Goal: Task Accomplishment & Management: Complete application form

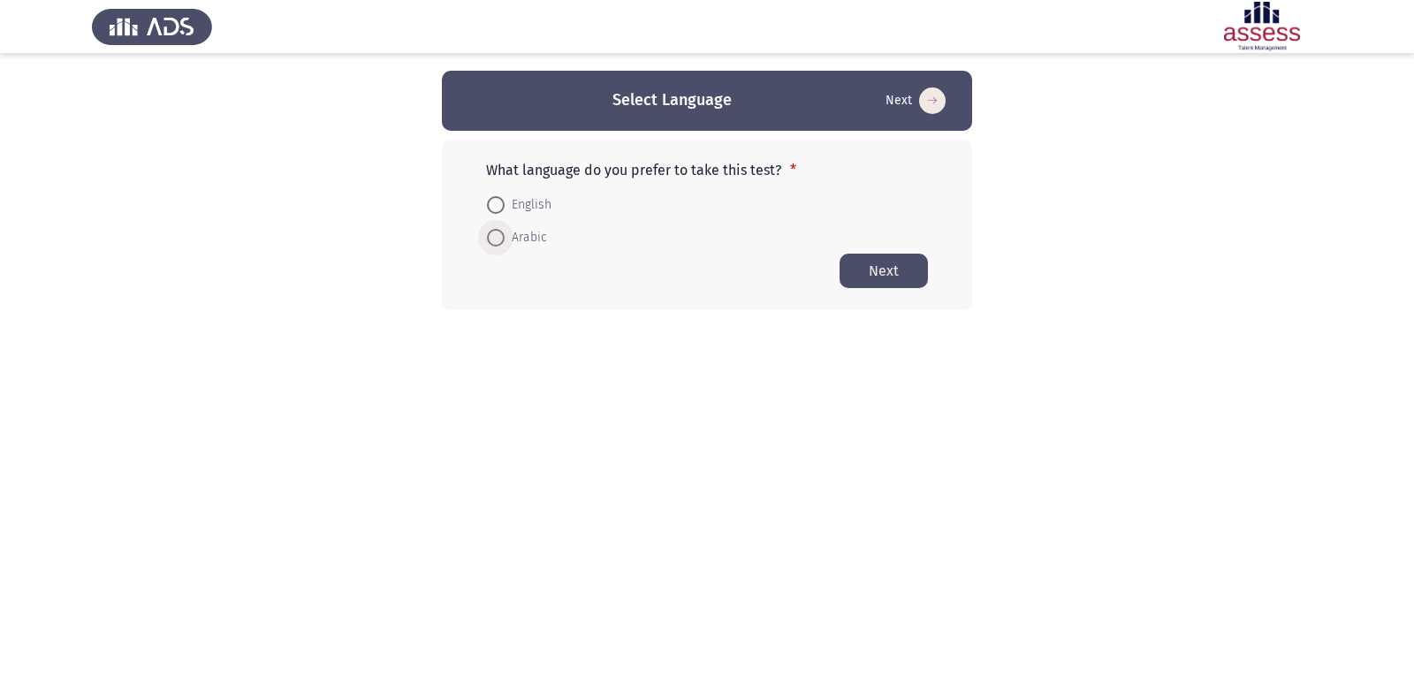
click at [488, 234] on span at bounding box center [496, 238] width 18 height 18
click at [488, 234] on input "Arabic" at bounding box center [496, 238] width 18 height 18
radio input "true"
click at [506, 196] on span "English" at bounding box center [528, 204] width 47 height 21
click at [505, 196] on input "English" at bounding box center [496, 205] width 18 height 18
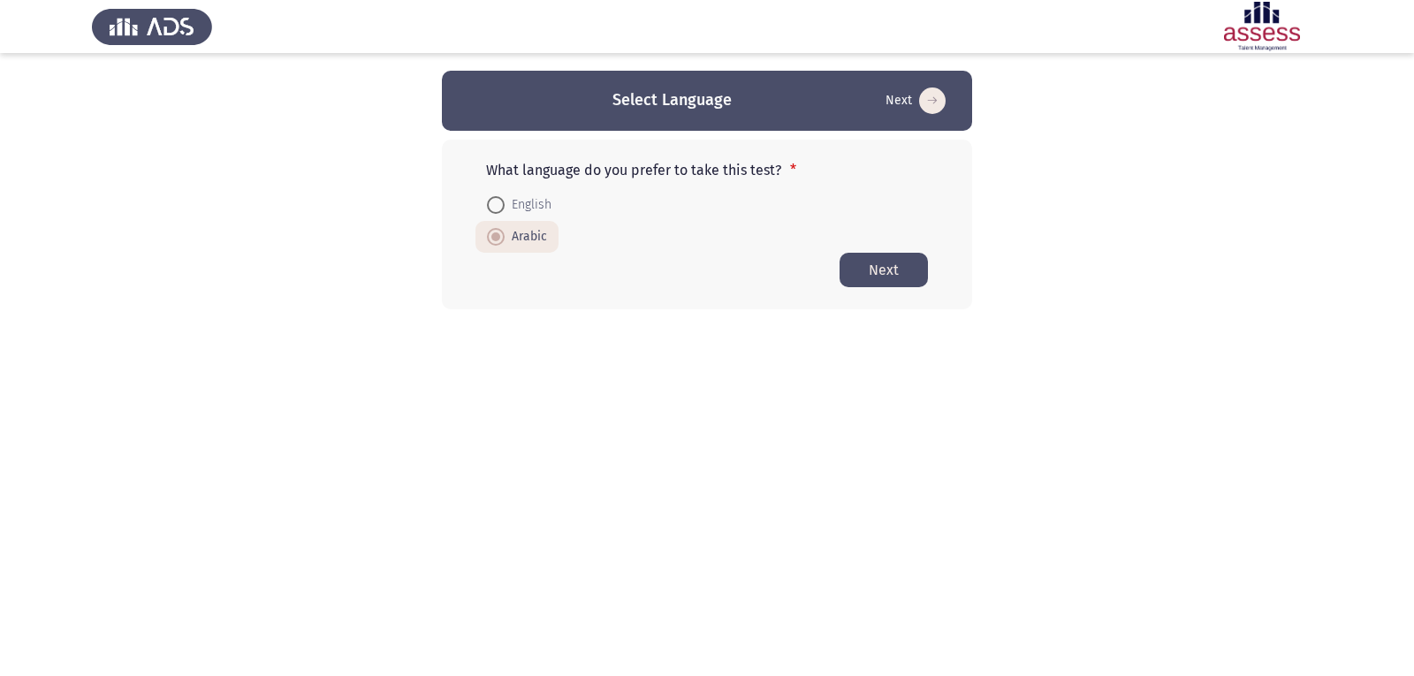
radio input "true"
click at [506, 193] on span "English" at bounding box center [528, 203] width 47 height 21
click at [505, 194] on input "English" at bounding box center [496, 203] width 18 height 18
click at [906, 263] on button "Next" at bounding box center [884, 270] width 88 height 34
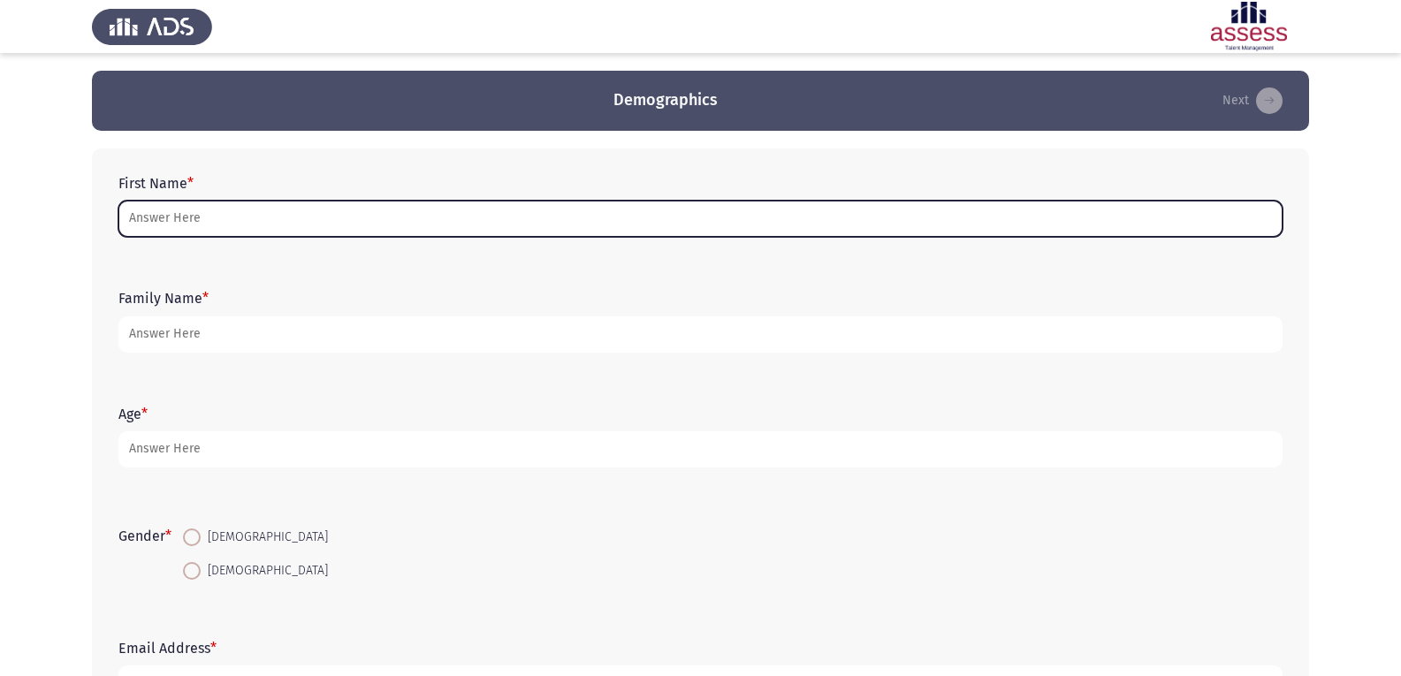
click at [193, 220] on input "First Name *" at bounding box center [700, 219] width 1164 height 36
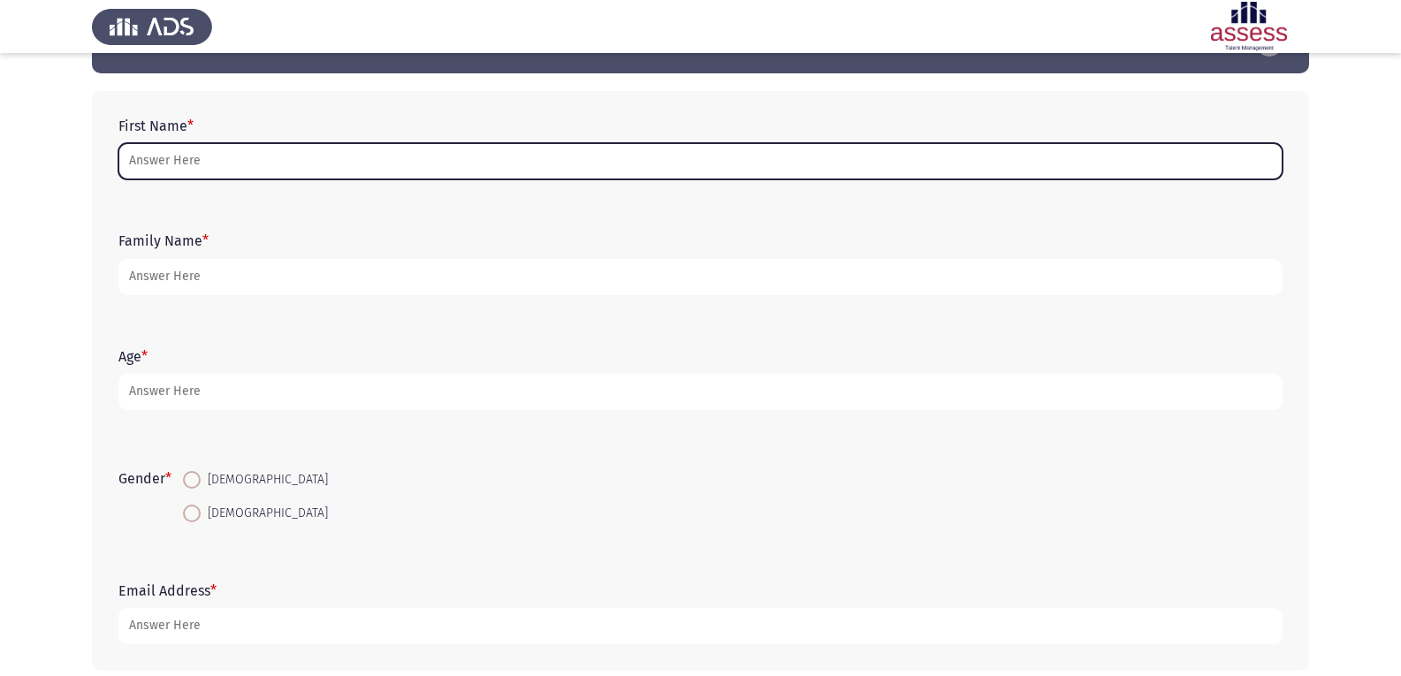
scroll to position [88, 0]
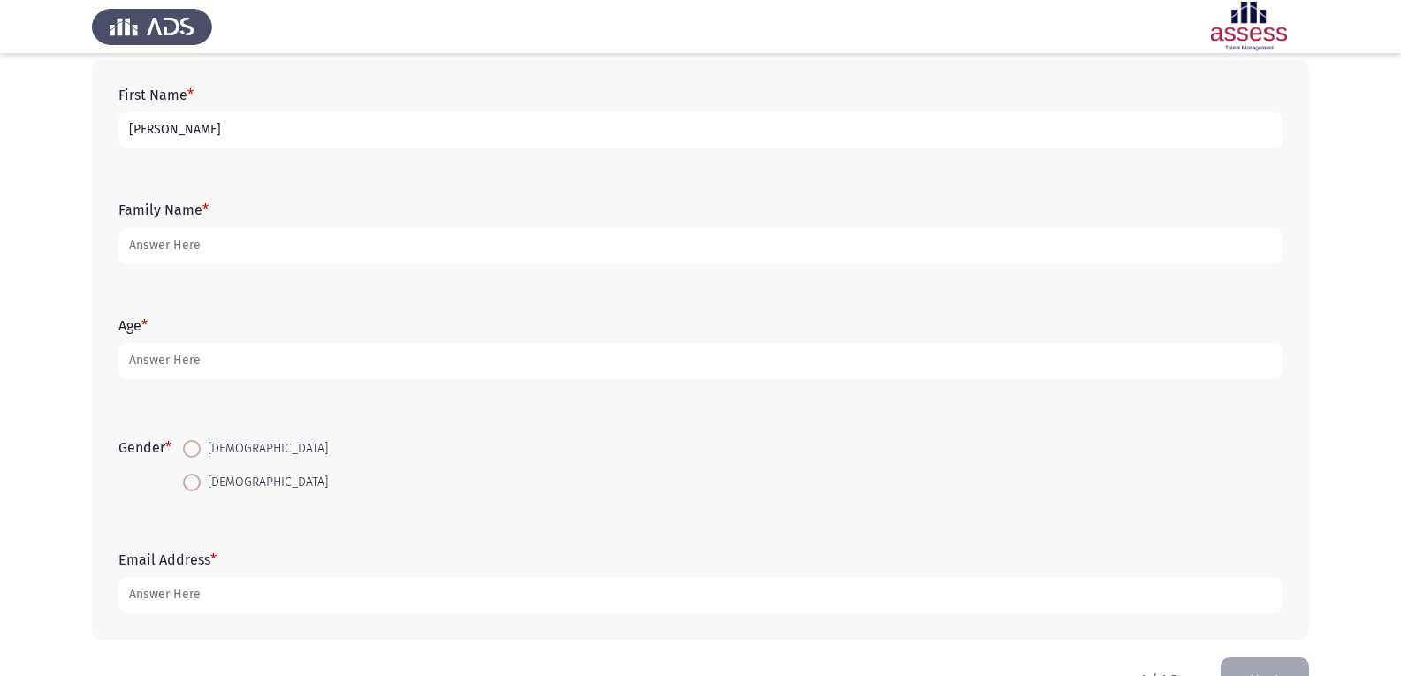
type input "[PERSON_NAME]"
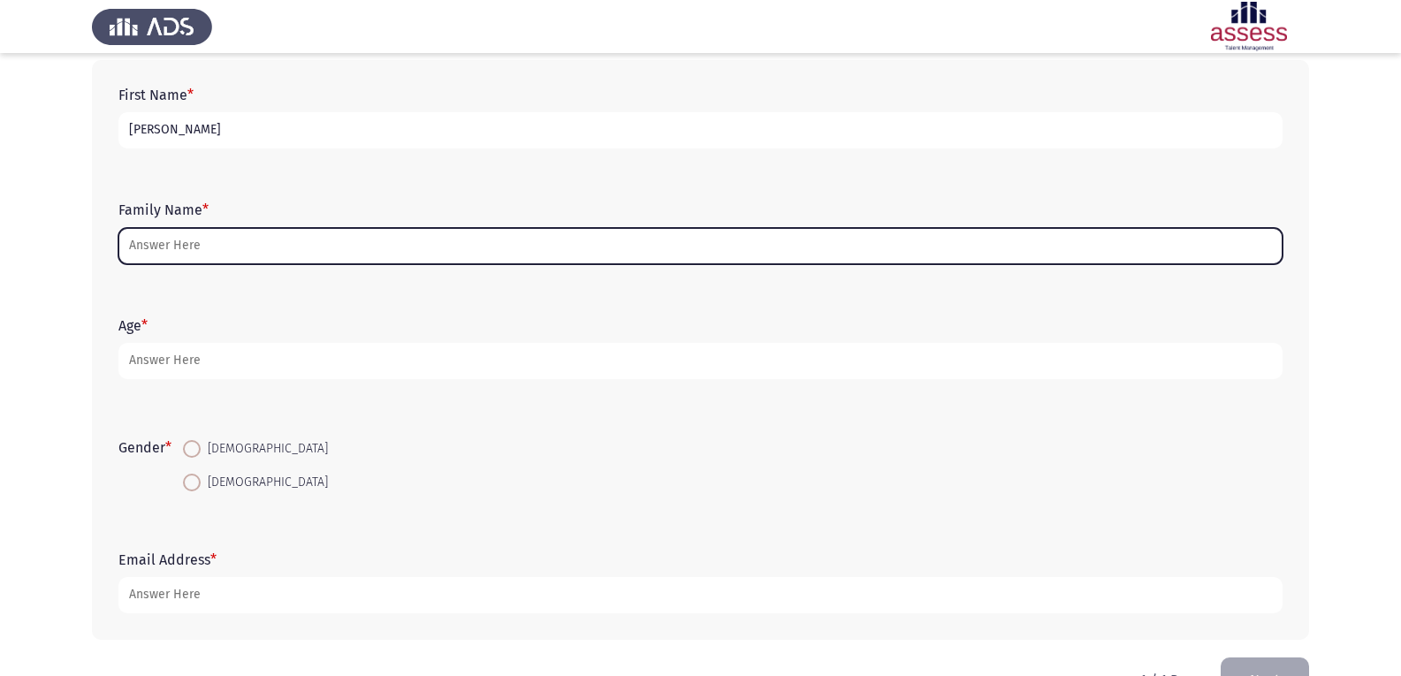
click at [171, 259] on input "Family Name *" at bounding box center [700, 246] width 1164 height 36
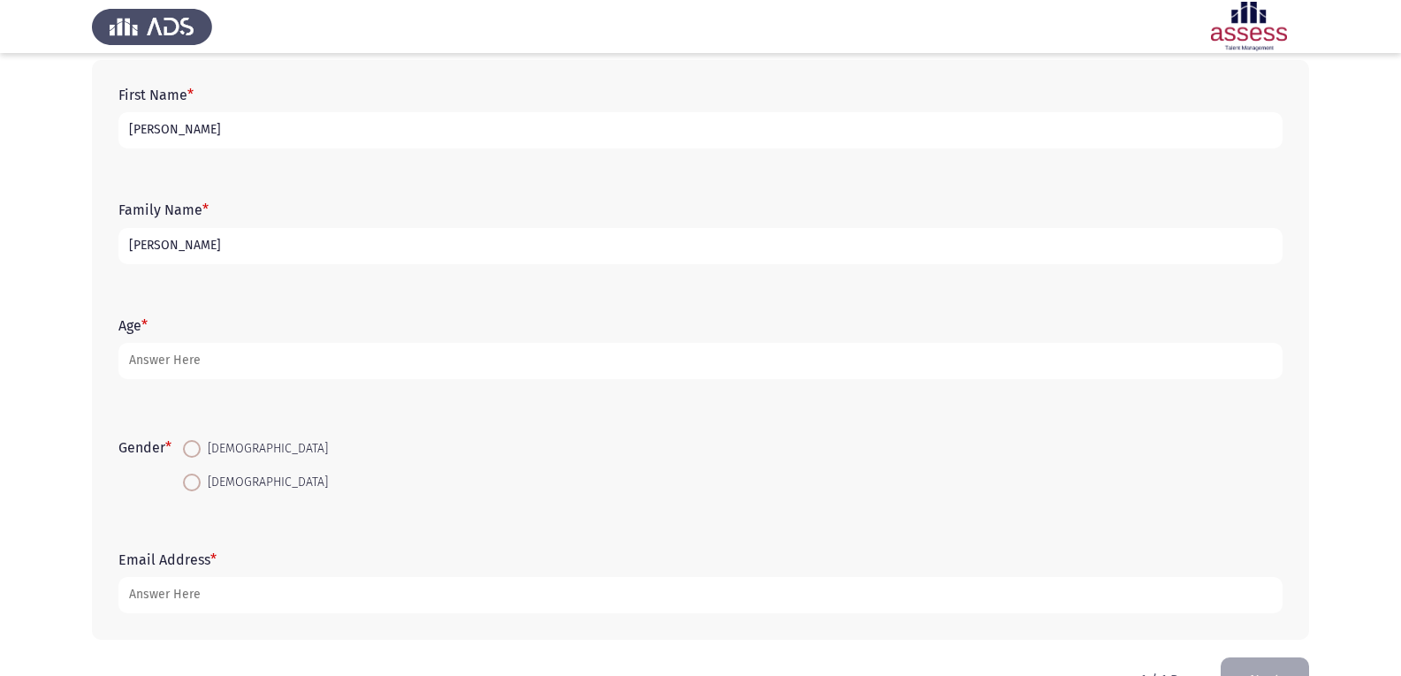
type input "[PERSON_NAME]"
click at [191, 454] on span at bounding box center [192, 449] width 18 height 18
click at [191, 454] on input "[DEMOGRAPHIC_DATA]" at bounding box center [192, 449] width 18 height 18
radio input "true"
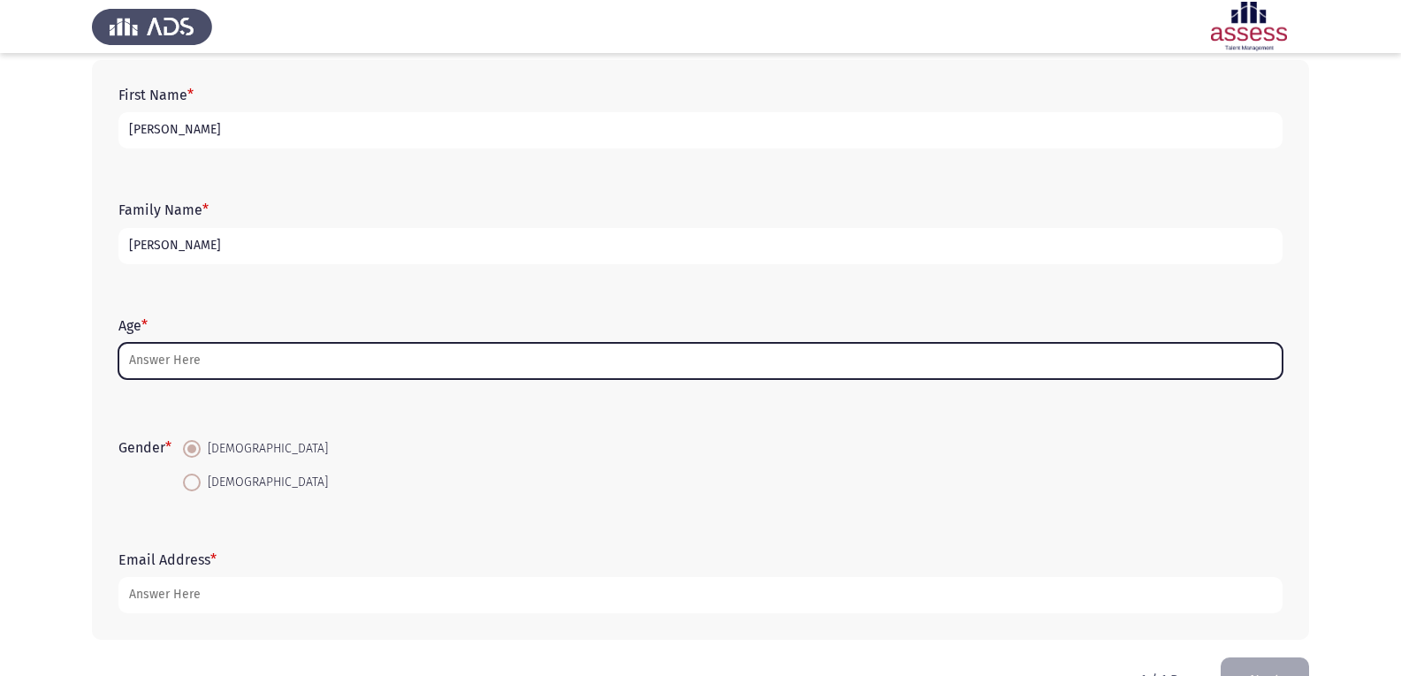
click at [191, 352] on input "Age *" at bounding box center [700, 361] width 1164 height 36
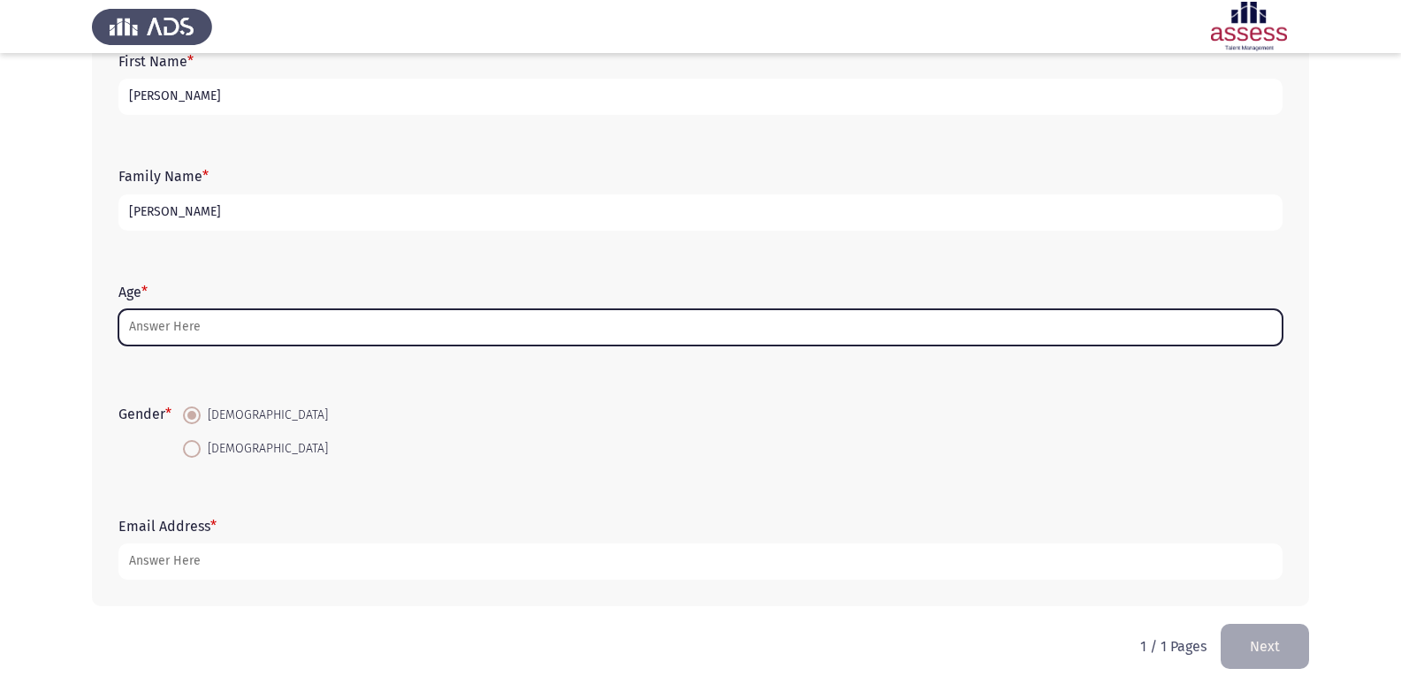
scroll to position [141, 0]
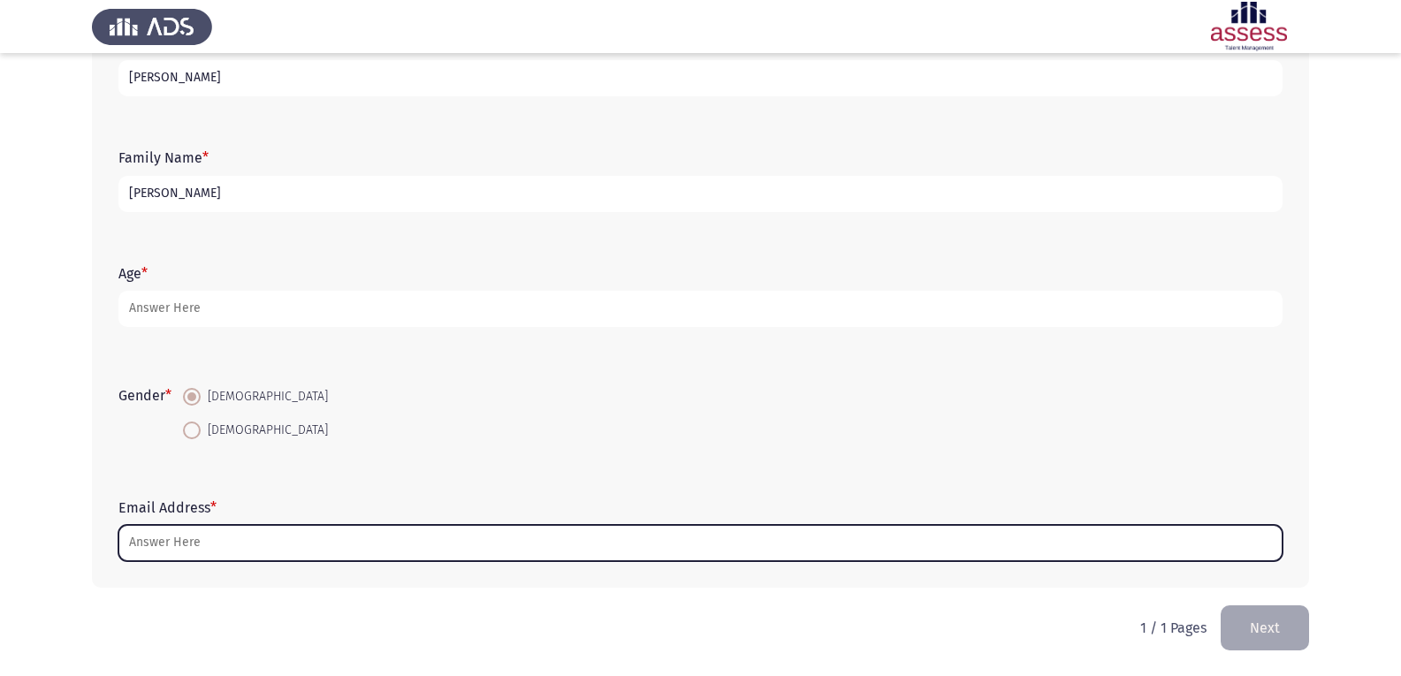
click at [145, 549] on input "Email Address *" at bounding box center [700, 543] width 1164 height 36
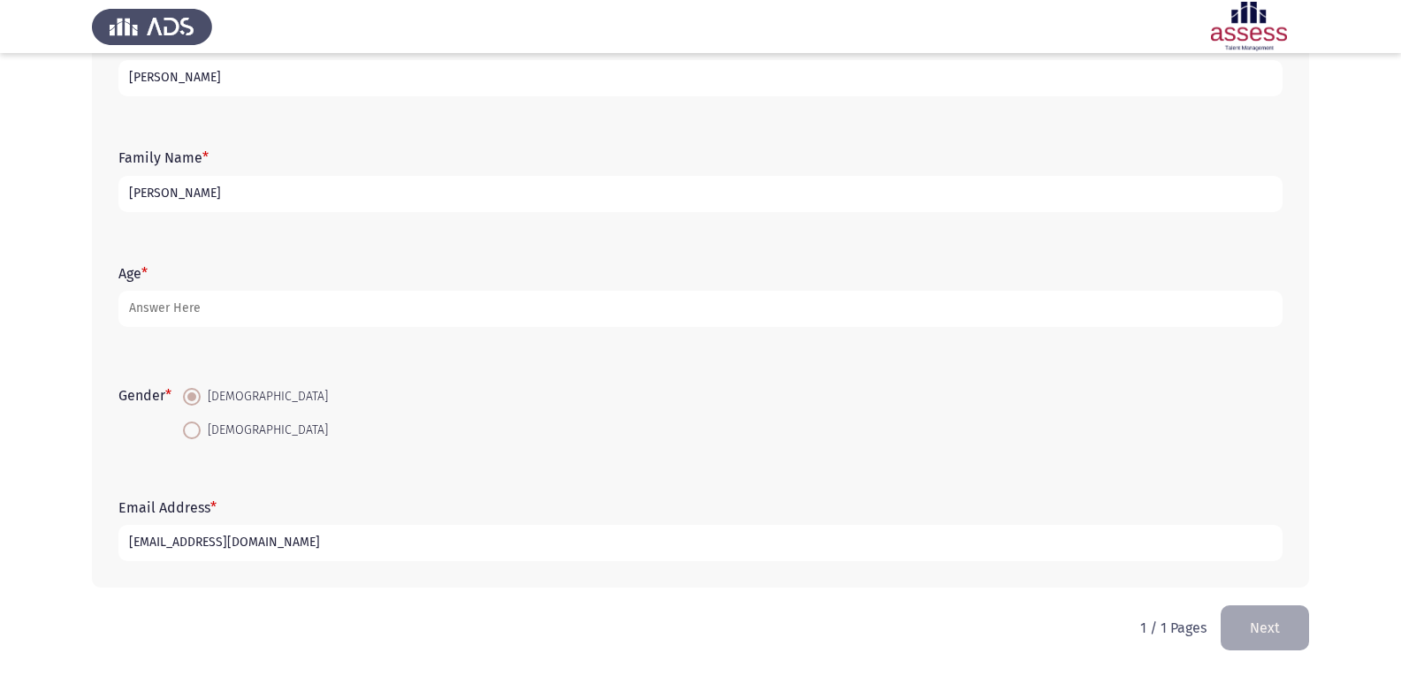
type input "[EMAIL_ADDRESS][DOMAIN_NAME]"
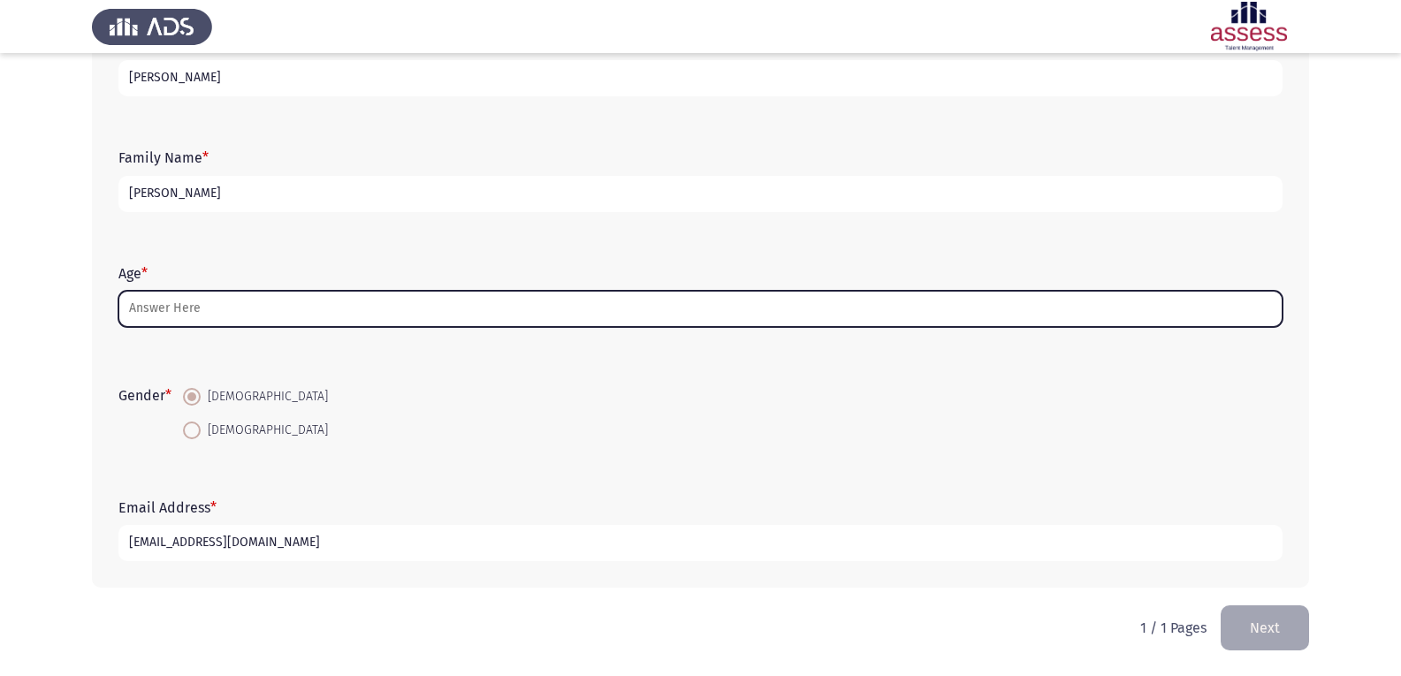
click at [189, 308] on input "Age *" at bounding box center [700, 309] width 1164 height 36
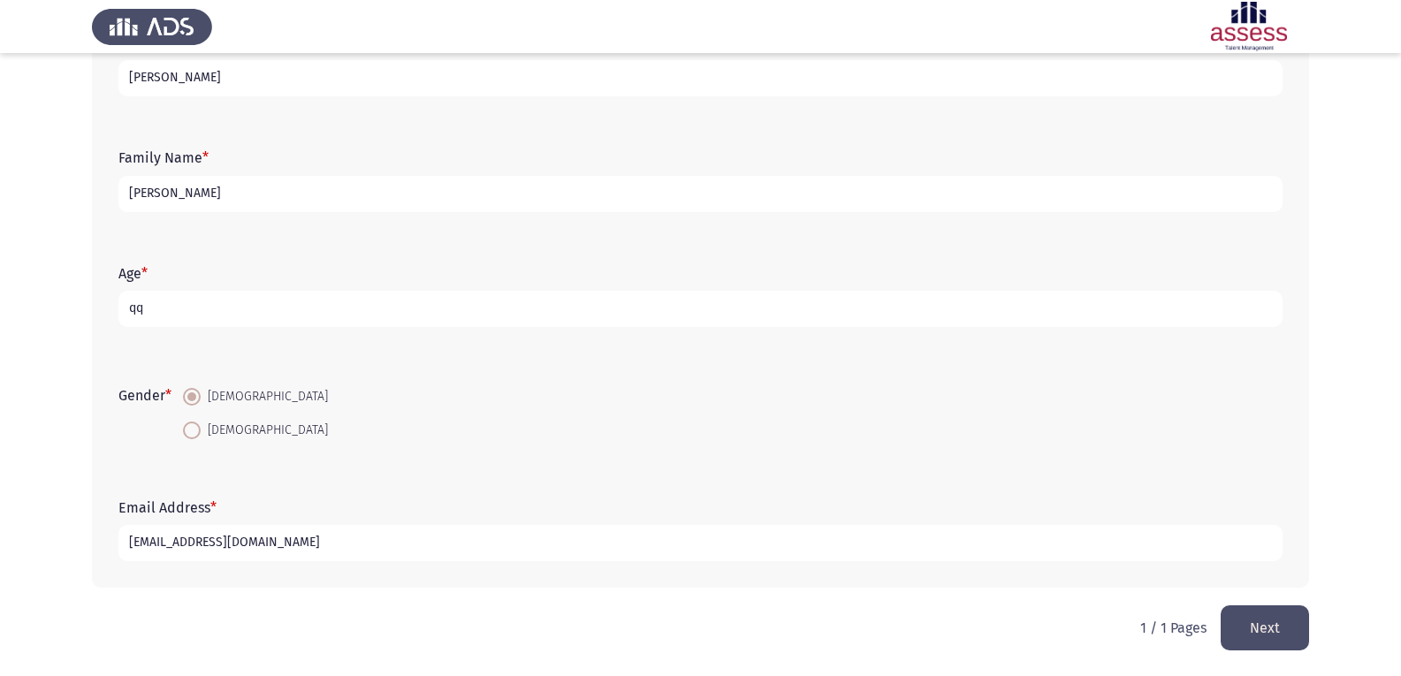
type input "q"
type input "1234"
click at [913, 635] on button "Next" at bounding box center [1265, 627] width 88 height 45
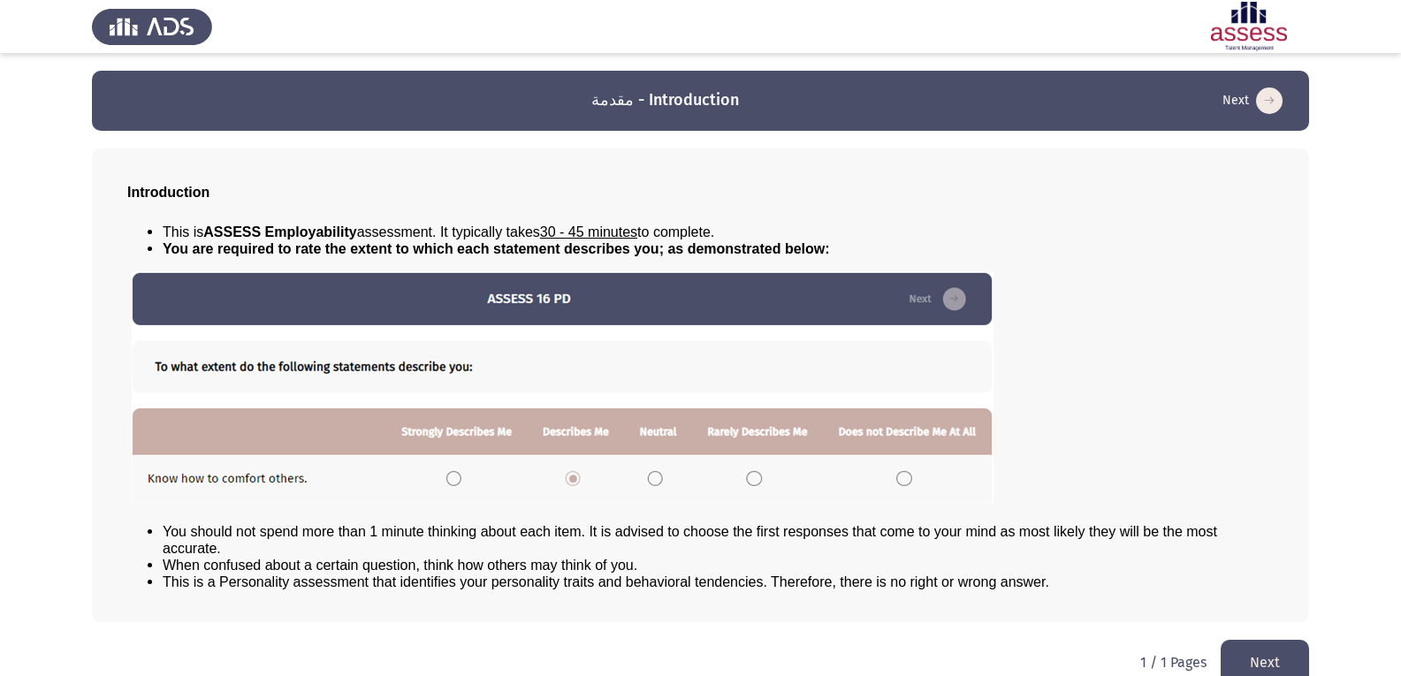
scroll to position [27, 0]
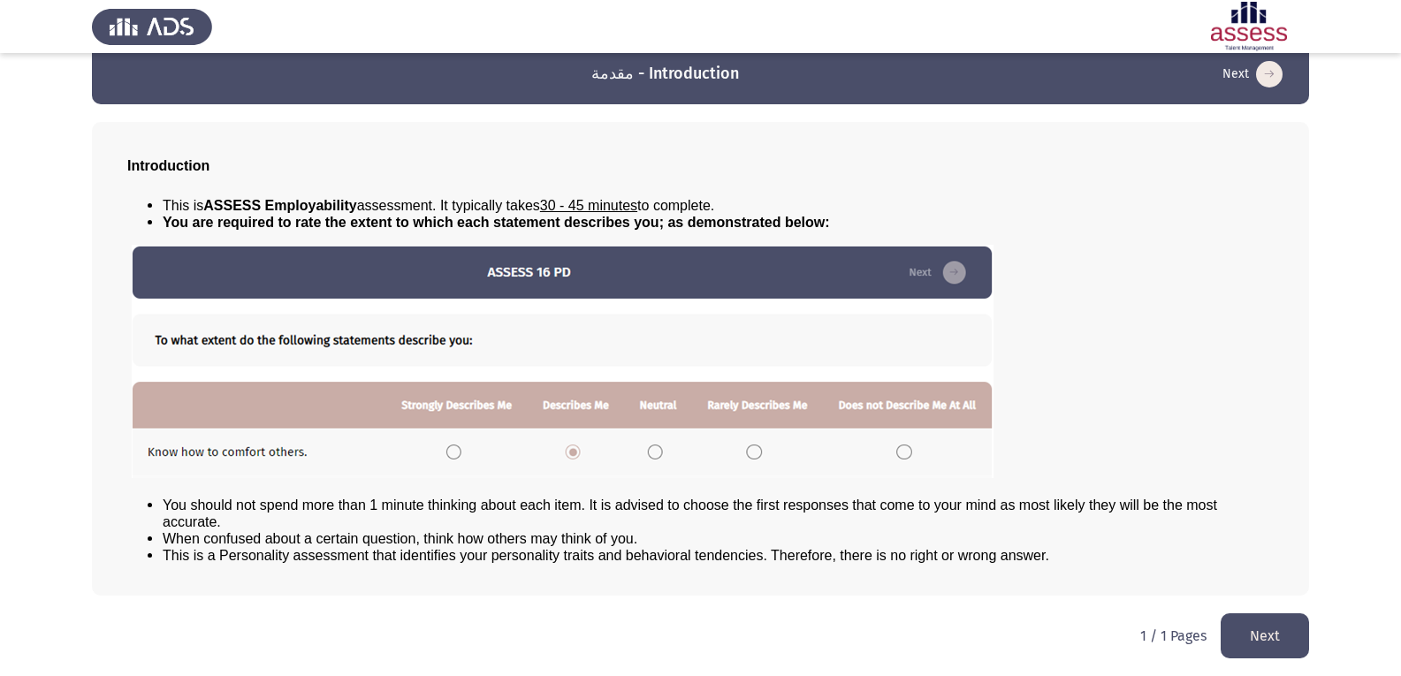
click at [584, 278] on img at bounding box center [563, 361] width 862 height 233
click at [913, 629] on button "Next" at bounding box center [1265, 635] width 88 height 45
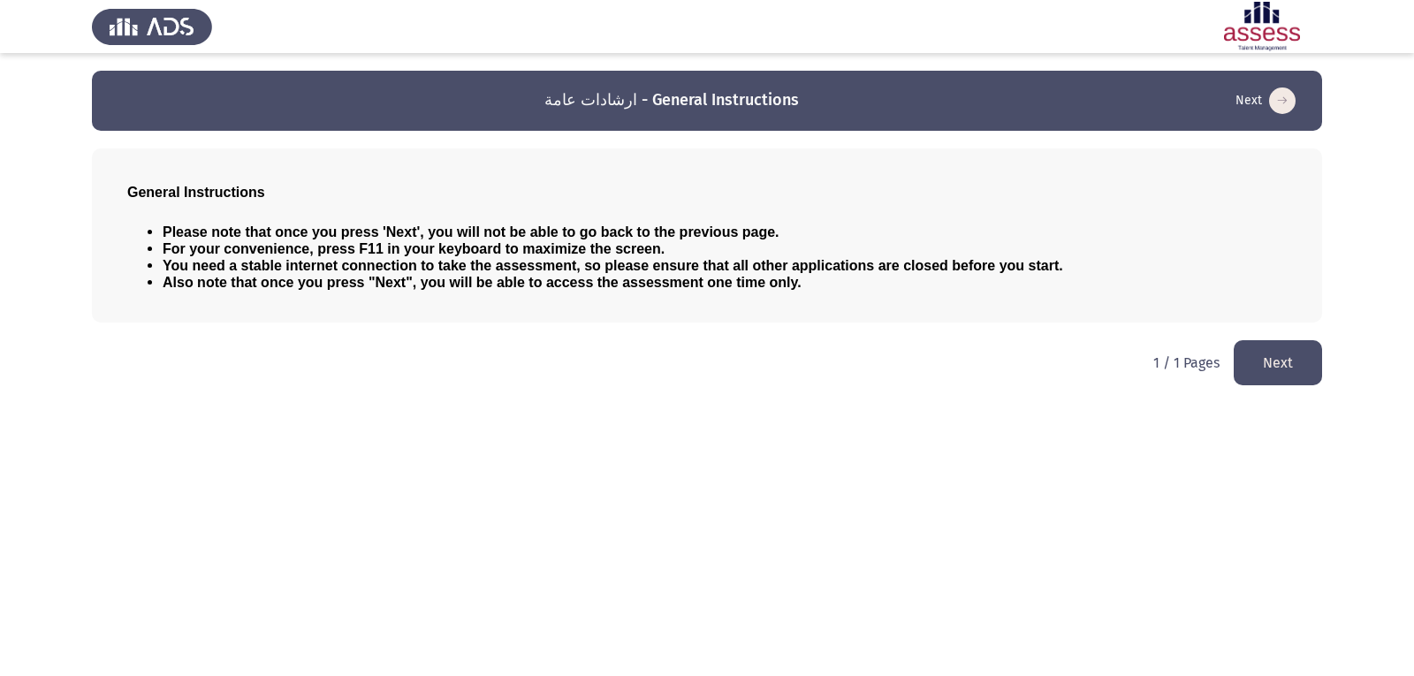
click at [913, 361] on button "Next" at bounding box center [1278, 362] width 88 height 45
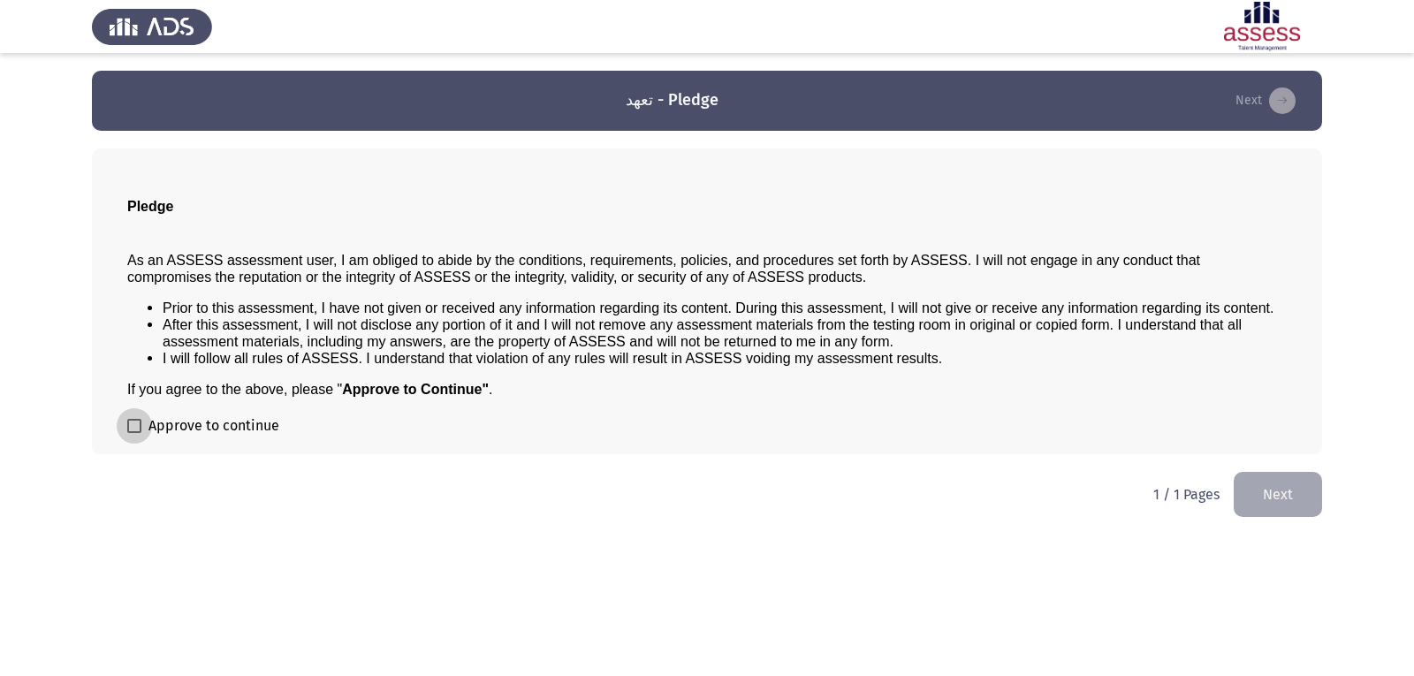
click at [135, 419] on span at bounding box center [134, 426] width 14 height 14
click at [134, 433] on input "Approve to continue" at bounding box center [133, 433] width 1 height 1
checkbox input "true"
click at [913, 488] on button "Next" at bounding box center [1278, 494] width 88 height 45
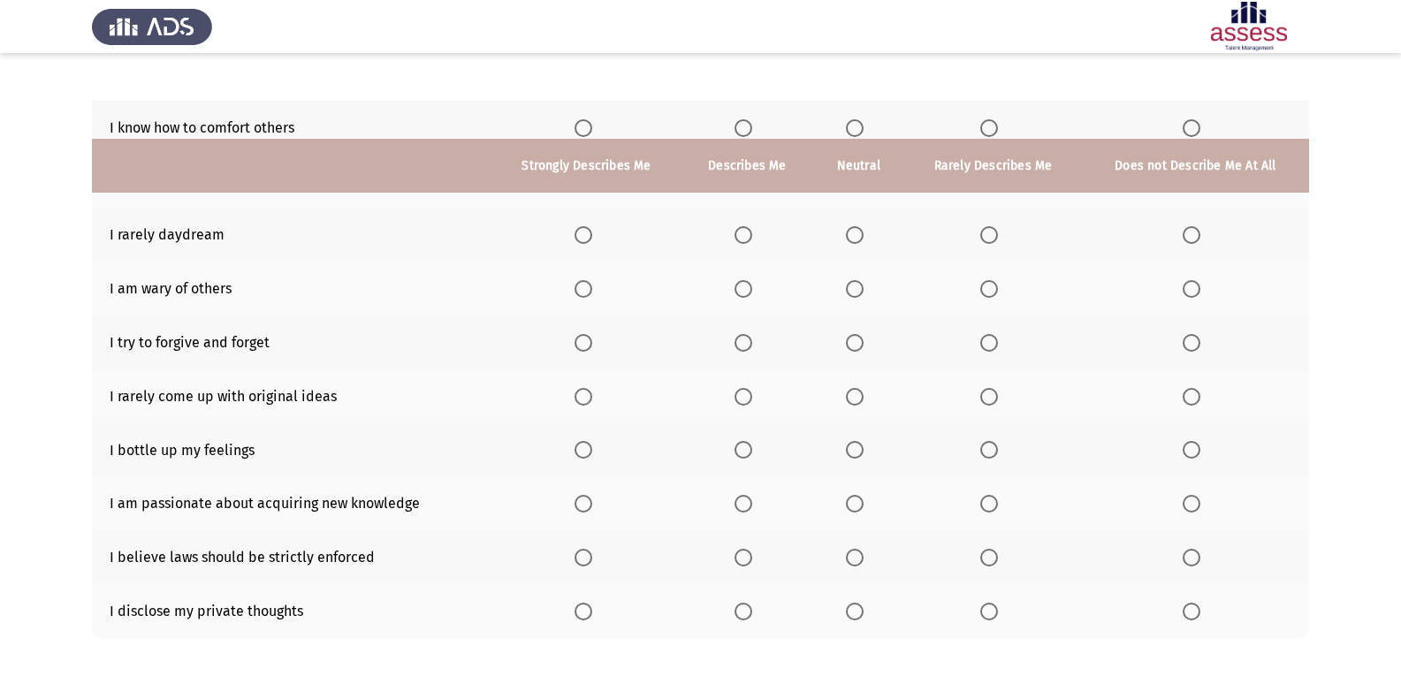
scroll to position [1, 0]
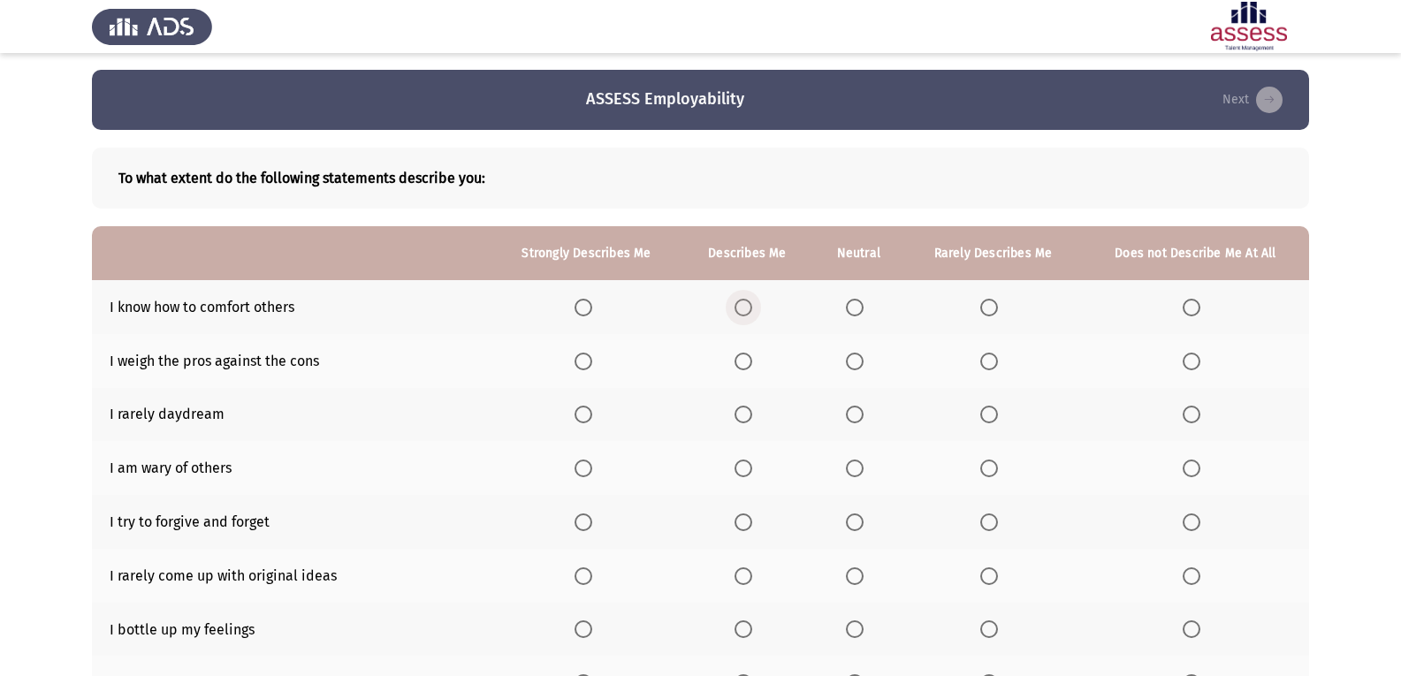
click at [742, 300] on span "Select an option" at bounding box center [743, 308] width 18 height 18
click at [742, 300] on input "Select an option" at bounding box center [743, 308] width 18 height 18
click at [588, 316] on span "Select an option" at bounding box center [583, 308] width 18 height 18
click at [588, 316] on input "Select an option" at bounding box center [583, 308] width 18 height 18
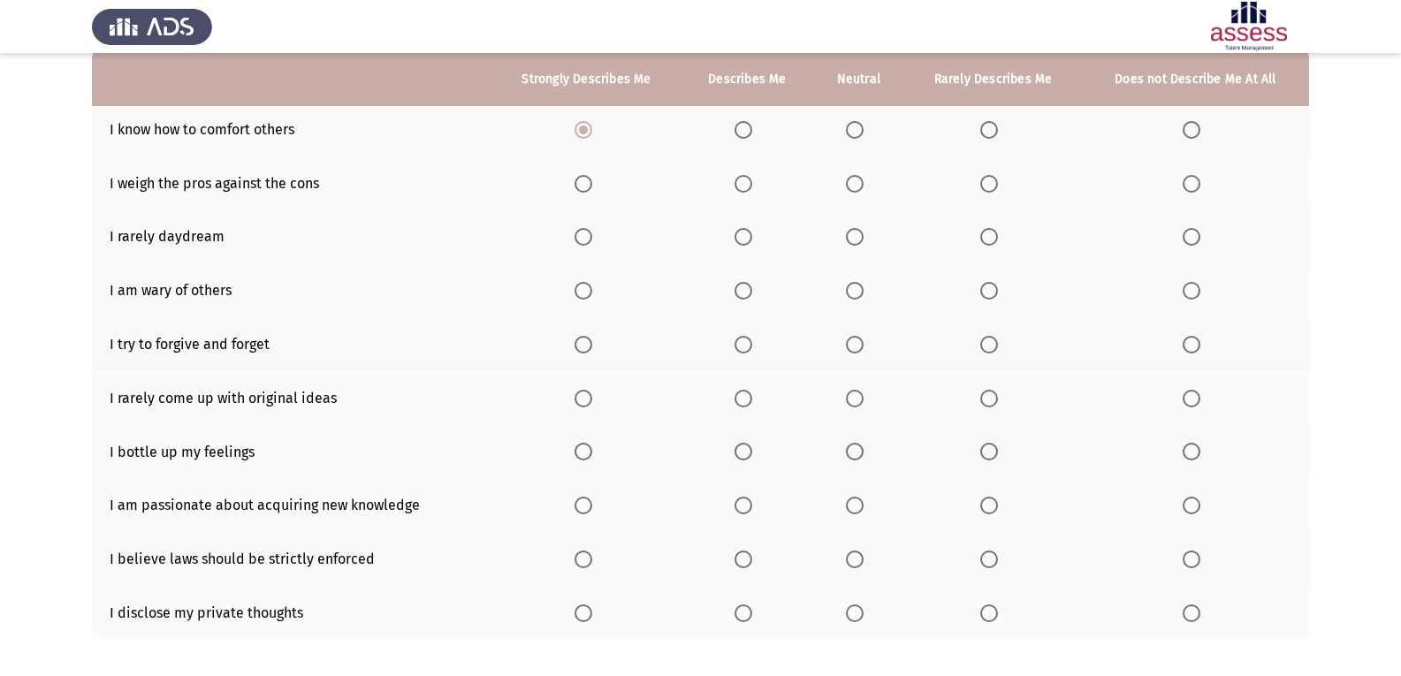
scroll to position [178, 0]
click at [586, 126] on span "Select an option" at bounding box center [583, 130] width 9 height 9
click at [586, 126] on input "Select an option" at bounding box center [583, 131] width 18 height 18
click at [586, 126] on span "Select an option" at bounding box center [583, 130] width 9 height 9
click at [586, 126] on input "Select an option" at bounding box center [583, 131] width 18 height 18
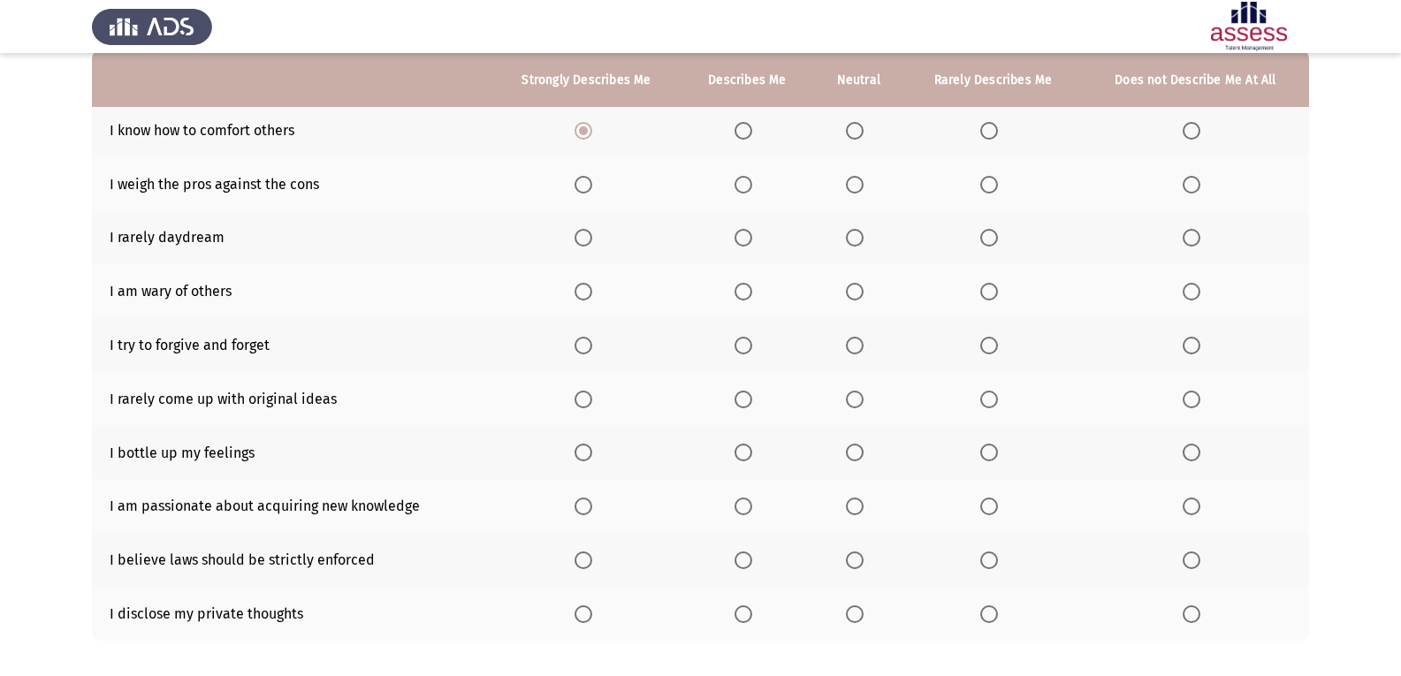
click at [743, 141] on th at bounding box center [746, 130] width 131 height 54
click at [745, 129] on span "Select an option" at bounding box center [743, 131] width 18 height 18
click at [745, 129] on input "Select an option" at bounding box center [743, 131] width 18 height 18
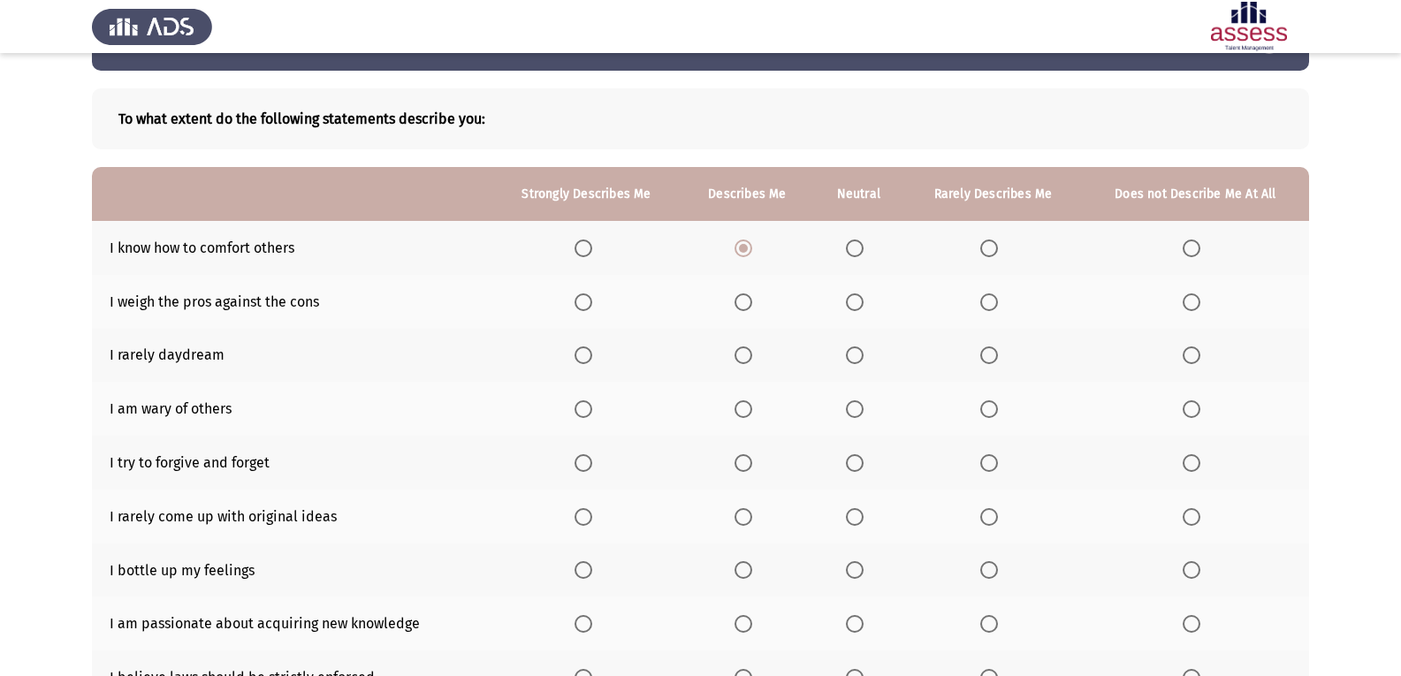
scroll to position [89, 0]
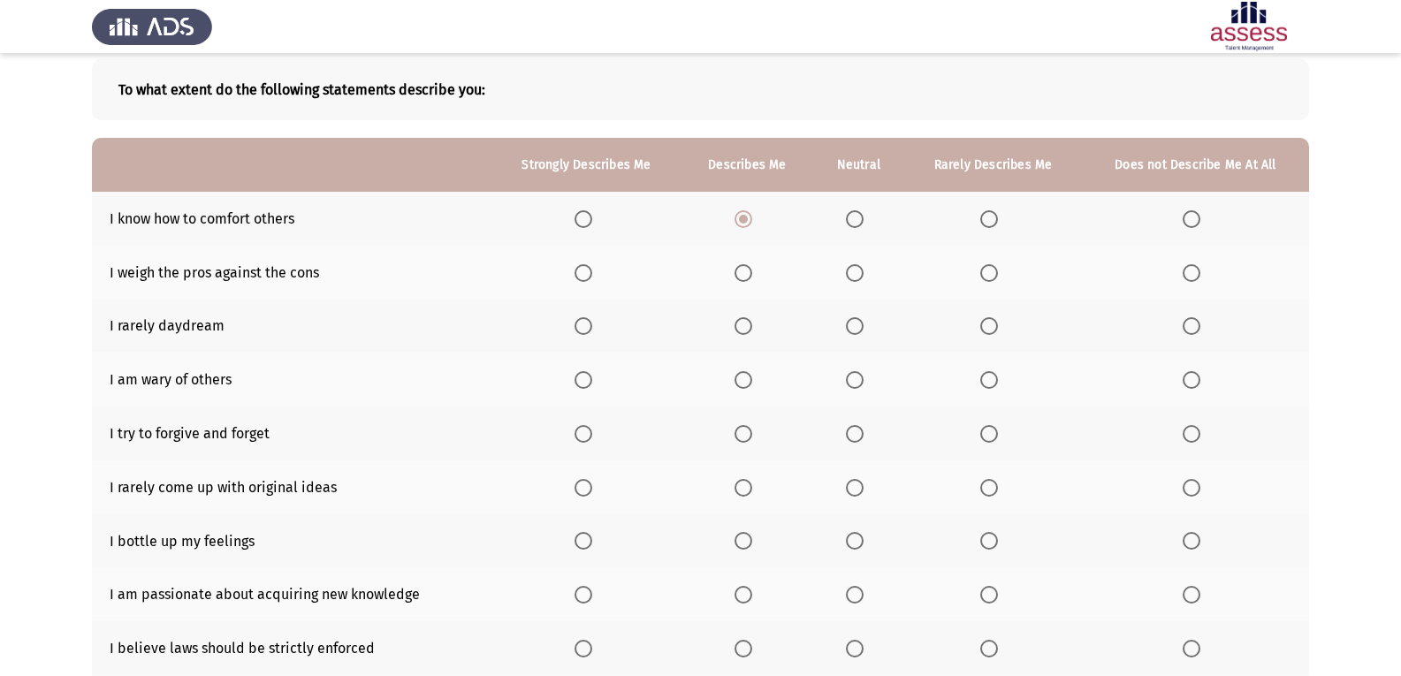
click at [583, 276] on span "Select an option" at bounding box center [583, 273] width 18 height 18
click at [583, 276] on input "Select an option" at bounding box center [583, 273] width 18 height 18
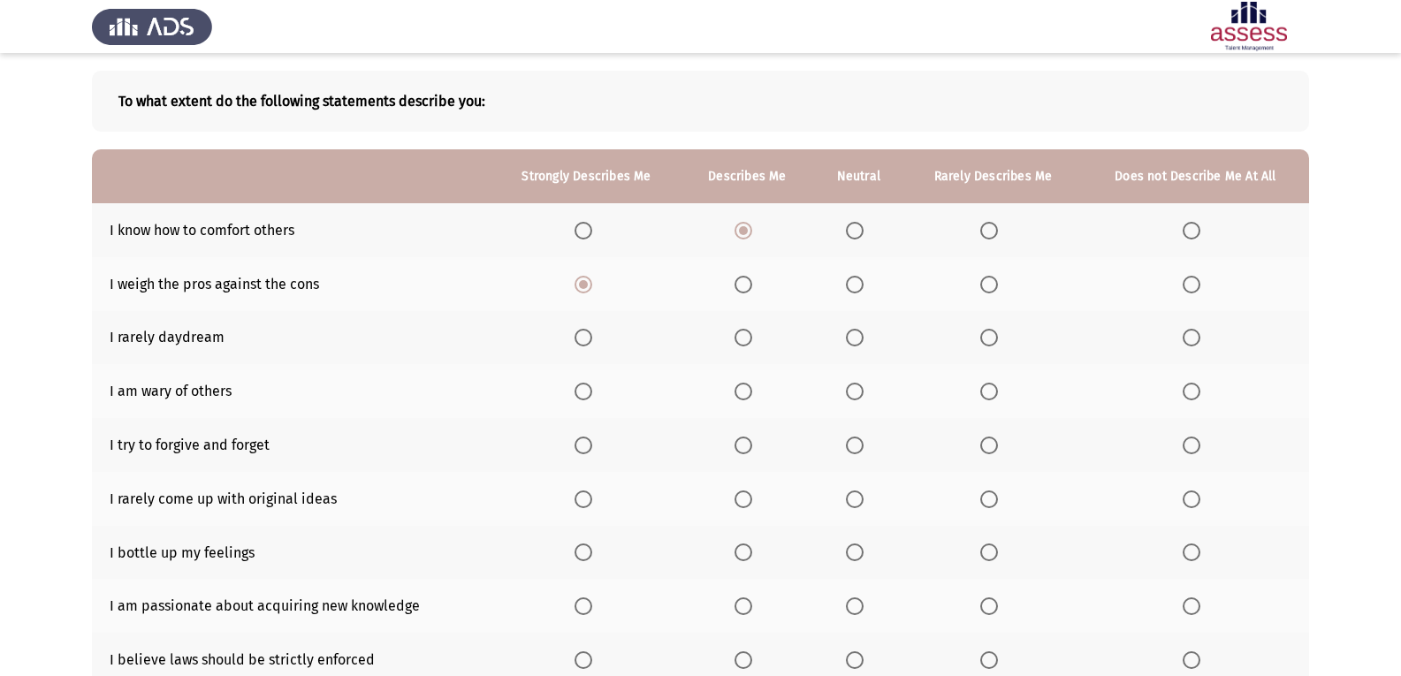
scroll to position [1, 0]
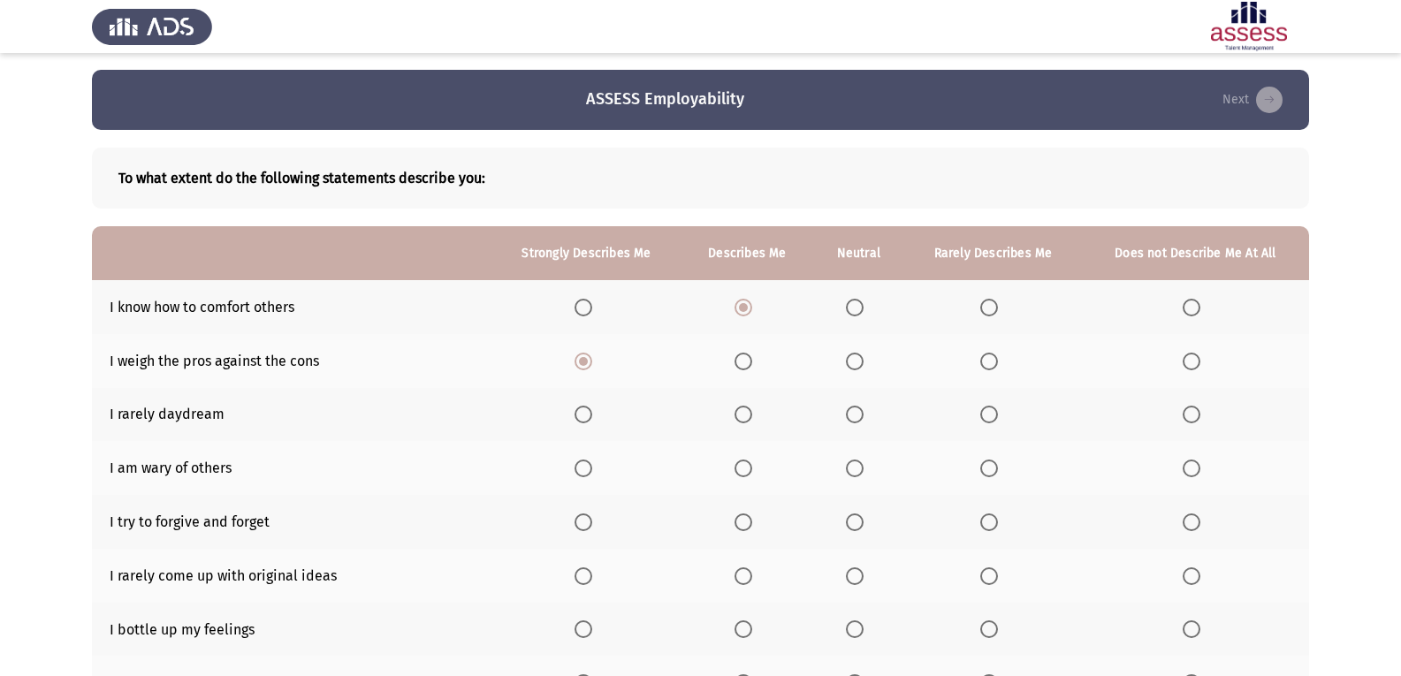
click at [750, 313] on span "Select an option" at bounding box center [743, 308] width 18 height 18
click at [750, 313] on input "Select an option" at bounding box center [743, 308] width 18 height 18
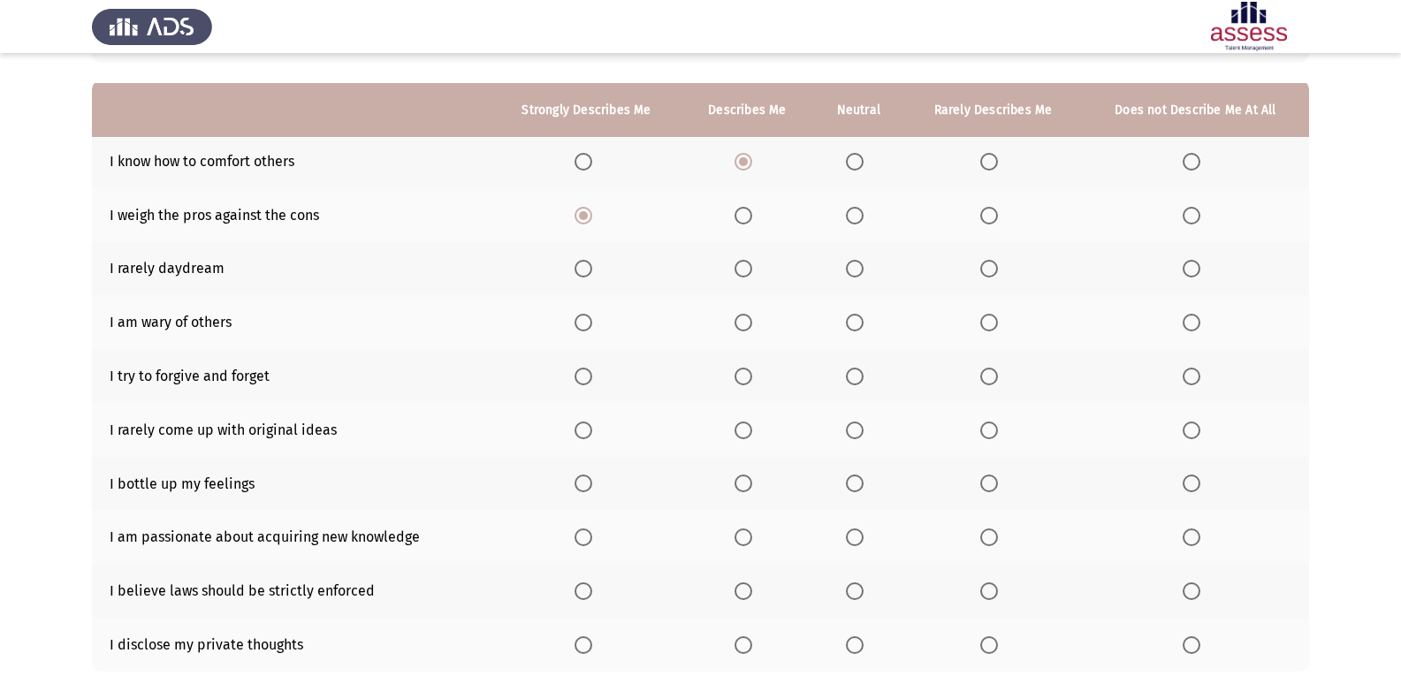
scroll to position [178, 0]
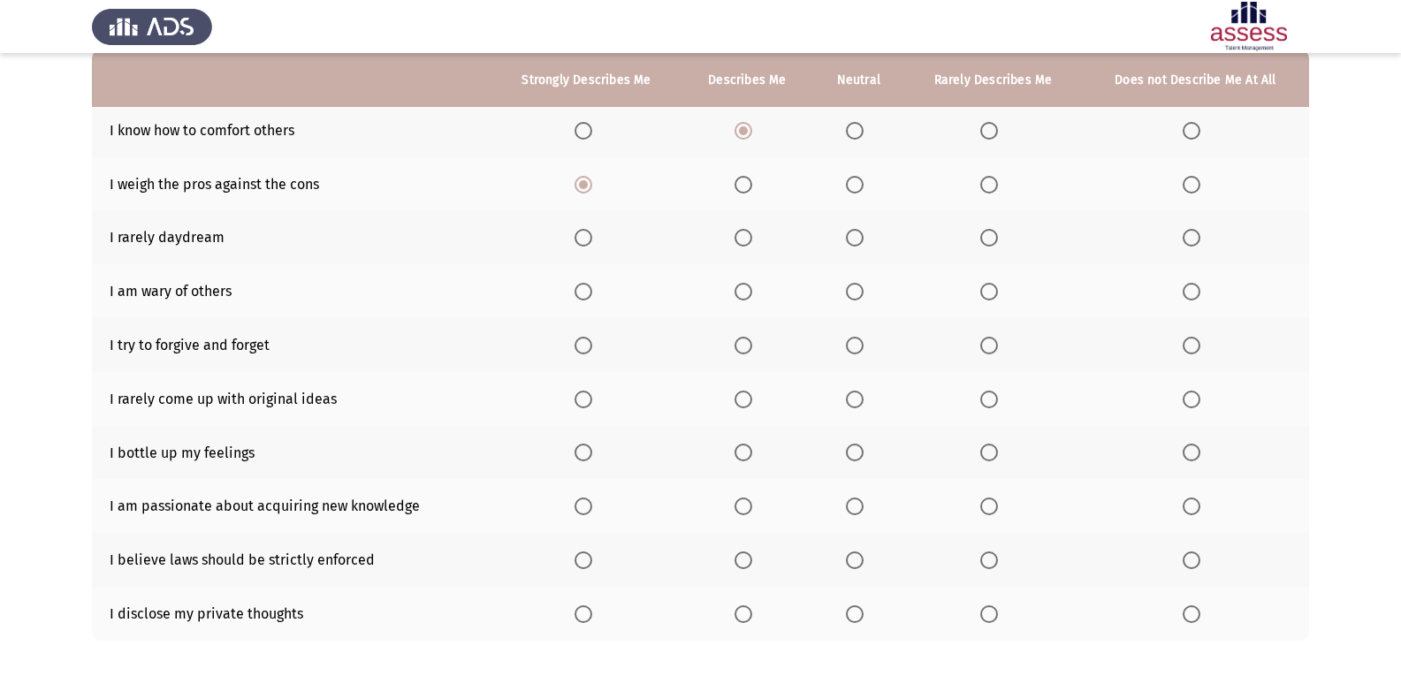
click at [584, 231] on span "Select an option" at bounding box center [583, 238] width 18 height 18
click at [584, 231] on input "Select an option" at bounding box center [583, 238] width 18 height 18
click at [582, 242] on span "Select an option" at bounding box center [583, 238] width 18 height 18
click at [582, 242] on input "Select an option" at bounding box center [583, 238] width 18 height 18
click at [764, 240] on th at bounding box center [746, 238] width 131 height 54
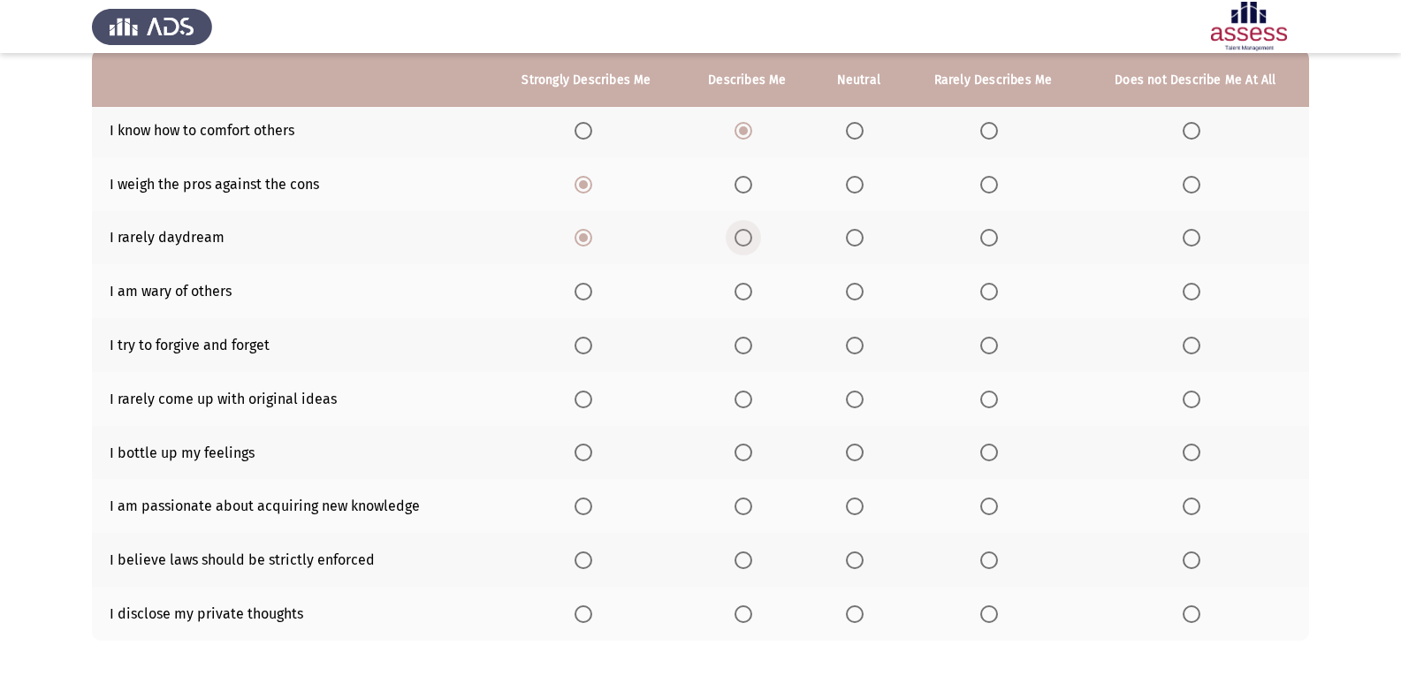
click at [749, 236] on span "Select an option" at bounding box center [743, 238] width 18 height 18
click at [749, 236] on input "Select an option" at bounding box center [743, 238] width 18 height 18
click at [856, 240] on span "Select an option" at bounding box center [855, 238] width 18 height 18
click at [856, 240] on input "Select an option" at bounding box center [855, 238] width 18 height 18
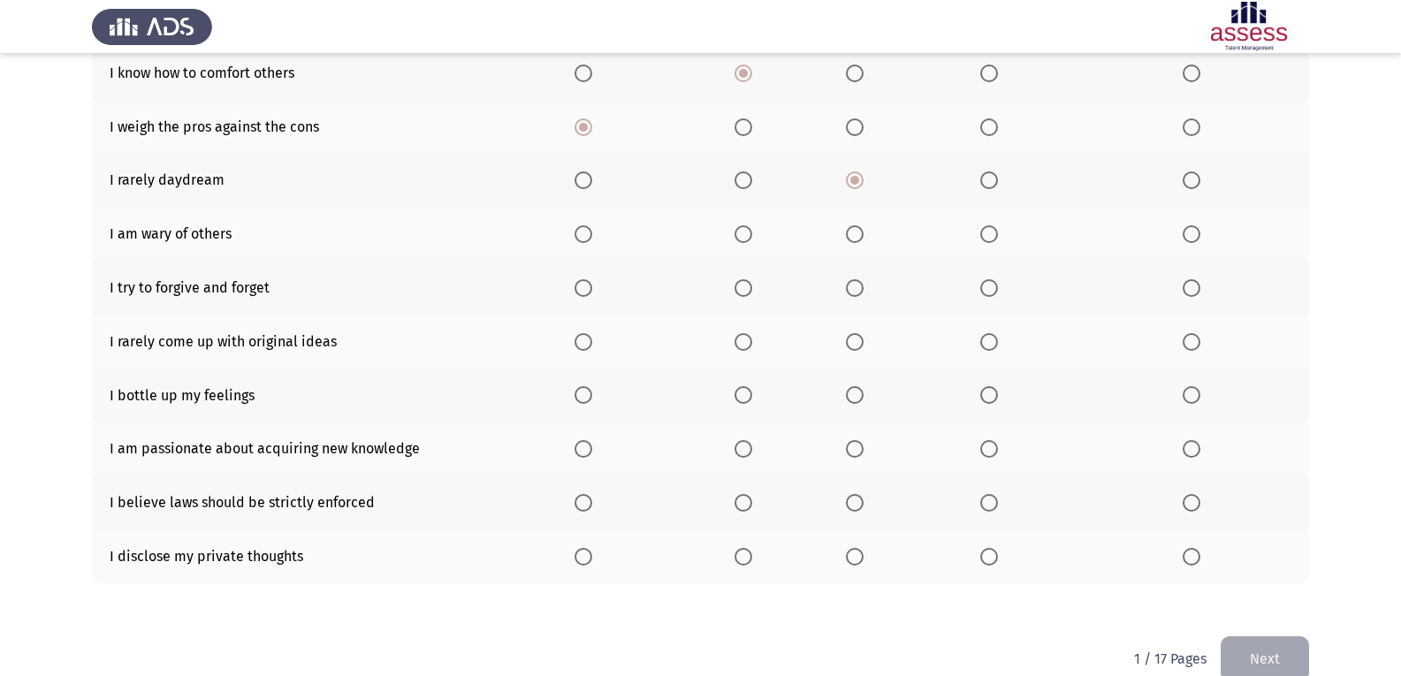
scroll to position [266, 0]
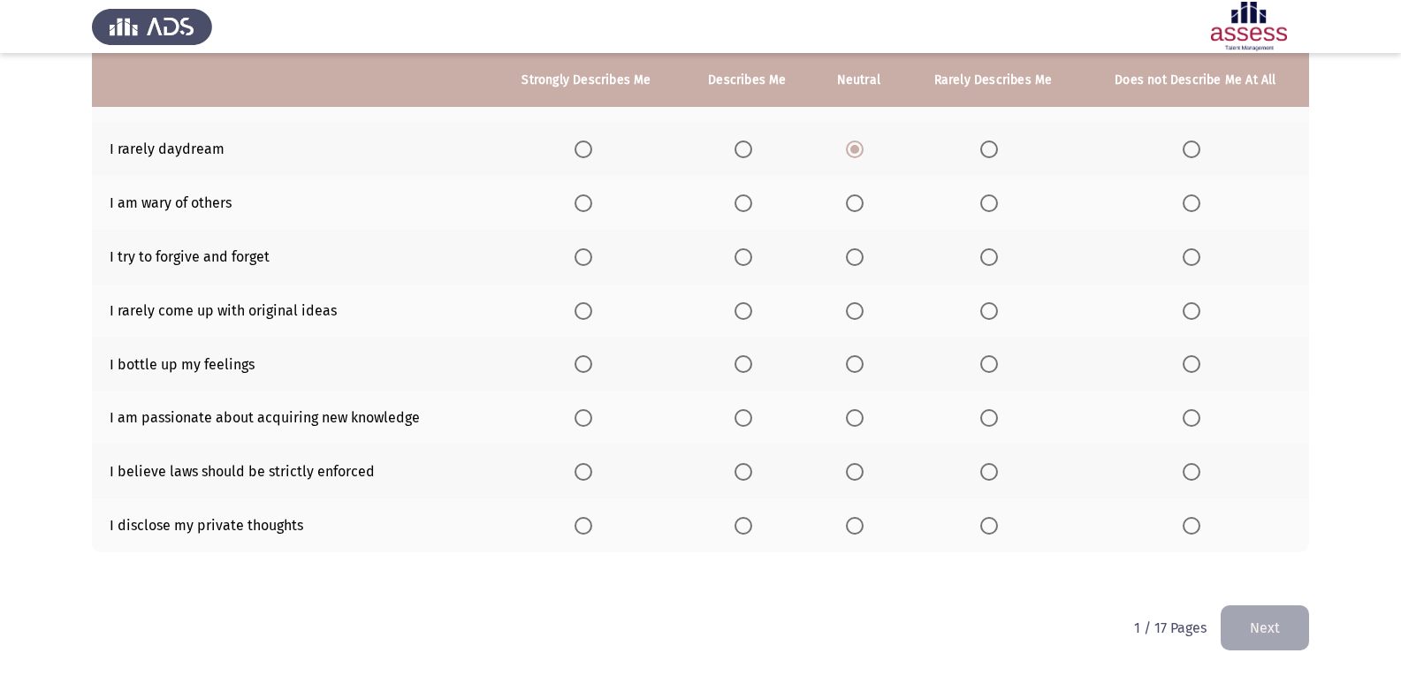
click at [597, 225] on th at bounding box center [586, 203] width 190 height 54
click at [601, 215] on th at bounding box center [586, 203] width 190 height 54
click at [742, 211] on span "Select an option" at bounding box center [743, 203] width 18 height 18
click at [742, 211] on input "Select an option" at bounding box center [743, 203] width 18 height 18
click at [571, 195] on th at bounding box center [586, 203] width 190 height 54
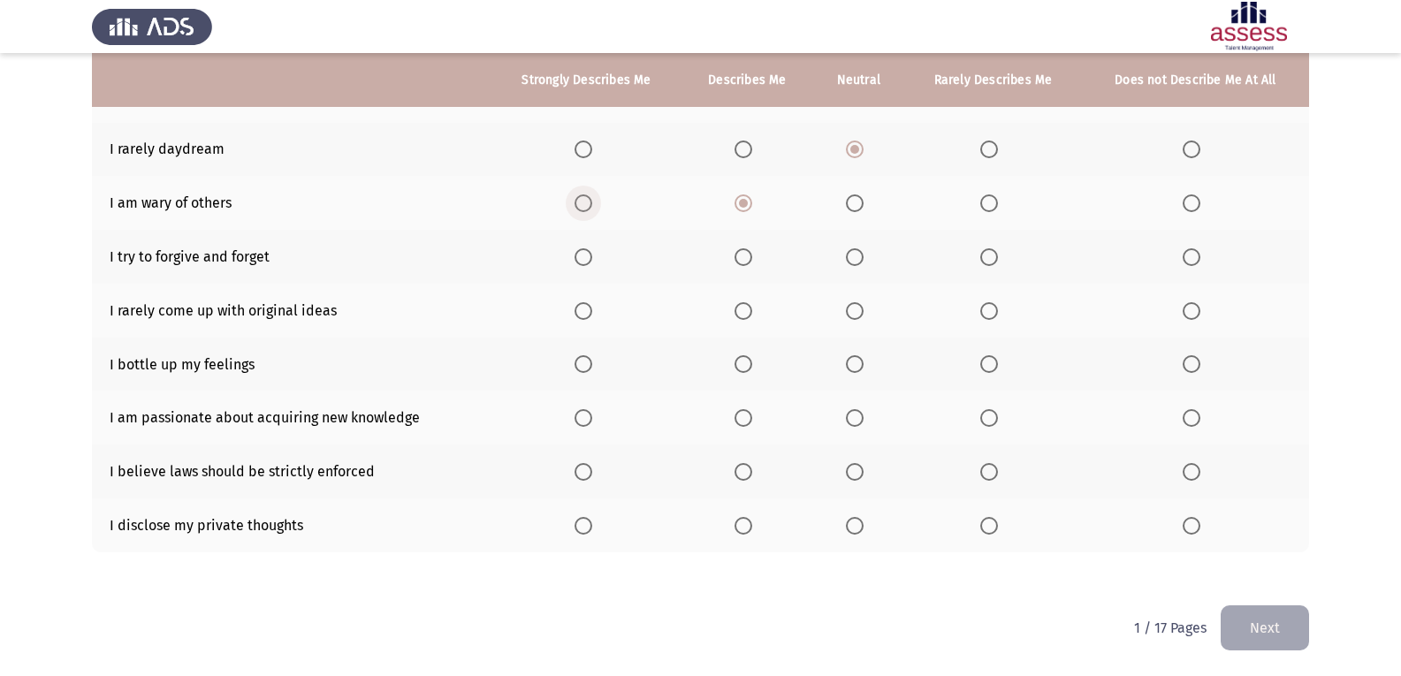
click at [579, 199] on span "Select an option" at bounding box center [583, 203] width 18 height 18
click at [579, 199] on input "Select an option" at bounding box center [583, 203] width 18 height 18
click at [913, 254] on span "Select an option" at bounding box center [989, 257] width 18 height 18
click at [913, 254] on input "Select an option" at bounding box center [989, 257] width 18 height 18
click at [752, 308] on span "Select an option" at bounding box center [743, 311] width 18 height 18
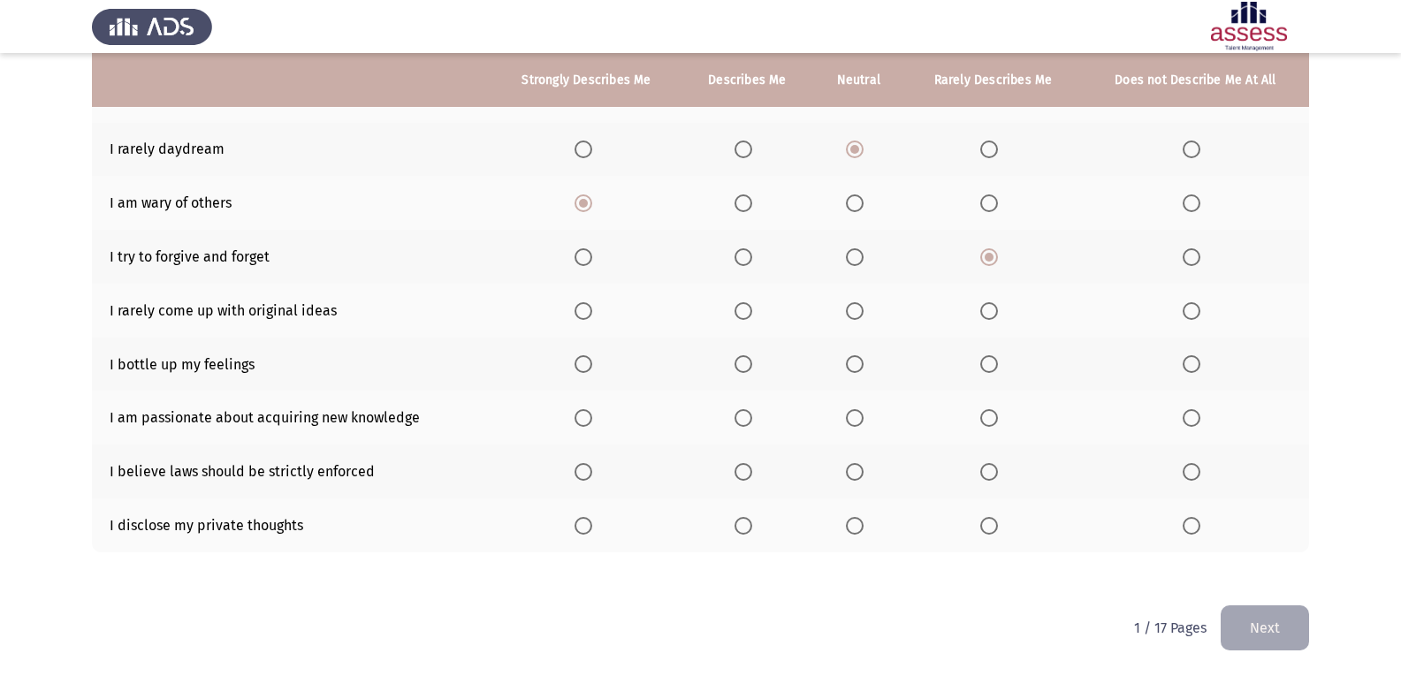
click at [752, 308] on input "Select an option" at bounding box center [743, 311] width 18 height 18
click at [913, 363] on span "Select an option" at bounding box center [1192, 364] width 18 height 18
click at [913, 363] on input "Select an option" at bounding box center [1192, 364] width 18 height 18
click at [602, 361] on th at bounding box center [586, 365] width 190 height 54
click at [742, 368] on span "Select an option" at bounding box center [743, 364] width 18 height 18
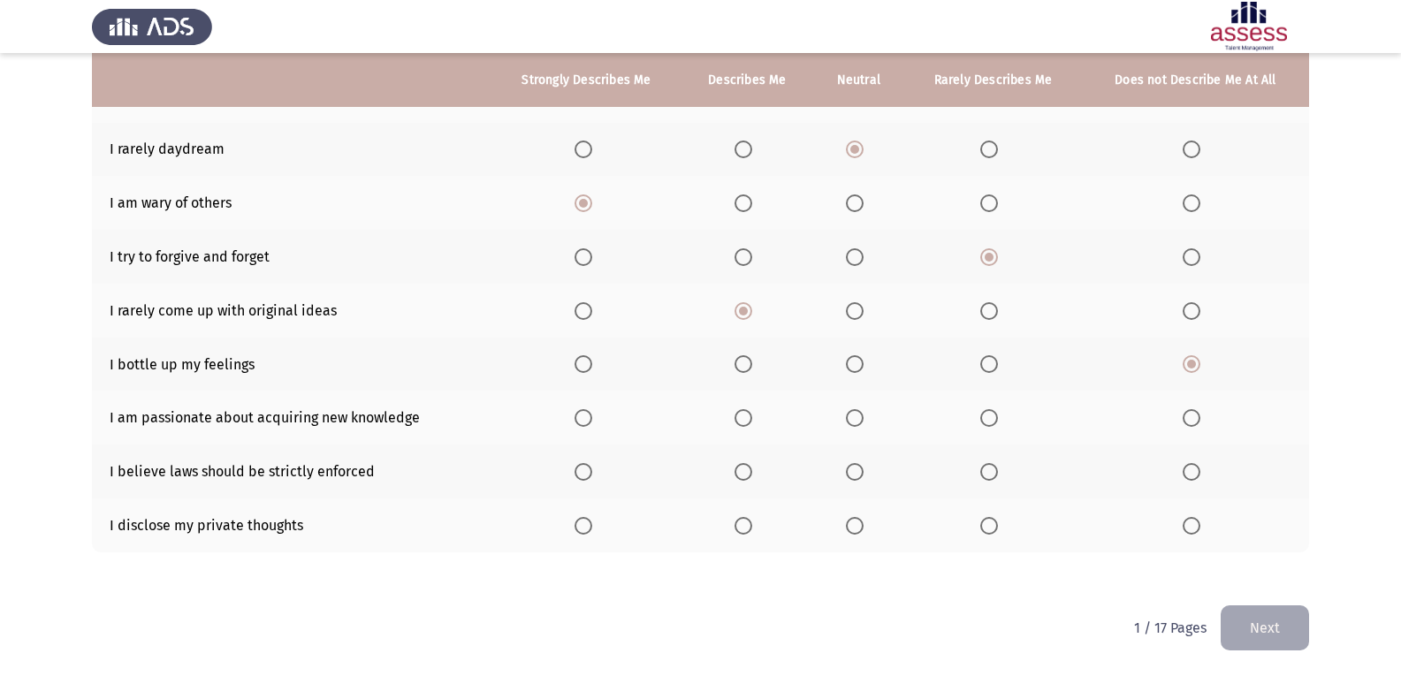
click at [742, 368] on input "Select an option" at bounding box center [743, 364] width 18 height 18
click at [592, 416] on span "Select an option" at bounding box center [583, 418] width 18 height 18
click at [592, 416] on input "Select an option" at bounding box center [583, 418] width 18 height 18
click at [860, 474] on span "Select an option" at bounding box center [855, 472] width 18 height 18
click at [860, 474] on input "Select an option" at bounding box center [855, 472] width 18 height 18
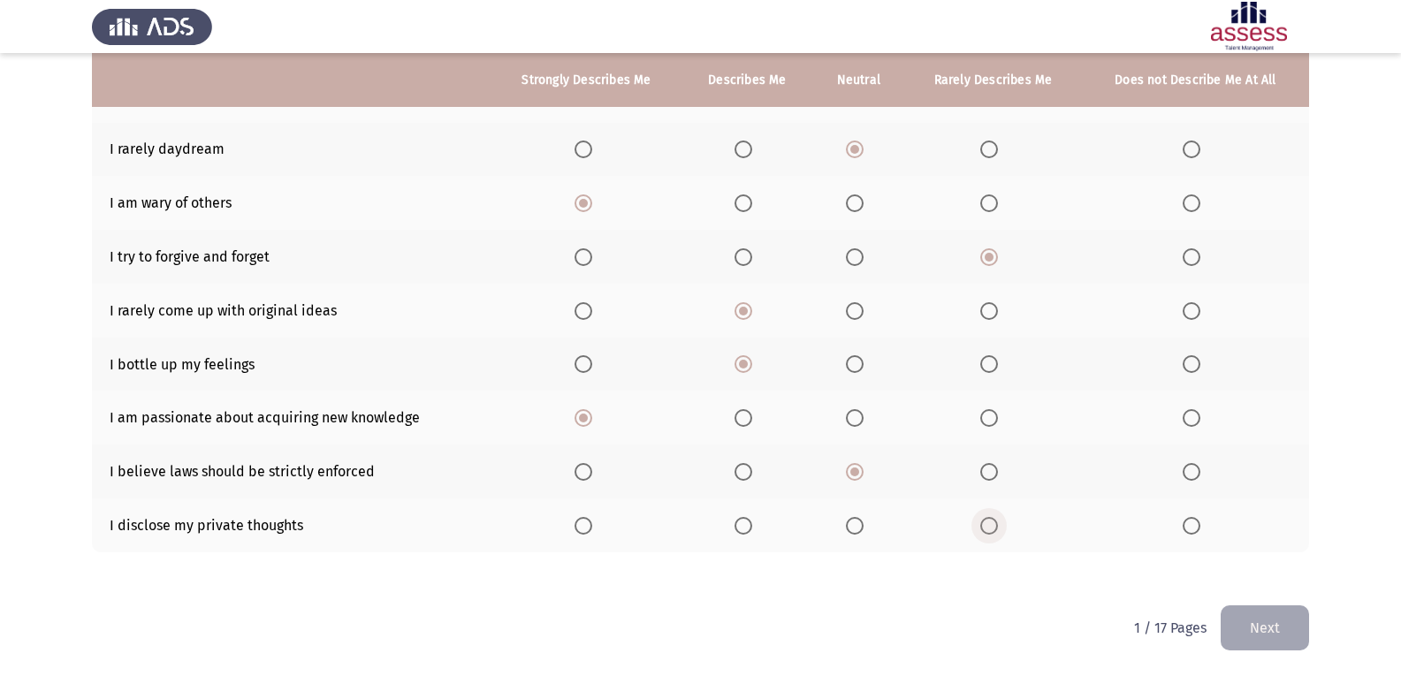
click at [913, 521] on label "Select an option" at bounding box center [992, 526] width 25 height 18
click at [913, 521] on input "Select an option" at bounding box center [989, 526] width 18 height 18
click at [913, 611] on button "Next" at bounding box center [1265, 627] width 88 height 45
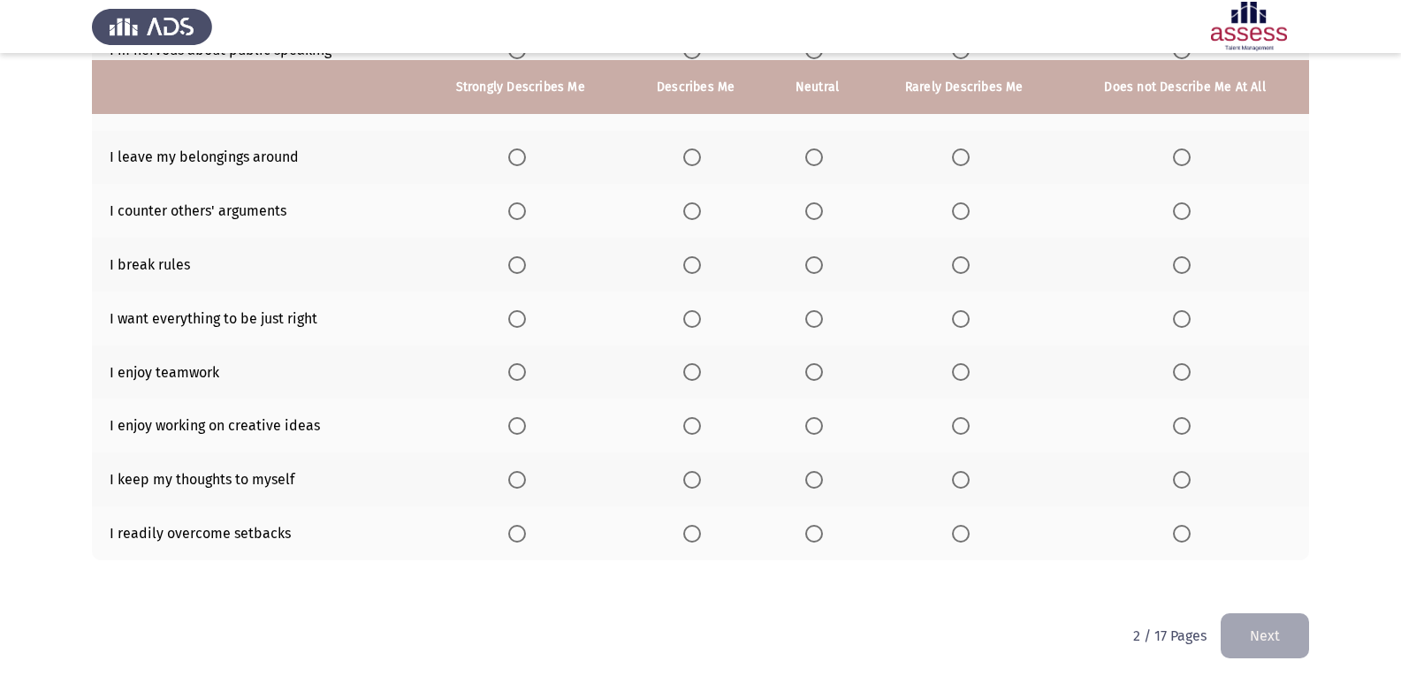
scroll to position [265, 0]
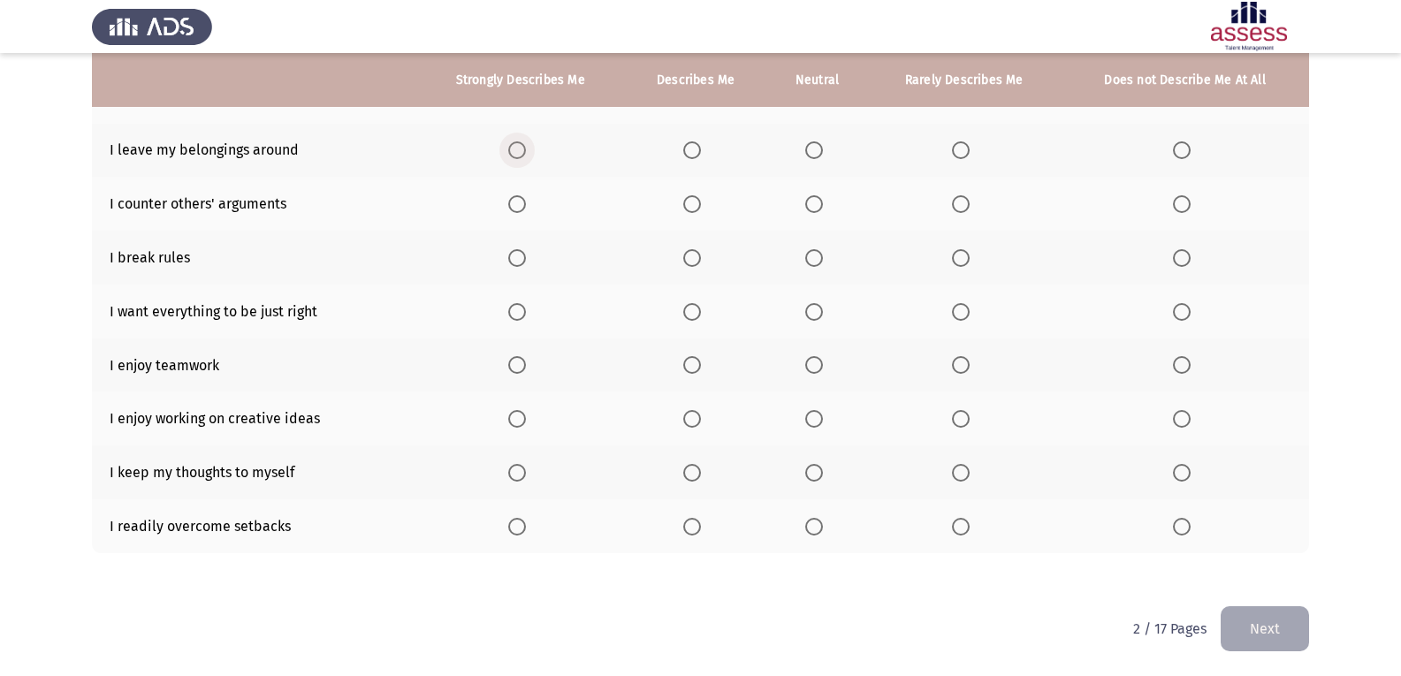
click at [520, 157] on span "Select an option" at bounding box center [517, 150] width 18 height 18
click at [520, 157] on input "Select an option" at bounding box center [517, 150] width 18 height 18
click at [913, 204] on span "Select an option" at bounding box center [961, 204] width 0 height 0
click at [913, 204] on input "Select an option" at bounding box center [961, 204] width 18 height 18
click at [701, 253] on span "Select an option" at bounding box center [692, 258] width 18 height 18
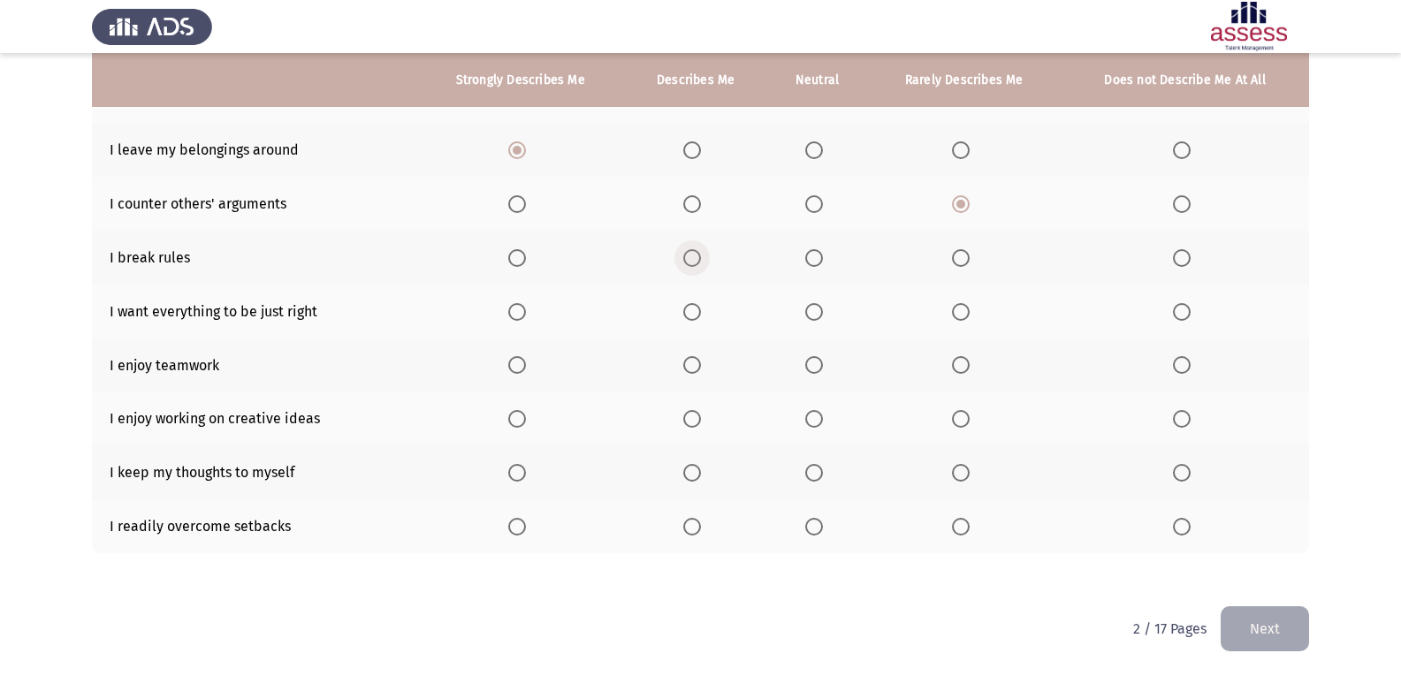
click at [701, 253] on input "Select an option" at bounding box center [692, 258] width 18 height 18
click at [913, 299] on th at bounding box center [964, 312] width 194 height 54
click at [913, 306] on span "Select an option" at bounding box center [961, 312] width 18 height 18
click at [913, 306] on input "Select an option" at bounding box center [961, 312] width 18 height 18
drag, startPoint x: 1190, startPoint y: 640, endPoint x: 1182, endPoint y: 621, distance: 20.2
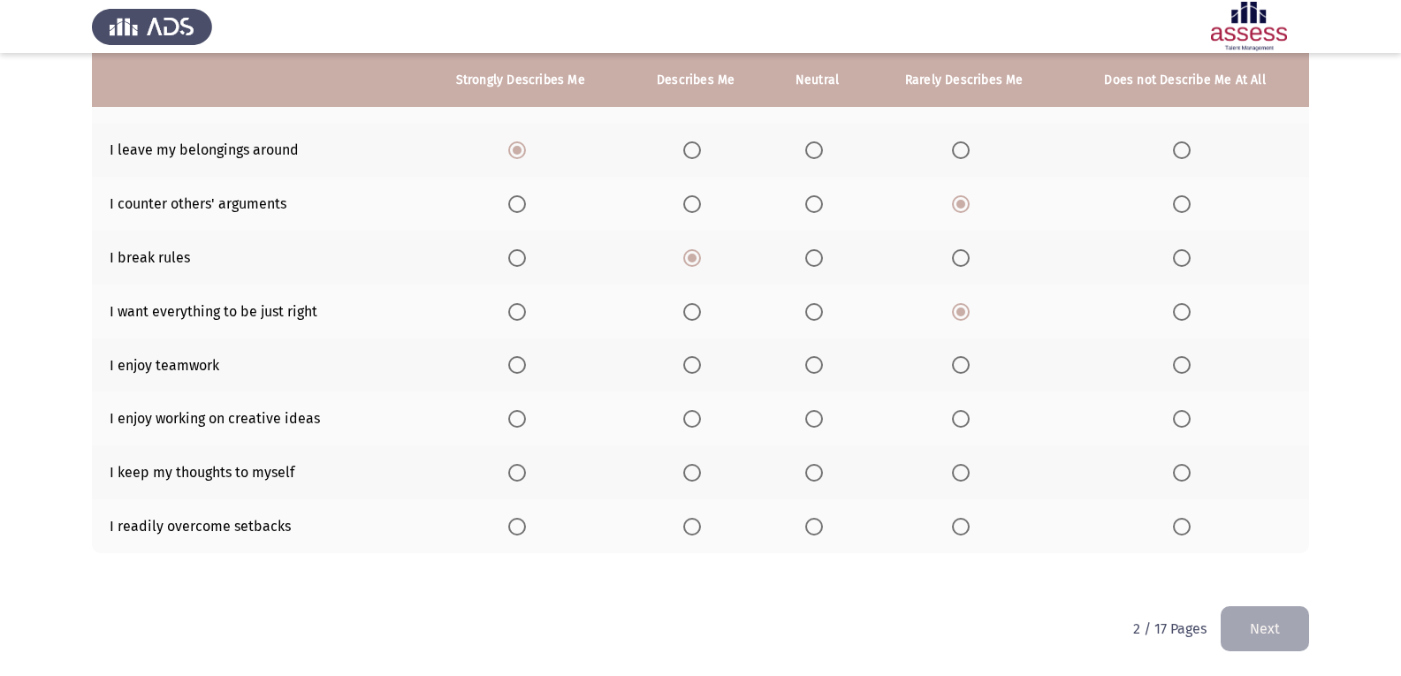
click at [913, 628] on div "2 / 17 Pages Next" at bounding box center [1221, 628] width 176 height 45
click at [913, 621] on p "2 / 17 Pages" at bounding box center [1169, 628] width 73 height 17
click at [913, 624] on p "2 / 17 Pages" at bounding box center [1169, 628] width 73 height 17
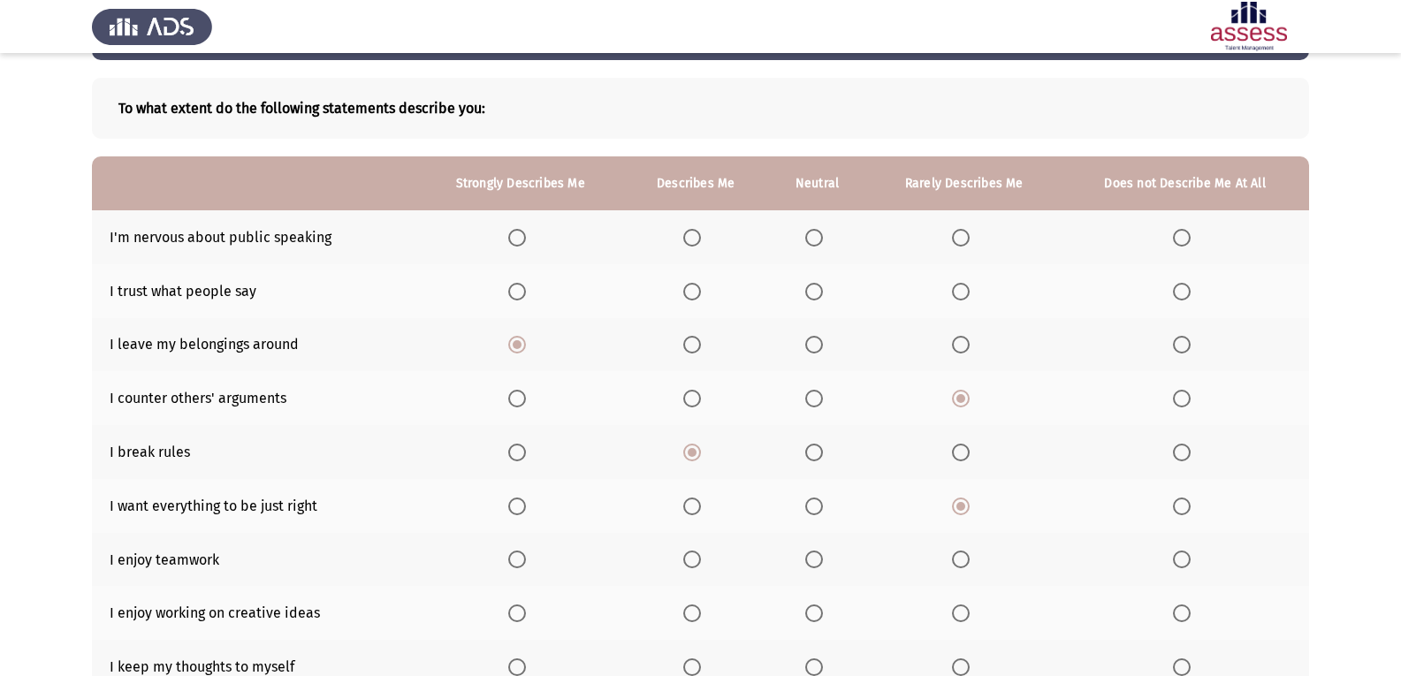
scroll to position [106, 0]
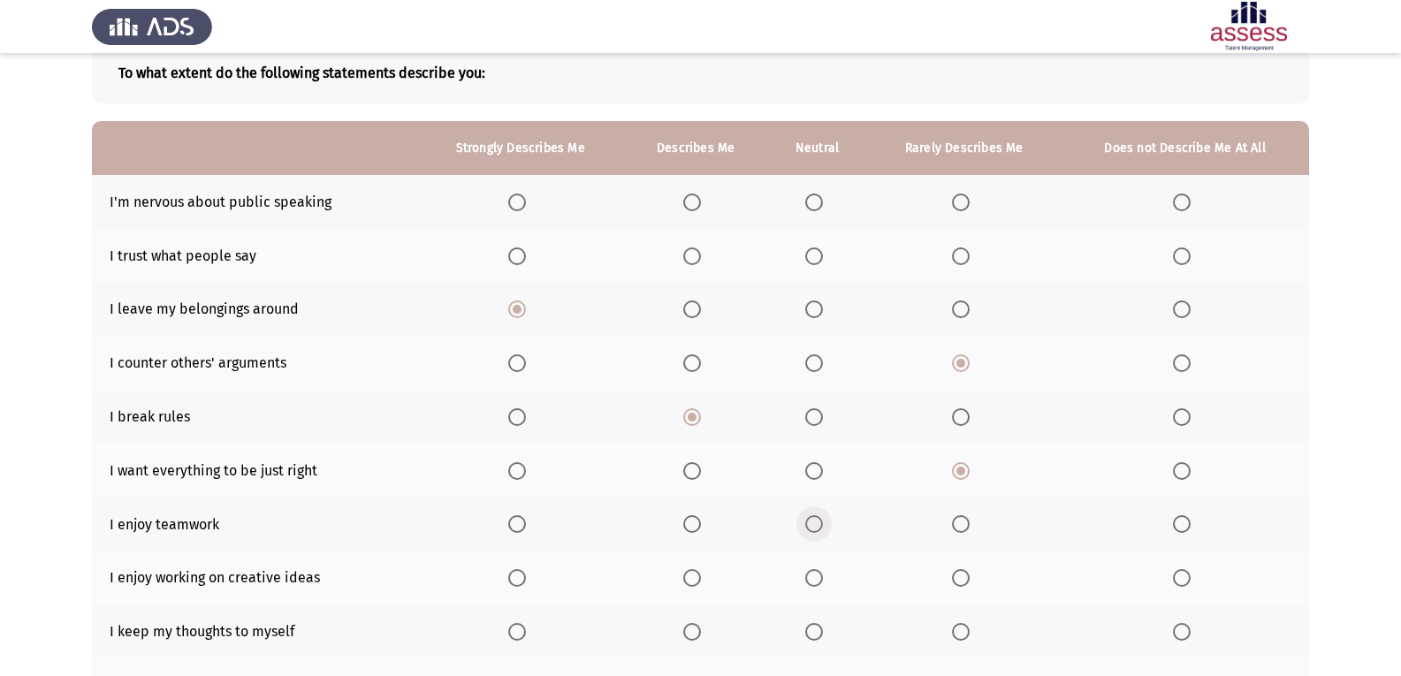
click at [823, 516] on span "Select an option" at bounding box center [814, 524] width 18 height 18
click at [823, 516] on input "Select an option" at bounding box center [814, 524] width 18 height 18
click at [687, 580] on span "Select an option" at bounding box center [692, 578] width 18 height 18
click at [687, 580] on input "Select an option" at bounding box center [692, 578] width 18 height 18
click at [810, 632] on span "Select an option" at bounding box center [814, 632] width 18 height 18
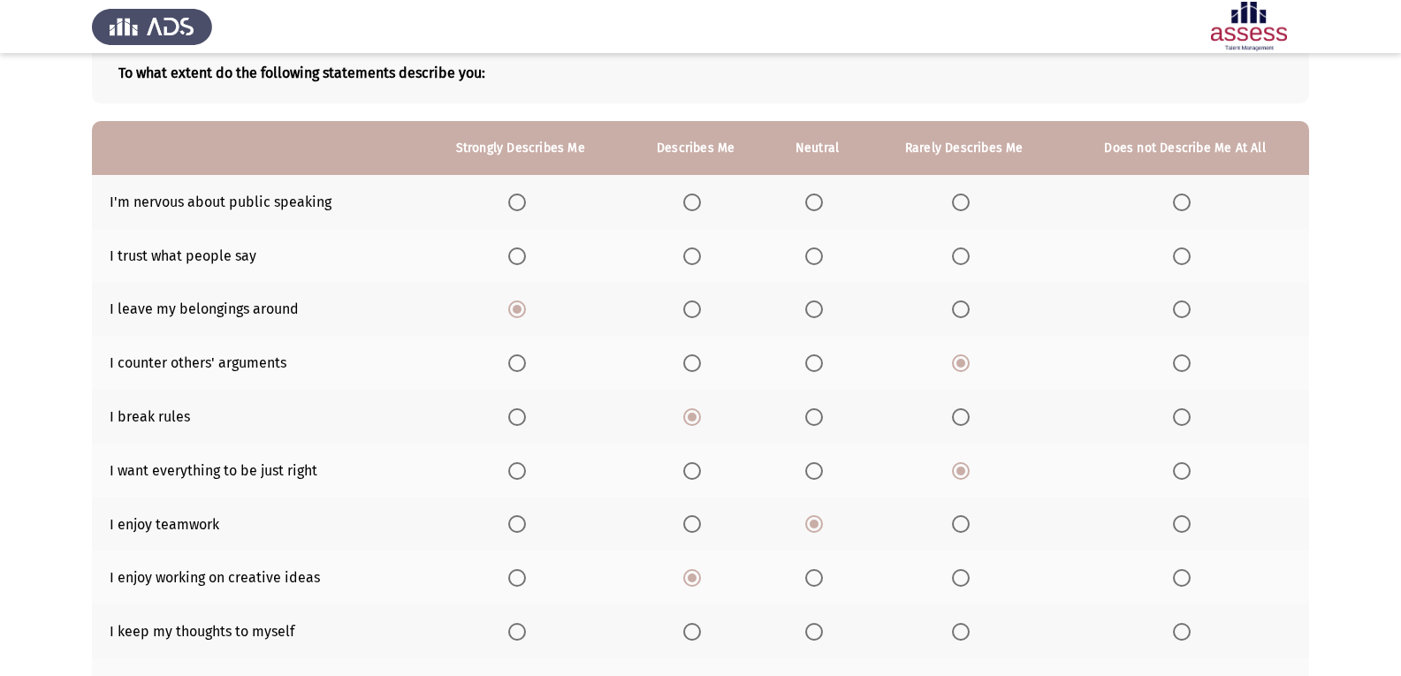
click at [810, 632] on input "Select an option" at bounding box center [814, 632] width 18 height 18
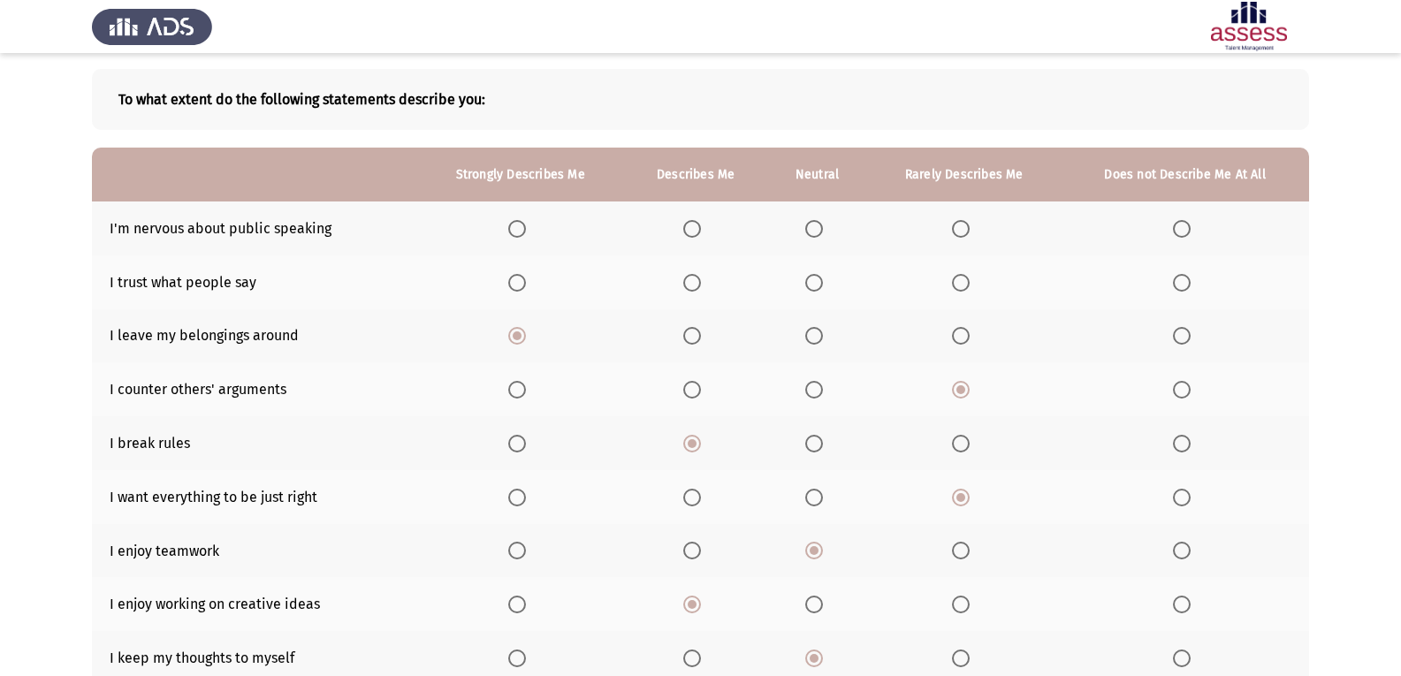
scroll to position [1, 0]
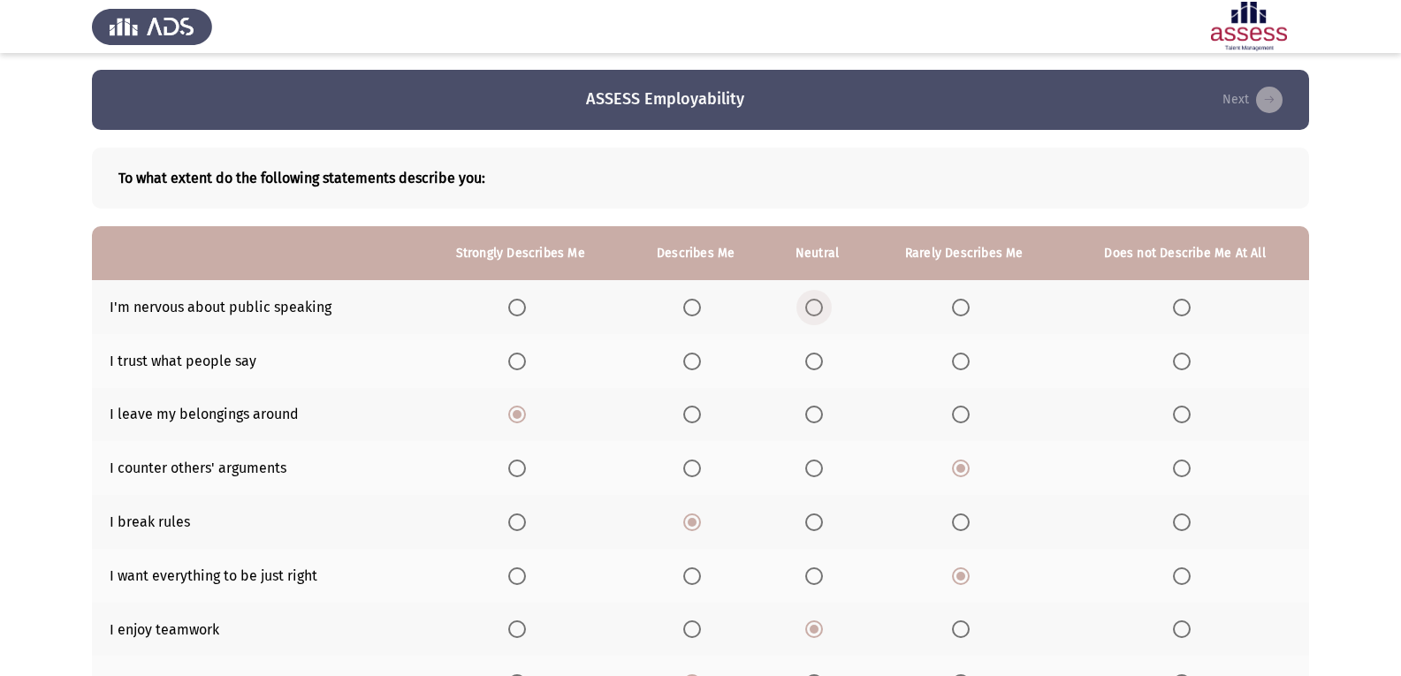
click at [807, 308] on span "Select an option" at bounding box center [814, 308] width 18 height 18
click at [807, 308] on input "Select an option" at bounding box center [814, 308] width 18 height 18
click at [695, 356] on span "Select an option" at bounding box center [692, 362] width 18 height 18
click at [695, 356] on input "Select an option" at bounding box center [692, 362] width 18 height 18
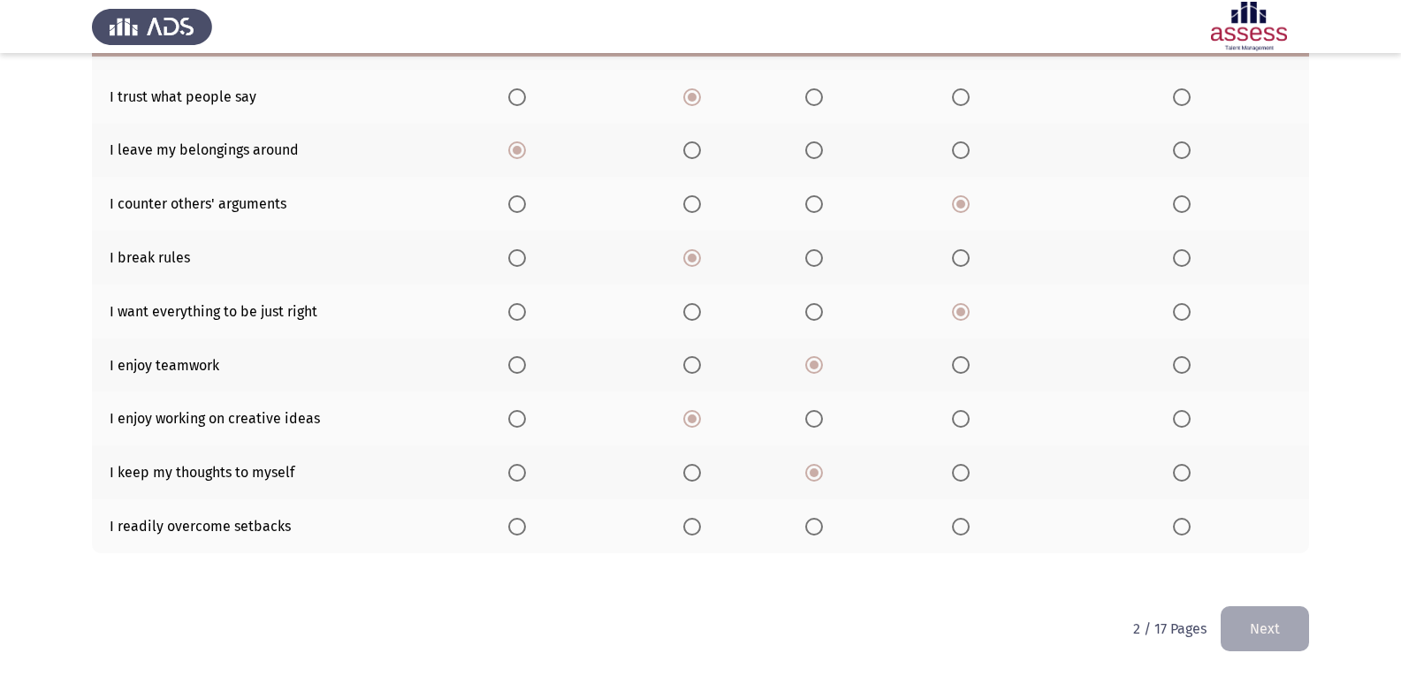
scroll to position [266, 0]
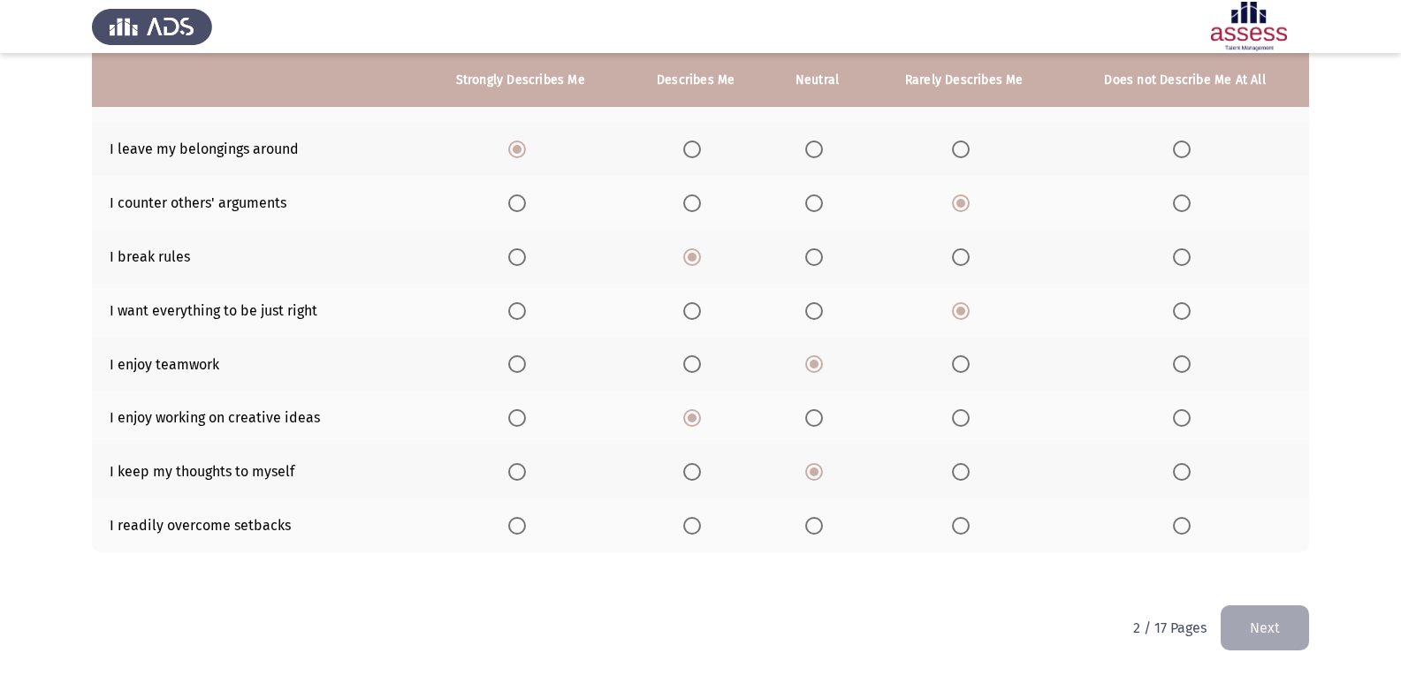
click at [535, 514] on th at bounding box center [520, 525] width 208 height 54
click at [521, 523] on span "Select an option" at bounding box center [517, 526] width 18 height 18
click at [521, 523] on input "Select an option" at bounding box center [517, 526] width 18 height 18
click at [913, 624] on p "2 / 17 Pages" at bounding box center [1169, 628] width 73 height 17
click at [913, 630] on button "Next" at bounding box center [1265, 627] width 88 height 45
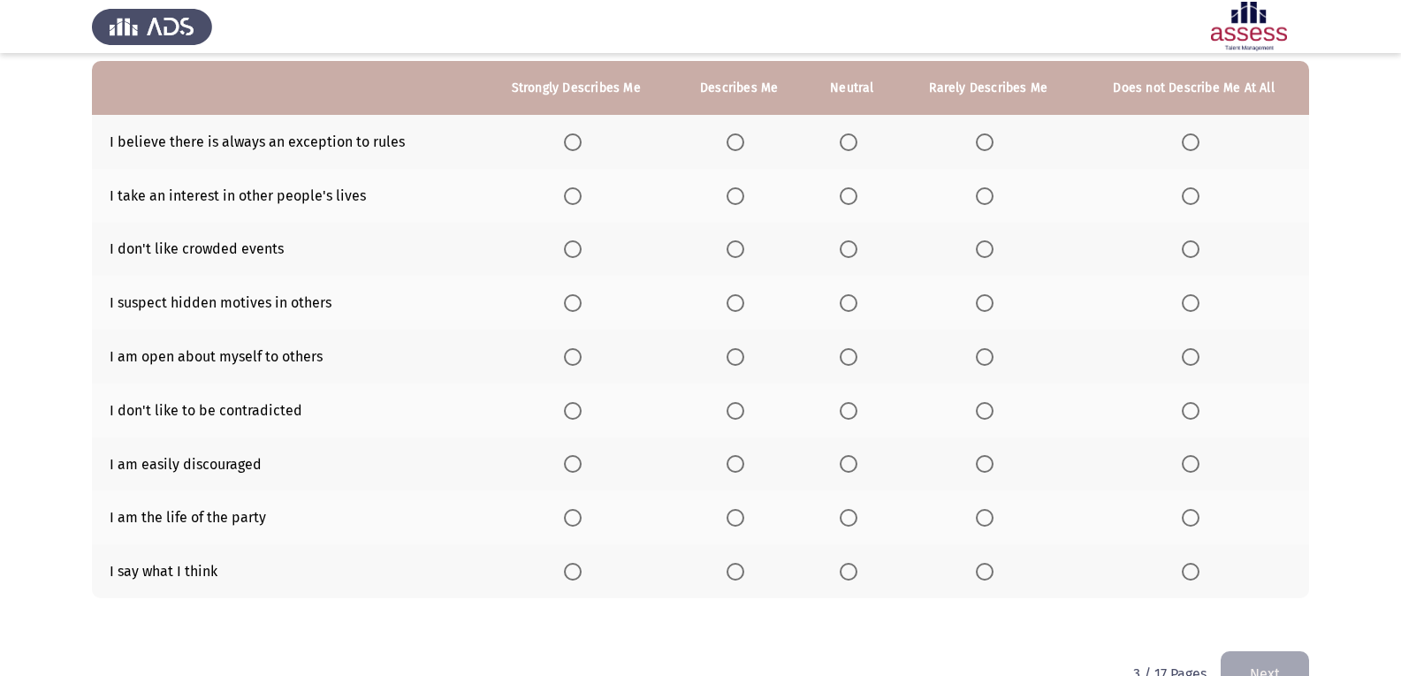
scroll to position [177, 0]
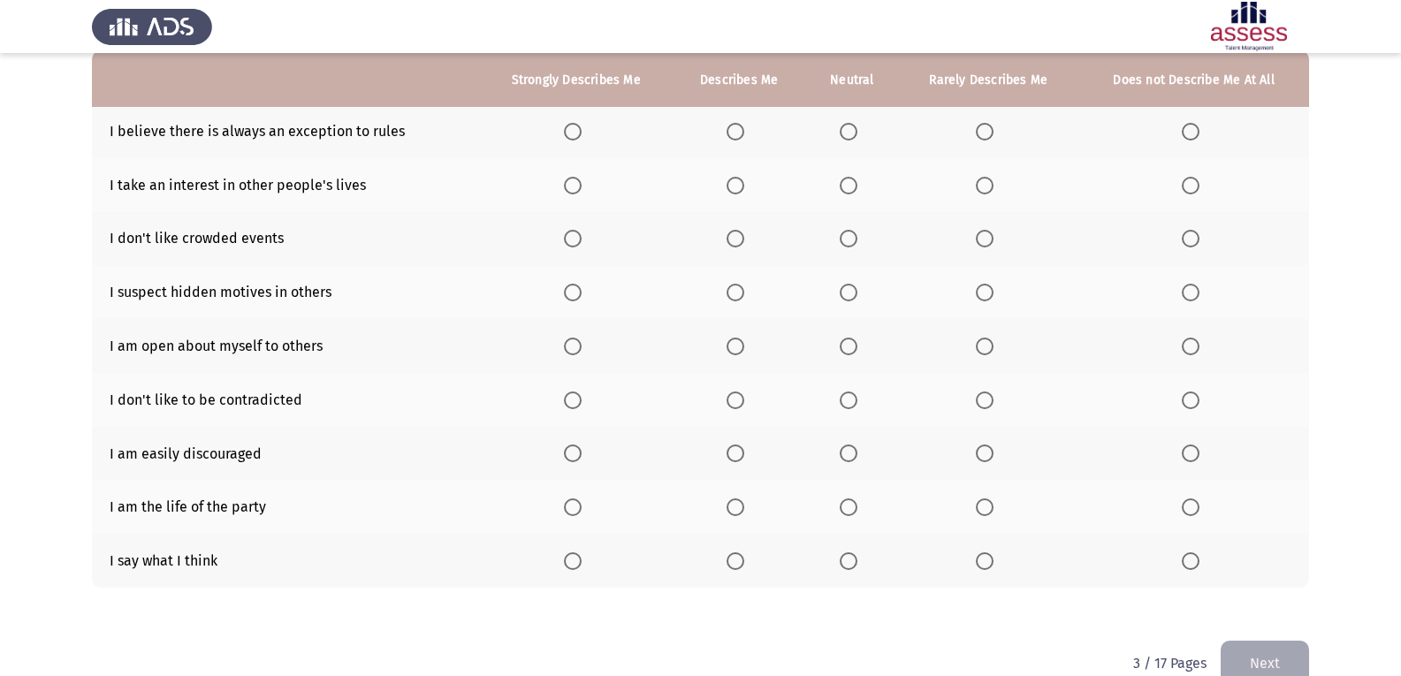
click at [736, 133] on span "Select an option" at bounding box center [735, 132] width 18 height 18
click at [736, 133] on input "Select an option" at bounding box center [735, 132] width 18 height 18
click at [571, 185] on span "Select an option" at bounding box center [573, 186] width 18 height 18
click at [571, 185] on input "Select an option" at bounding box center [573, 186] width 18 height 18
click at [840, 298] on span "Select an option" at bounding box center [849, 293] width 18 height 18
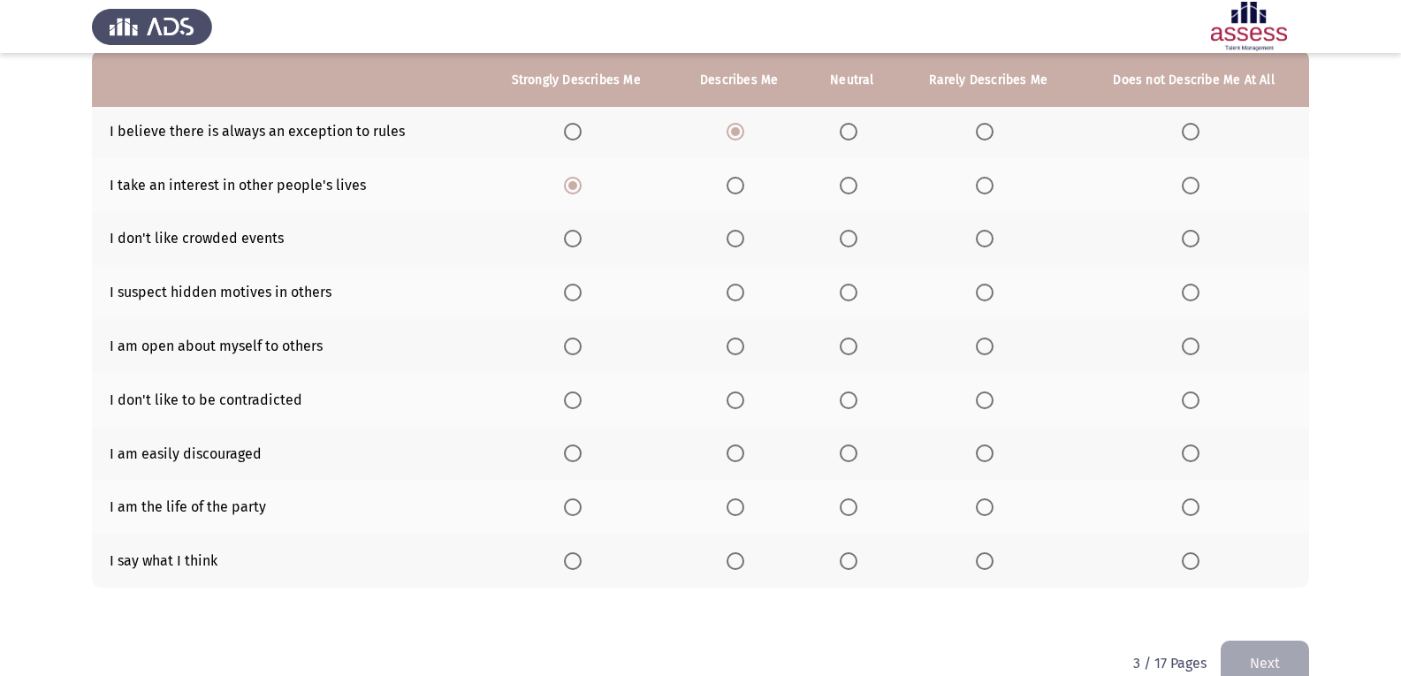
click at [840, 298] on input "Select an option" at bounding box center [849, 293] width 18 height 18
click at [855, 249] on th at bounding box center [852, 239] width 93 height 54
click at [849, 241] on span "Select an option" at bounding box center [849, 239] width 18 height 18
click at [849, 241] on input "Select an option" at bounding box center [849, 239] width 18 height 18
click at [840, 285] on span "Select an option" at bounding box center [849, 293] width 18 height 18
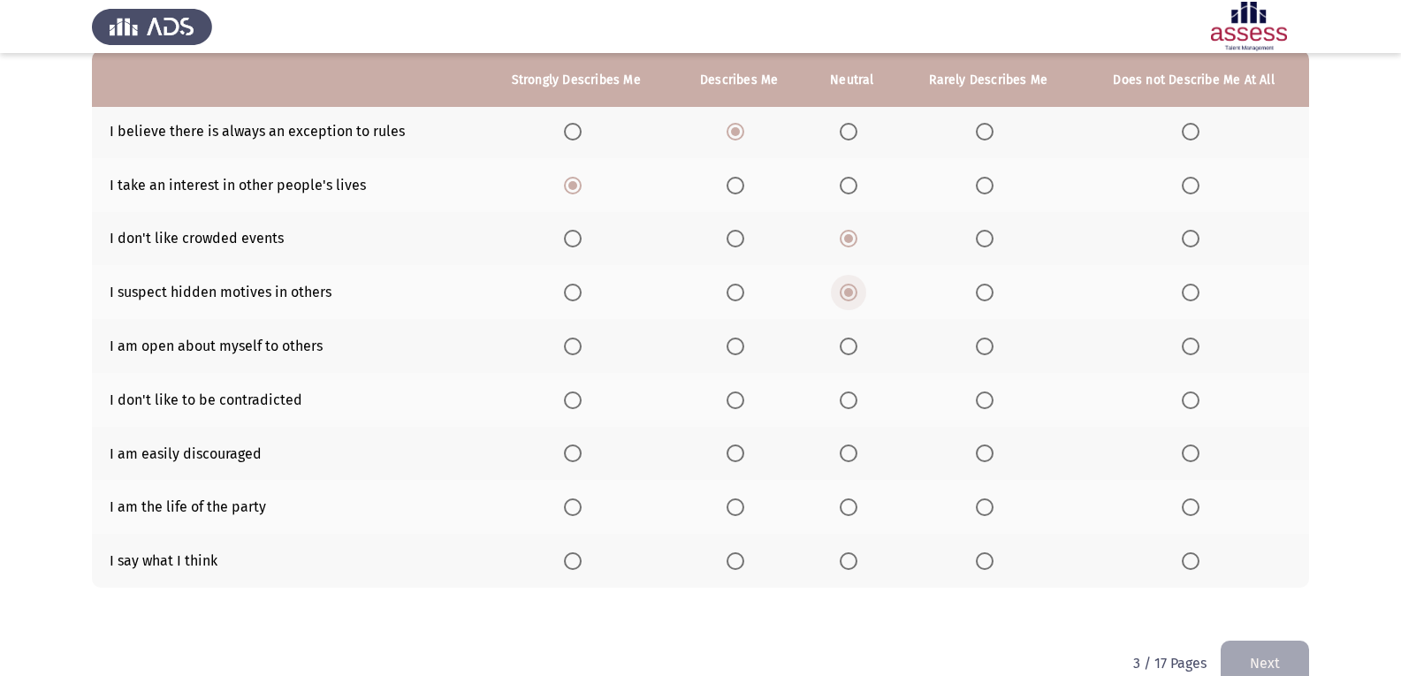
click at [840, 285] on input "Select an option" at bounding box center [849, 293] width 18 height 18
click at [844, 291] on span "Select an option" at bounding box center [849, 293] width 18 height 18
click at [844, 291] on input "Select an option" at bounding box center [849, 293] width 18 height 18
click at [845, 294] on span "Select an option" at bounding box center [848, 292] width 9 height 9
click at [845, 294] on input "Select an option" at bounding box center [849, 293] width 18 height 18
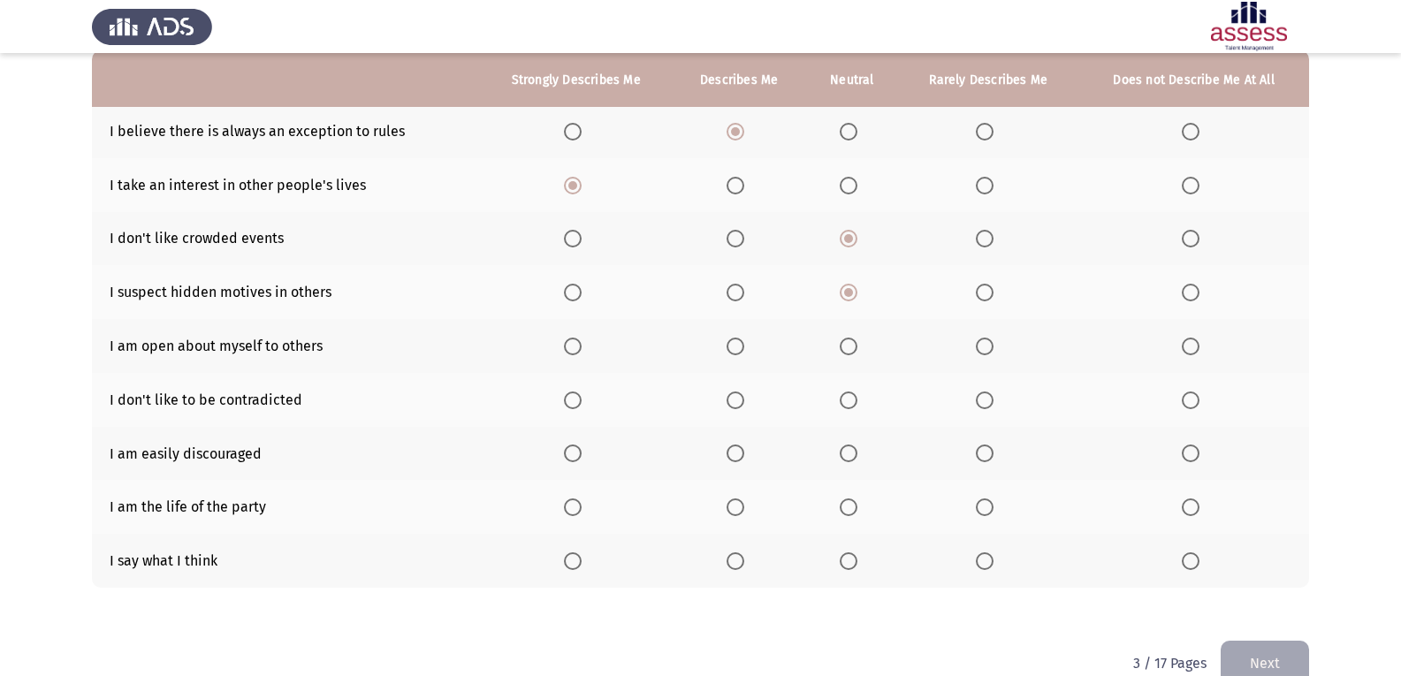
click at [724, 290] on th at bounding box center [739, 292] width 133 height 54
click at [738, 293] on span "Select an option" at bounding box center [735, 293] width 18 height 18
click at [738, 293] on input "Select an option" at bounding box center [735, 293] width 18 height 18
click at [913, 294] on span "Select an option" at bounding box center [985, 293] width 18 height 18
click at [913, 294] on input "Select an option" at bounding box center [985, 293] width 18 height 18
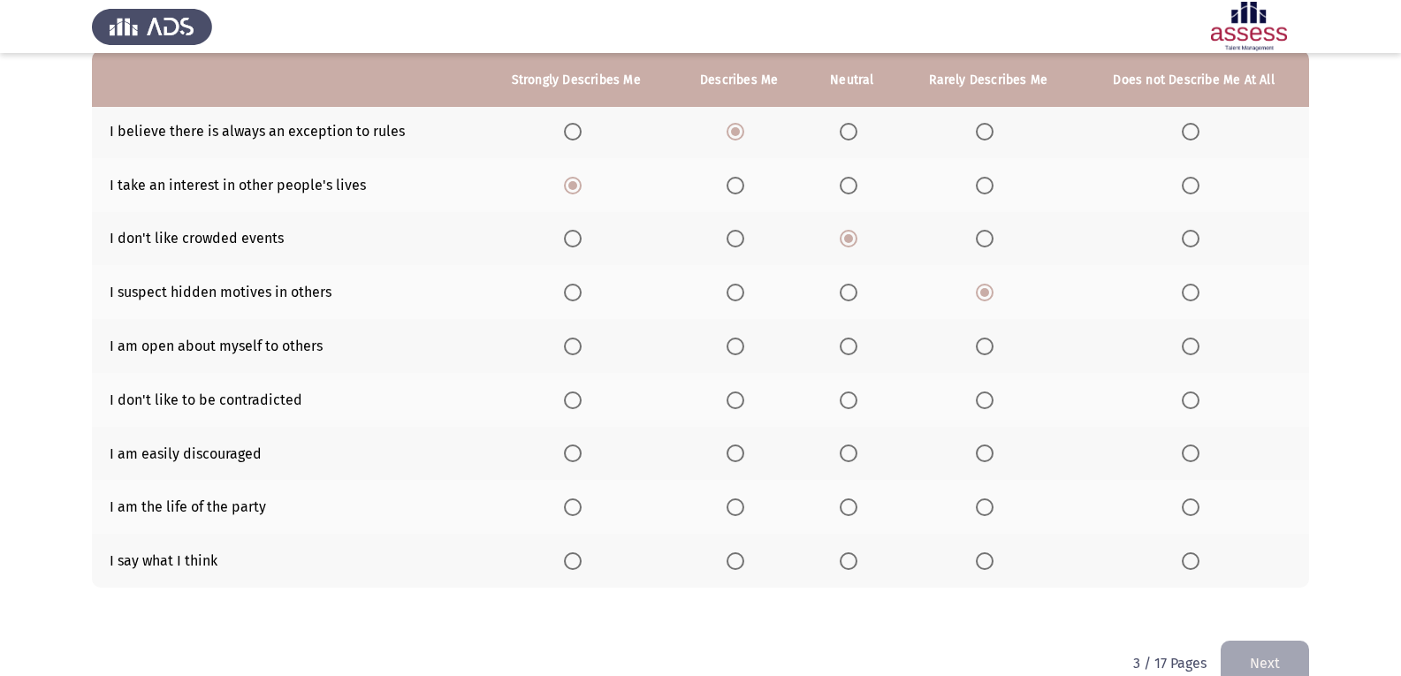
click at [913, 299] on span "Select an option" at bounding box center [1191, 293] width 18 height 18
click at [913, 299] on input "Select an option" at bounding box center [1191, 293] width 18 height 18
click at [913, 360] on th at bounding box center [988, 346] width 180 height 54
click at [913, 335] on th at bounding box center [988, 346] width 180 height 54
click at [913, 338] on span "Select an option" at bounding box center [985, 347] width 18 height 18
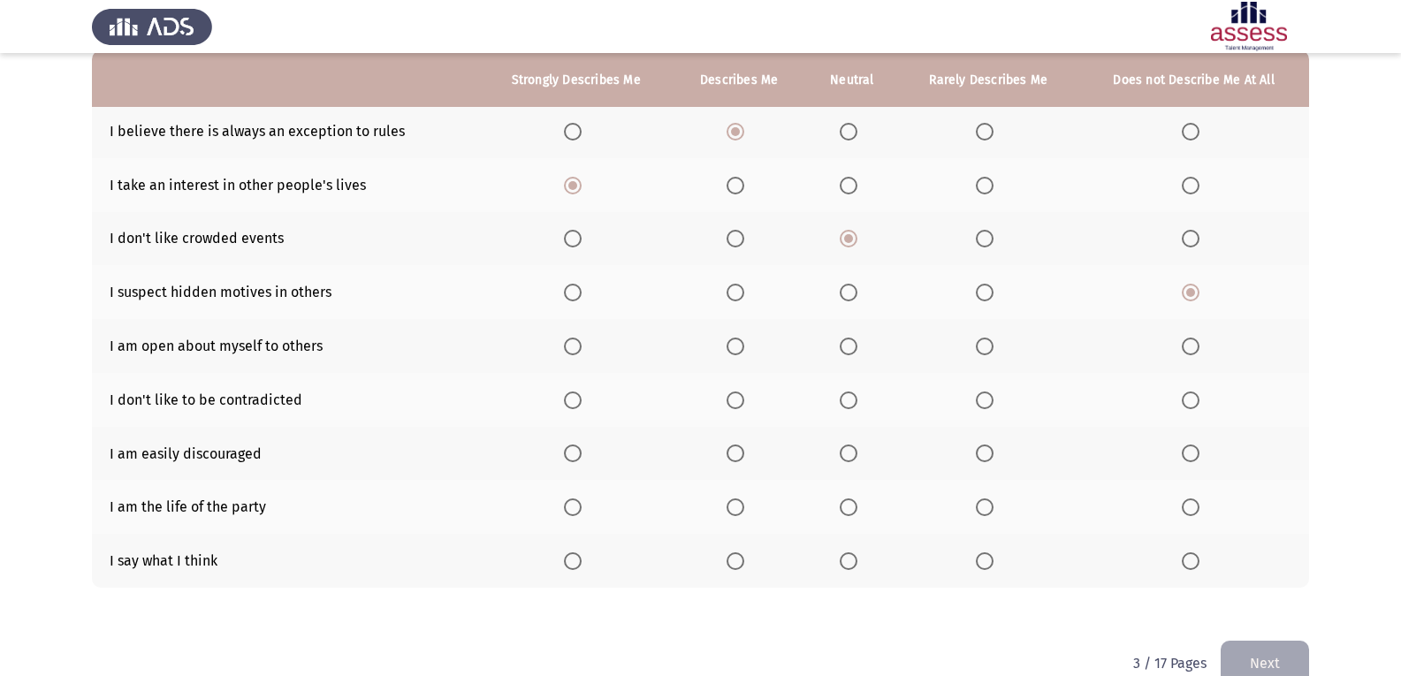
click at [913, 338] on input "Select an option" at bounding box center [985, 347] width 18 height 18
click at [740, 417] on th at bounding box center [739, 400] width 133 height 54
click at [721, 399] on th at bounding box center [739, 400] width 133 height 54
click at [756, 395] on th at bounding box center [739, 400] width 133 height 54
click at [736, 395] on span "Select an option" at bounding box center [735, 401] width 18 height 18
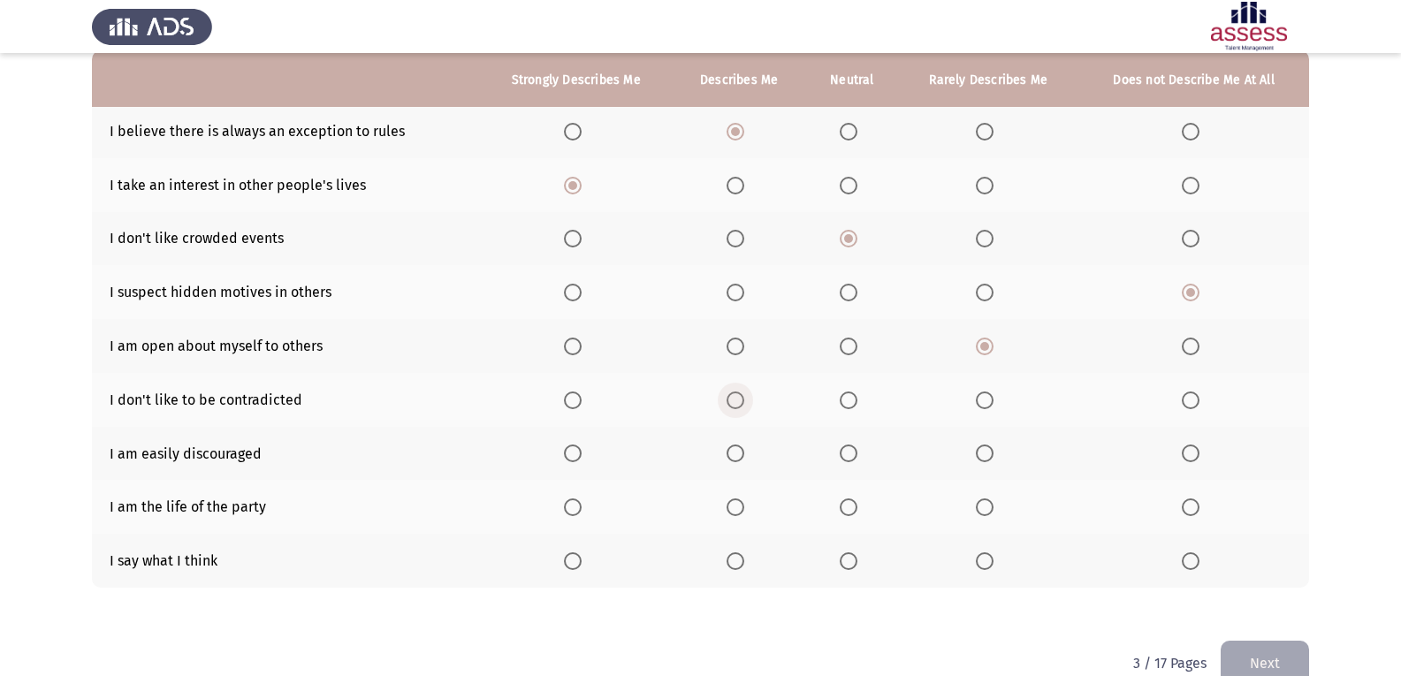
click at [736, 395] on input "Select an option" at bounding box center [735, 401] width 18 height 18
click at [729, 445] on mat-radio-button "Select an option" at bounding box center [738, 454] width 25 height 19
click at [731, 455] on span "Select an option" at bounding box center [735, 454] width 18 height 18
click at [731, 455] on input "Select an option" at bounding box center [735, 454] width 18 height 18
click at [913, 506] on label "Select an option" at bounding box center [988, 507] width 25 height 18
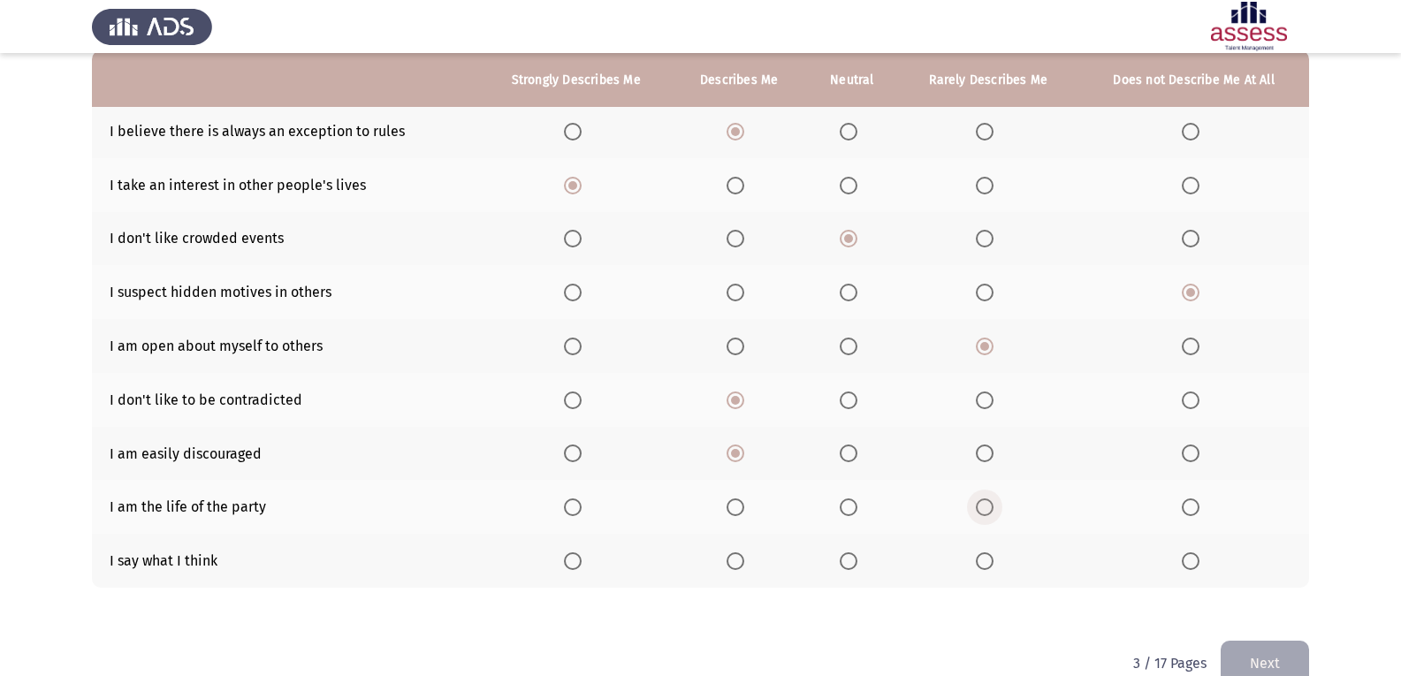
click at [913, 506] on input "Select an option" at bounding box center [985, 507] width 18 height 18
click at [567, 564] on span "Select an option" at bounding box center [573, 561] width 18 height 18
click at [567, 564] on input "Select an option" at bounding box center [573, 561] width 18 height 18
click at [913, 650] on button "Next" at bounding box center [1265, 663] width 88 height 45
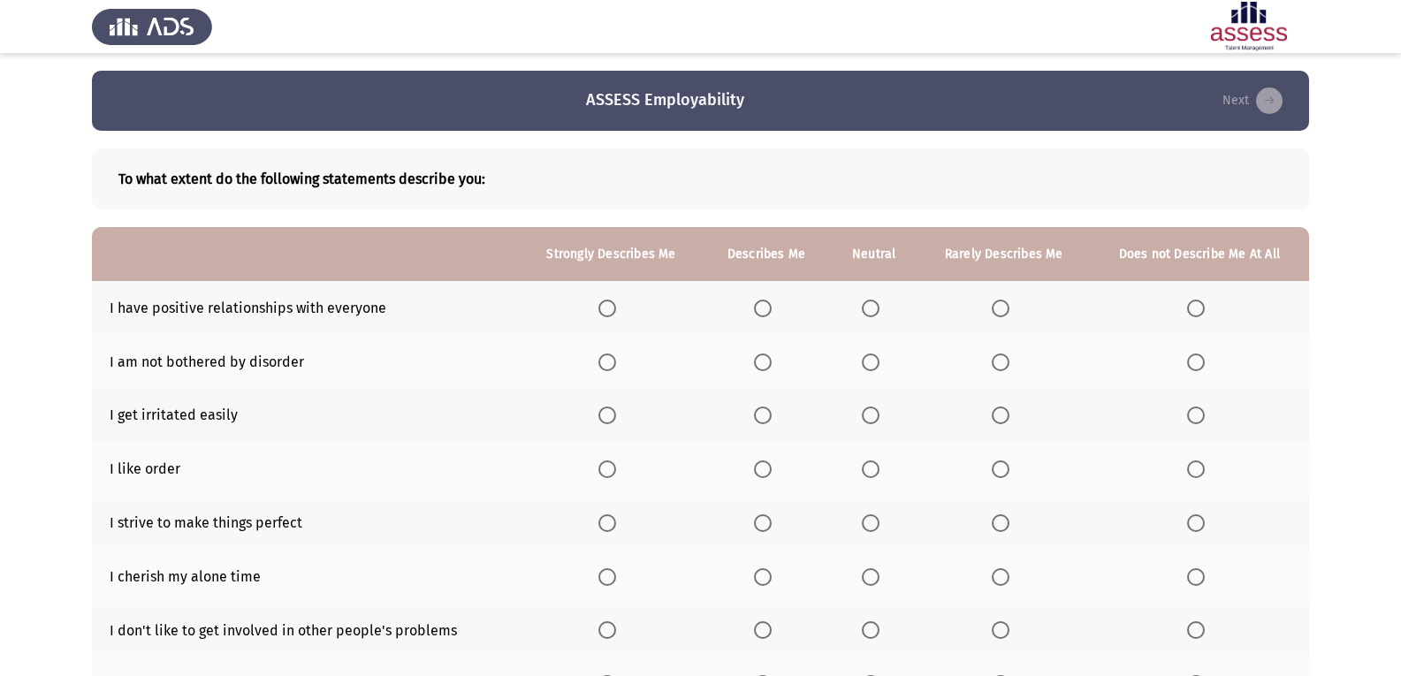
click at [607, 320] on th at bounding box center [611, 308] width 184 height 54
click at [605, 309] on span "Select an option" at bounding box center [607, 309] width 18 height 18
click at [605, 309] on input "Select an option" at bounding box center [607, 309] width 18 height 18
click at [864, 363] on span "Select an option" at bounding box center [871, 363] width 18 height 18
click at [864, 363] on input "Select an option" at bounding box center [871, 363] width 18 height 18
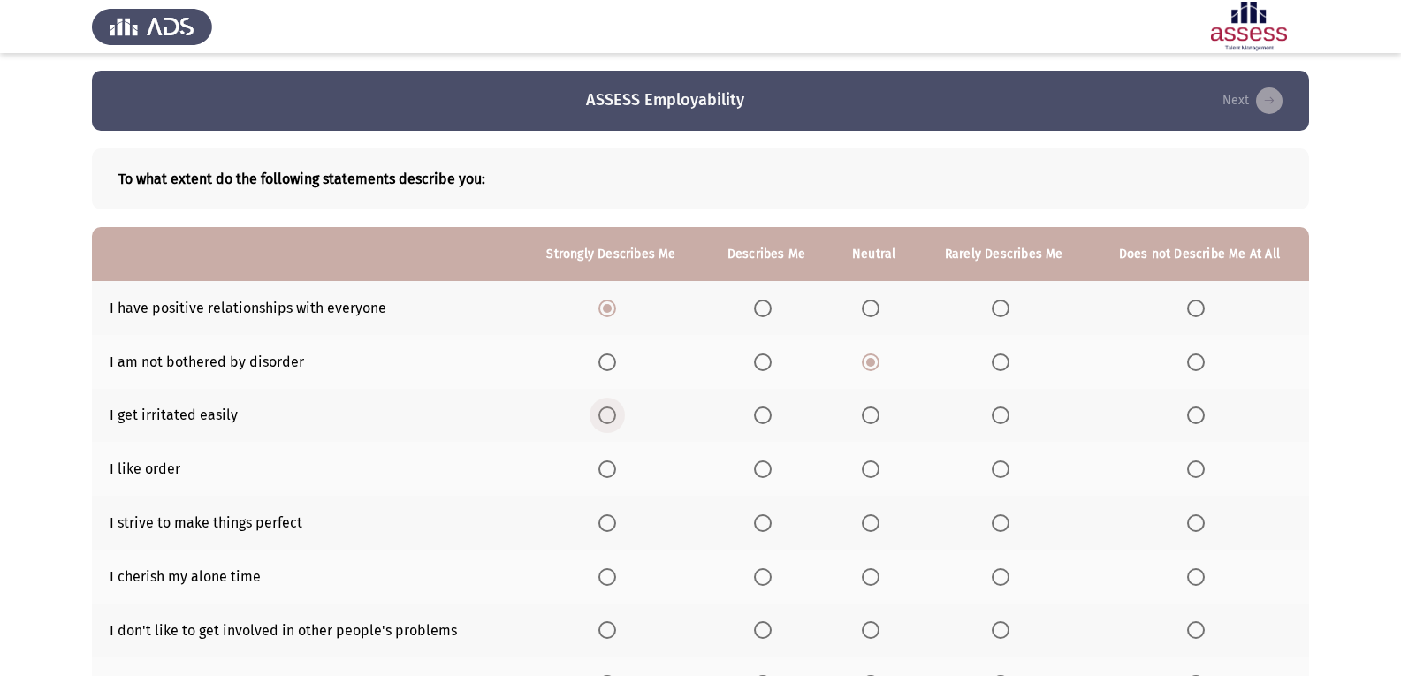
click at [612, 420] on span "Select an option" at bounding box center [607, 416] width 18 height 18
click at [612, 420] on input "Select an option" at bounding box center [607, 416] width 18 height 18
click at [754, 470] on span "Select an option" at bounding box center [763, 469] width 18 height 18
click at [754, 470] on input "Select an option" at bounding box center [763, 469] width 18 height 18
click at [913, 524] on th at bounding box center [1003, 523] width 171 height 54
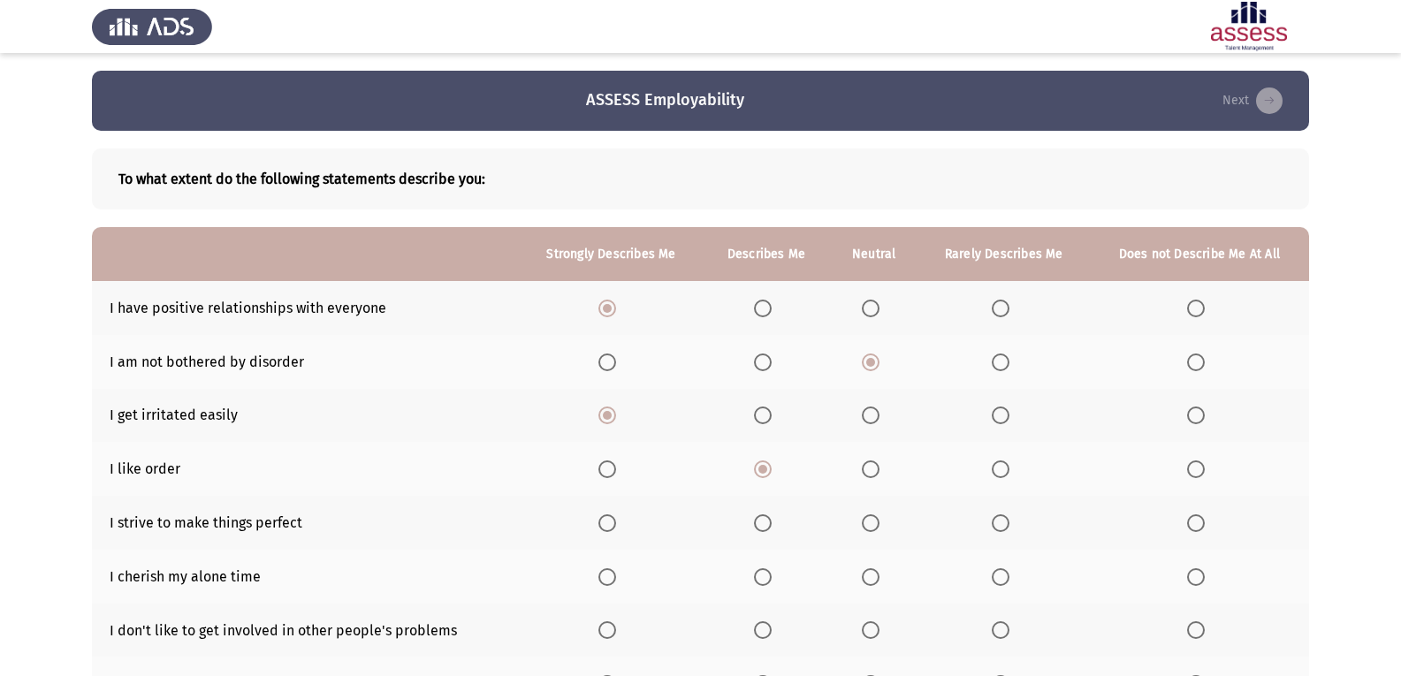
click at [913, 517] on span "Select an option" at bounding box center [1001, 523] width 18 height 18
click at [913, 517] on input "Select an option" at bounding box center [1001, 523] width 18 height 18
click at [913, 576] on span "Select an option" at bounding box center [1196, 577] width 18 height 18
click at [913, 576] on input "Select an option" at bounding box center [1196, 577] width 18 height 18
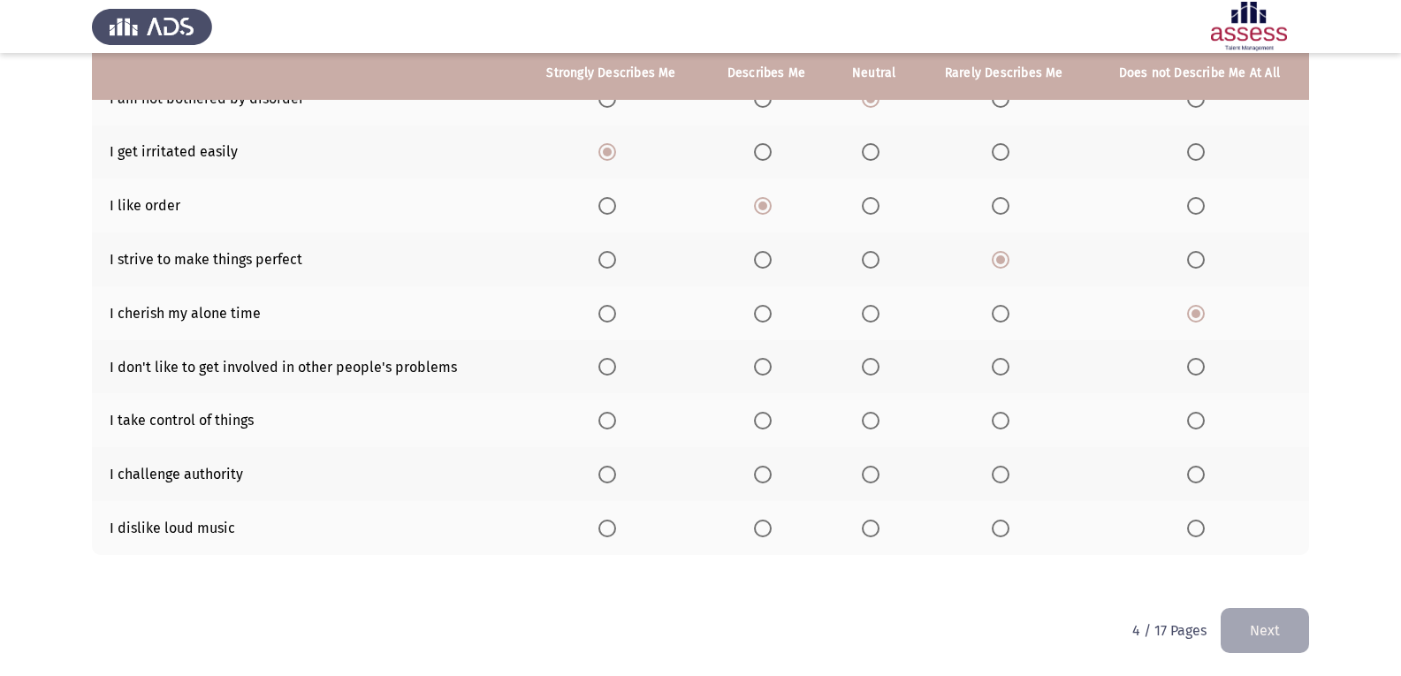
scroll to position [265, 0]
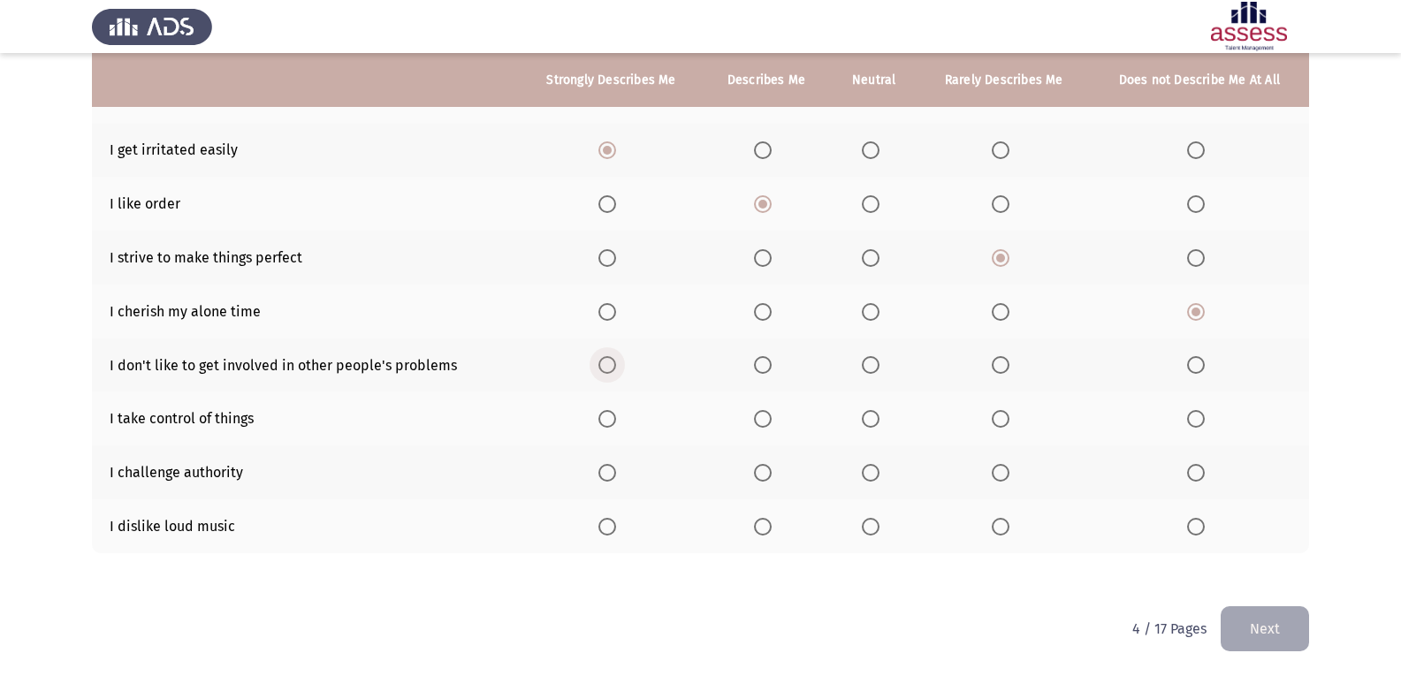
click at [612, 371] on span "Select an option" at bounding box center [607, 365] width 18 height 18
click at [612, 371] on input "Select an option" at bounding box center [607, 365] width 18 height 18
click at [764, 366] on span "Select an option" at bounding box center [763, 365] width 18 height 18
click at [764, 366] on input "Select an option" at bounding box center [763, 365] width 18 height 18
click at [752, 422] on th at bounding box center [766, 419] width 126 height 54
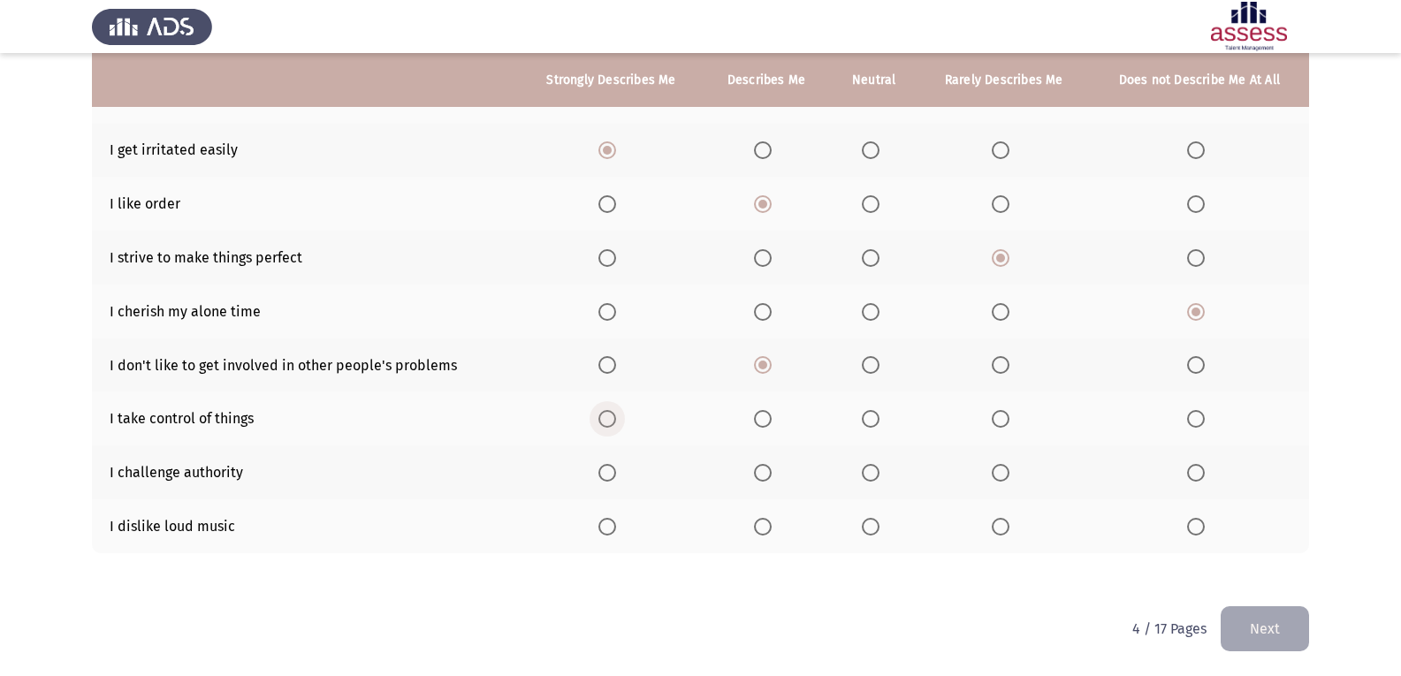
click at [619, 420] on label "Select an option" at bounding box center [610, 419] width 25 height 18
click at [616, 420] on input "Select an option" at bounding box center [607, 419] width 18 height 18
click at [742, 309] on th at bounding box center [766, 312] width 126 height 54
click at [876, 474] on span "Select an option" at bounding box center [871, 473] width 18 height 18
click at [876, 474] on input "Select an option" at bounding box center [871, 473] width 18 height 18
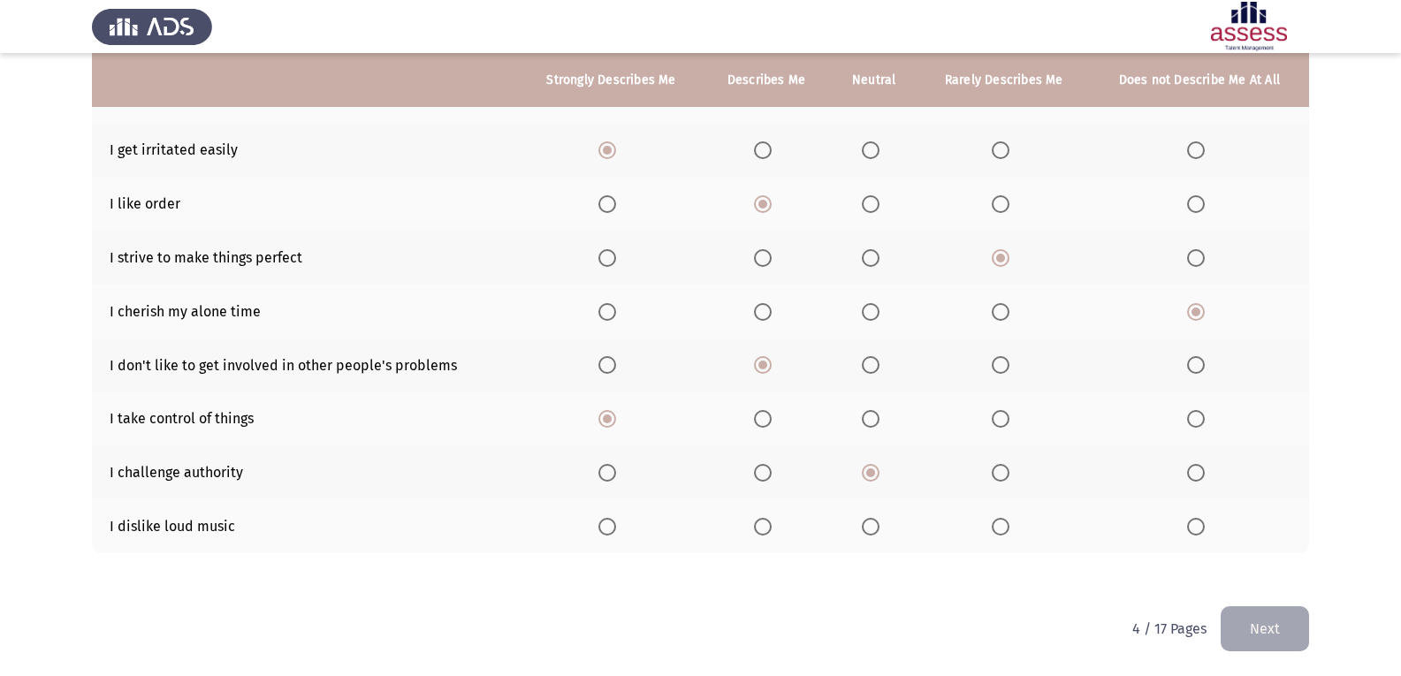
scroll to position [266, 0]
click at [913, 523] on span "Select an option" at bounding box center [1001, 526] width 18 height 18
click at [913, 523] on input "Select an option" at bounding box center [1001, 526] width 18 height 18
click at [913, 574] on div "To what extent do the following statements describe you: Strongly Describes Me …" at bounding box center [700, 226] width 1217 height 723
click at [913, 646] on button "Next" at bounding box center [1265, 627] width 88 height 45
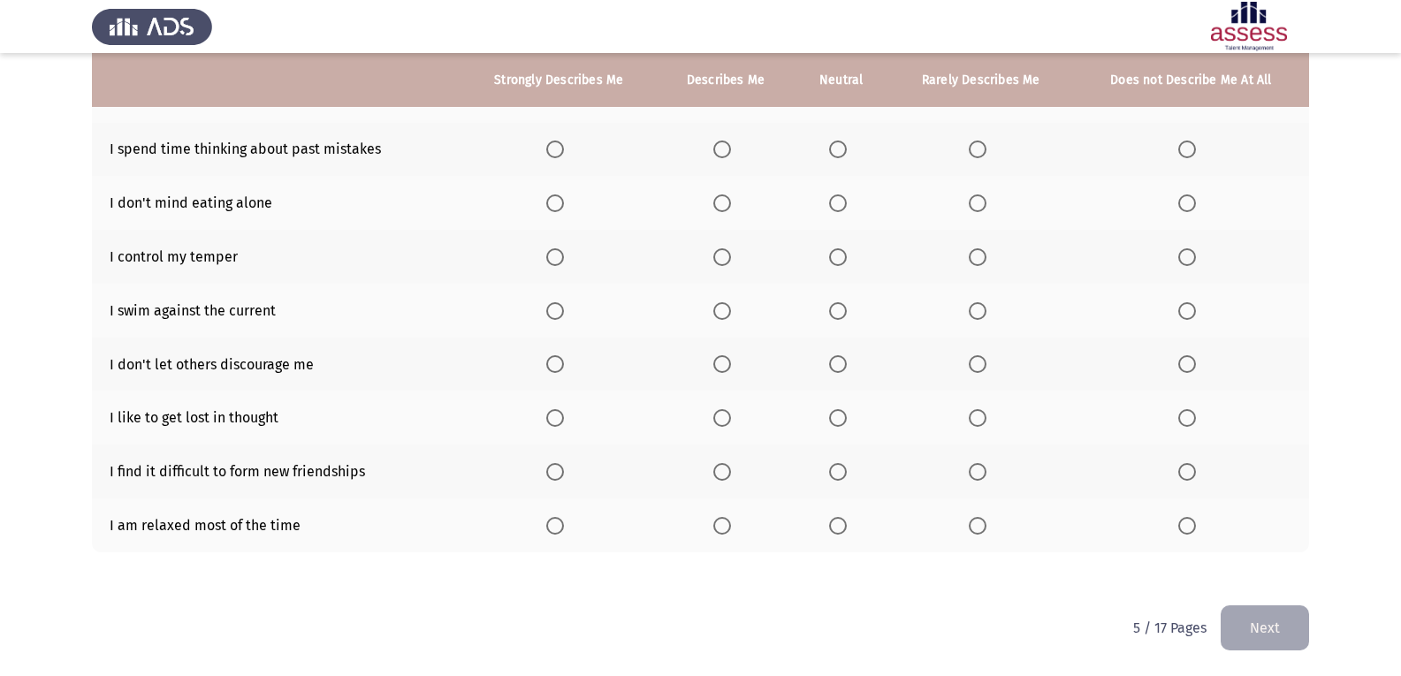
drag, startPoint x: 705, startPoint y: 133, endPoint x: 708, endPoint y: 145, distance: 11.8
click at [708, 145] on th at bounding box center [726, 150] width 136 height 54
click at [721, 156] on span "Select an option" at bounding box center [722, 150] width 18 height 18
click at [721, 156] on input "Select an option" at bounding box center [722, 150] width 18 height 18
click at [913, 198] on label "Select an option" at bounding box center [981, 203] width 25 height 18
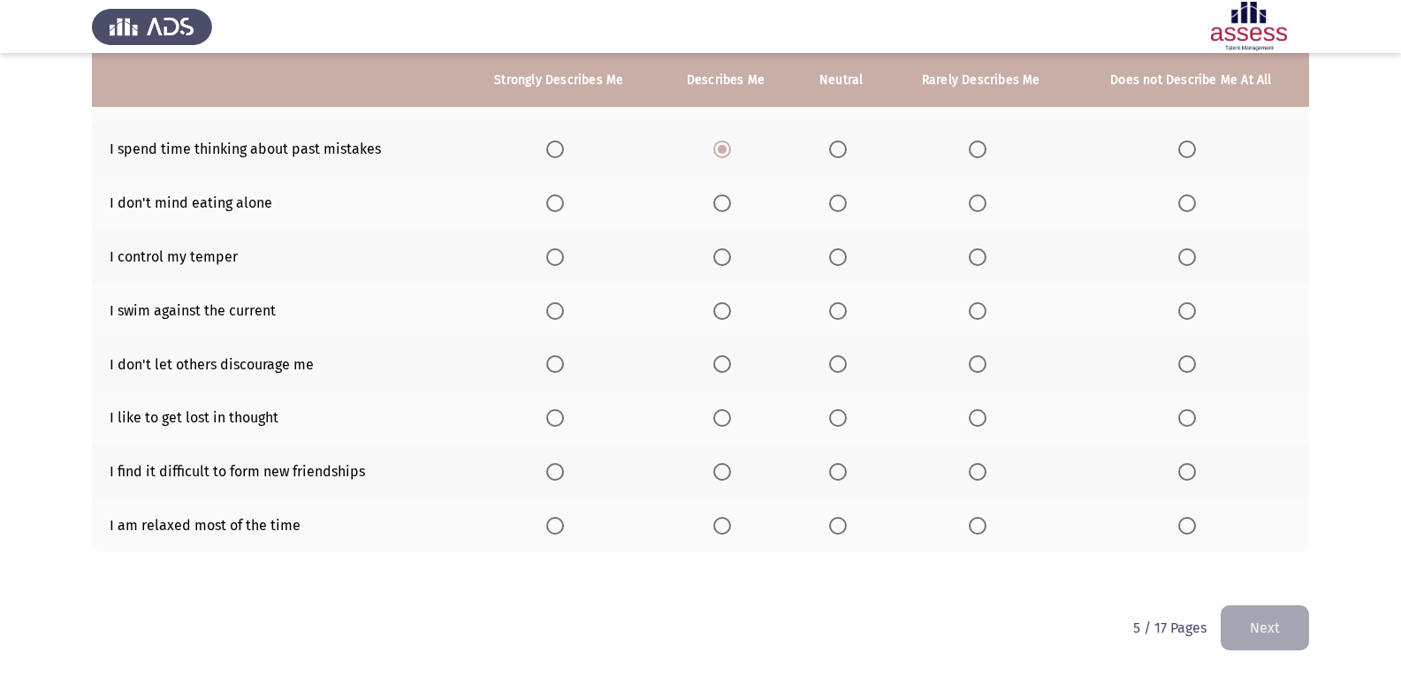
click at [913, 198] on input "Select an option" at bounding box center [978, 203] width 18 height 18
click at [822, 261] on th at bounding box center [841, 257] width 95 height 54
click at [825, 259] on th at bounding box center [841, 257] width 95 height 54
click at [833, 257] on span "Select an option" at bounding box center [838, 257] width 18 height 18
click at [833, 257] on input "Select an option" at bounding box center [838, 257] width 18 height 18
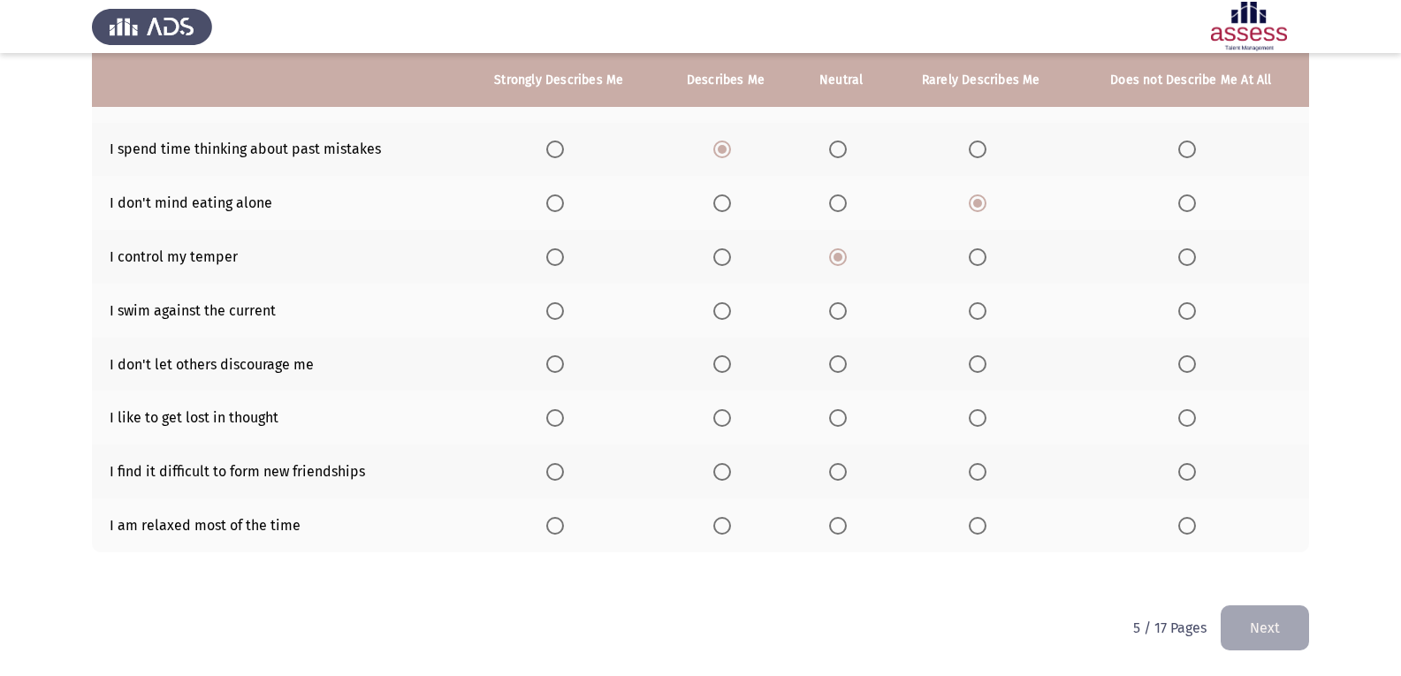
click at [550, 316] on span "Select an option" at bounding box center [555, 311] width 18 height 18
click at [550, 316] on input "Select an option" at bounding box center [555, 311] width 18 height 18
click at [826, 369] on th at bounding box center [841, 365] width 95 height 54
click at [913, 361] on span "Select an option" at bounding box center [978, 364] width 18 height 18
click at [913, 361] on input "Select an option" at bounding box center [978, 364] width 18 height 18
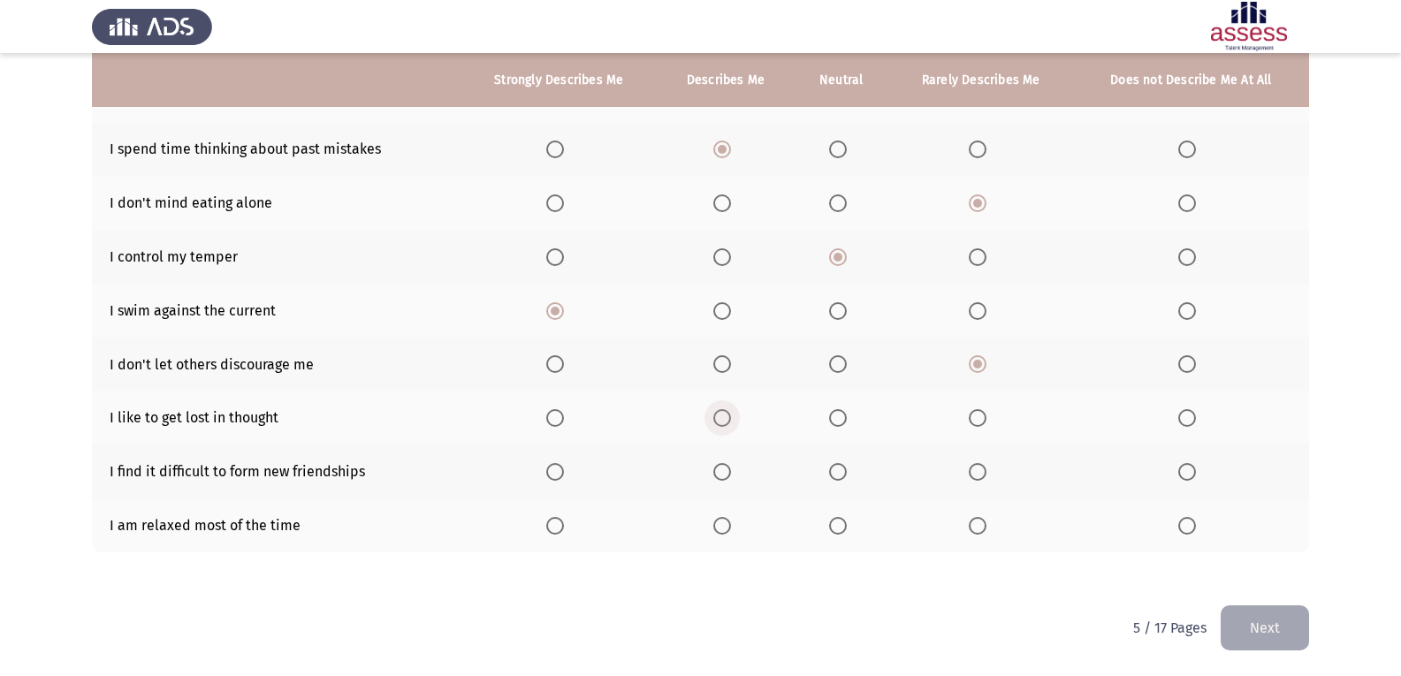
click at [726, 416] on span "Select an option" at bounding box center [722, 418] width 18 height 18
click at [726, 416] on input "Select an option" at bounding box center [722, 418] width 18 height 18
click at [832, 462] on mat-radio-button "Select an option" at bounding box center [841, 471] width 25 height 19
click at [913, 472] on span "Select an option" at bounding box center [977, 472] width 0 height 0
click at [913, 471] on input "Select an option" at bounding box center [978, 472] width 18 height 18
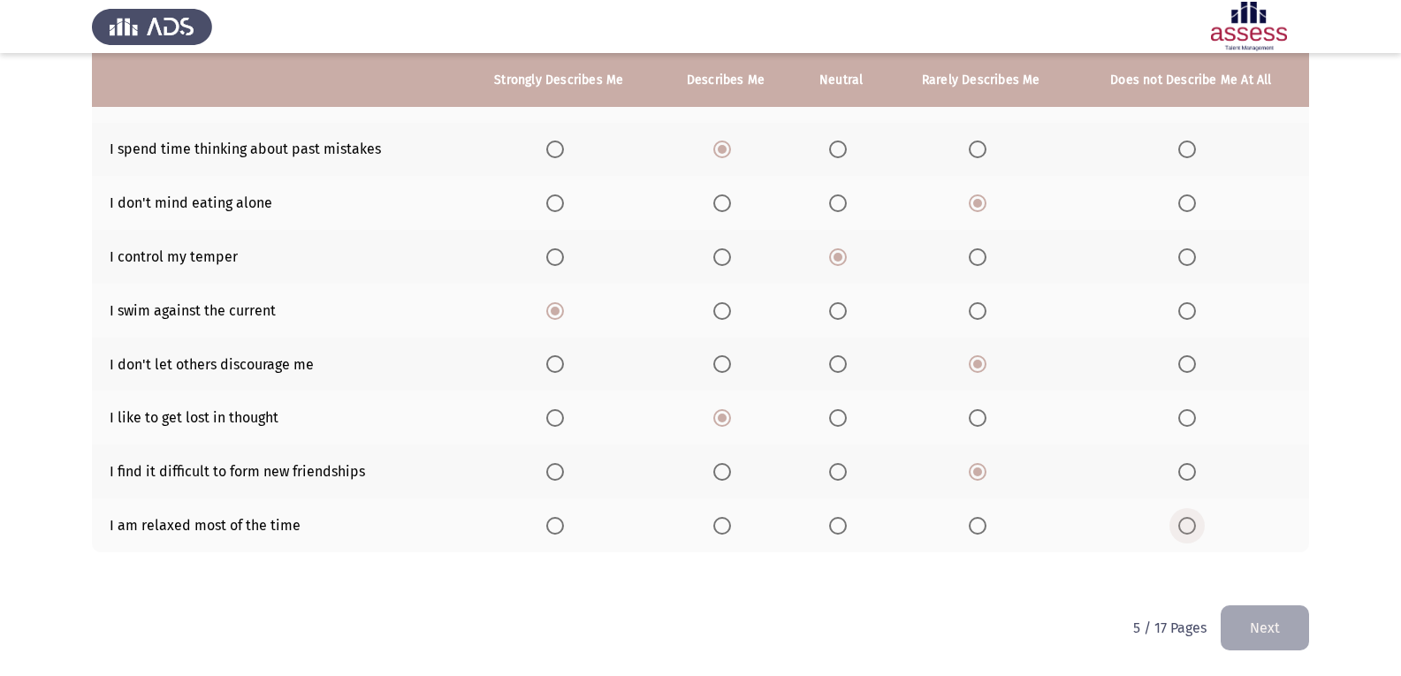
click at [913, 532] on label "Select an option" at bounding box center [1190, 526] width 25 height 18
click at [913, 532] on input "Select an option" at bounding box center [1187, 526] width 18 height 18
click at [913, 641] on button "Next" at bounding box center [1265, 627] width 88 height 45
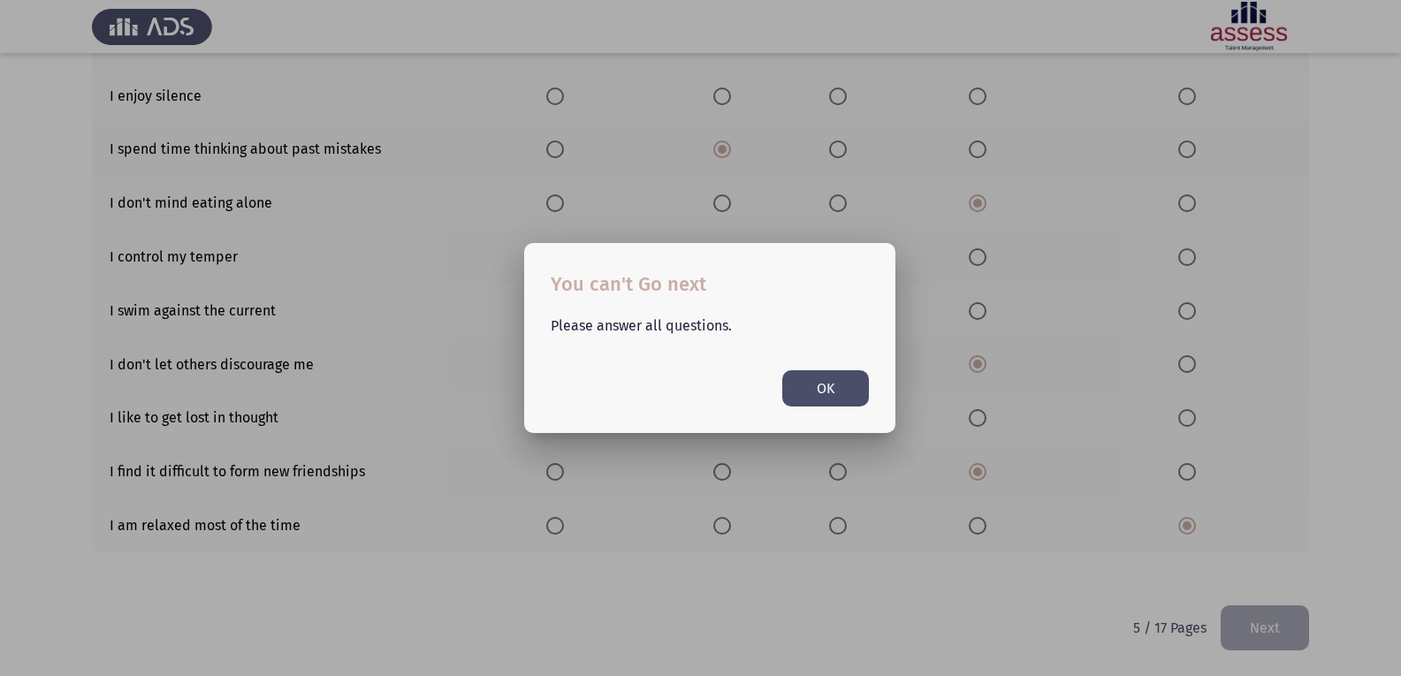
scroll to position [0, 0]
click at [855, 377] on button "OK" at bounding box center [825, 388] width 87 height 36
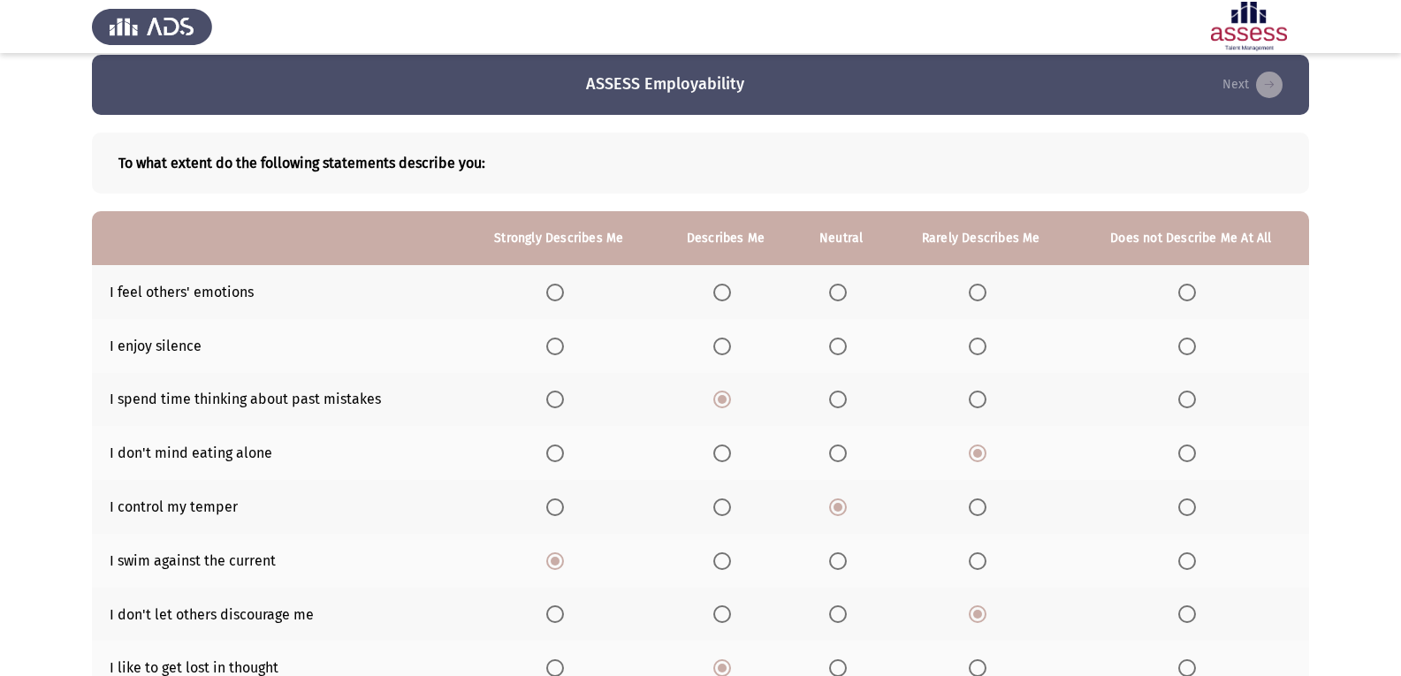
scroll to position [1, 0]
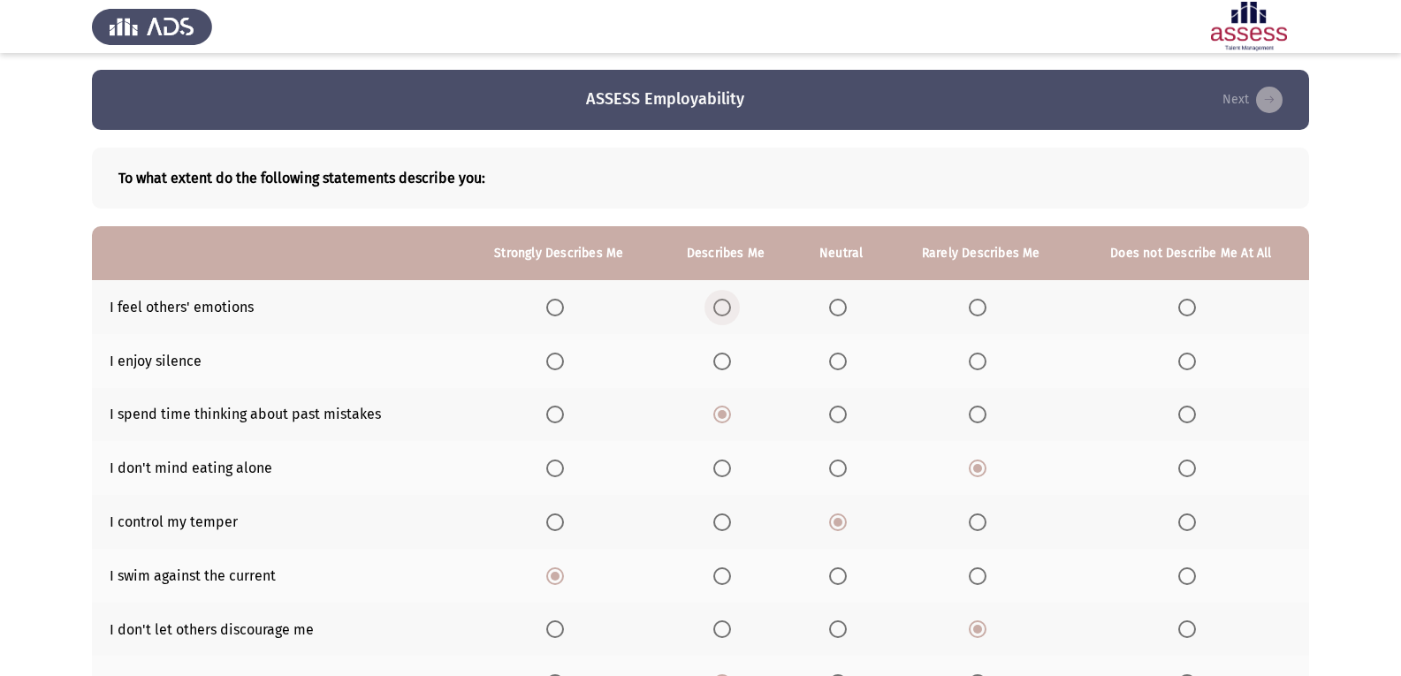
click at [714, 309] on span "Select an option" at bounding box center [722, 308] width 18 height 18
click at [714, 309] on input "Select an option" at bounding box center [722, 308] width 18 height 18
click at [913, 309] on span "Select an option" at bounding box center [978, 308] width 18 height 18
click at [913, 309] on input "Select an option" at bounding box center [978, 308] width 18 height 18
click at [913, 367] on span "Select an option" at bounding box center [1187, 362] width 18 height 18
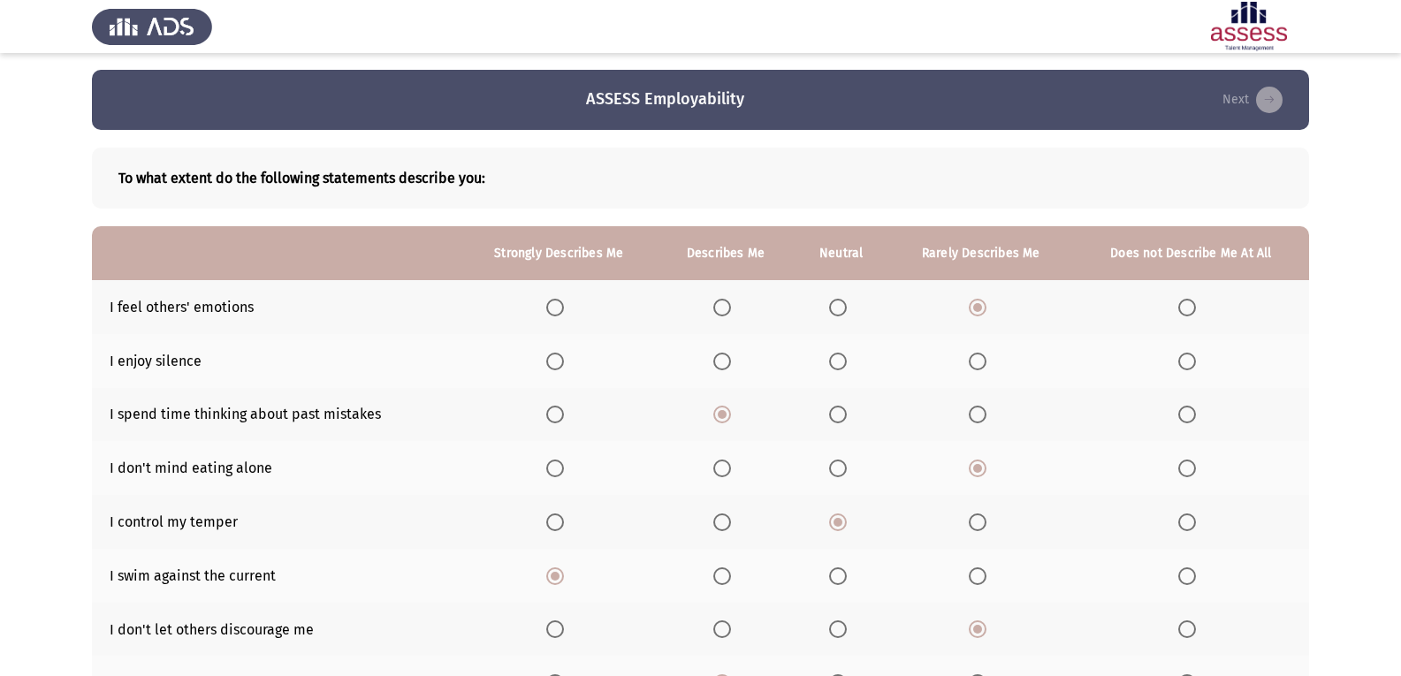
click at [913, 367] on input "Select an option" at bounding box center [1187, 362] width 18 height 18
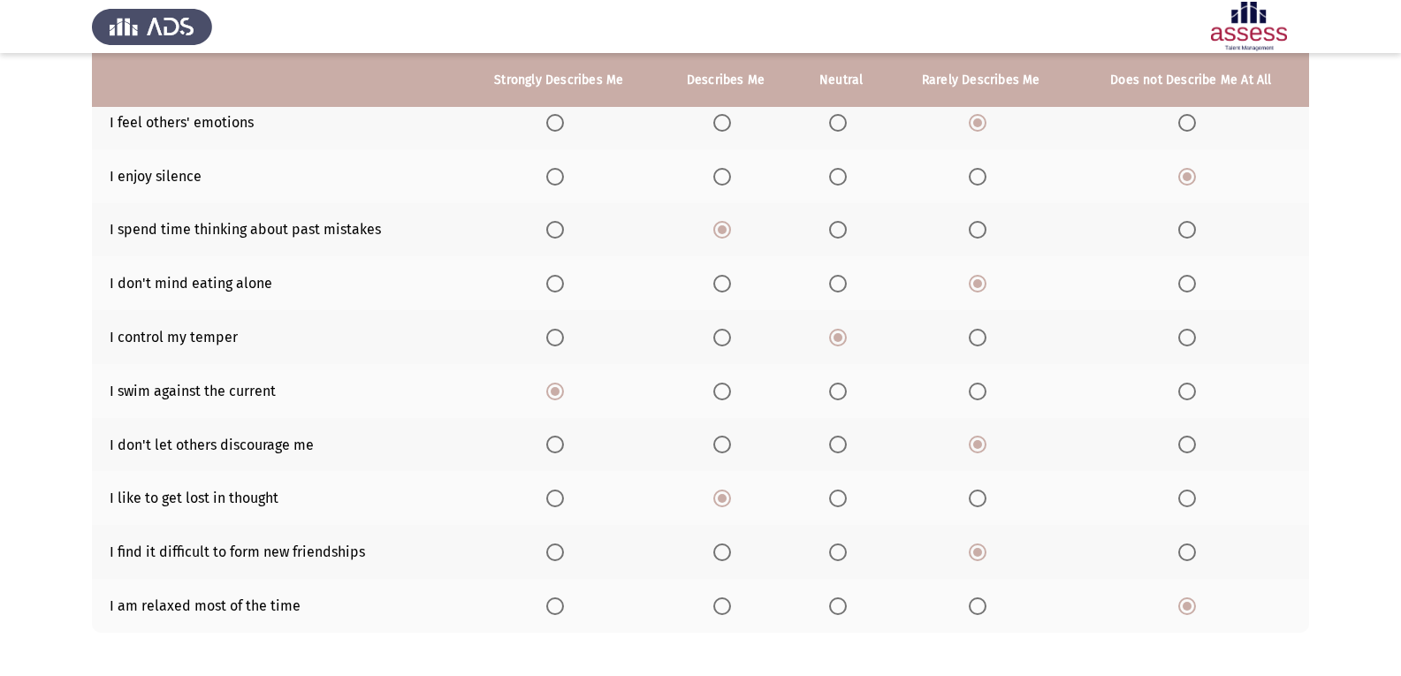
scroll to position [266, 0]
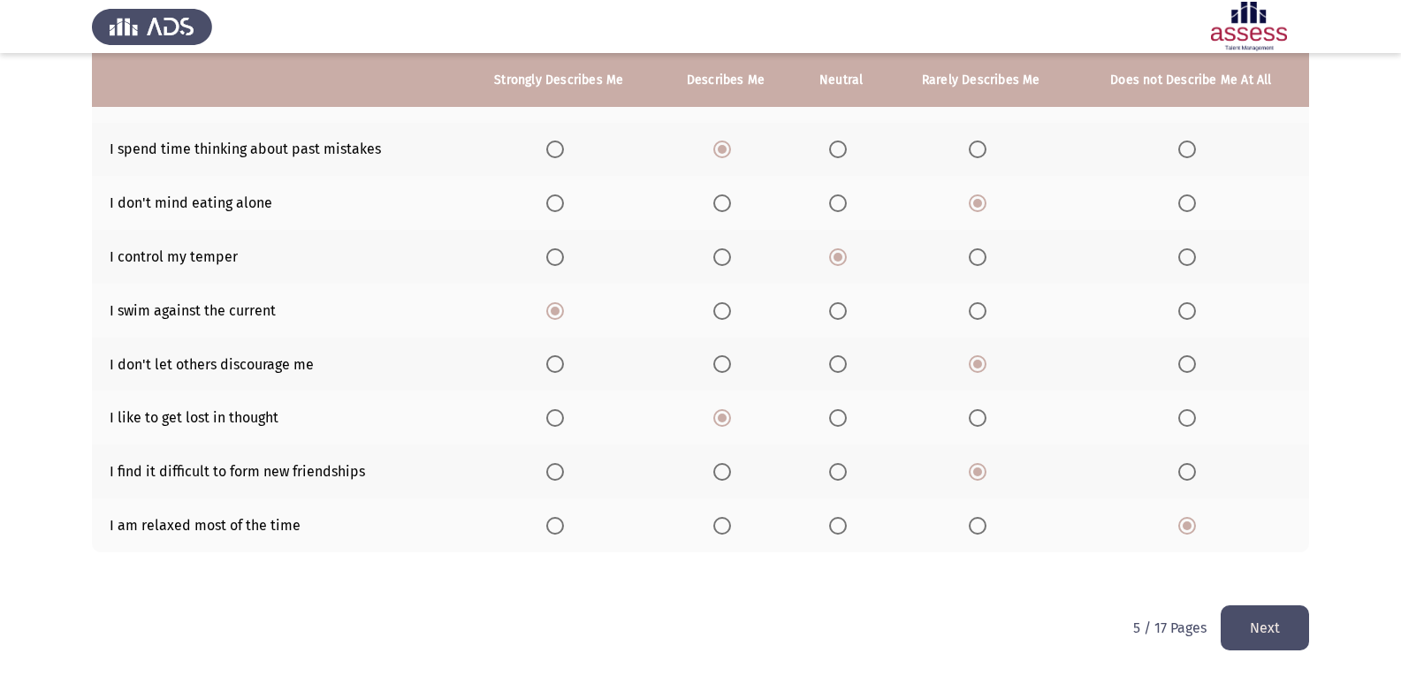
click at [913, 628] on button "Next" at bounding box center [1265, 627] width 88 height 45
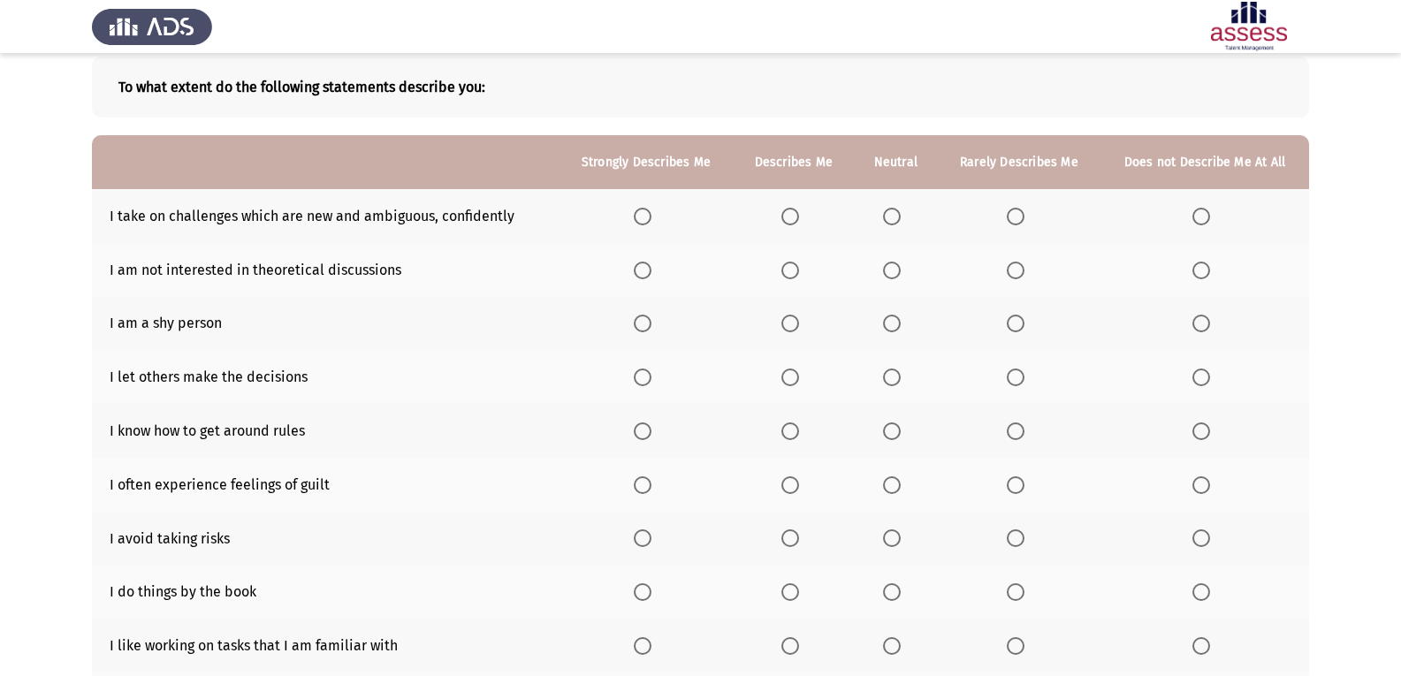
scroll to position [177, 0]
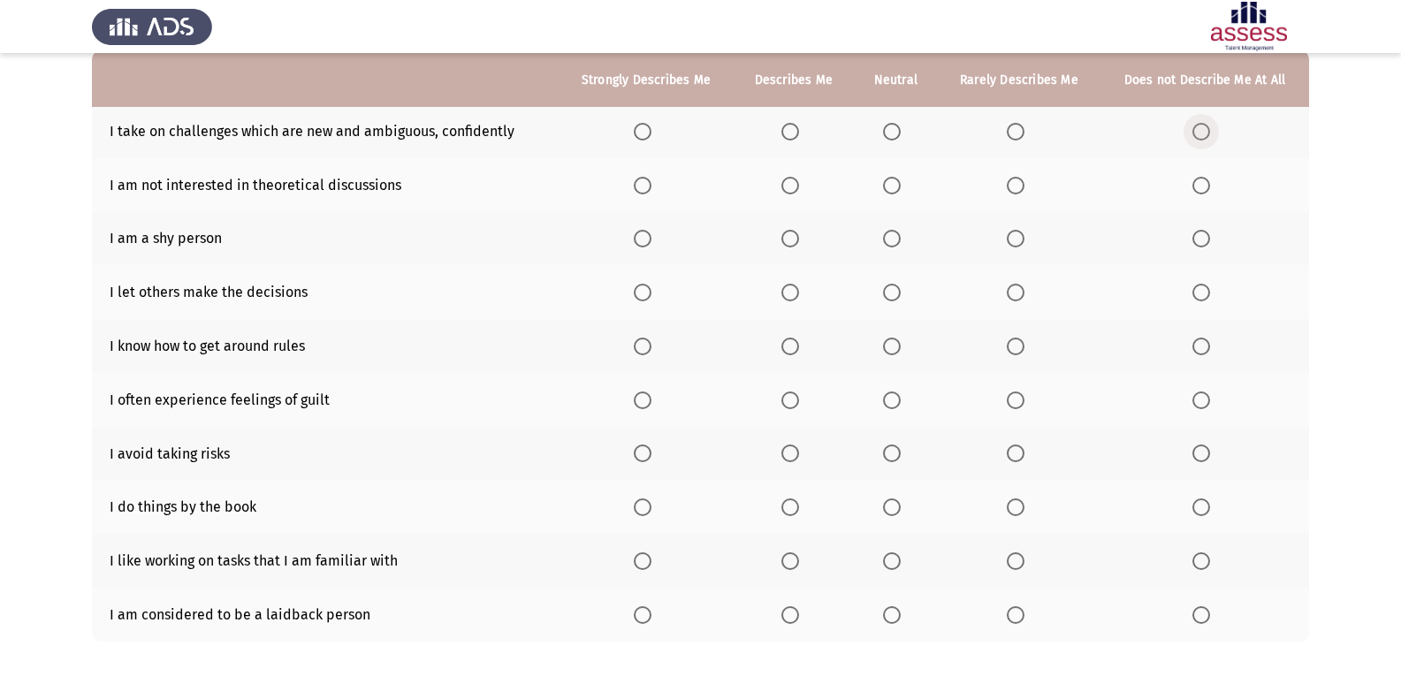
click at [913, 133] on span "Select an option" at bounding box center [1201, 132] width 18 height 18
click at [913, 133] on input "Select an option" at bounding box center [1201, 132] width 18 height 18
click at [891, 186] on span "Select an option" at bounding box center [892, 186] width 18 height 18
click at [891, 186] on input "Select an option" at bounding box center [892, 186] width 18 height 18
click at [913, 240] on span "Select an option" at bounding box center [1016, 239] width 18 height 18
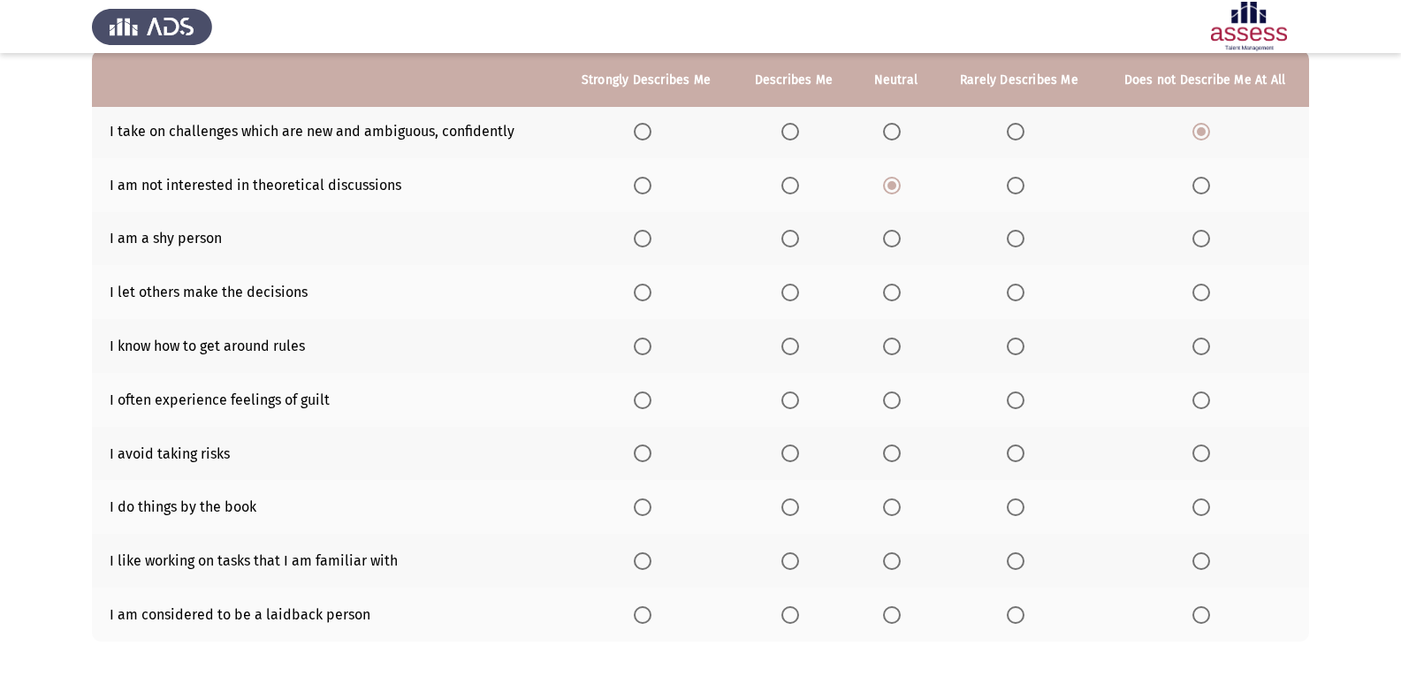
click at [913, 240] on input "Select an option" at bounding box center [1016, 239] width 18 height 18
click at [651, 297] on span "Select an option" at bounding box center [643, 293] width 18 height 18
click at [651, 297] on input "Select an option" at bounding box center [643, 293] width 18 height 18
click at [795, 349] on span "Select an option" at bounding box center [790, 347] width 18 height 18
click at [795, 349] on input "Select an option" at bounding box center [790, 347] width 18 height 18
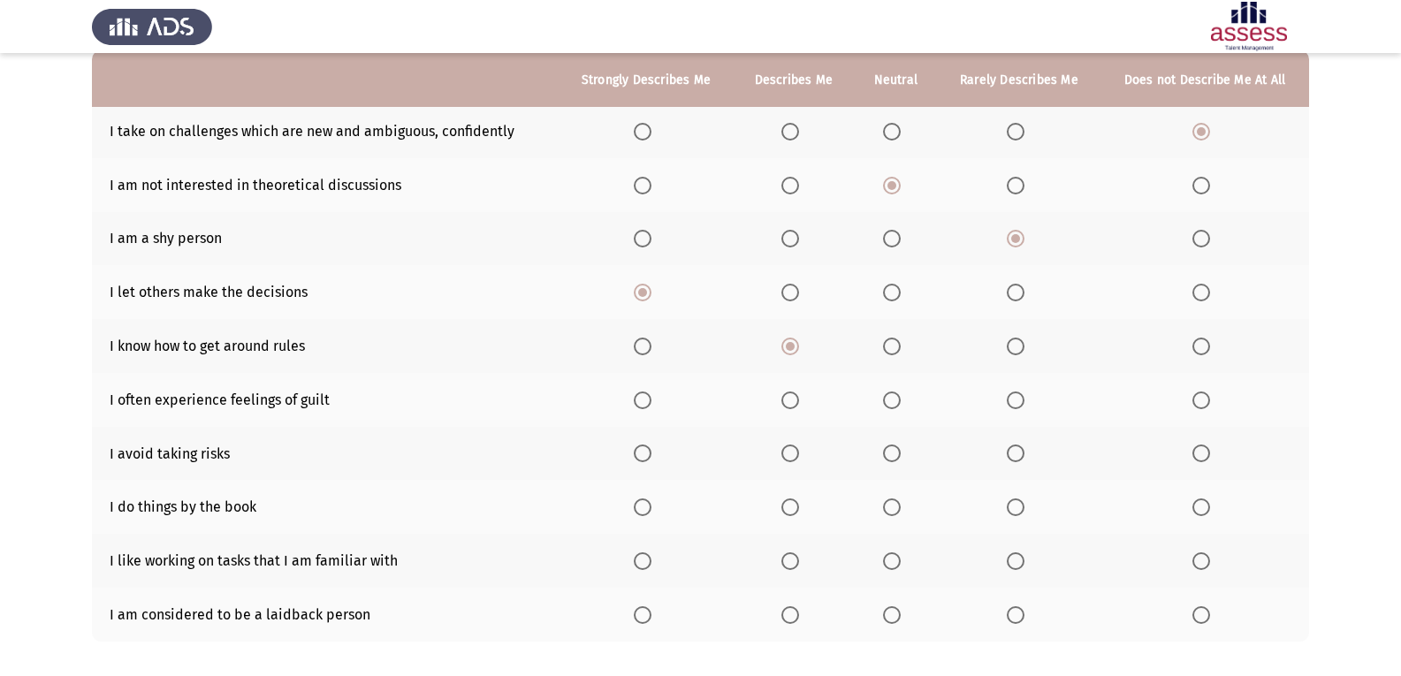
click at [913, 400] on span "Select an option" at bounding box center [1016, 401] width 18 height 18
click at [913, 400] on input "Select an option" at bounding box center [1016, 401] width 18 height 18
click at [883, 446] on th at bounding box center [896, 454] width 84 height 54
click at [899, 449] on span "Select an option" at bounding box center [892, 454] width 18 height 18
click at [899, 449] on input "Select an option" at bounding box center [892, 454] width 18 height 18
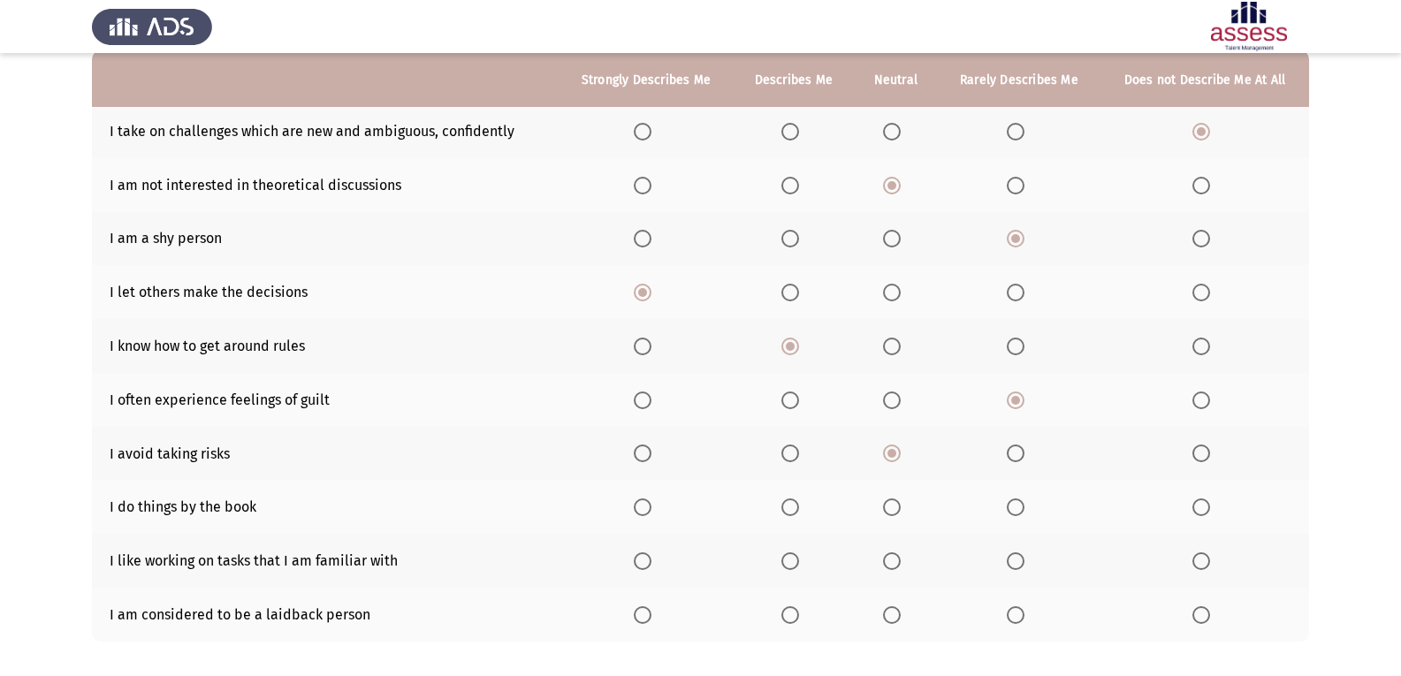
click at [794, 505] on span "Select an option" at bounding box center [790, 507] width 18 height 18
click at [794, 505] on input "Select an option" at bounding box center [790, 507] width 18 height 18
click at [913, 555] on span "Select an option" at bounding box center [1016, 561] width 18 height 18
click at [913, 555] on input "Select an option" at bounding box center [1016, 561] width 18 height 18
click at [679, 625] on th at bounding box center [646, 615] width 175 height 54
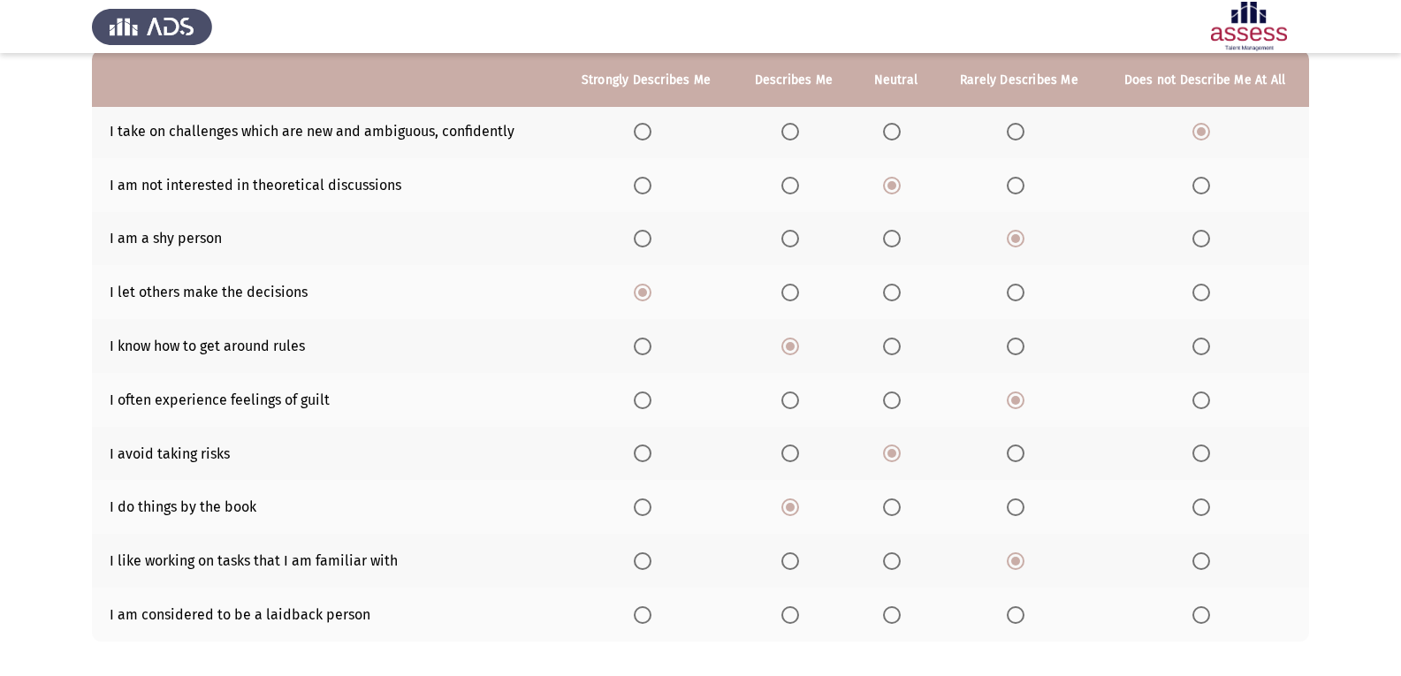
click at [651, 616] on span "Select an option" at bounding box center [643, 615] width 18 height 18
click at [651, 616] on input "Select an option" at bounding box center [643, 615] width 18 height 18
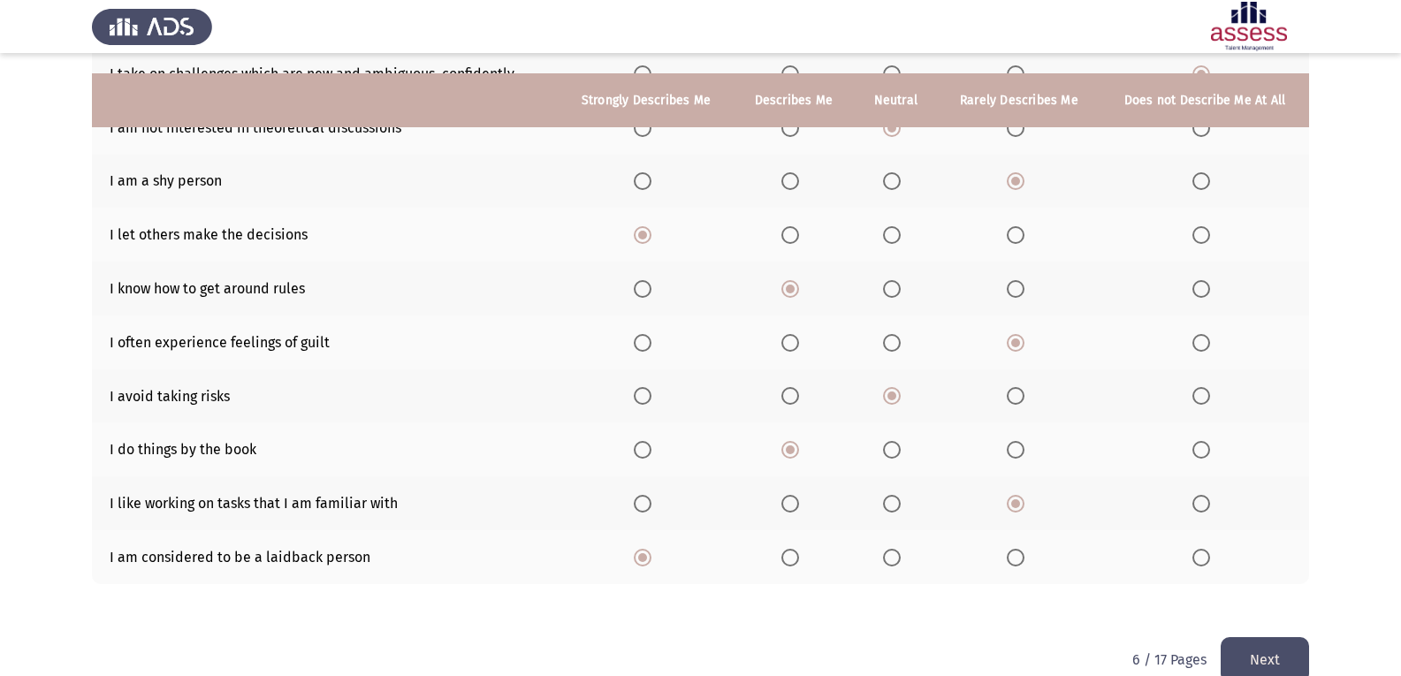
scroll to position [266, 0]
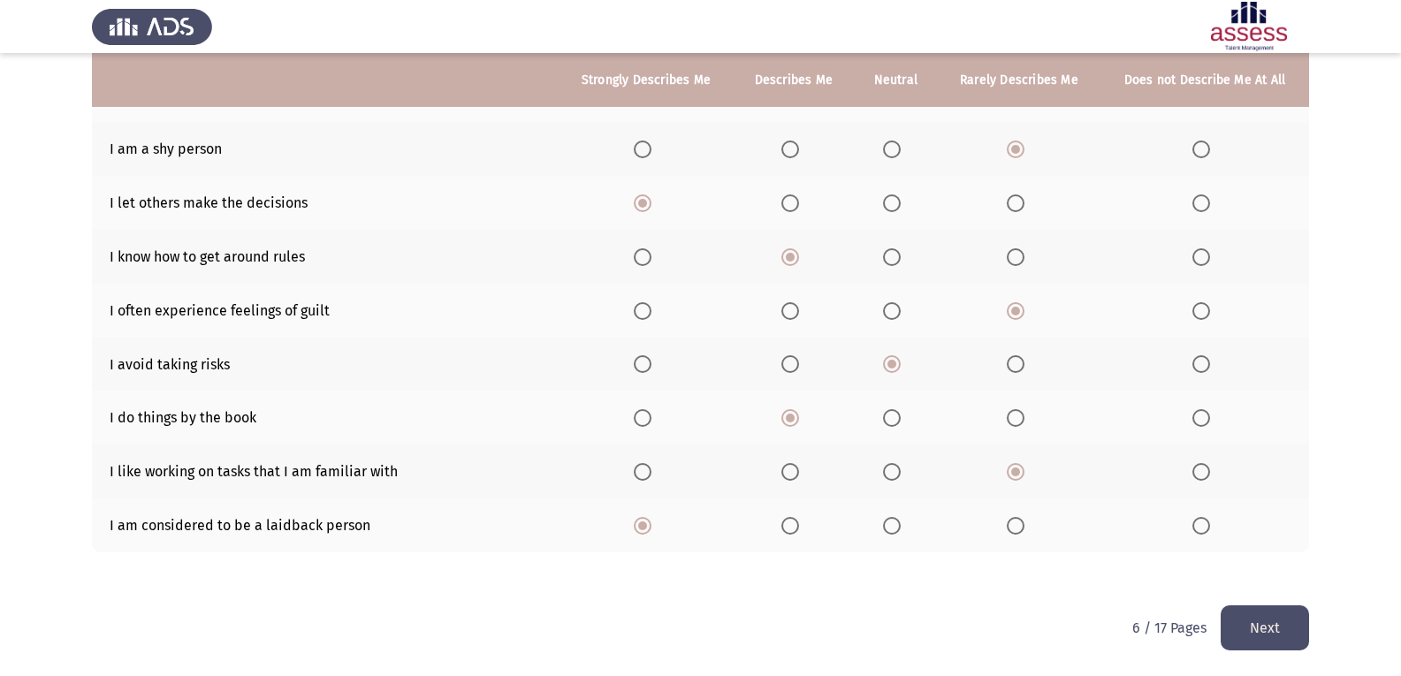
click at [913, 622] on button "Next" at bounding box center [1265, 627] width 88 height 45
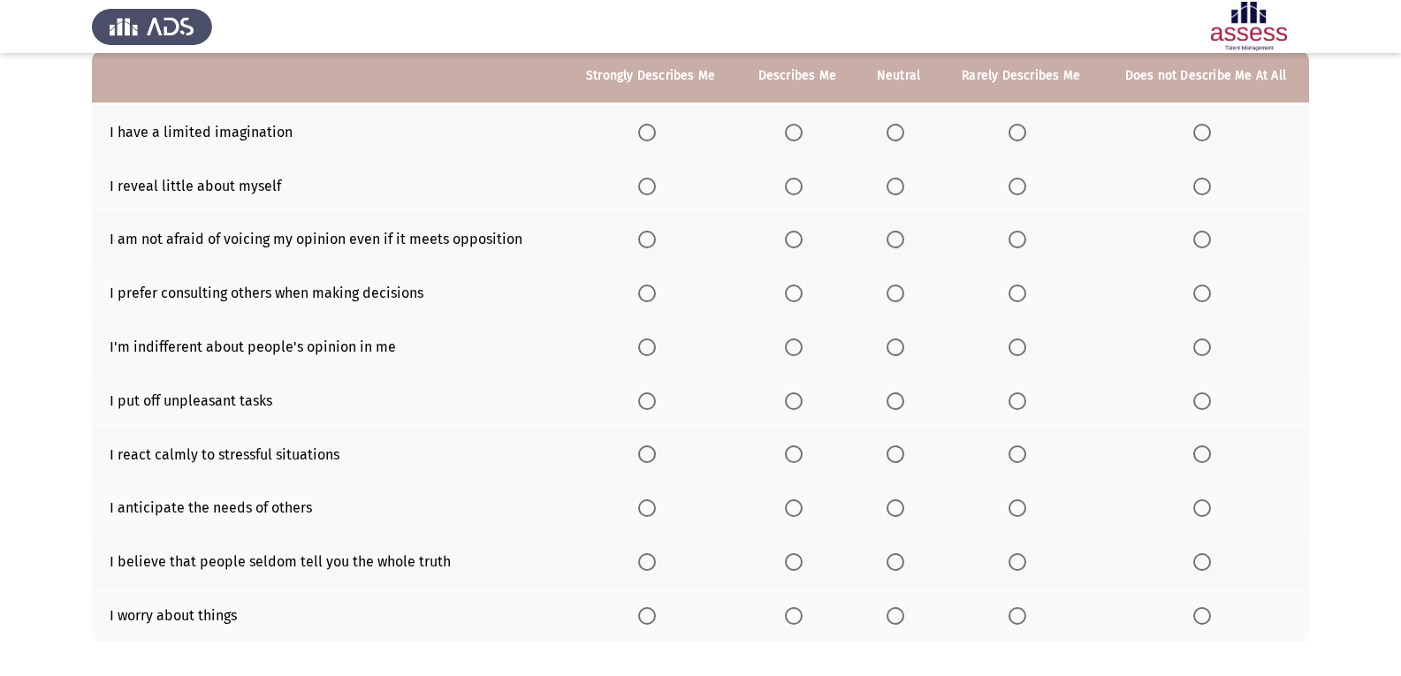
scroll to position [177, 0]
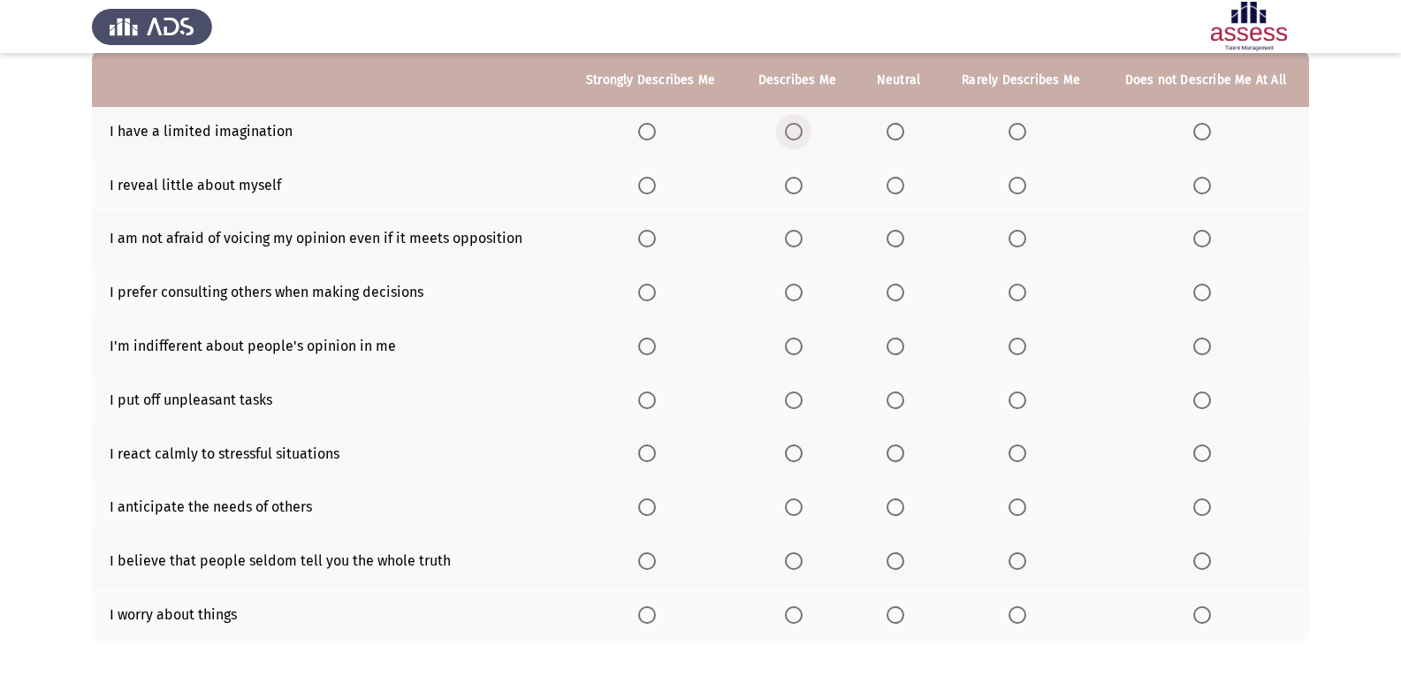
click at [802, 140] on span "Select an option" at bounding box center [794, 132] width 18 height 18
click at [802, 140] on input "Select an option" at bounding box center [794, 132] width 18 height 18
click at [643, 186] on span "Select an option" at bounding box center [647, 186] width 18 height 18
click at [643, 186] on input "Select an option" at bounding box center [647, 186] width 18 height 18
click at [812, 244] on th at bounding box center [796, 239] width 119 height 54
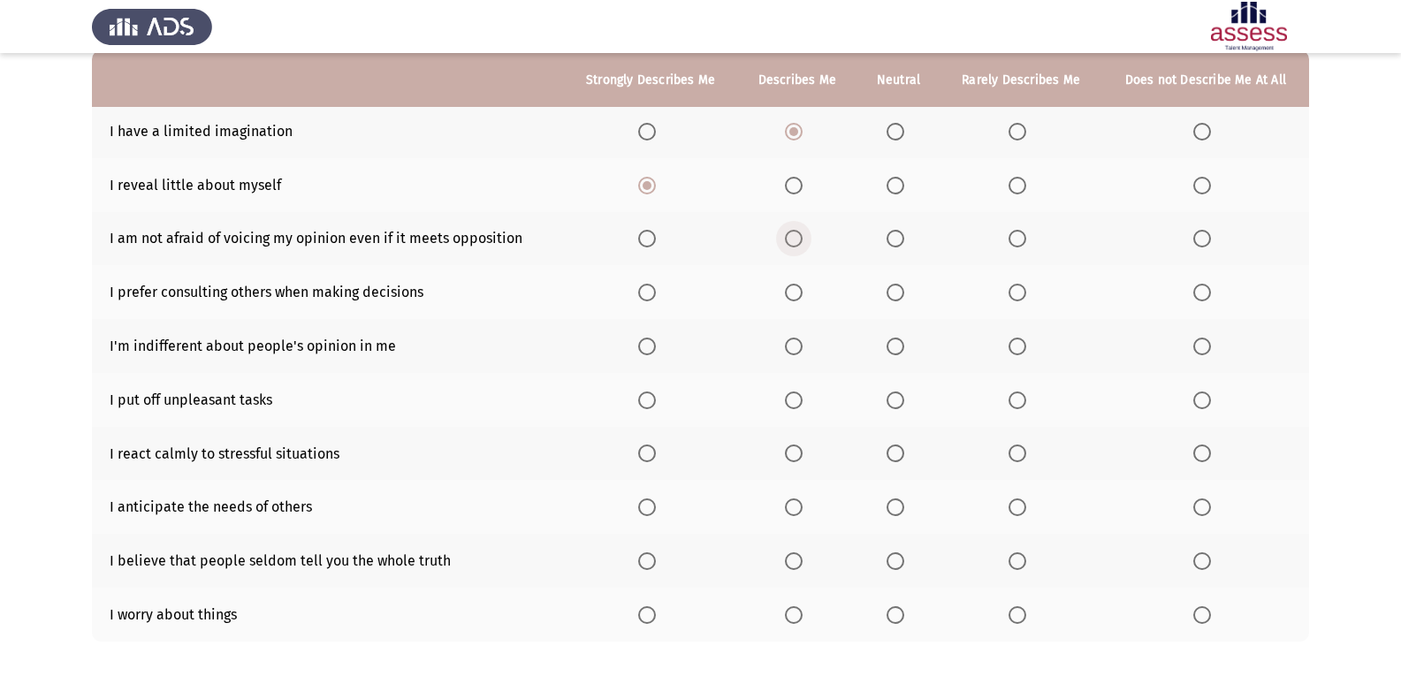
click at [795, 240] on span "Select an option" at bounding box center [794, 239] width 18 height 18
click at [795, 240] on input "Select an option" at bounding box center [794, 239] width 18 height 18
click at [913, 293] on span "Select an option" at bounding box center [1017, 293] width 18 height 18
click at [913, 293] on input "Select an option" at bounding box center [1017, 293] width 18 height 18
click at [806, 346] on label "Select an option" at bounding box center [797, 347] width 25 height 18
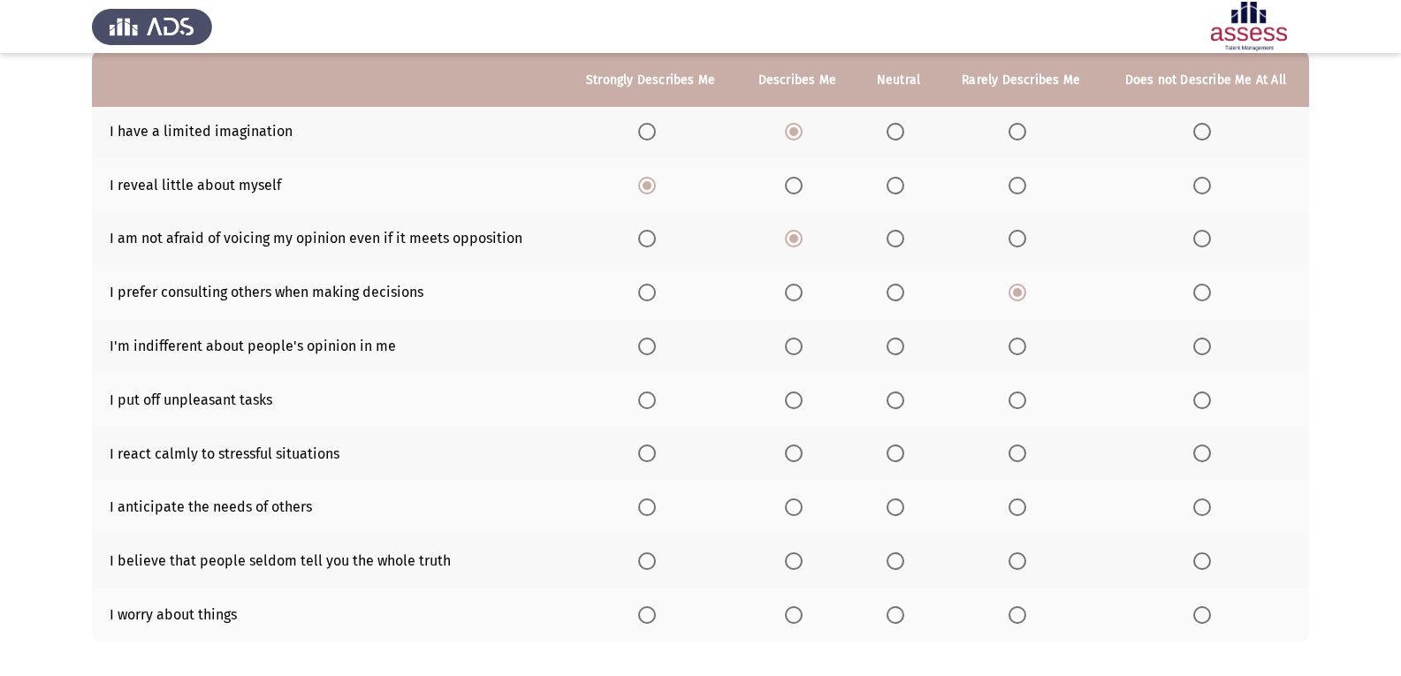
click at [802, 346] on input "Select an option" at bounding box center [794, 347] width 18 height 18
click at [913, 398] on span "Select an option" at bounding box center [1017, 401] width 18 height 18
click at [913, 398] on input "Select an option" at bounding box center [1017, 401] width 18 height 18
click at [904, 450] on span "Select an option" at bounding box center [895, 454] width 18 height 18
click at [904, 450] on input "Select an option" at bounding box center [895, 454] width 18 height 18
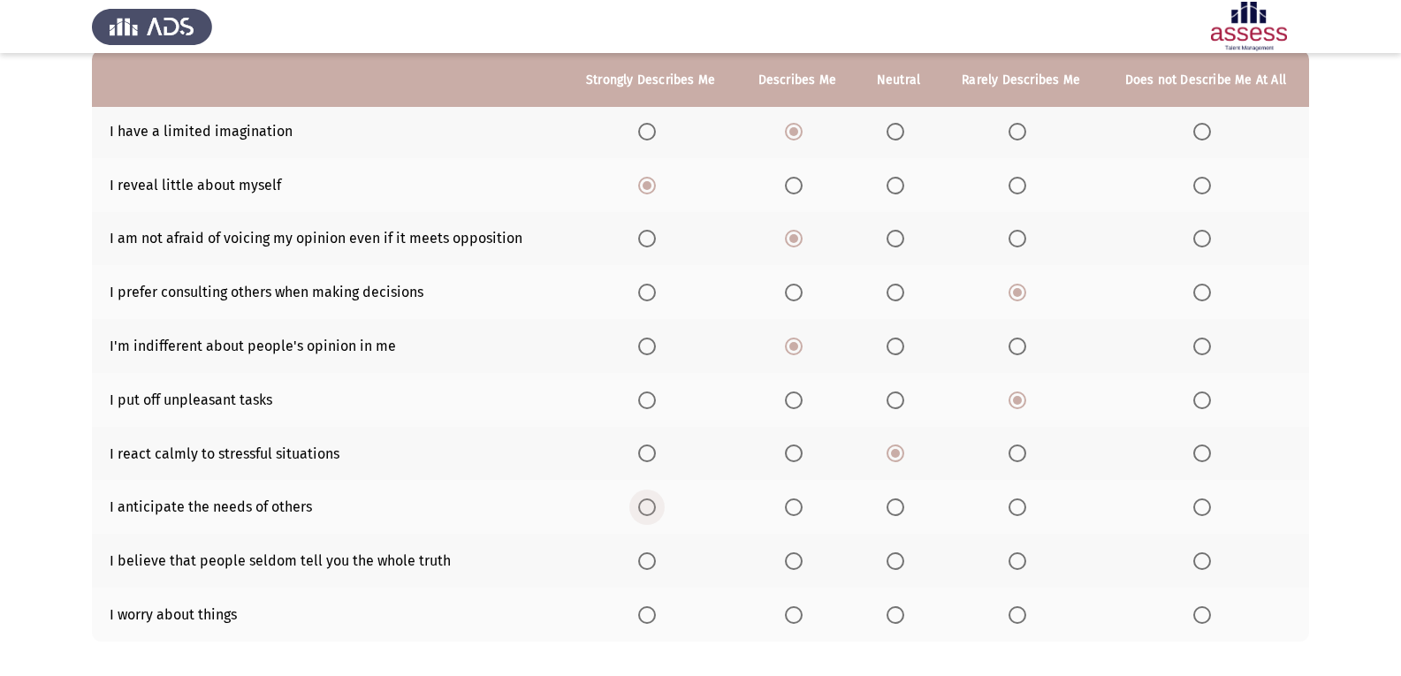
click at [656, 508] on span "Select an option" at bounding box center [647, 507] width 18 height 18
click at [656, 508] on input "Select an option" at bounding box center [647, 507] width 18 height 18
click at [890, 556] on span "Select an option" at bounding box center [895, 561] width 18 height 18
click at [890, 556] on input "Select an option" at bounding box center [895, 561] width 18 height 18
click at [653, 609] on span "Select an option" at bounding box center [647, 615] width 18 height 18
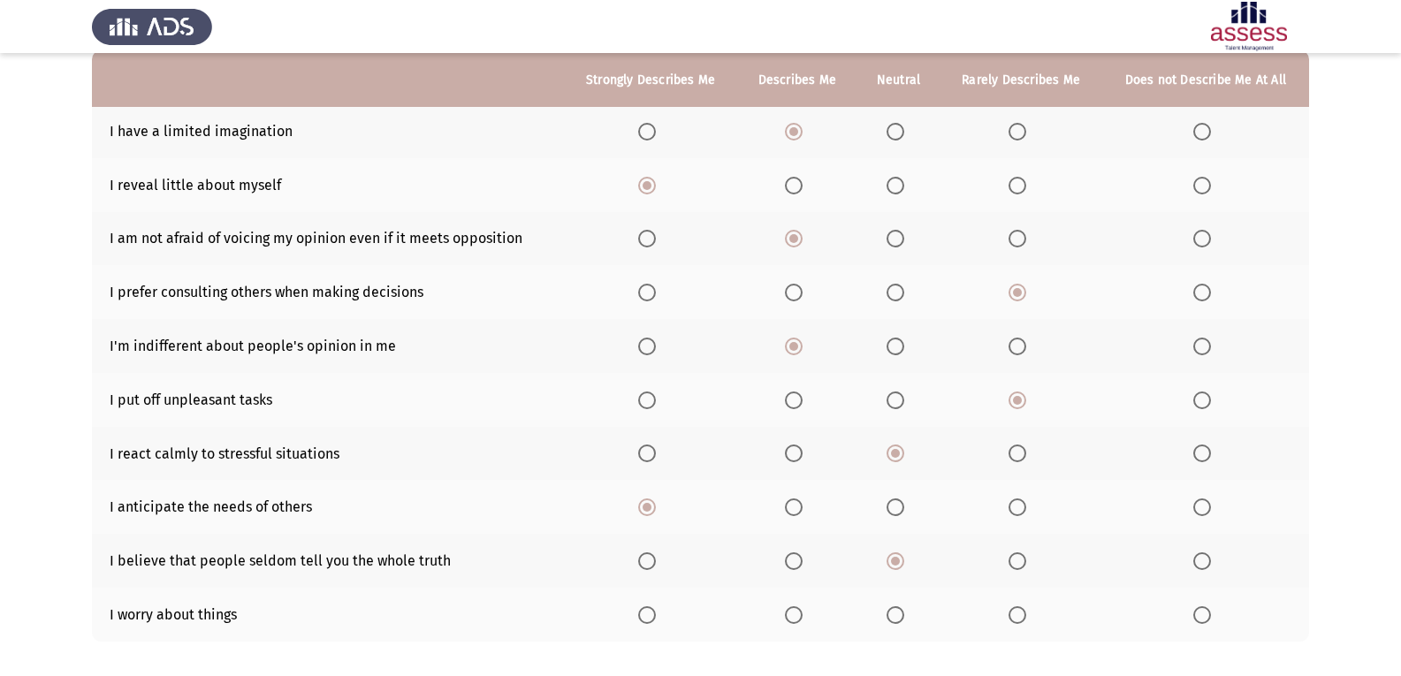
click at [653, 609] on input "Select an option" at bounding box center [647, 615] width 18 height 18
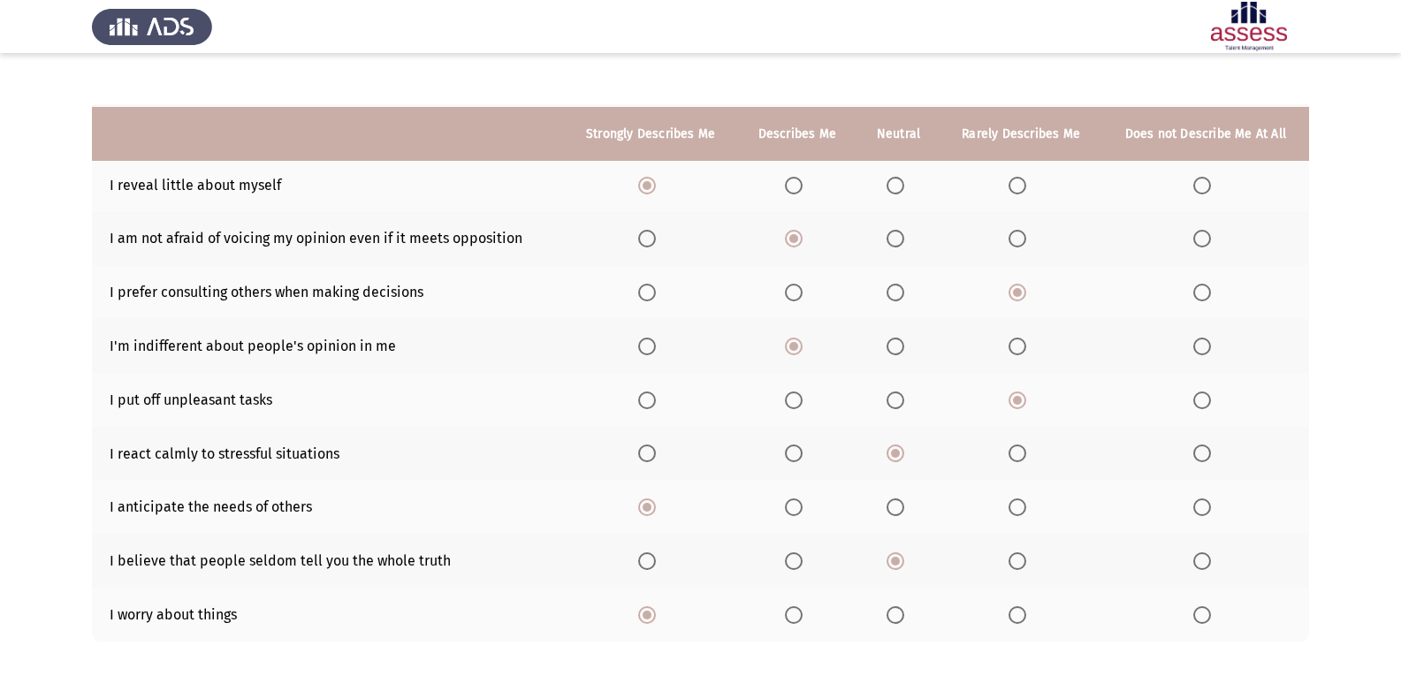
scroll to position [266, 0]
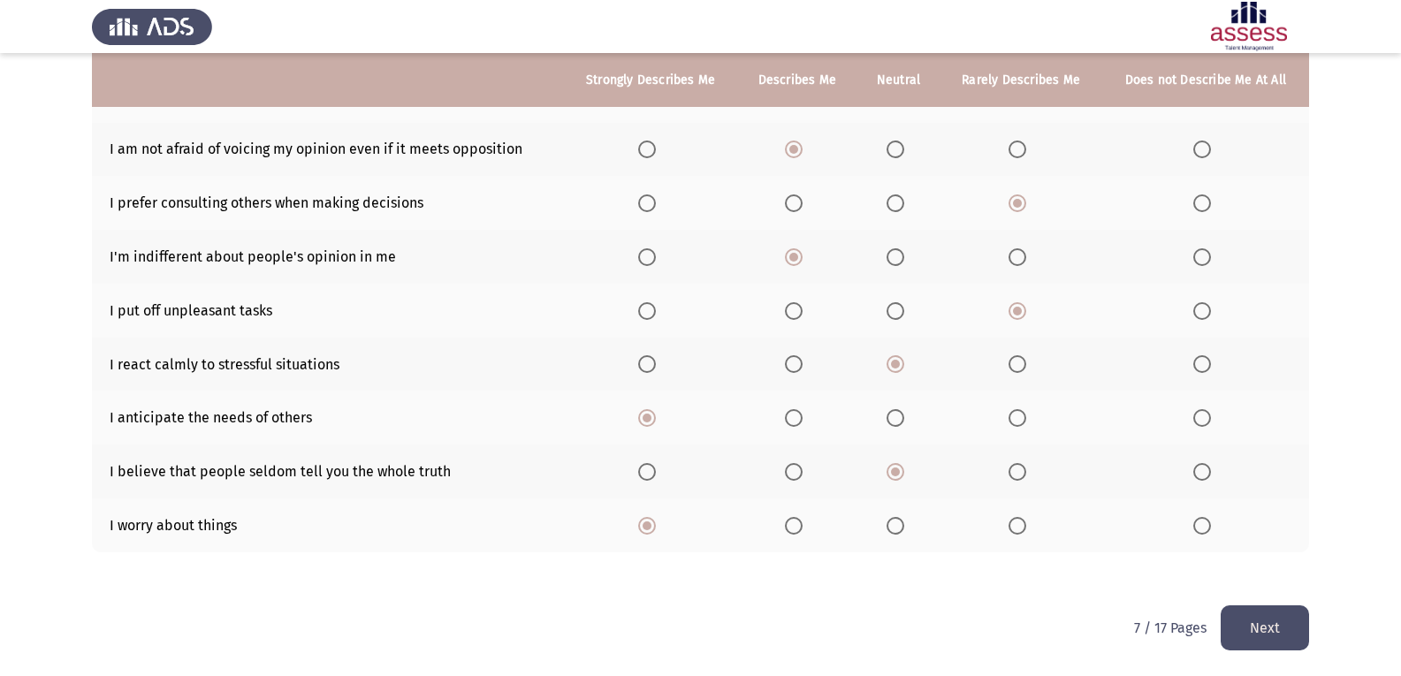
click at [913, 606] on button "Next" at bounding box center [1265, 627] width 88 height 45
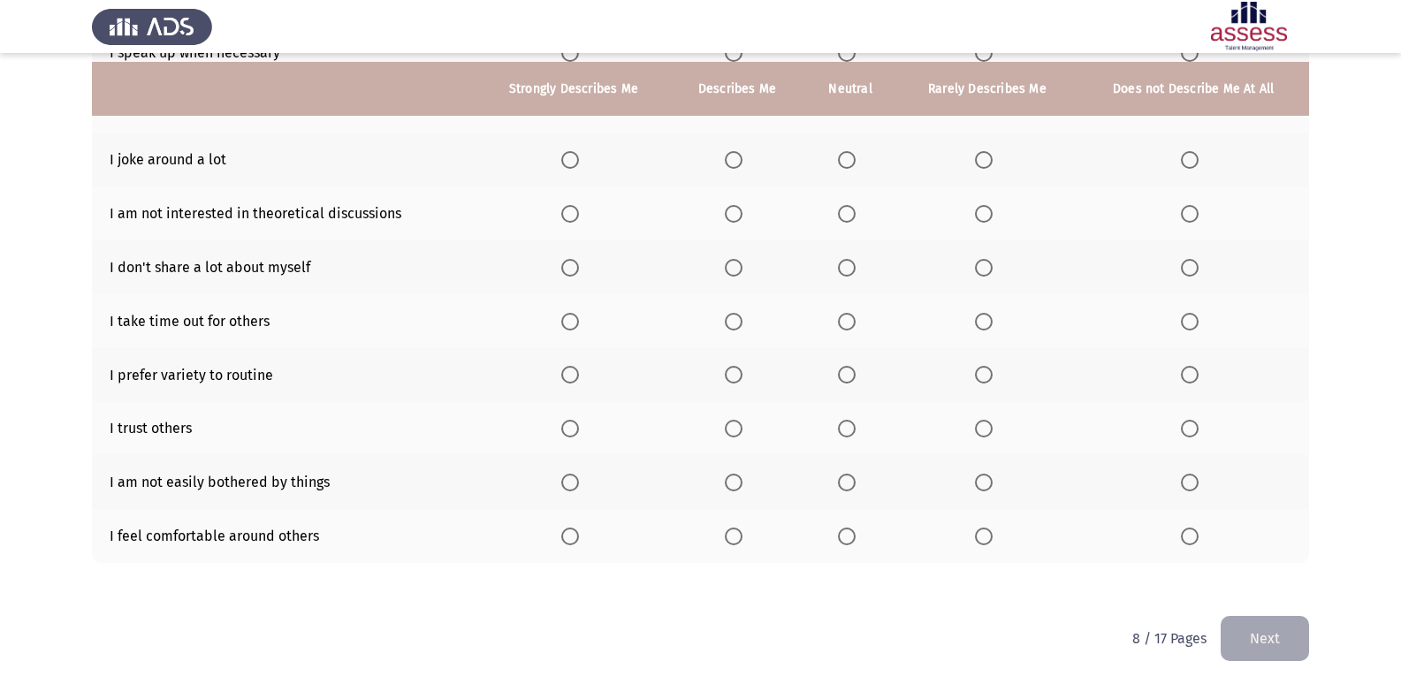
scroll to position [265, 0]
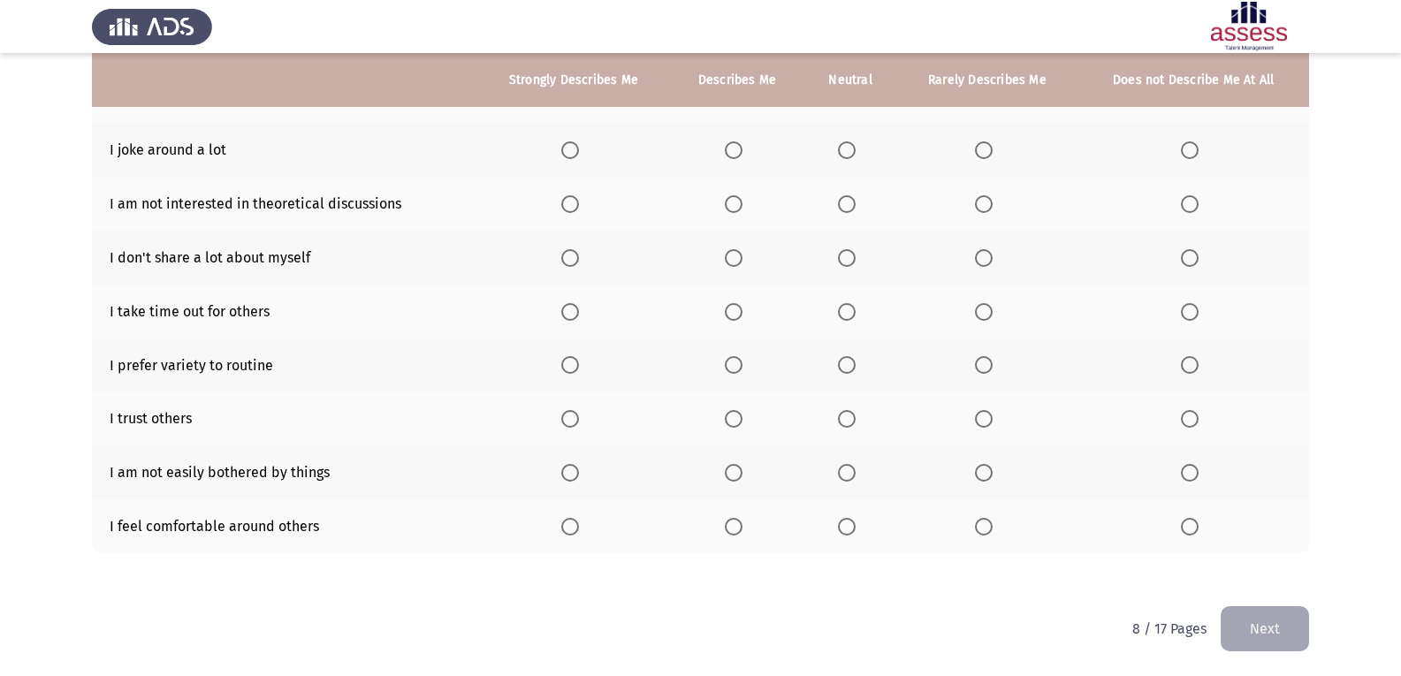
click at [739, 139] on th at bounding box center [736, 151] width 133 height 54
click at [739, 148] on span "Select an option" at bounding box center [734, 150] width 18 height 18
click at [739, 148] on input "Select an option" at bounding box center [734, 150] width 18 height 18
click at [913, 212] on span "Select an option" at bounding box center [984, 204] width 18 height 18
click at [913, 212] on input "Select an option" at bounding box center [984, 204] width 18 height 18
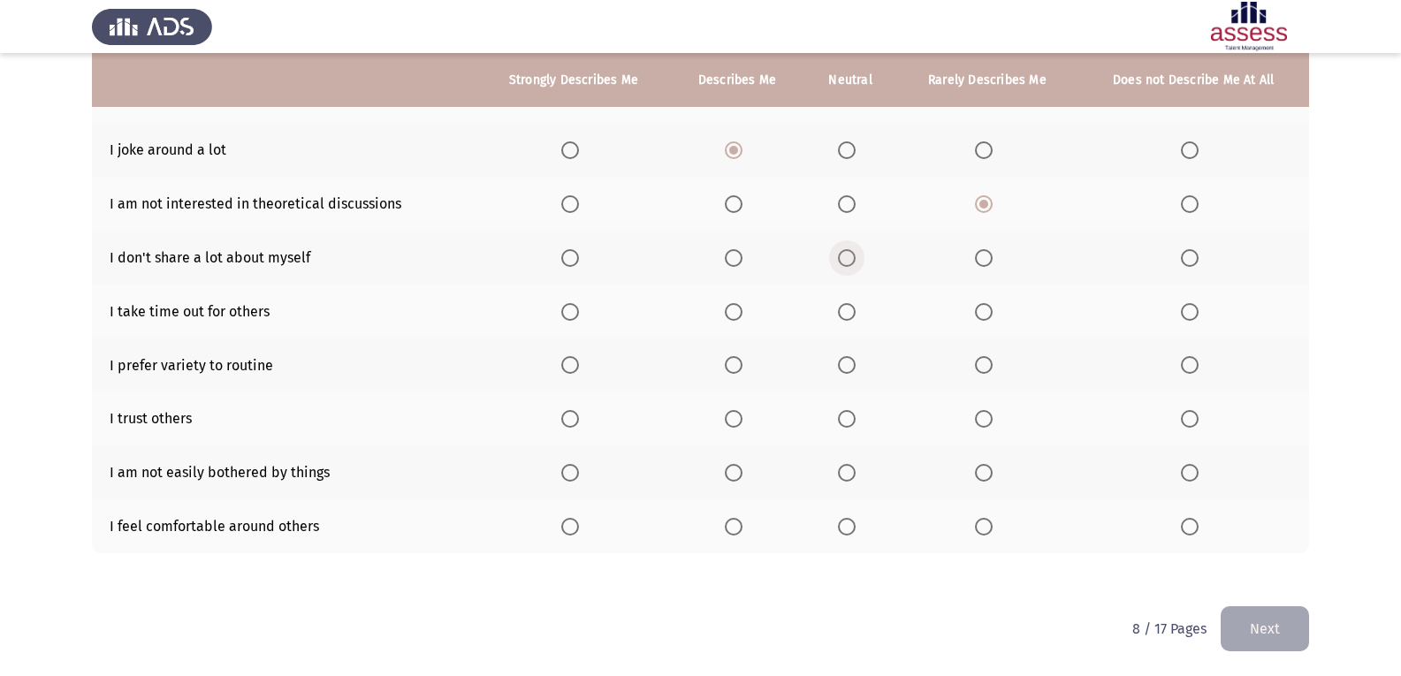
click at [840, 262] on span "Select an option" at bounding box center [847, 258] width 18 height 18
click at [840, 262] on input "Select an option" at bounding box center [847, 258] width 18 height 18
click at [581, 309] on label "Select an option" at bounding box center [573, 312] width 25 height 18
click at [579, 309] on input "Select an option" at bounding box center [570, 312] width 18 height 18
click at [562, 367] on span "Select an option" at bounding box center [570, 365] width 18 height 18
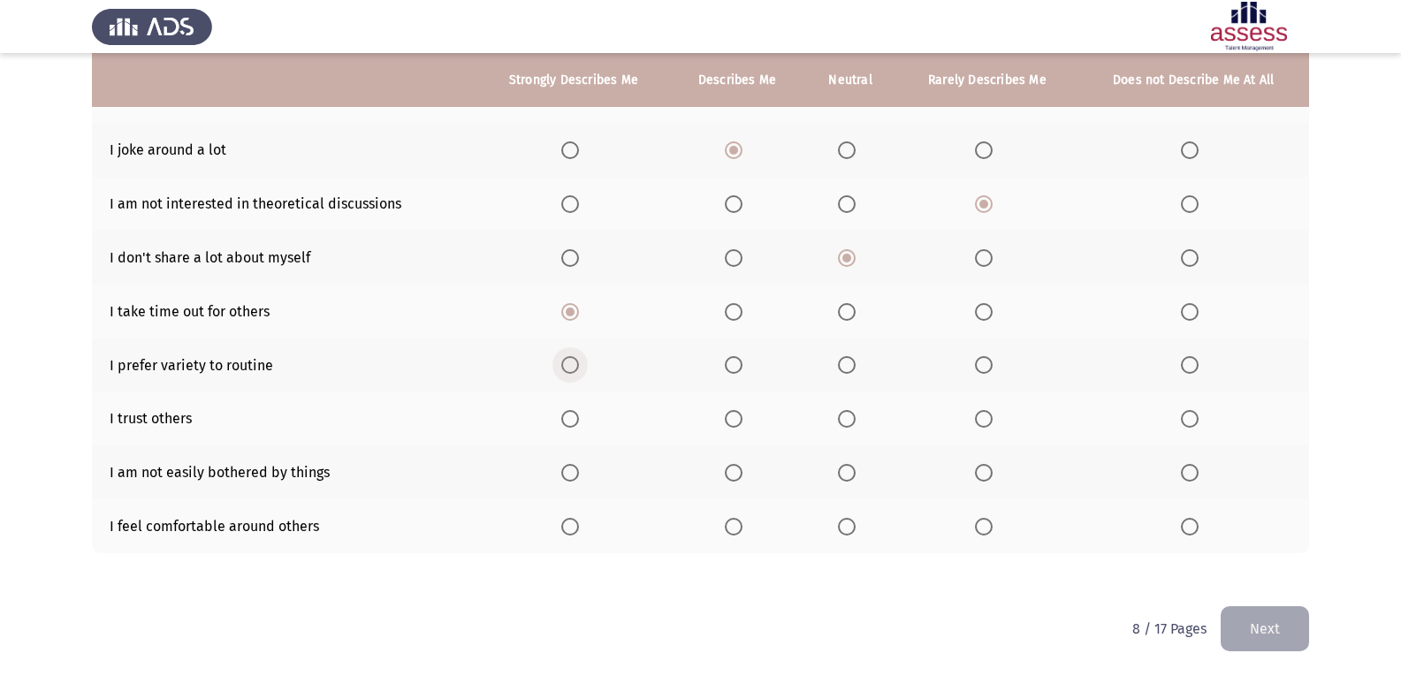
click at [562, 367] on input "Select an option" at bounding box center [570, 365] width 18 height 18
click at [738, 415] on span "Select an option" at bounding box center [734, 419] width 18 height 18
click at [738, 415] on input "Select an option" at bounding box center [734, 419] width 18 height 18
click at [851, 473] on span "Select an option" at bounding box center [847, 473] width 18 height 18
click at [851, 473] on input "Select an option" at bounding box center [847, 473] width 18 height 18
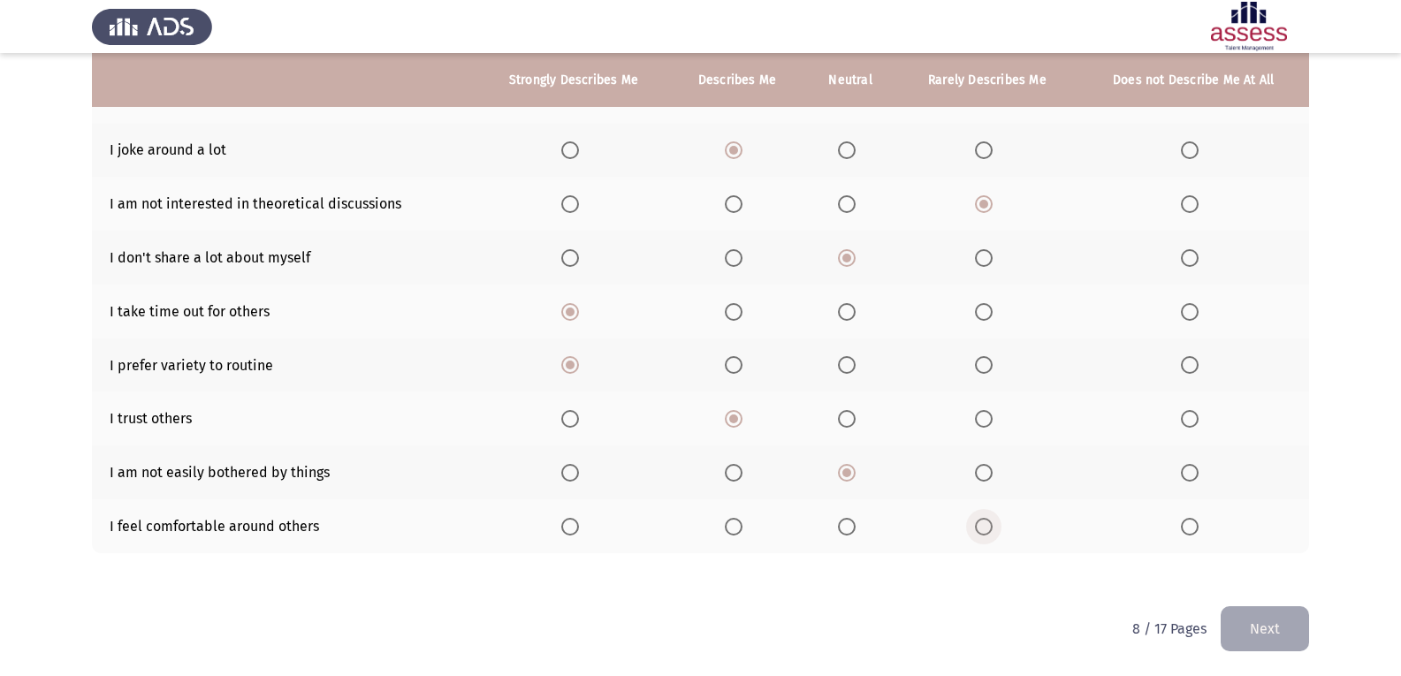
click at [913, 518] on span "Select an option" at bounding box center [984, 527] width 18 height 18
click at [913, 518] on input "Select an option" at bounding box center [984, 527] width 18 height 18
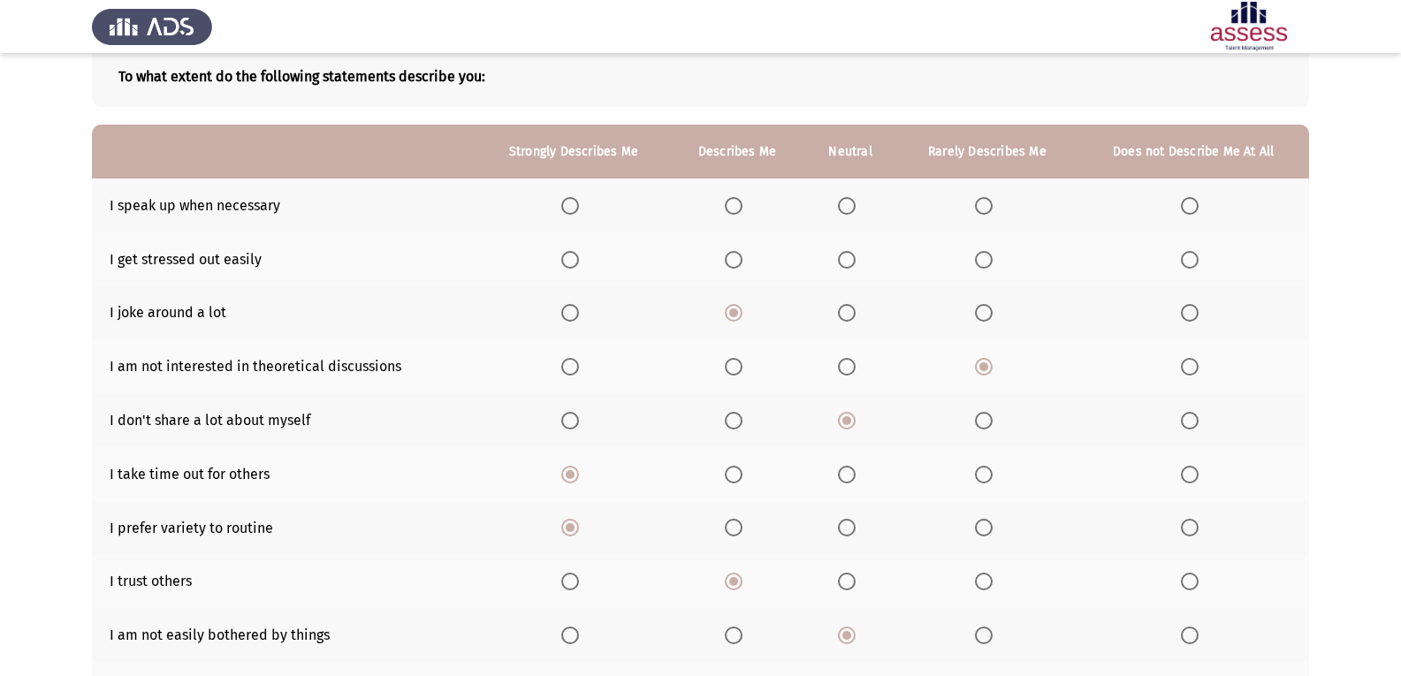
scroll to position [88, 0]
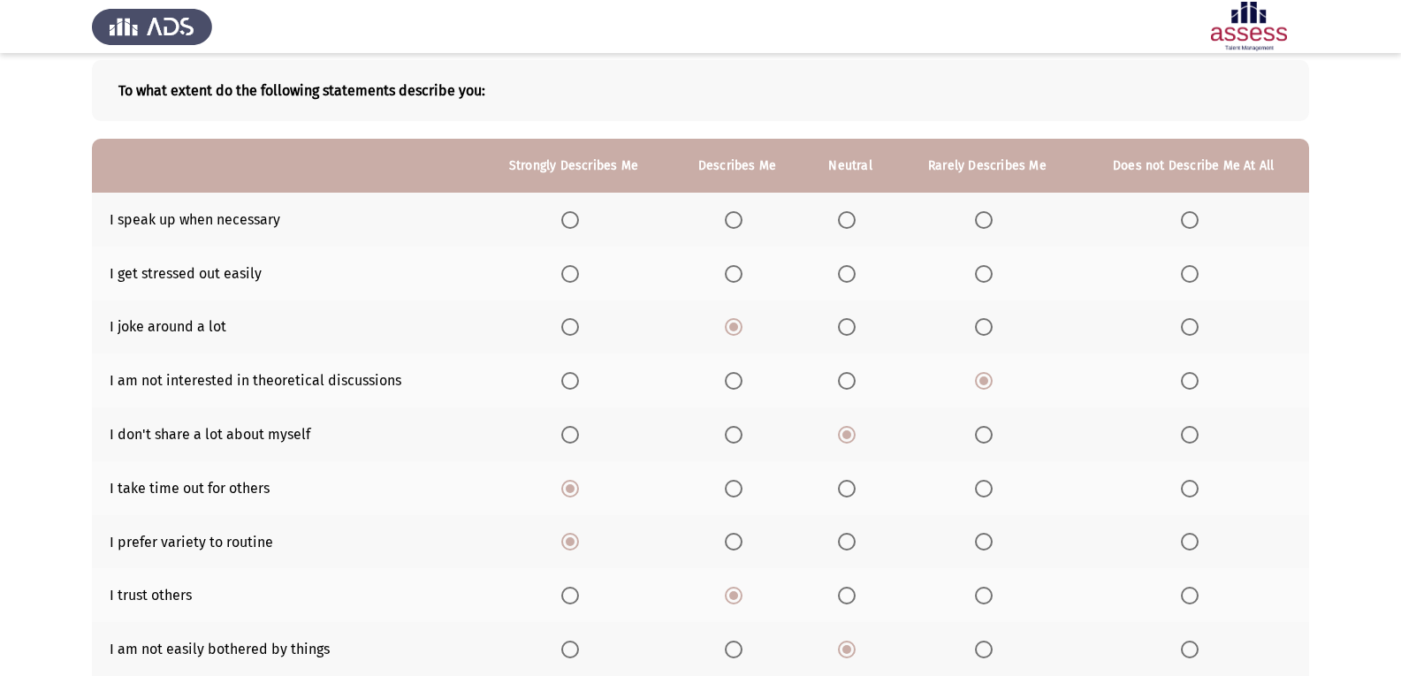
click at [578, 209] on th at bounding box center [573, 220] width 194 height 54
click at [584, 226] on label "Select an option" at bounding box center [573, 220] width 25 height 18
click at [579, 226] on input "Select an option" at bounding box center [570, 220] width 18 height 18
click at [913, 220] on span "Select an option" at bounding box center [984, 220] width 0 height 0
click at [913, 220] on input "Select an option" at bounding box center [984, 220] width 18 height 18
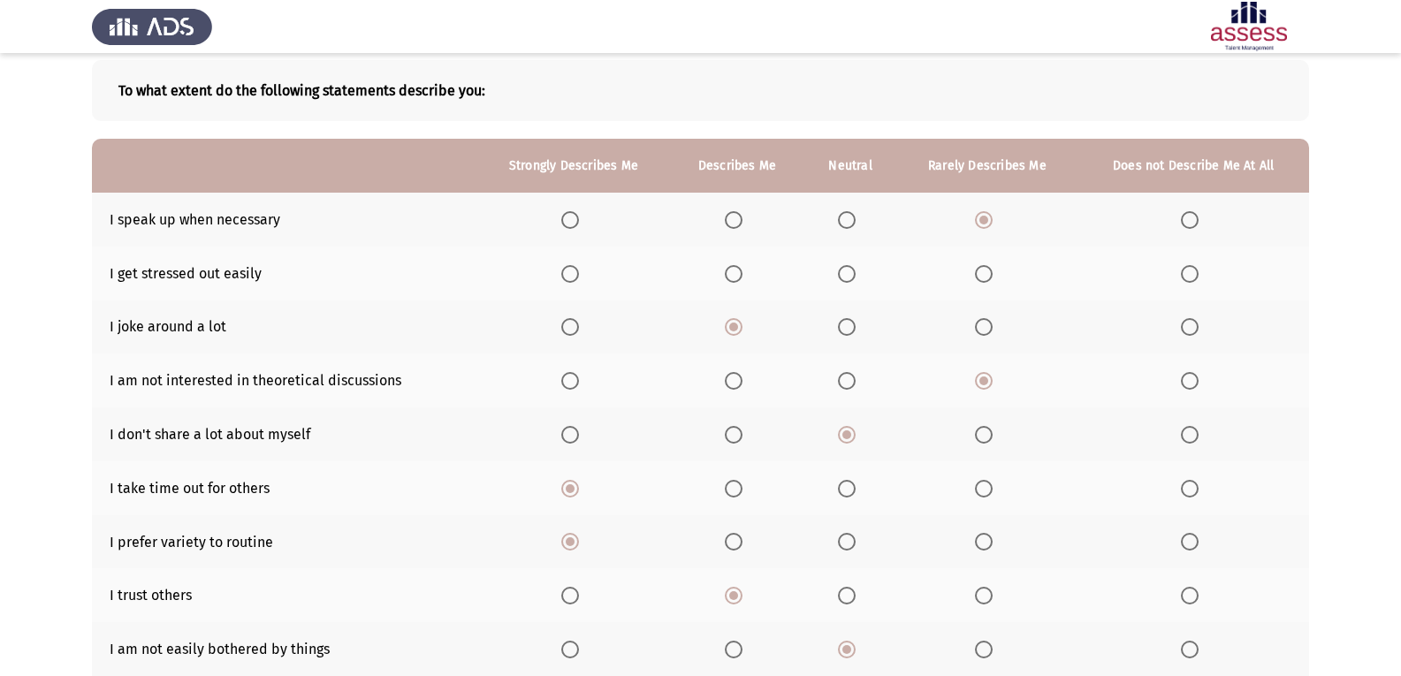
click at [846, 264] on th at bounding box center [850, 274] width 93 height 54
click at [577, 271] on span "Select an option" at bounding box center [570, 274] width 18 height 18
click at [577, 271] on input "Select an option" at bounding box center [570, 274] width 18 height 18
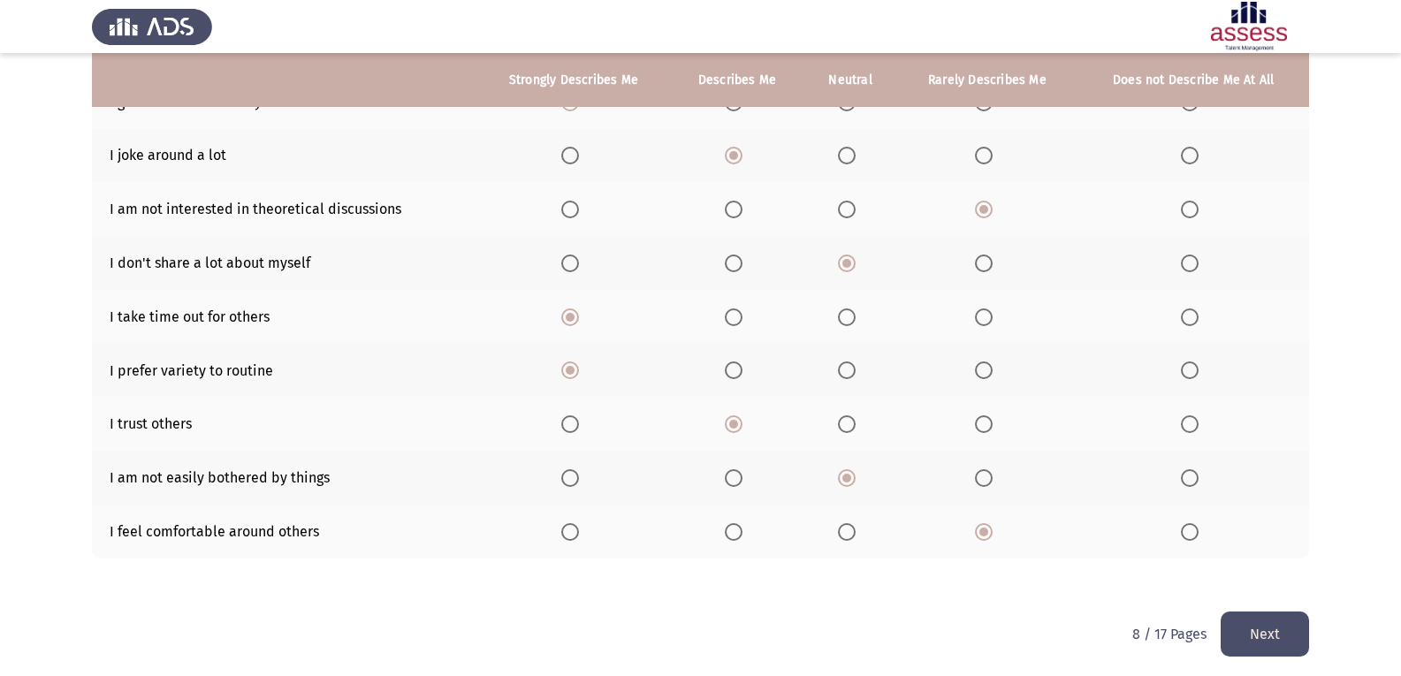
scroll to position [266, 0]
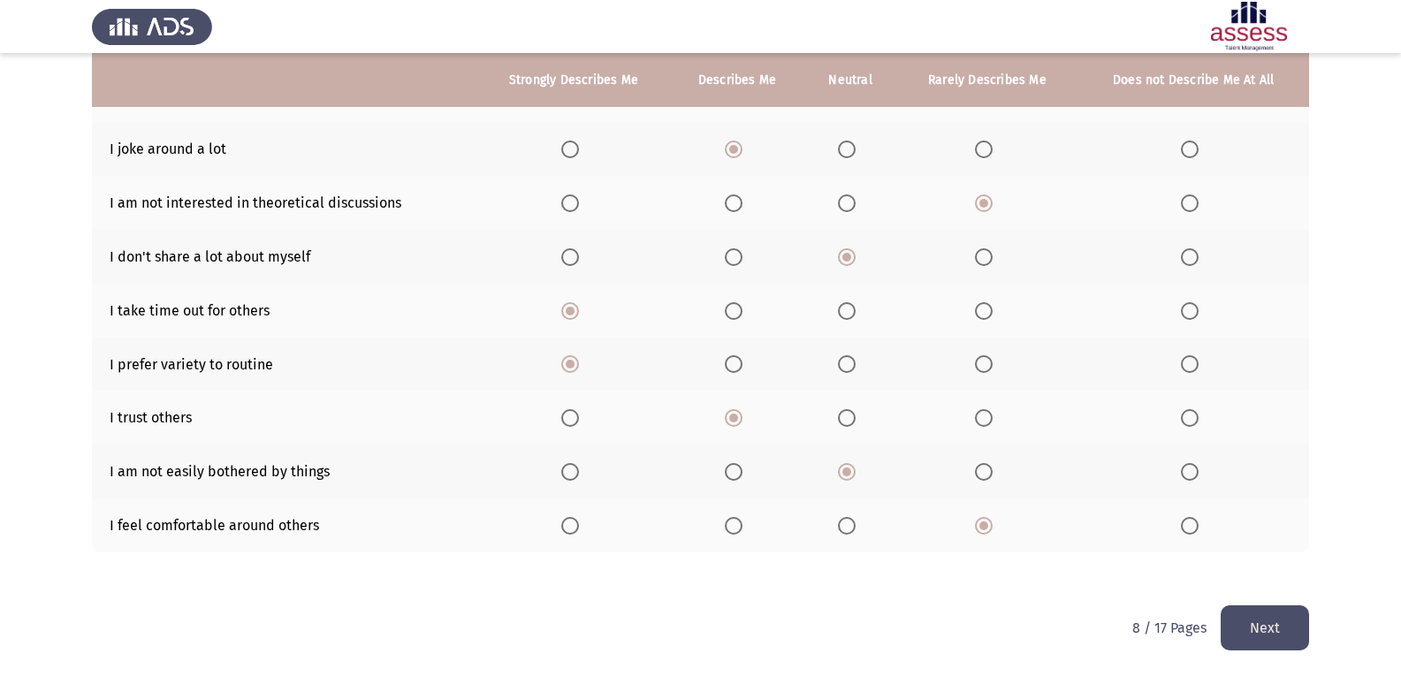
click at [913, 625] on button "Next" at bounding box center [1265, 627] width 88 height 45
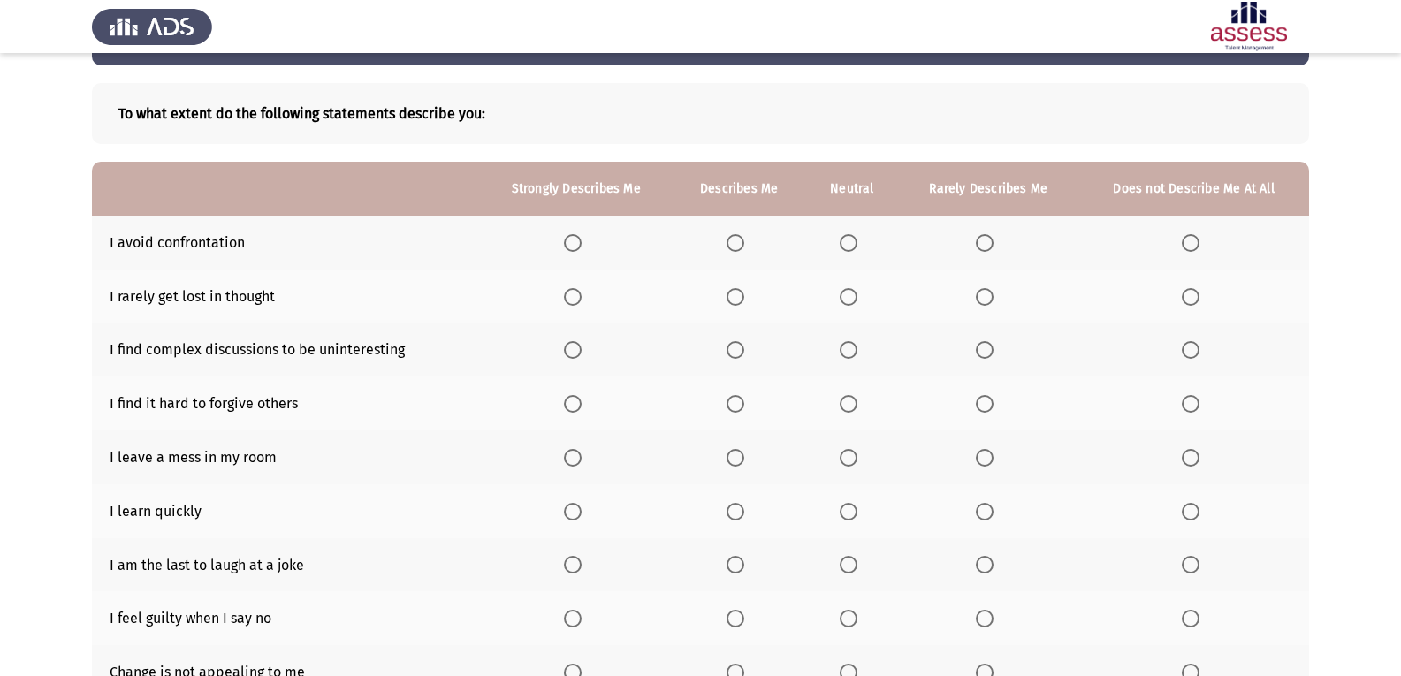
scroll to position [177, 0]
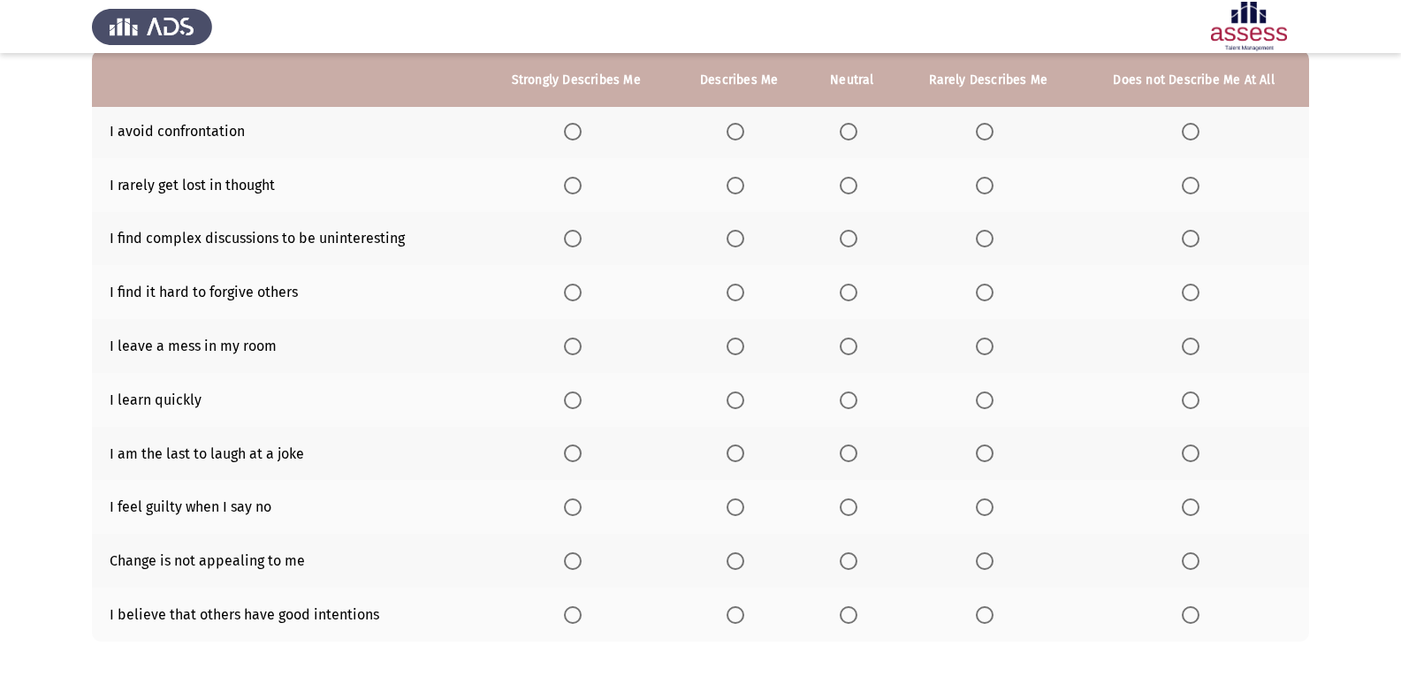
click at [569, 129] on span "Select an option" at bounding box center [573, 132] width 18 height 18
click at [569, 129] on input "Select an option" at bounding box center [573, 132] width 18 height 18
click at [848, 186] on span "Select an option" at bounding box center [849, 186] width 18 height 18
click at [848, 186] on input "Select an option" at bounding box center [849, 186] width 18 height 18
click at [742, 287] on span "Select an option" at bounding box center [735, 293] width 18 height 18
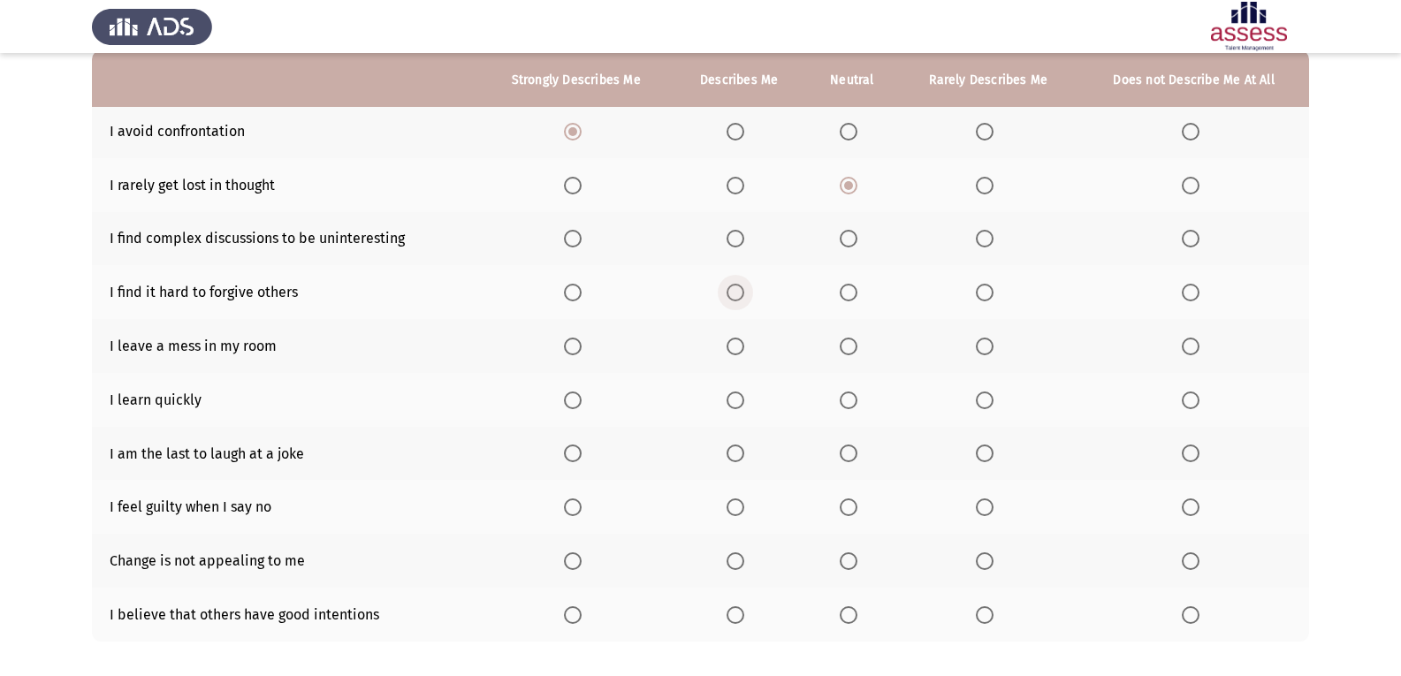
click at [742, 287] on input "Select an option" at bounding box center [735, 293] width 18 height 18
click at [913, 233] on span "Select an option" at bounding box center [985, 239] width 18 height 18
click at [913, 233] on input "Select an option" at bounding box center [985, 239] width 18 height 18
click at [852, 342] on span "Select an option" at bounding box center [849, 347] width 18 height 18
click at [852, 342] on input "Select an option" at bounding box center [849, 347] width 18 height 18
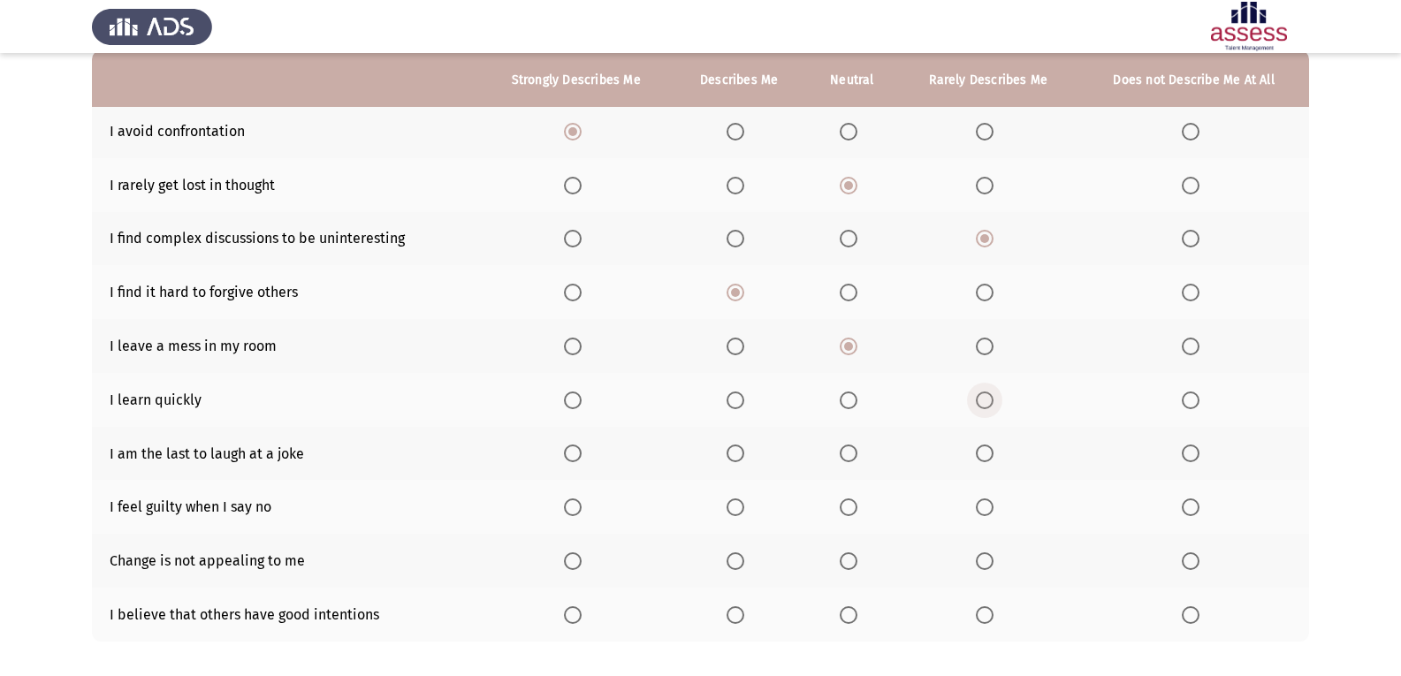
click at [913, 395] on span "Select an option" at bounding box center [985, 401] width 18 height 18
click at [913, 395] on input "Select an option" at bounding box center [985, 401] width 18 height 18
click at [845, 458] on span "Select an option" at bounding box center [849, 454] width 18 height 18
click at [845, 458] on input "Select an option" at bounding box center [849, 454] width 18 height 18
click at [731, 513] on span "Select an option" at bounding box center [735, 507] width 18 height 18
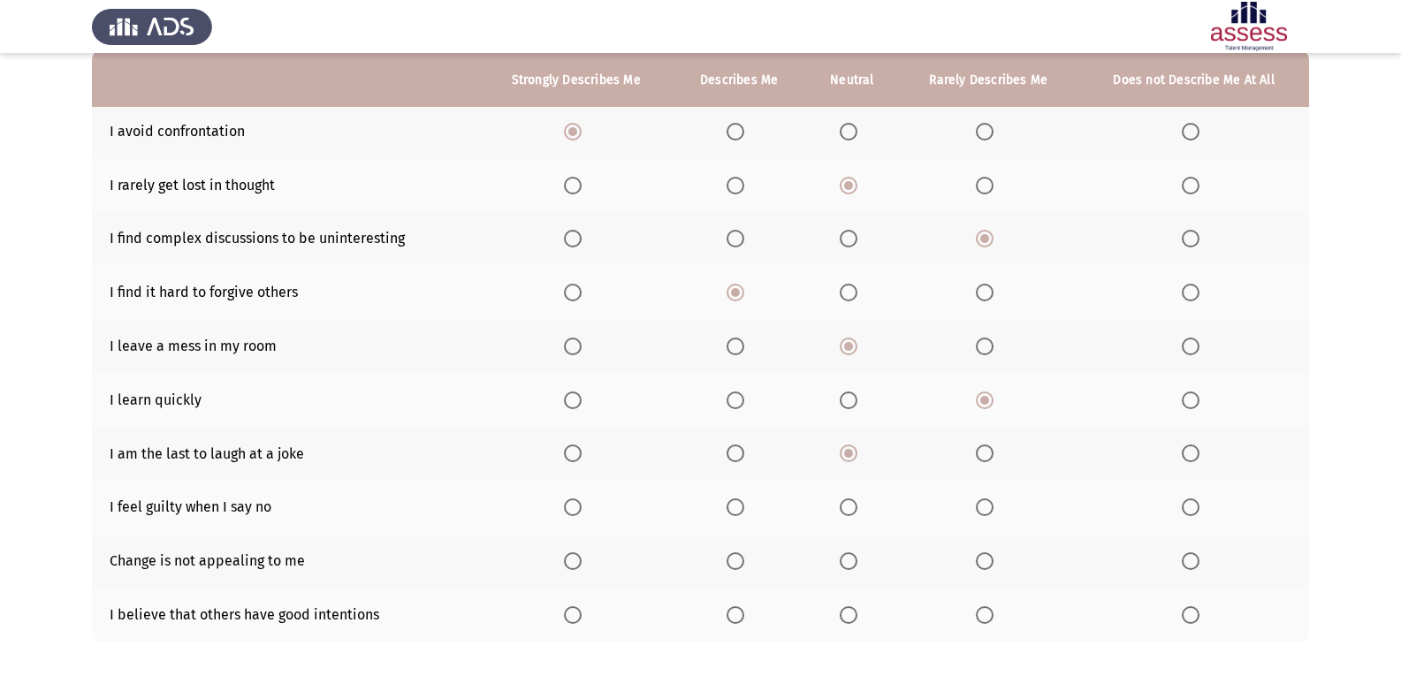
click at [731, 513] on input "Select an option" at bounding box center [735, 507] width 18 height 18
click at [913, 551] on th at bounding box center [988, 561] width 180 height 54
click at [913, 559] on th at bounding box center [988, 561] width 180 height 54
click at [913, 560] on span "Select an option" at bounding box center [985, 561] width 18 height 18
click at [913, 560] on input "Select an option" at bounding box center [985, 561] width 18 height 18
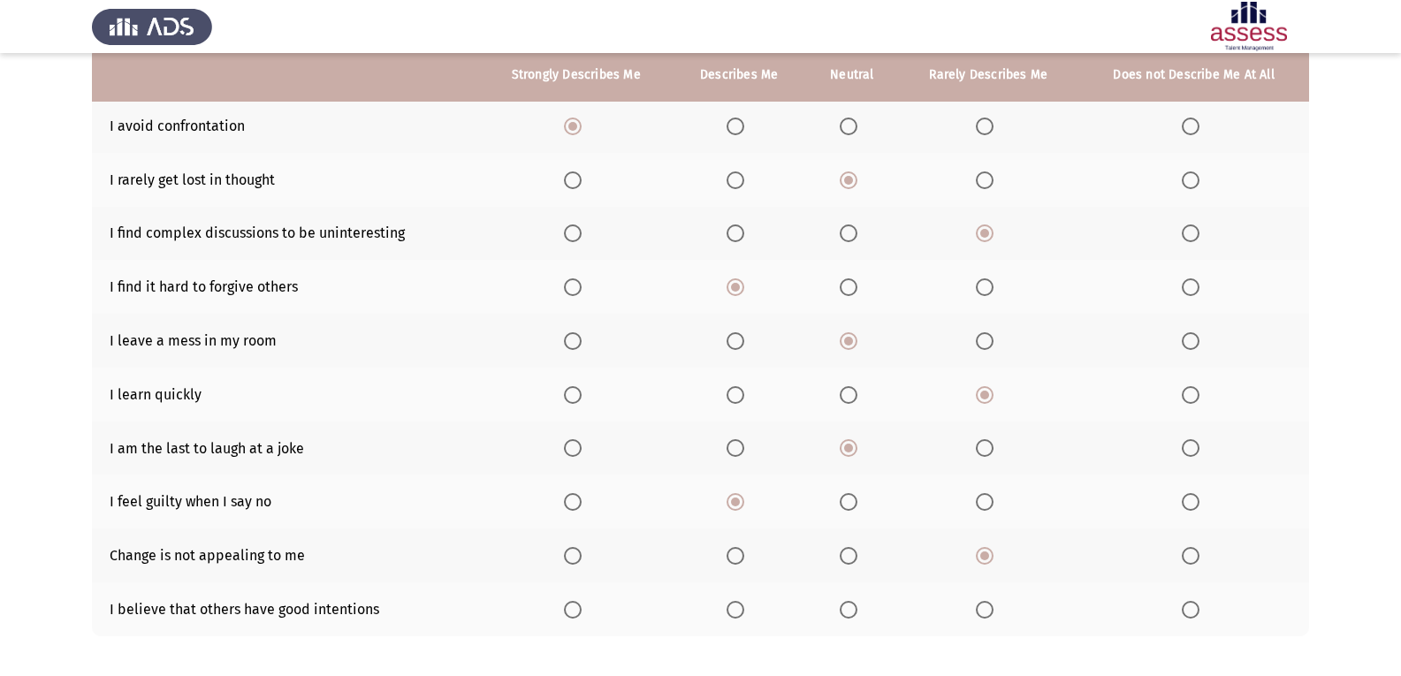
scroll to position [265, 0]
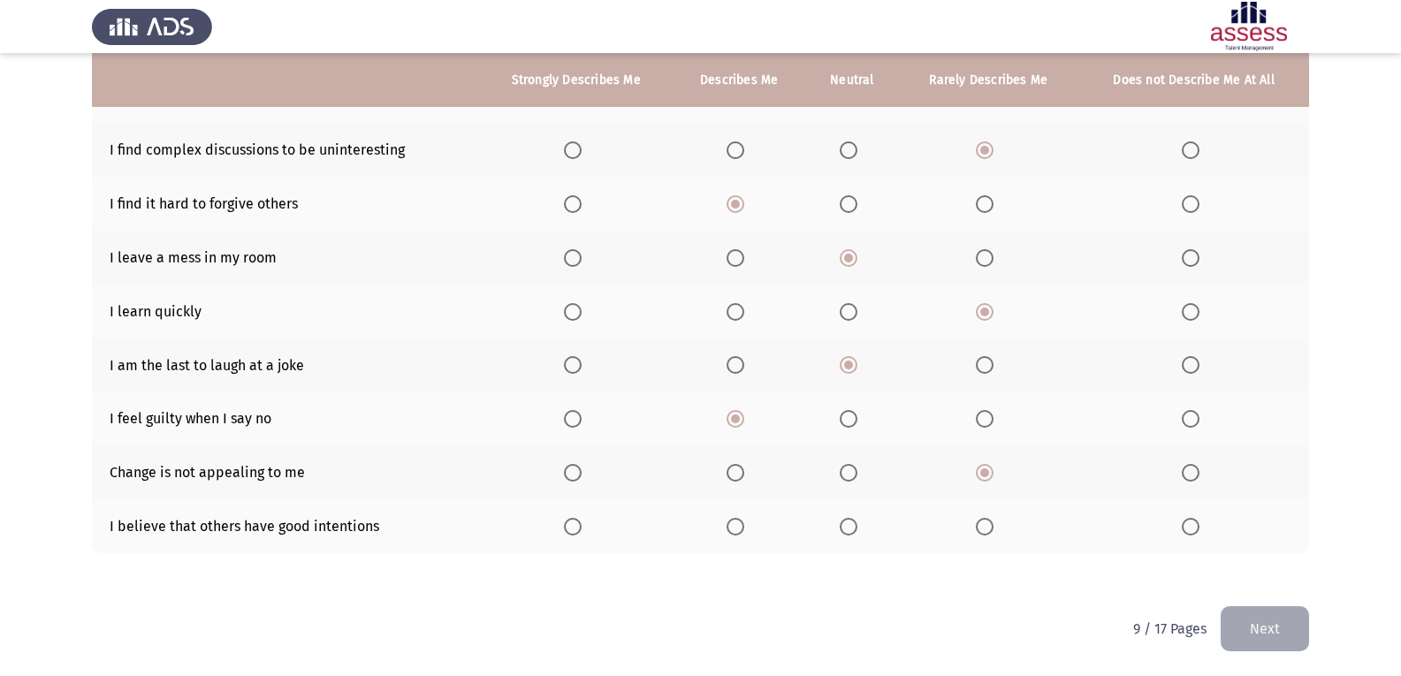
click at [913, 527] on span "Select an option" at bounding box center [1191, 527] width 18 height 18
click at [913, 527] on input "Select an option" at bounding box center [1191, 527] width 18 height 18
click at [913, 628] on button "Next" at bounding box center [1265, 628] width 88 height 45
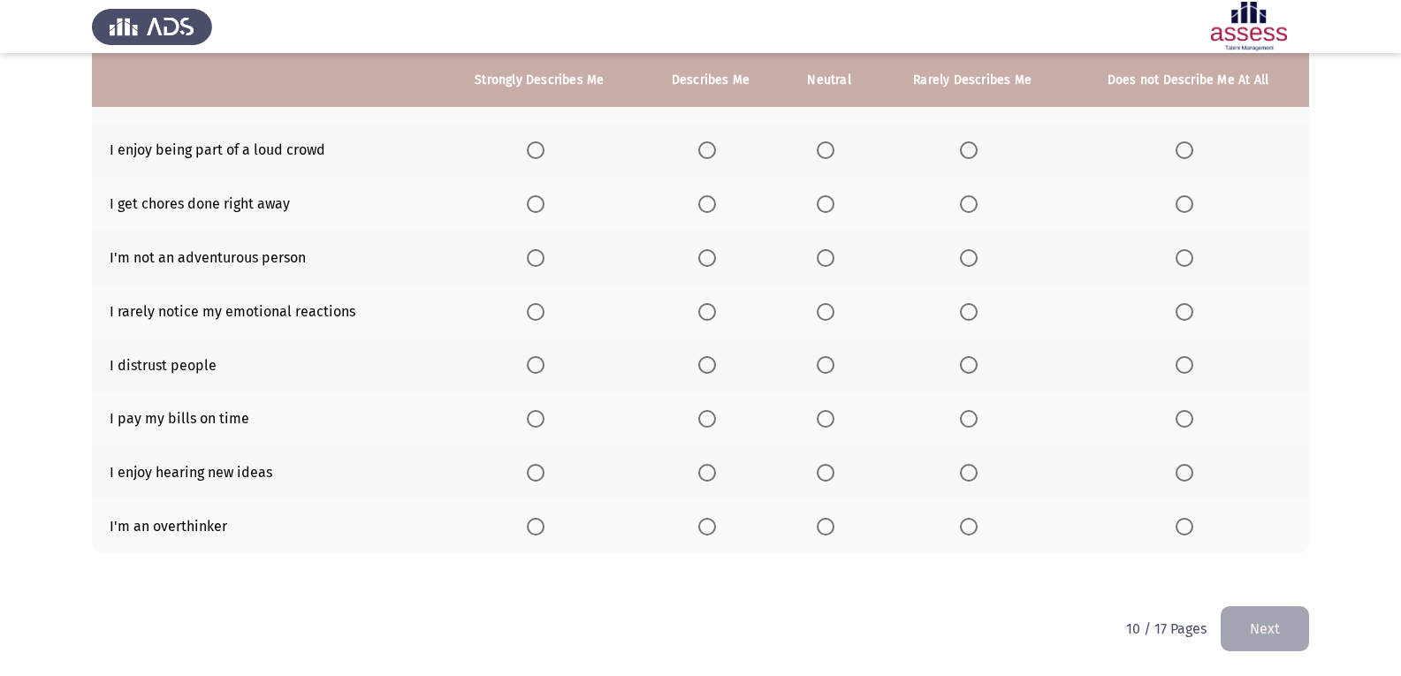
click at [544, 209] on span "Select an option" at bounding box center [536, 204] width 18 height 18
click at [544, 209] on input "Select an option" at bounding box center [536, 204] width 18 height 18
click at [818, 153] on span "Select an option" at bounding box center [826, 150] width 18 height 18
click at [818, 153] on input "Select an option" at bounding box center [826, 150] width 18 height 18
click at [824, 308] on span "Select an option" at bounding box center [826, 312] width 18 height 18
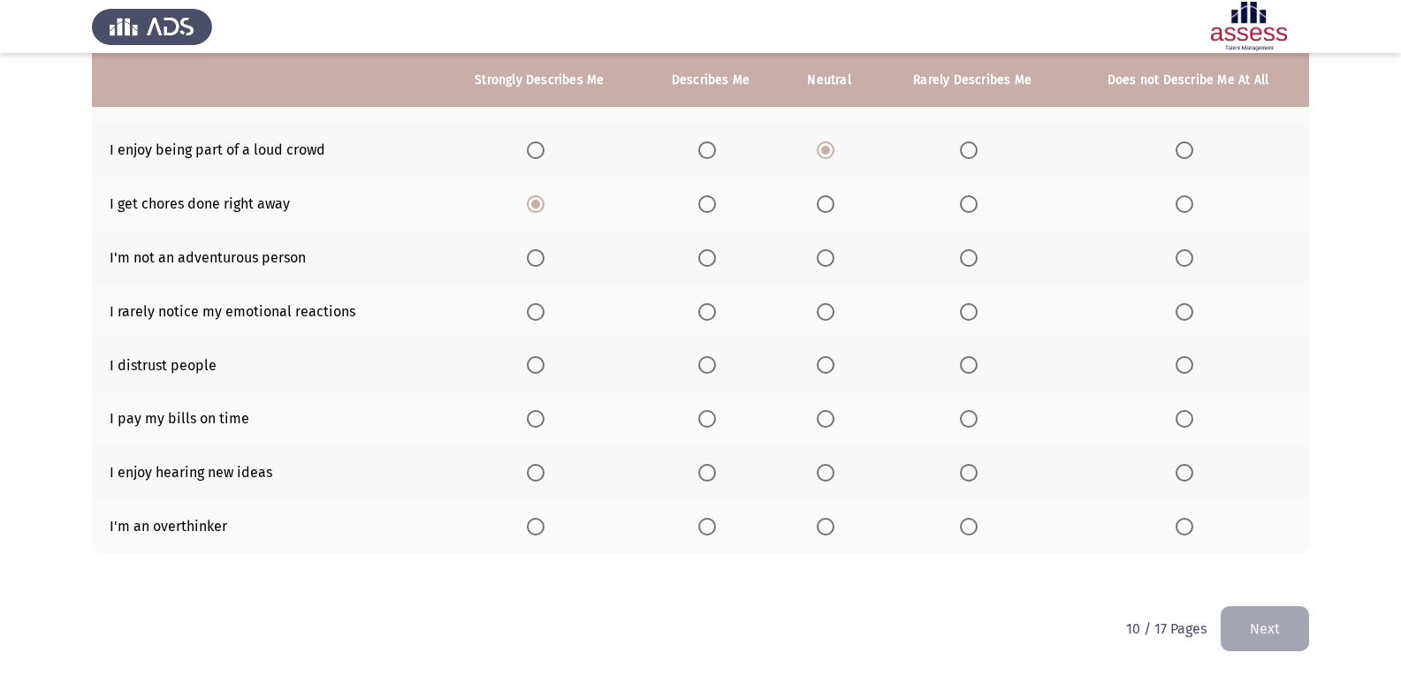
click at [824, 308] on input "Select an option" at bounding box center [826, 312] width 18 height 18
click at [913, 255] on label "Select an option" at bounding box center [972, 258] width 25 height 18
click at [913, 255] on input "Select an option" at bounding box center [969, 258] width 18 height 18
click at [713, 420] on span "Select an option" at bounding box center [707, 419] width 18 height 18
click at [713, 420] on input "Select an option" at bounding box center [707, 419] width 18 height 18
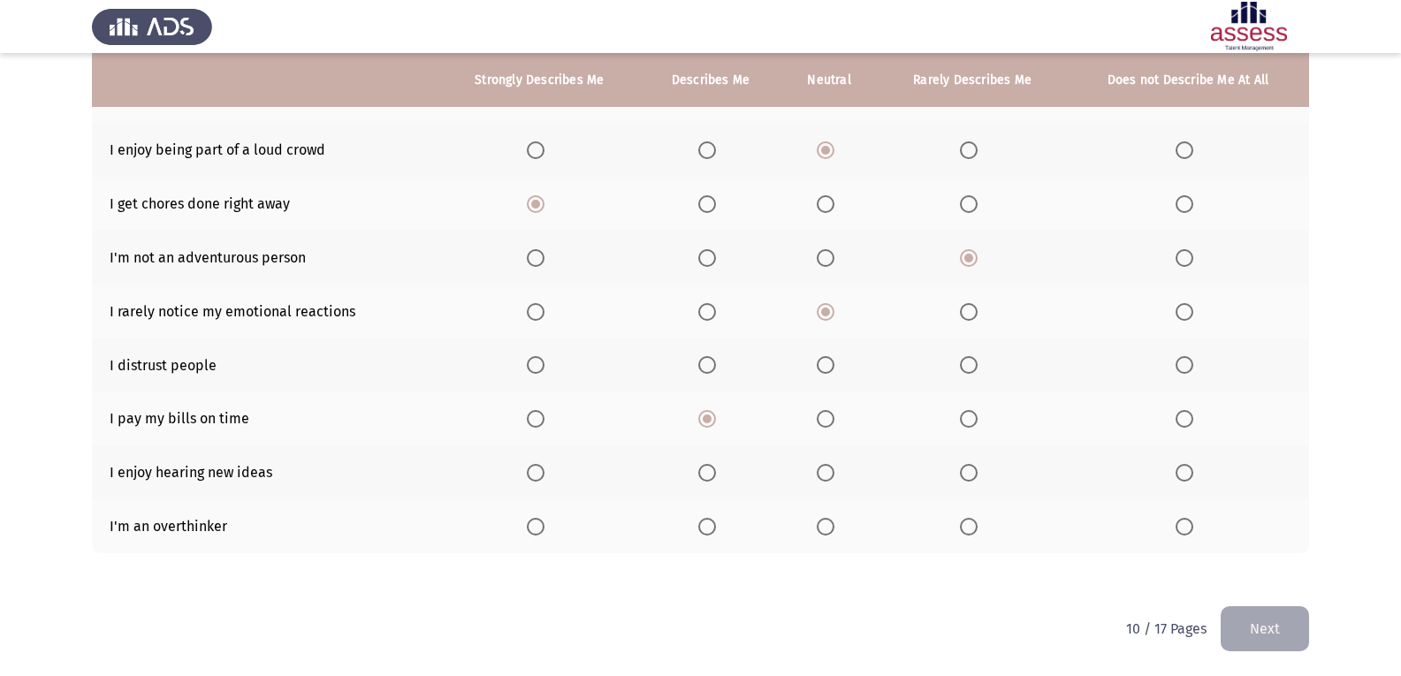
click at [697, 369] on th at bounding box center [711, 365] width 140 height 54
click at [712, 364] on span "Select an option" at bounding box center [707, 365] width 18 height 18
click at [712, 364] on input "Select an option" at bounding box center [707, 365] width 18 height 18
click at [913, 473] on span "Select an option" at bounding box center [969, 473] width 0 height 0
click at [913, 473] on input "Select an option" at bounding box center [969, 473] width 18 height 18
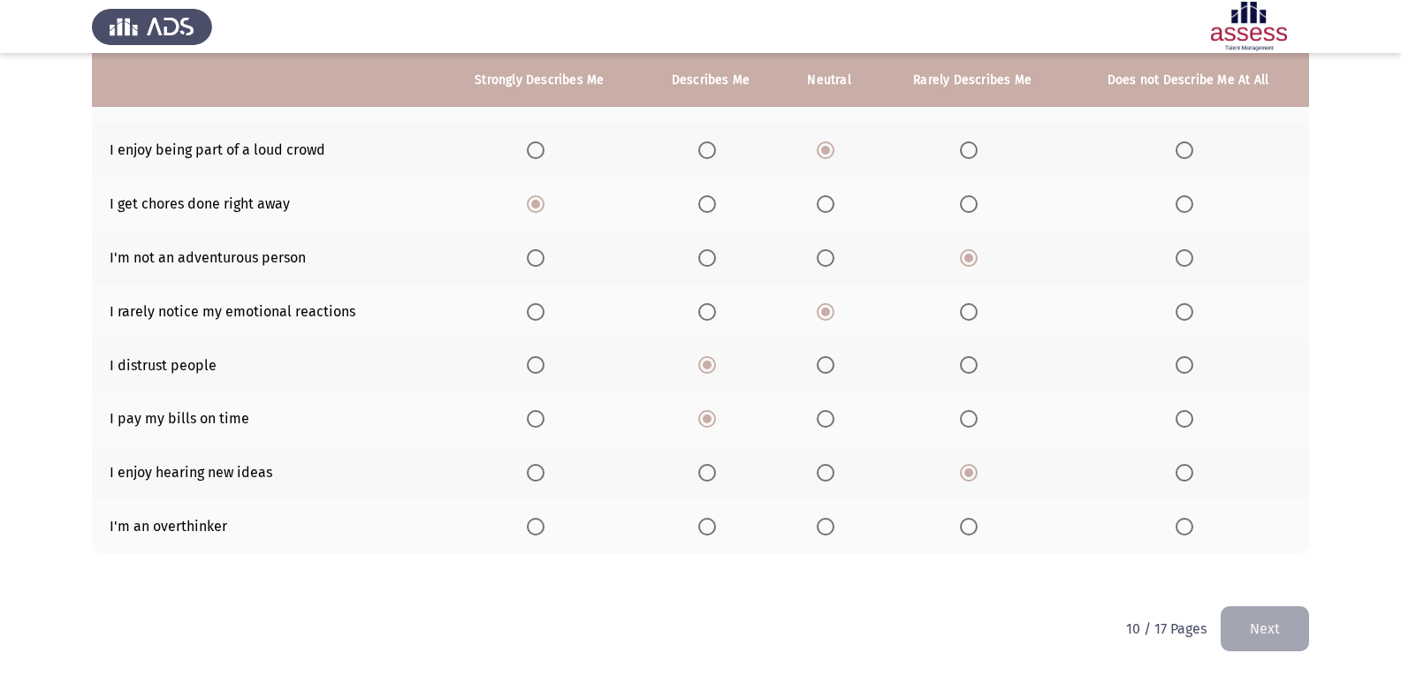
click at [712, 514] on th at bounding box center [711, 526] width 140 height 54
click at [531, 528] on span "Select an option" at bounding box center [536, 527] width 18 height 18
click at [531, 528] on input "Select an option" at bounding box center [536, 527] width 18 height 18
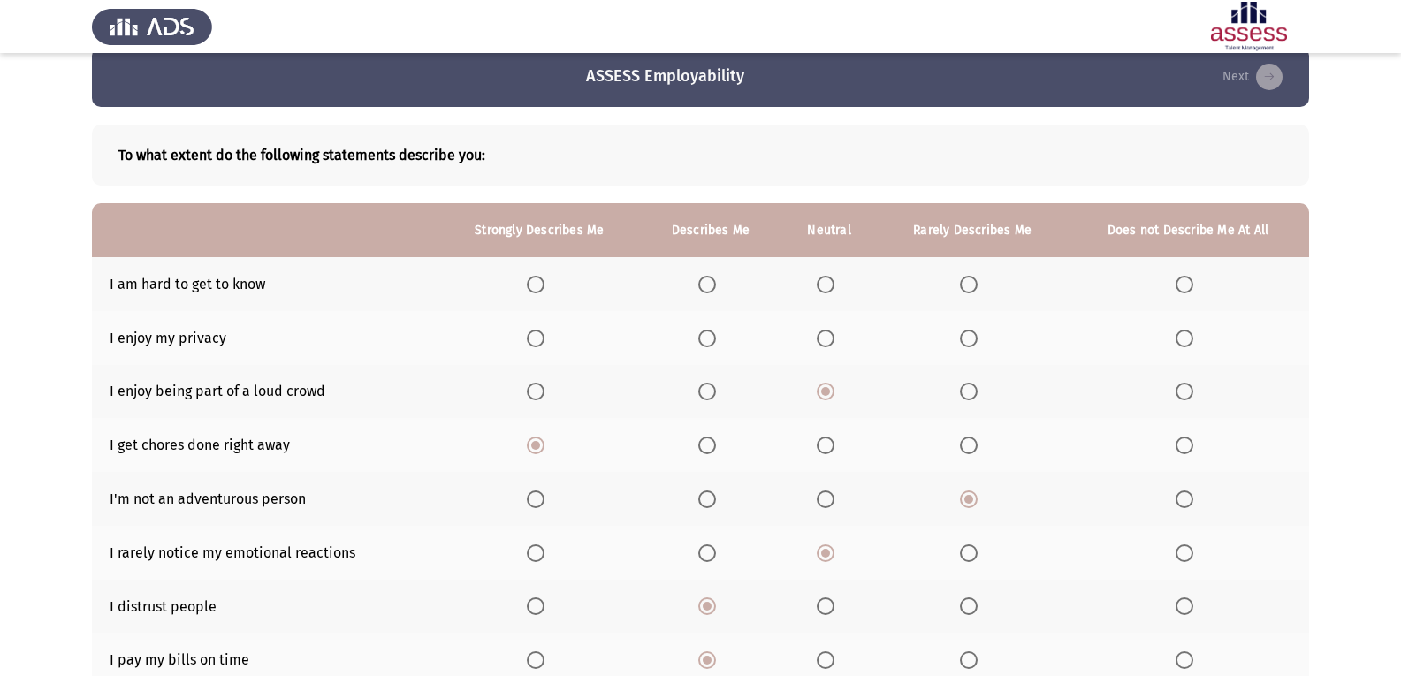
scroll to position [0, 0]
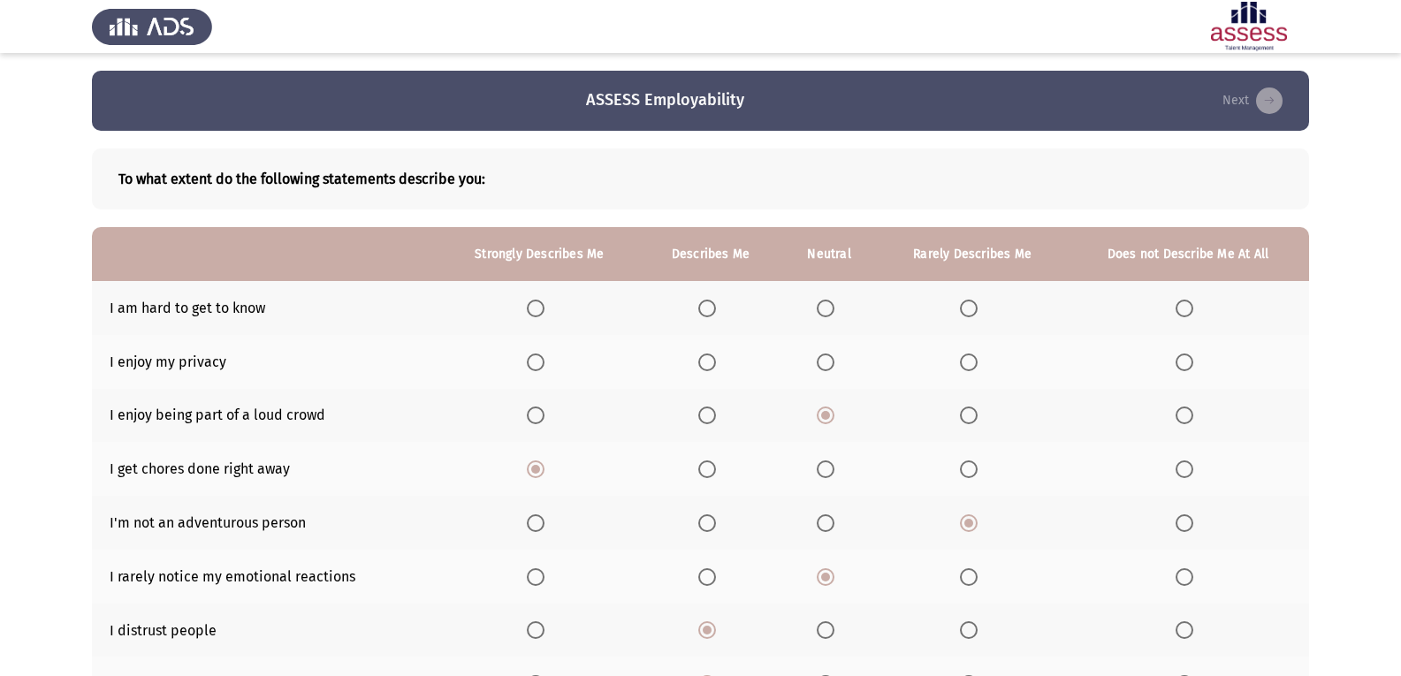
click at [913, 303] on span "Select an option" at bounding box center [969, 309] width 18 height 18
click at [913, 303] on input "Select an option" at bounding box center [969, 309] width 18 height 18
click at [703, 357] on span "Select an option" at bounding box center [707, 363] width 18 height 18
click at [703, 357] on input "Select an option" at bounding box center [707, 363] width 18 height 18
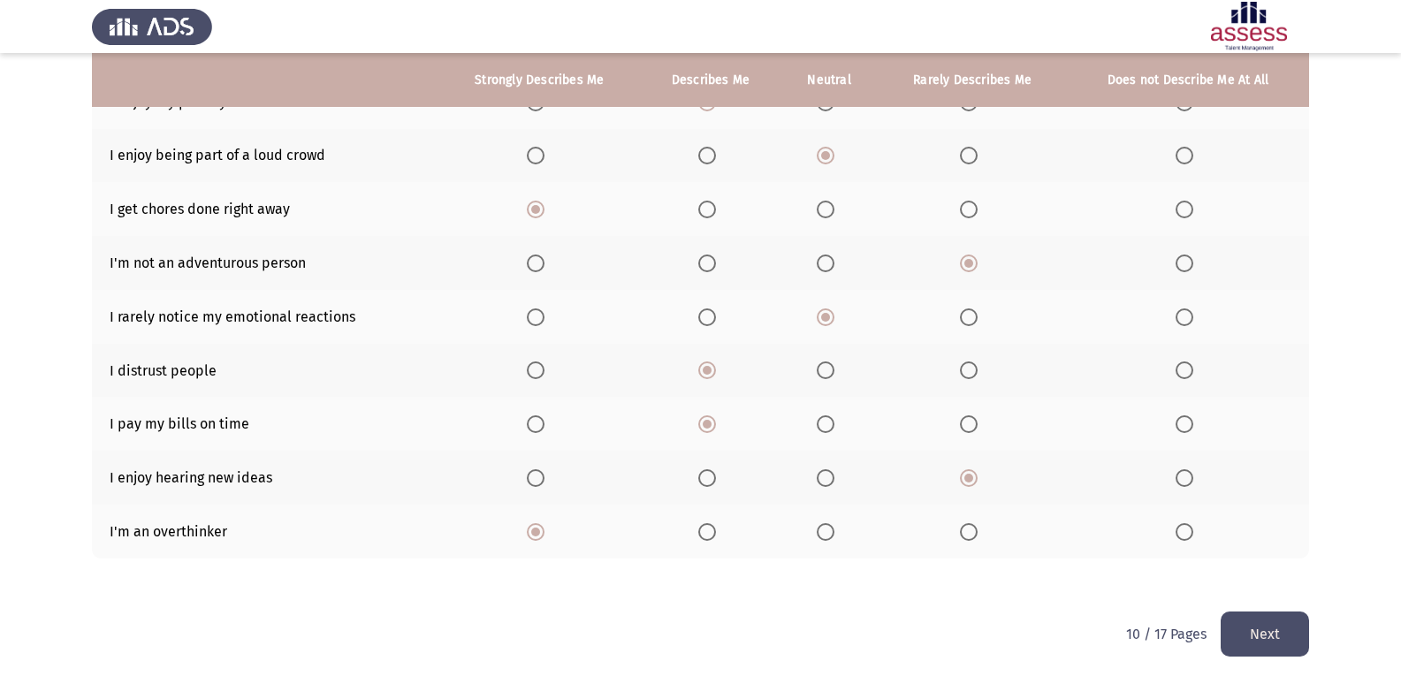
scroll to position [266, 0]
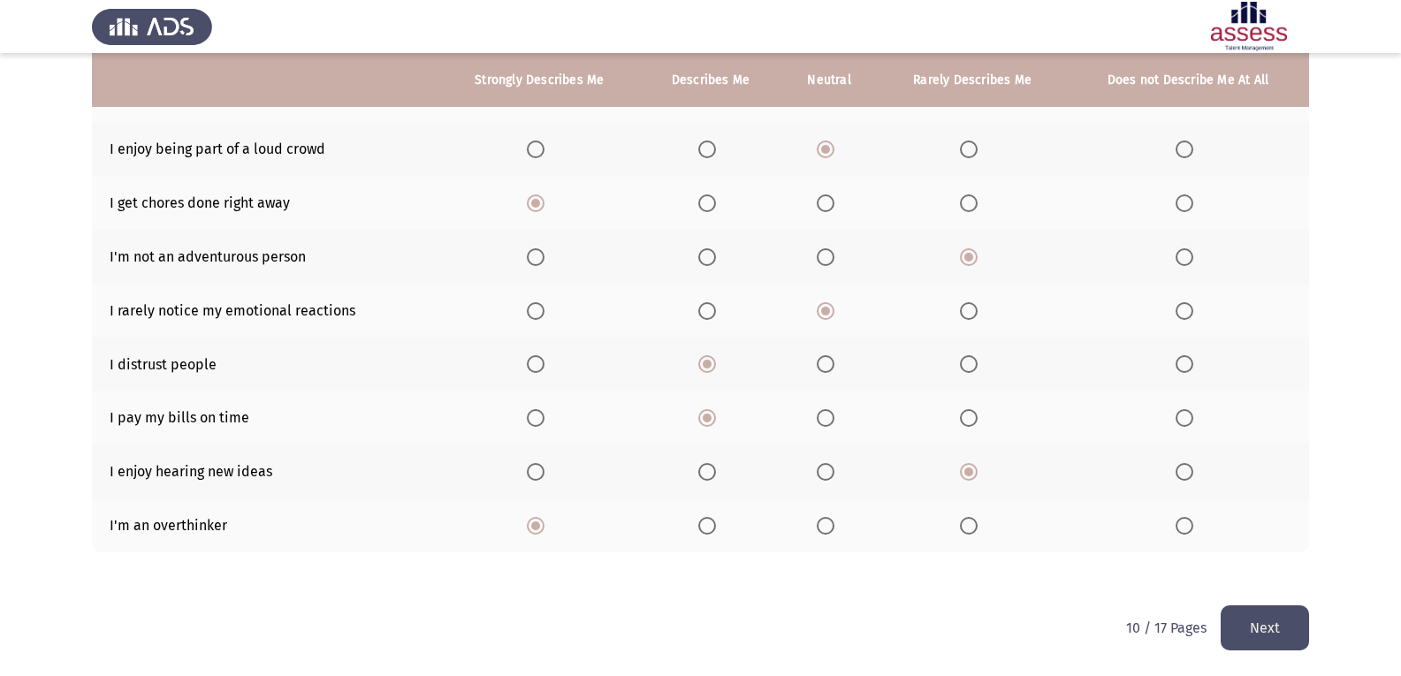
click at [913, 627] on button "Next" at bounding box center [1265, 627] width 88 height 45
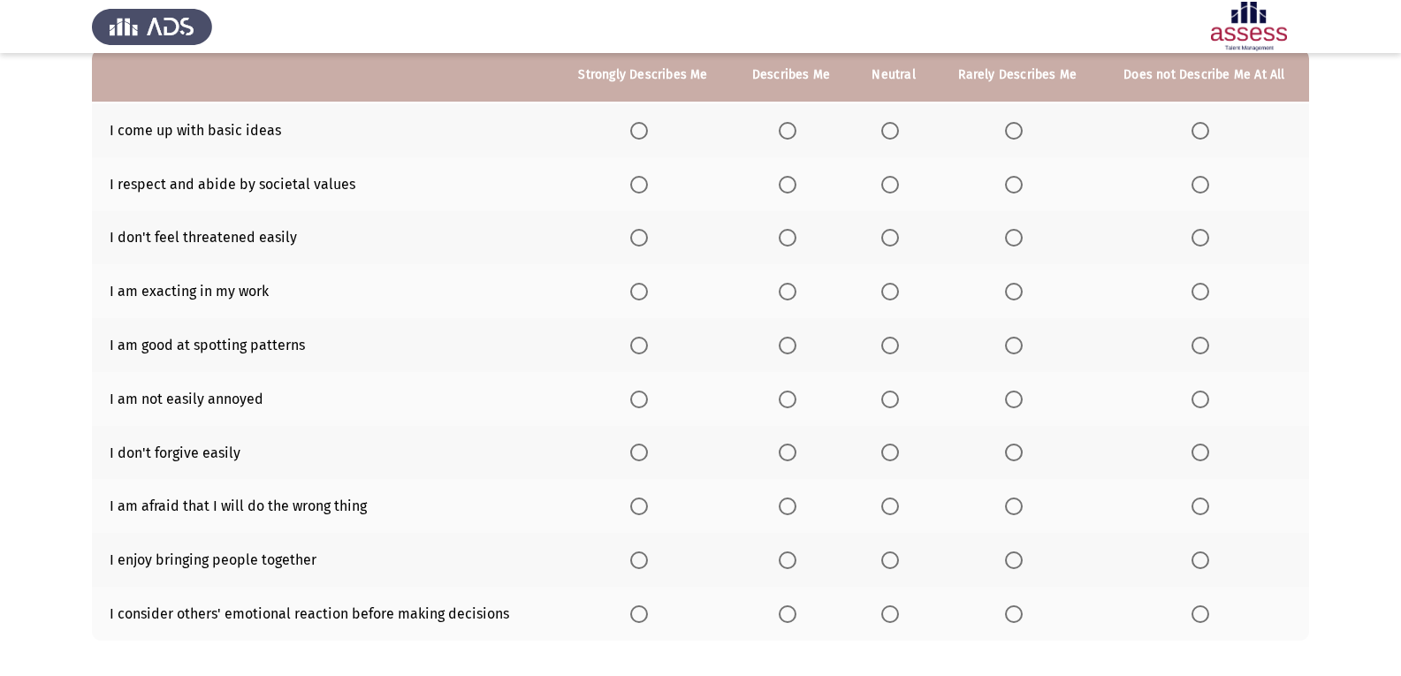
scroll to position [89, 0]
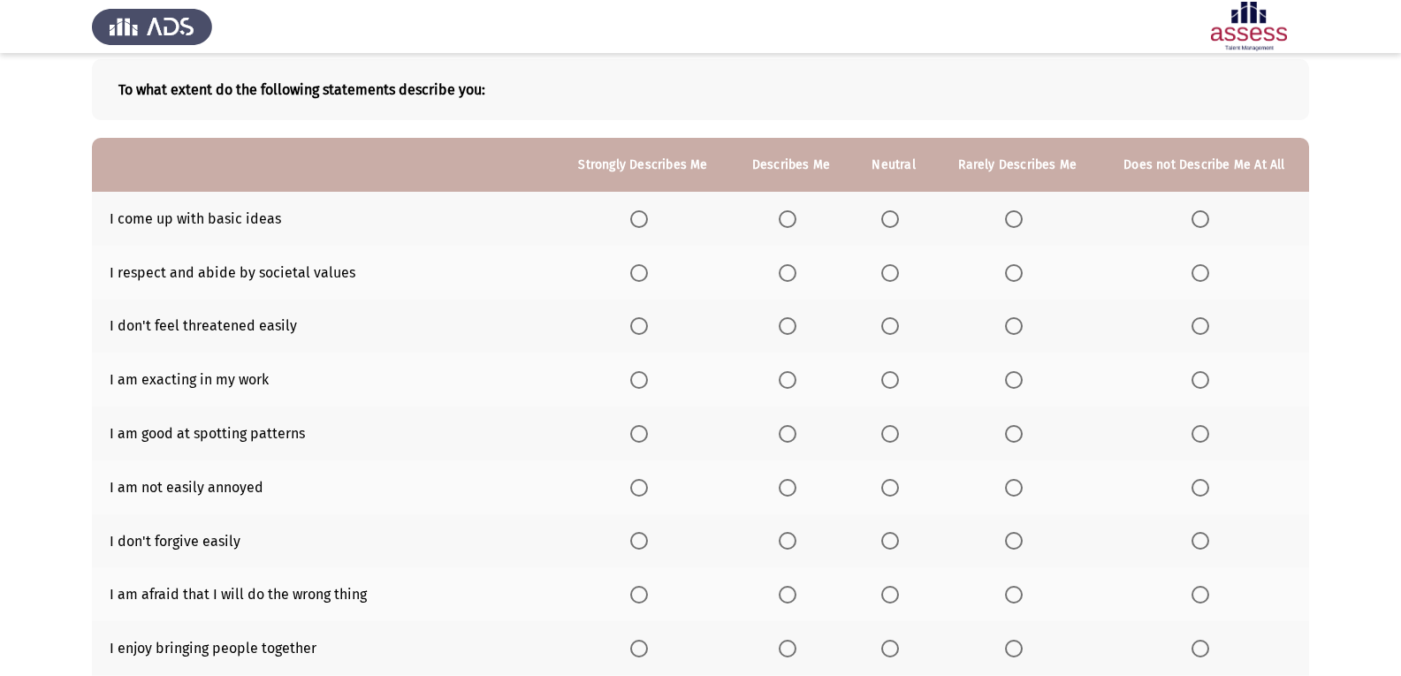
click at [635, 227] on span "Select an option" at bounding box center [639, 219] width 18 height 18
click at [635, 227] on input "Select an option" at bounding box center [639, 219] width 18 height 18
click at [792, 288] on th at bounding box center [791, 273] width 121 height 54
click at [796, 331] on span "Select an option" at bounding box center [788, 326] width 18 height 18
click at [796, 331] on input "Select an option" at bounding box center [788, 326] width 18 height 18
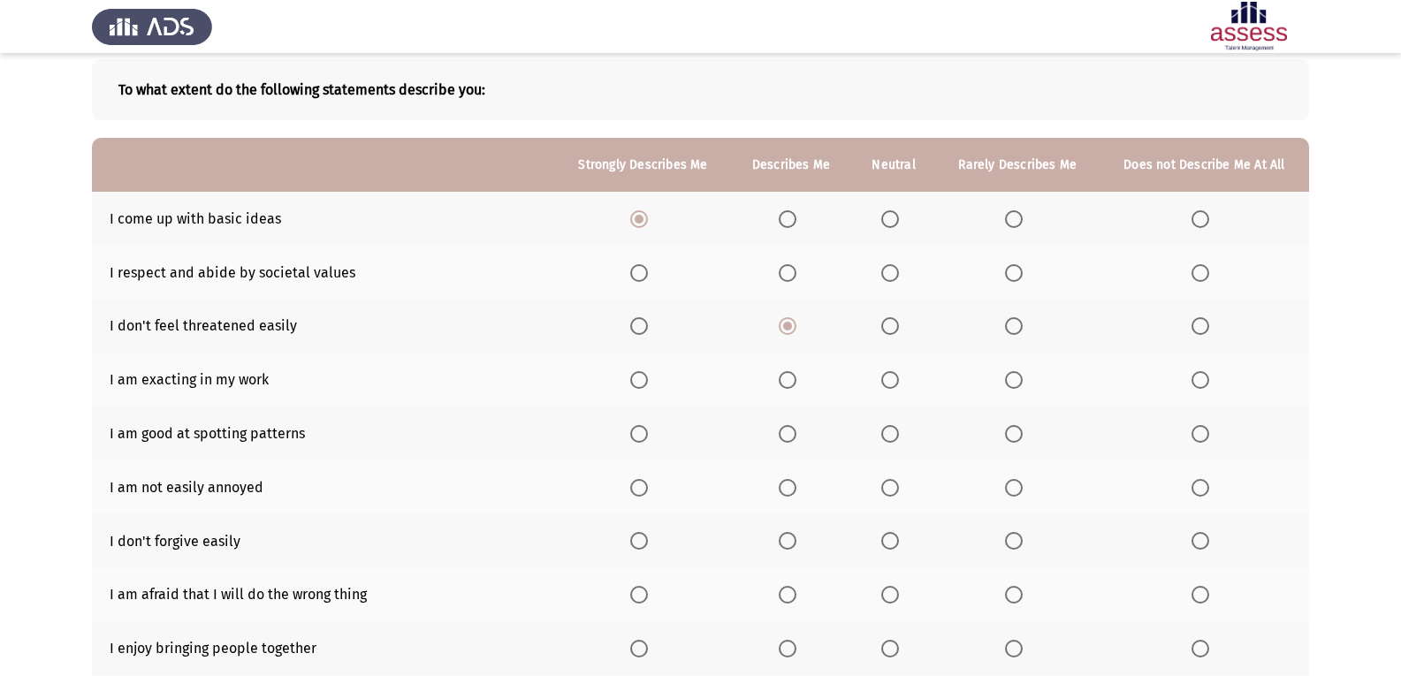
click at [895, 281] on span "Select an option" at bounding box center [890, 273] width 18 height 18
click at [895, 281] on input "Select an option" at bounding box center [890, 273] width 18 height 18
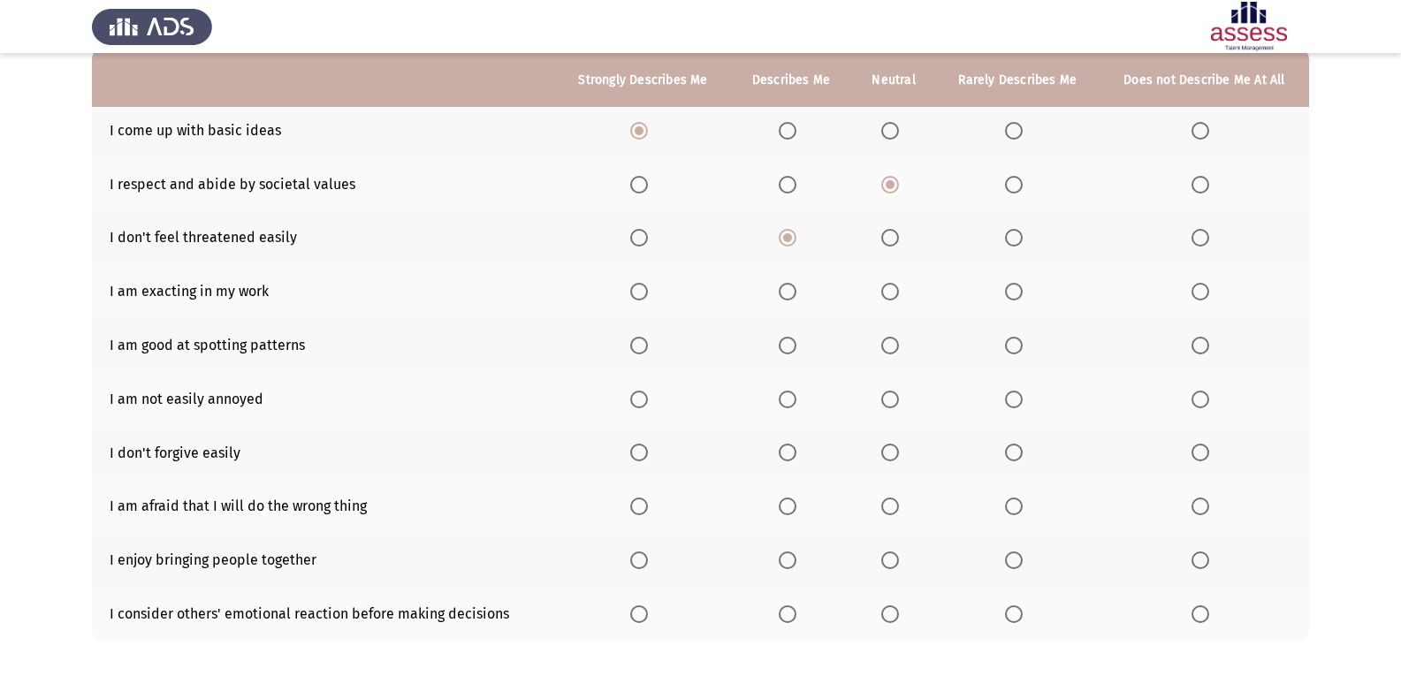
click at [646, 294] on span "Select an option" at bounding box center [639, 292] width 18 height 18
click at [646, 294] on input "Select an option" at bounding box center [639, 292] width 18 height 18
click at [635, 397] on span "Select an option" at bounding box center [639, 400] width 18 height 18
click at [635, 397] on input "Select an option" at bounding box center [639, 400] width 18 height 18
click at [880, 455] on th at bounding box center [894, 453] width 84 height 54
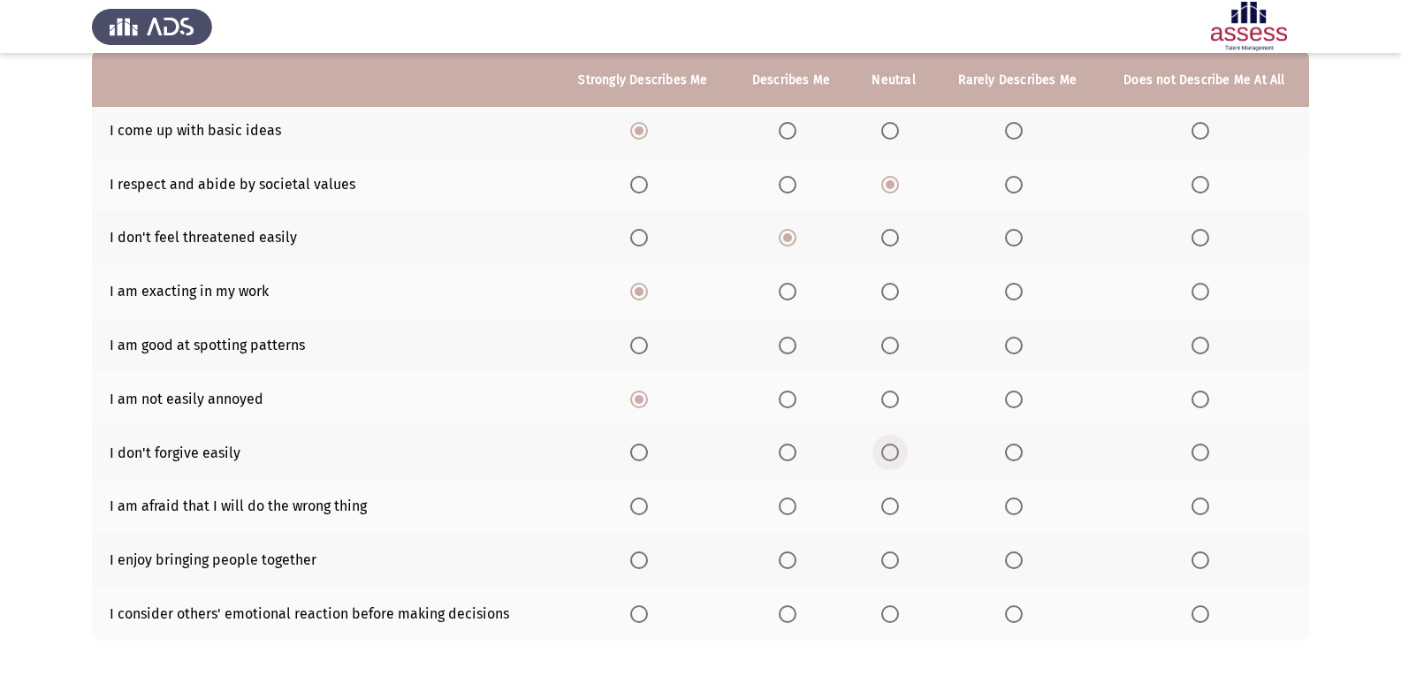
click at [897, 452] on span "Select an option" at bounding box center [890, 453] width 18 height 18
click at [897, 452] on input "Select an option" at bounding box center [890, 453] width 18 height 18
click at [781, 498] on span "Select an option" at bounding box center [788, 507] width 18 height 18
click at [781, 498] on input "Select an option" at bounding box center [788, 507] width 18 height 18
click at [913, 568] on label "Select an option" at bounding box center [1017, 560] width 25 height 18
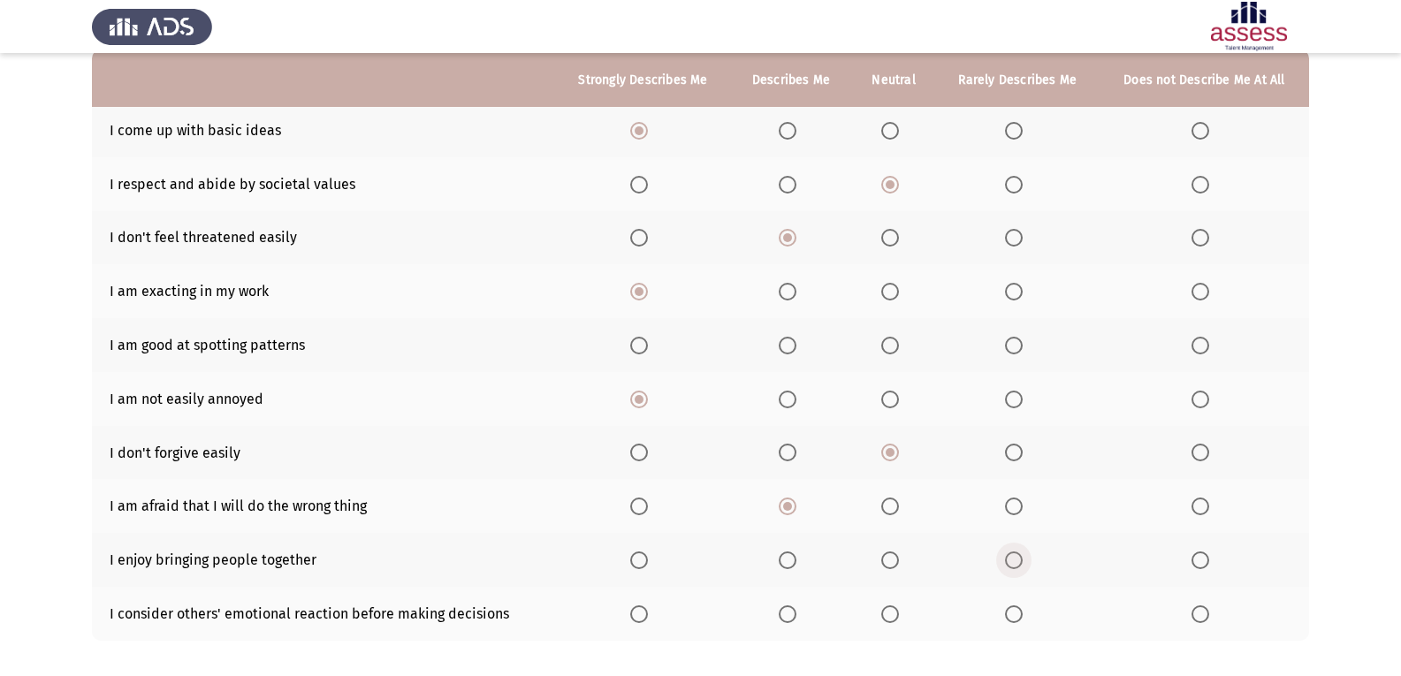
click at [913, 568] on input "Select an option" at bounding box center [1014, 560] width 18 height 18
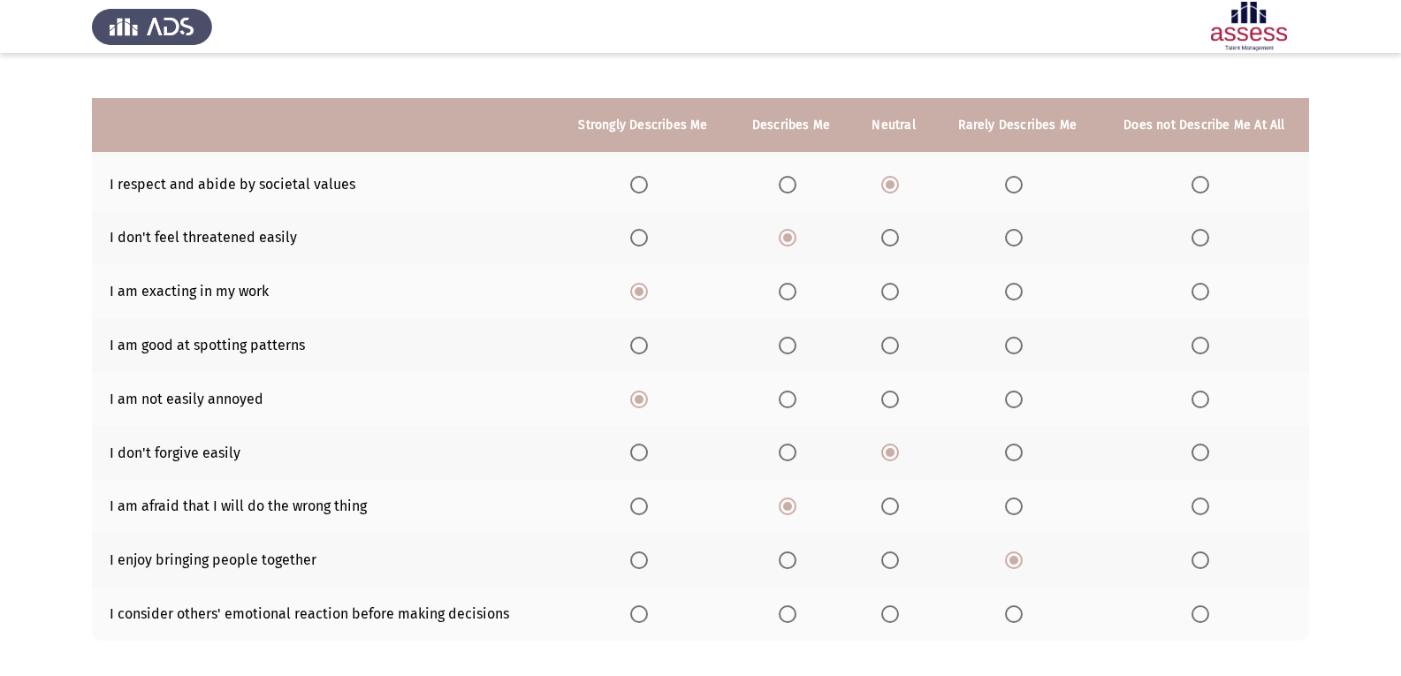
scroll to position [266, 0]
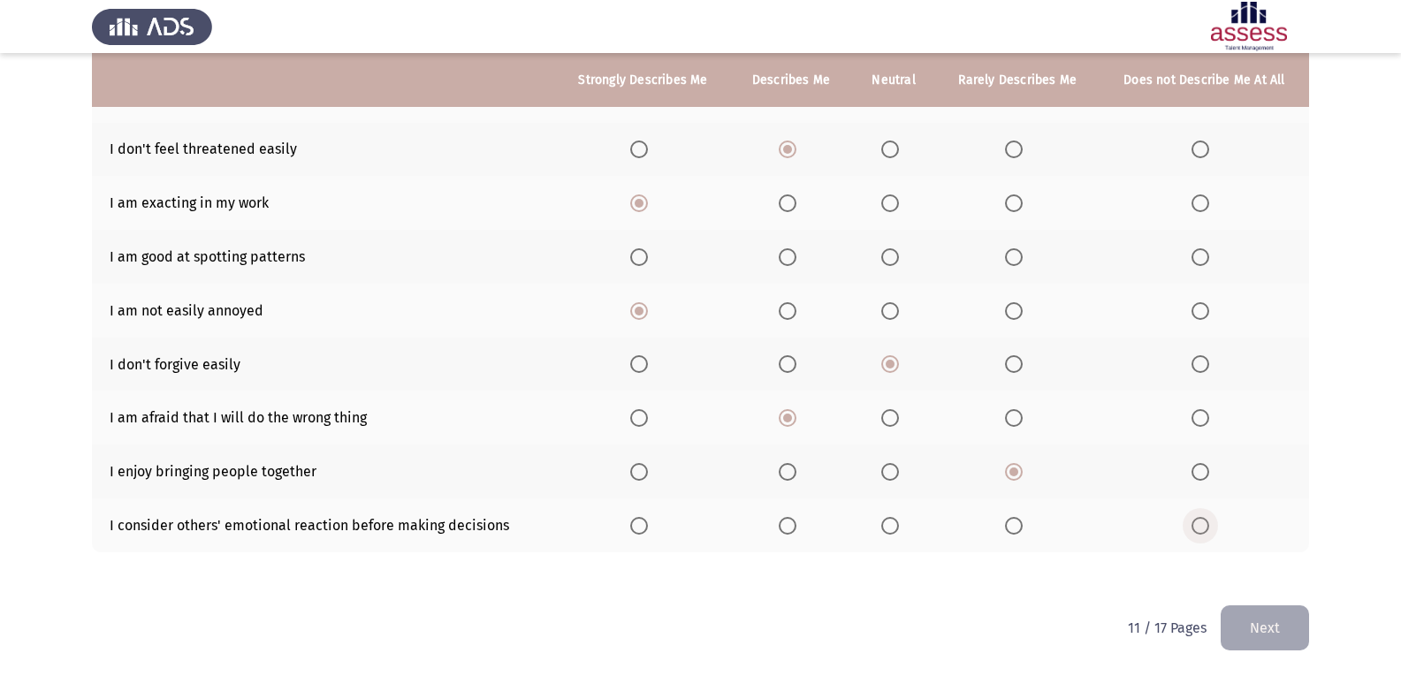
click at [913, 521] on span "Select an option" at bounding box center [1200, 526] width 18 height 18
click at [913, 521] on input "Select an option" at bounding box center [1200, 526] width 18 height 18
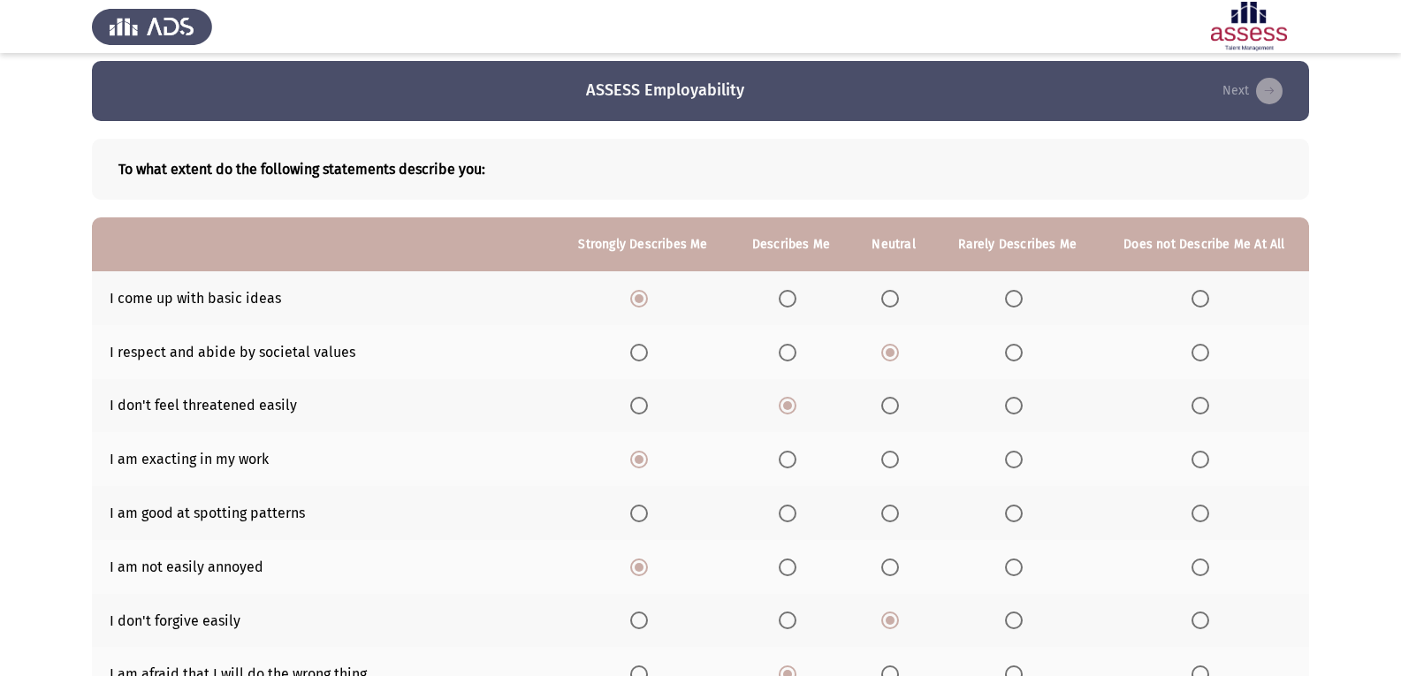
scroll to position [1, 0]
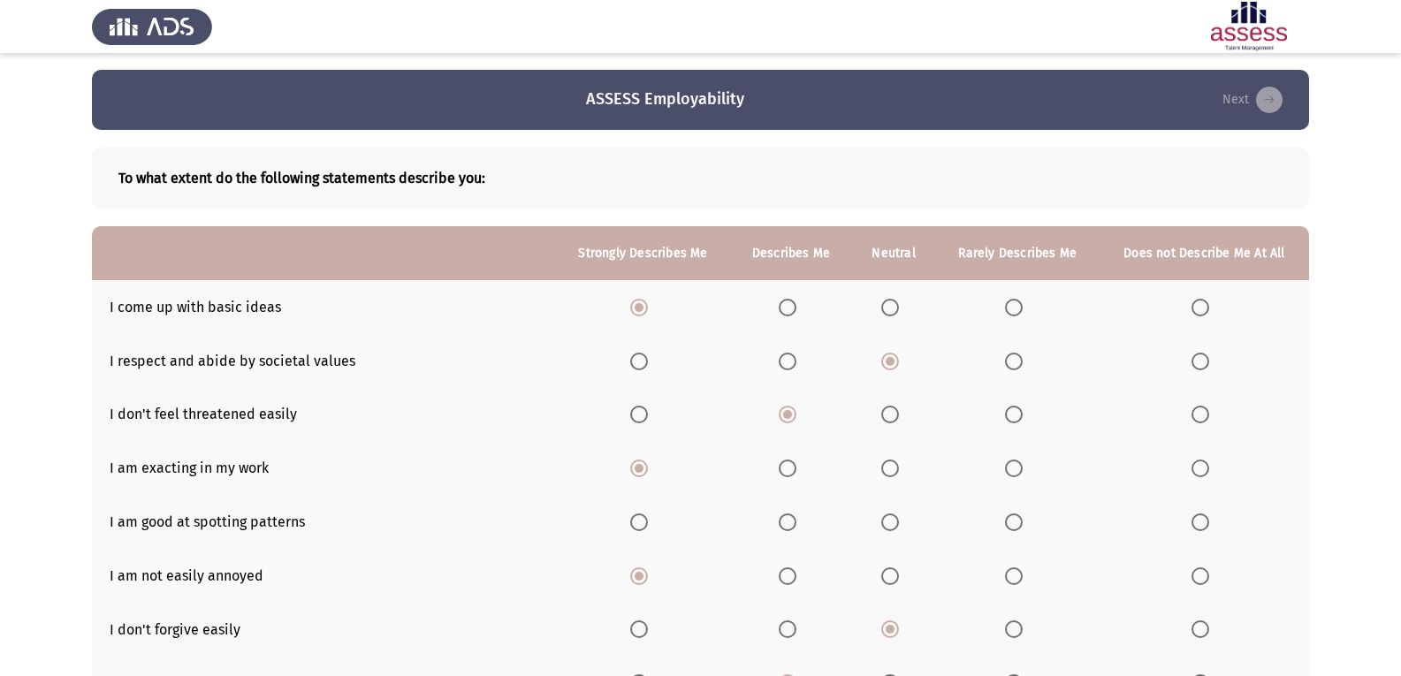
click at [913, 519] on span "Select an option" at bounding box center [1200, 522] width 18 height 18
click at [913, 519] on input "Select an option" at bounding box center [1200, 522] width 18 height 18
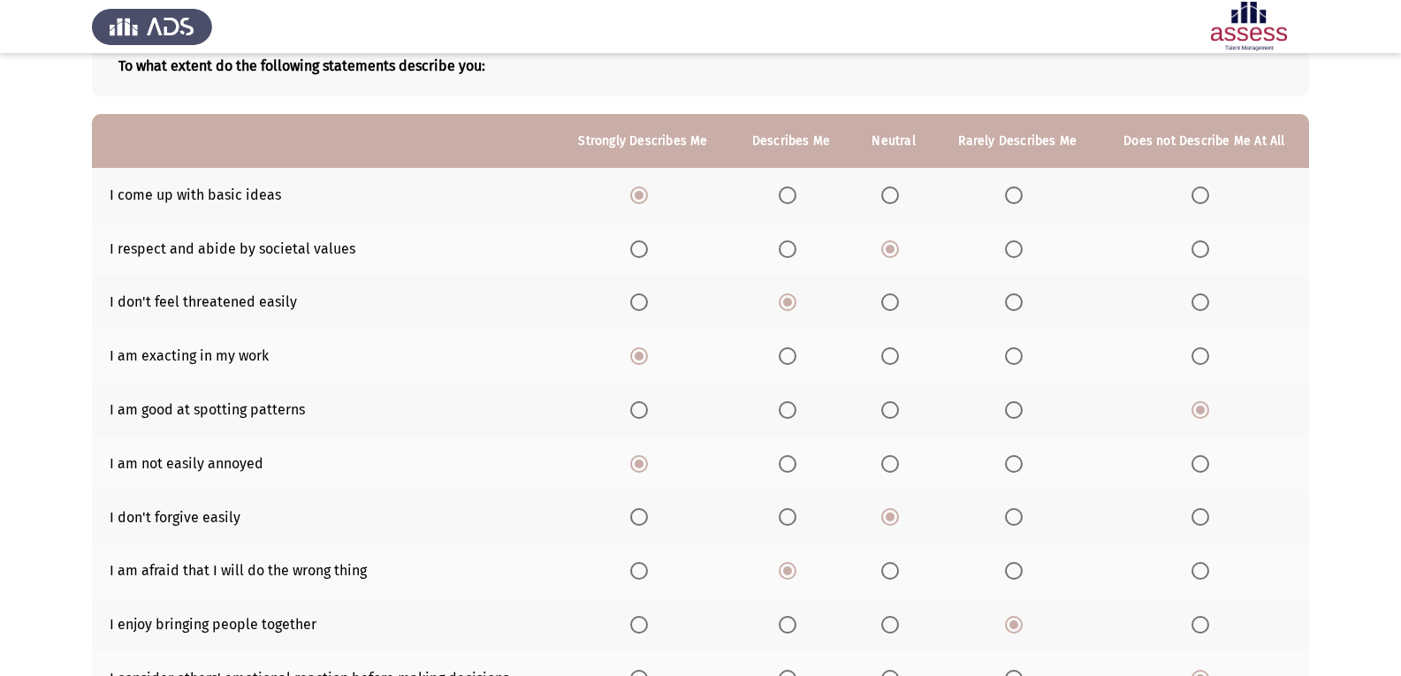
scroll to position [266, 0]
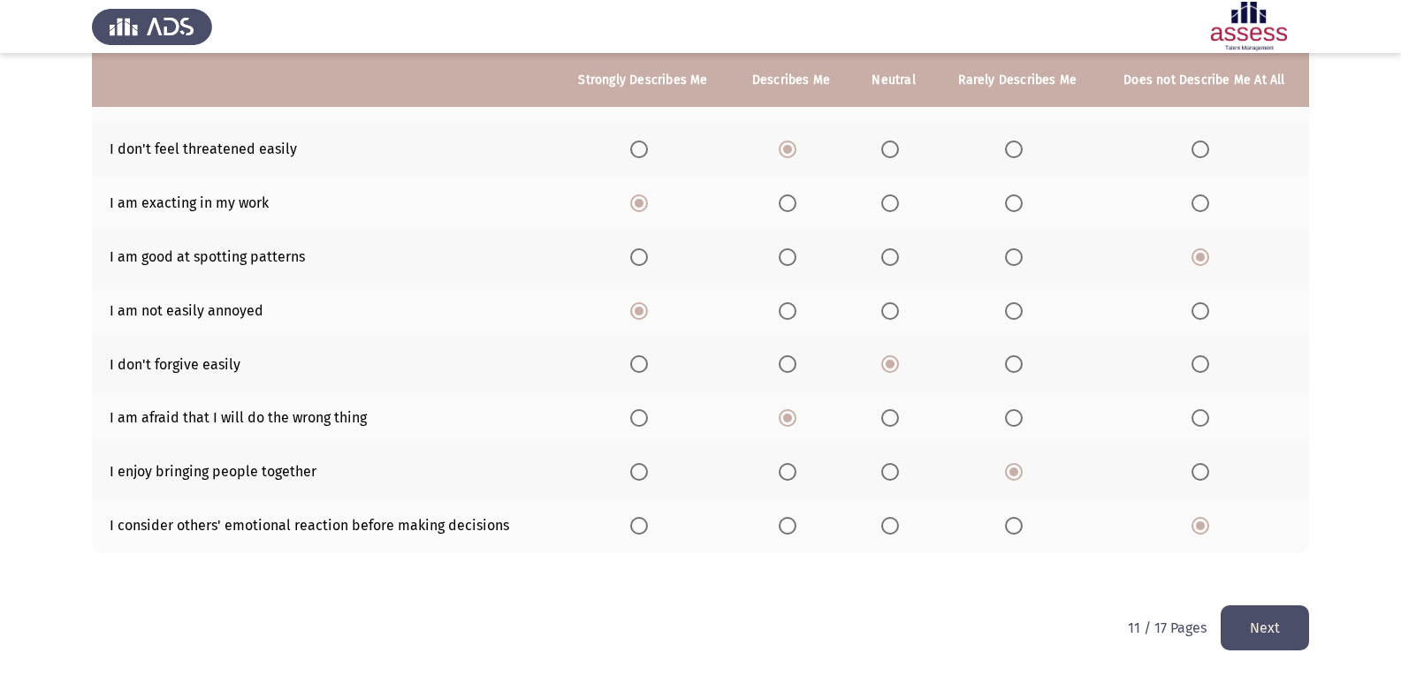
click at [913, 621] on button "Next" at bounding box center [1265, 627] width 88 height 45
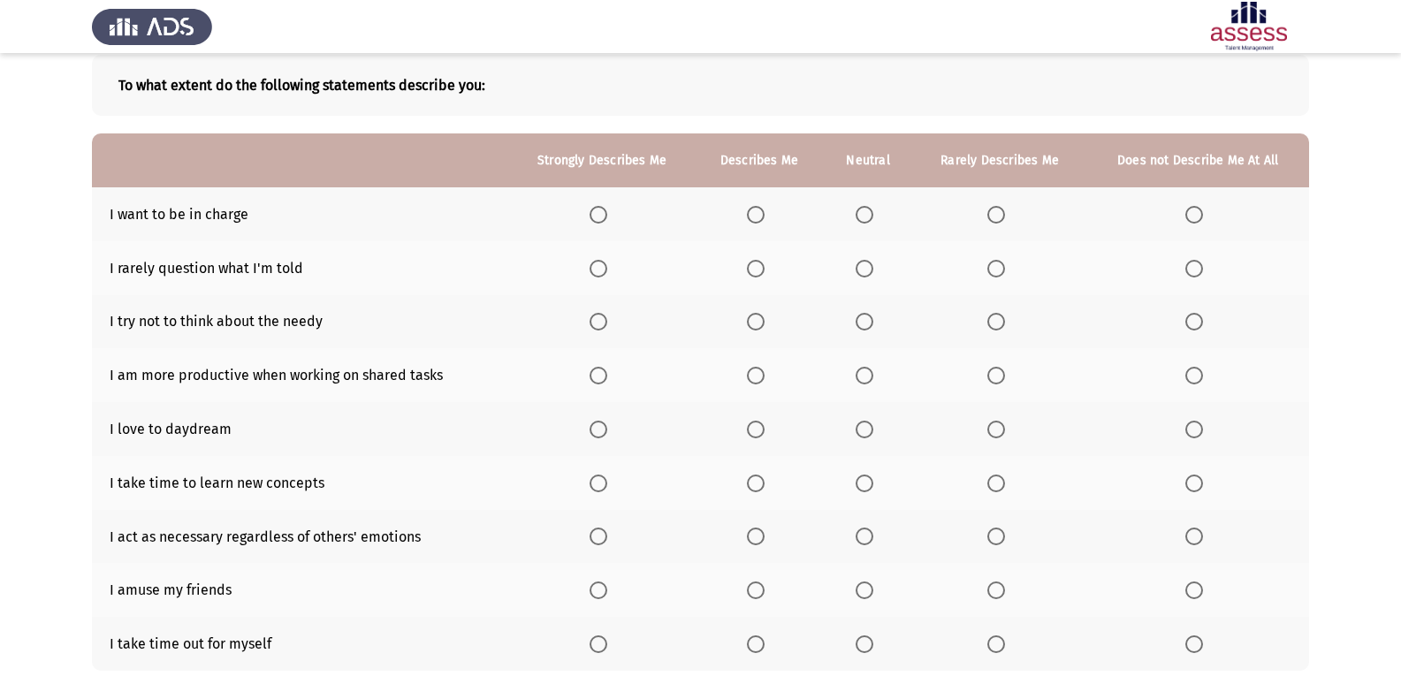
scroll to position [124, 0]
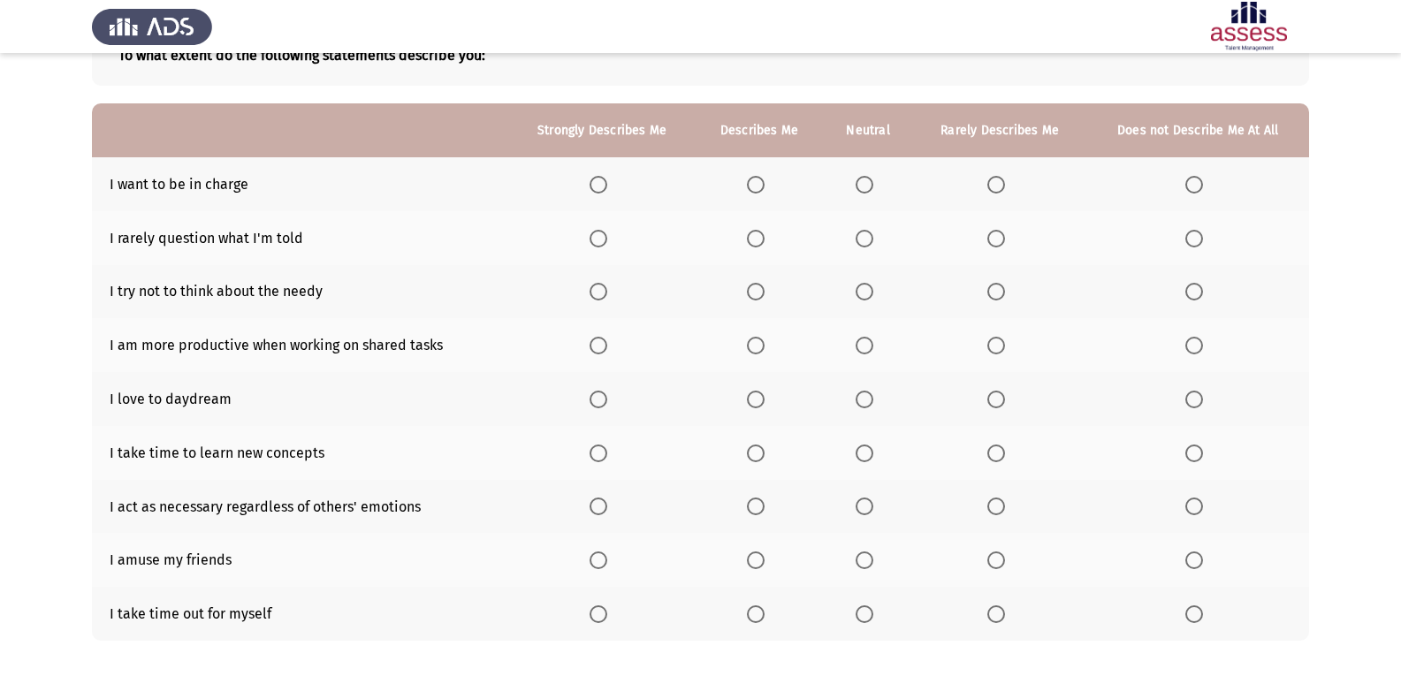
click at [600, 182] on span "Select an option" at bounding box center [598, 185] width 18 height 18
click at [600, 182] on input "Select an option" at bounding box center [598, 185] width 18 height 18
click at [865, 244] on span "Select an option" at bounding box center [865, 239] width 18 height 18
click at [865, 244] on input "Select an option" at bounding box center [865, 239] width 18 height 18
click at [588, 336] on th at bounding box center [602, 345] width 186 height 54
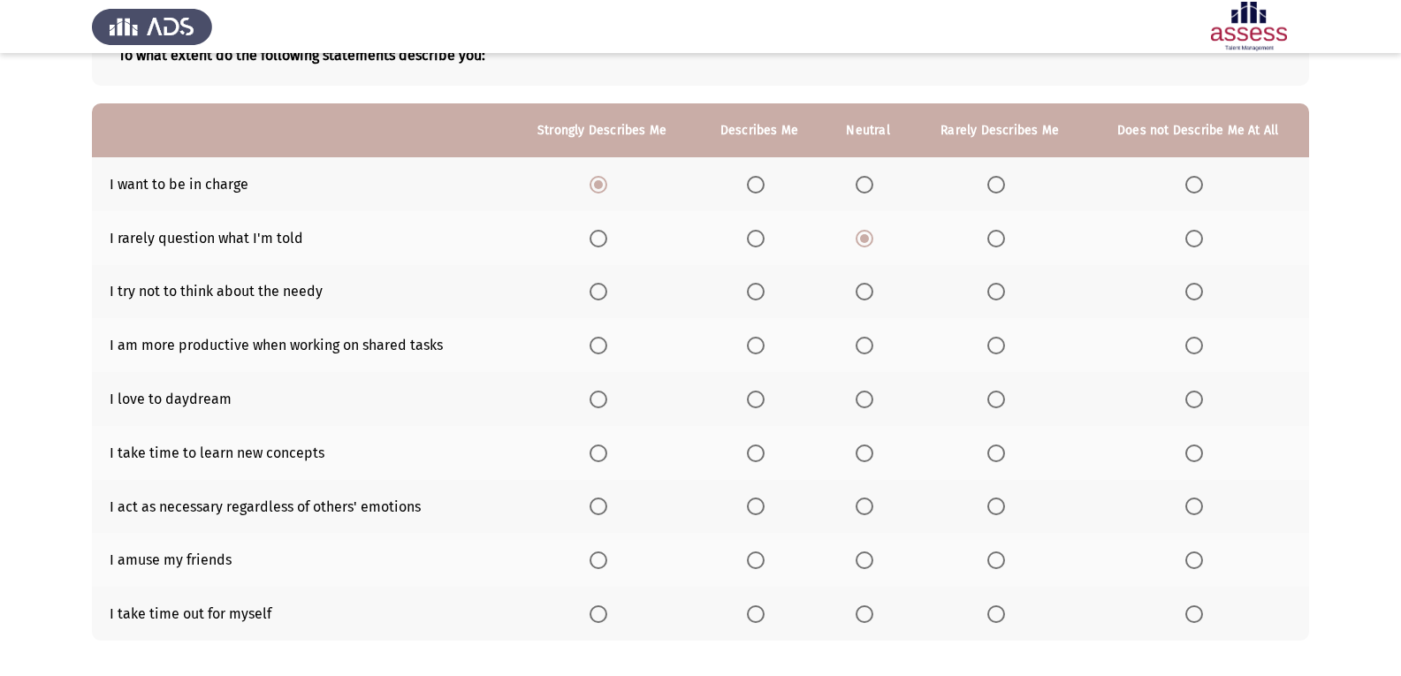
click at [592, 347] on th at bounding box center [602, 345] width 186 height 54
click at [597, 335] on th at bounding box center [602, 345] width 186 height 54
click at [605, 341] on span "Select an option" at bounding box center [598, 346] width 18 height 18
click at [605, 341] on input "Select an option" at bounding box center [598, 346] width 18 height 18
click at [913, 290] on span "Select an option" at bounding box center [996, 292] width 18 height 18
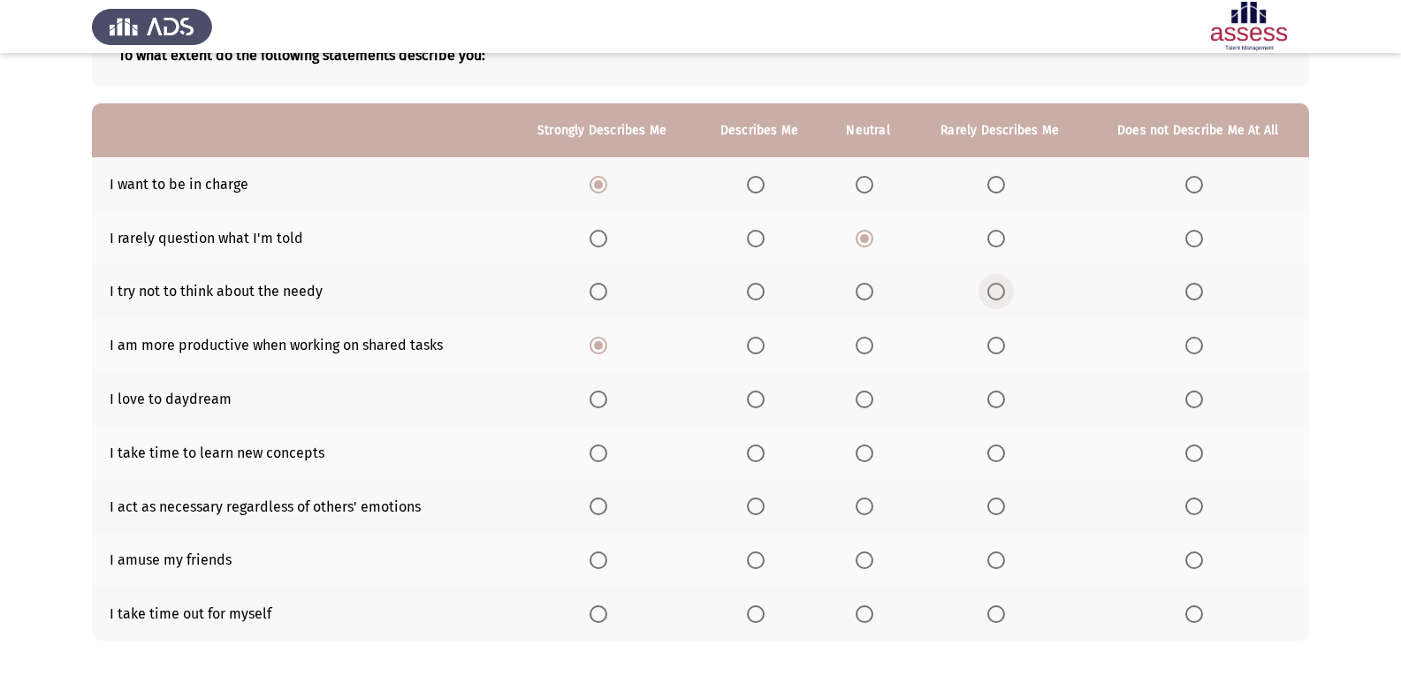
click at [913, 290] on input "Select an option" at bounding box center [996, 292] width 18 height 18
click at [867, 391] on span "Select an option" at bounding box center [865, 400] width 18 height 18
click at [867, 391] on input "Select an option" at bounding box center [865, 400] width 18 height 18
click at [768, 448] on label "Select an option" at bounding box center [759, 454] width 25 height 18
click at [764, 448] on input "Select an option" at bounding box center [756, 454] width 18 height 18
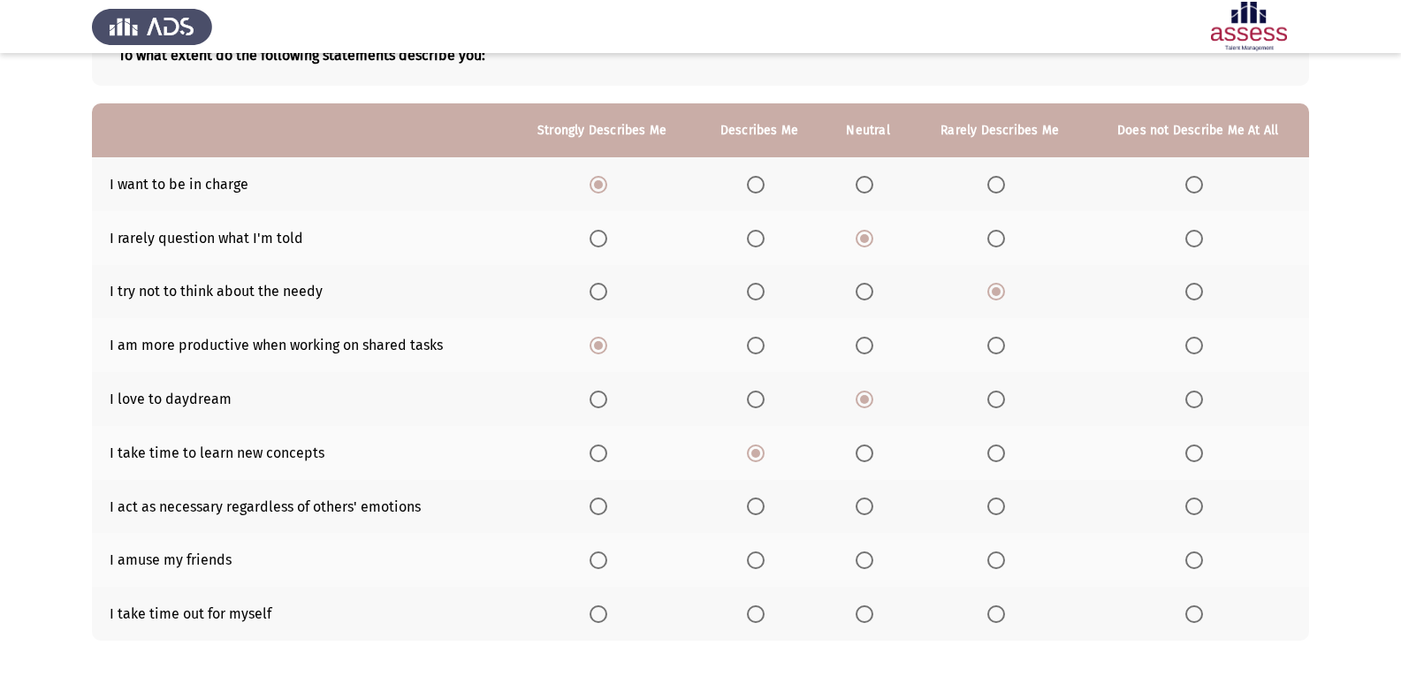
click at [763, 507] on span "Select an option" at bounding box center [756, 507] width 18 height 18
click at [763, 507] on input "Select an option" at bounding box center [756, 507] width 18 height 18
click at [873, 558] on span "Select an option" at bounding box center [865, 560] width 18 height 18
click at [873, 558] on input "Select an option" at bounding box center [865, 560] width 18 height 18
click at [913, 611] on span "Select an option" at bounding box center [996, 614] width 18 height 18
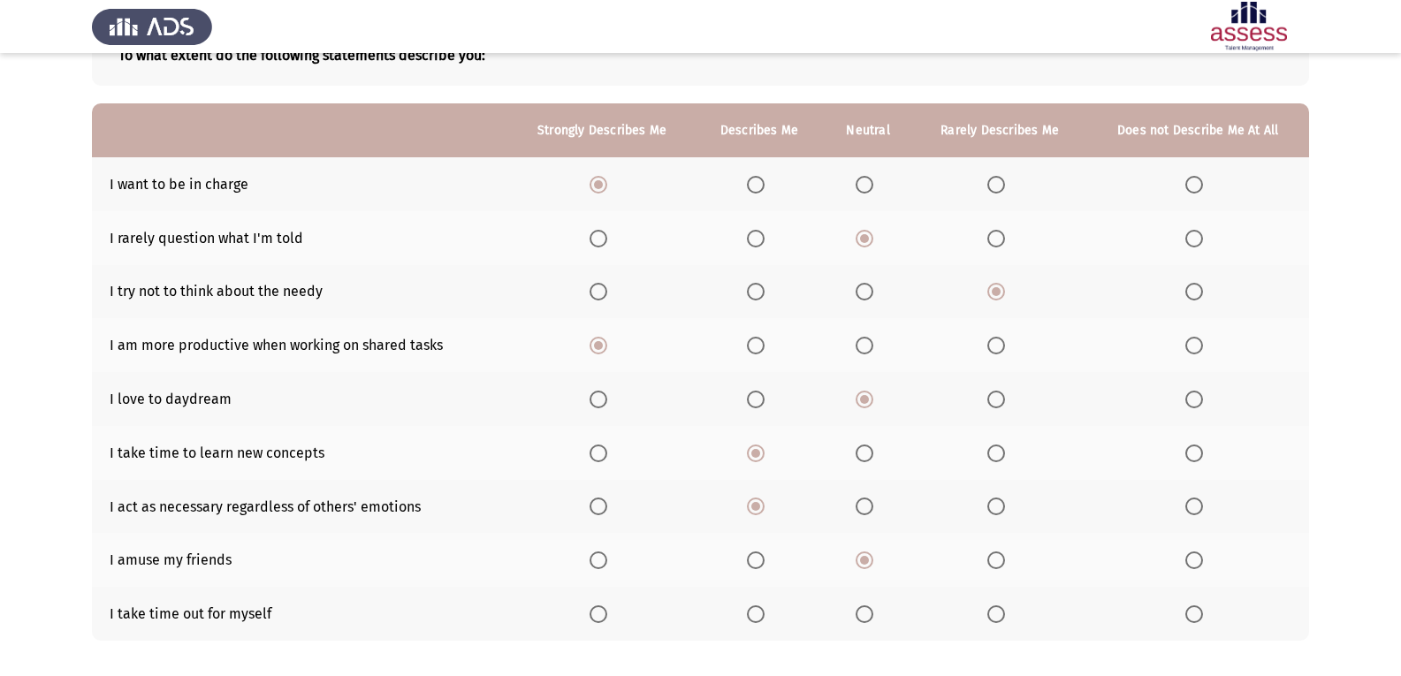
click at [913, 611] on input "Select an option" at bounding box center [996, 614] width 18 height 18
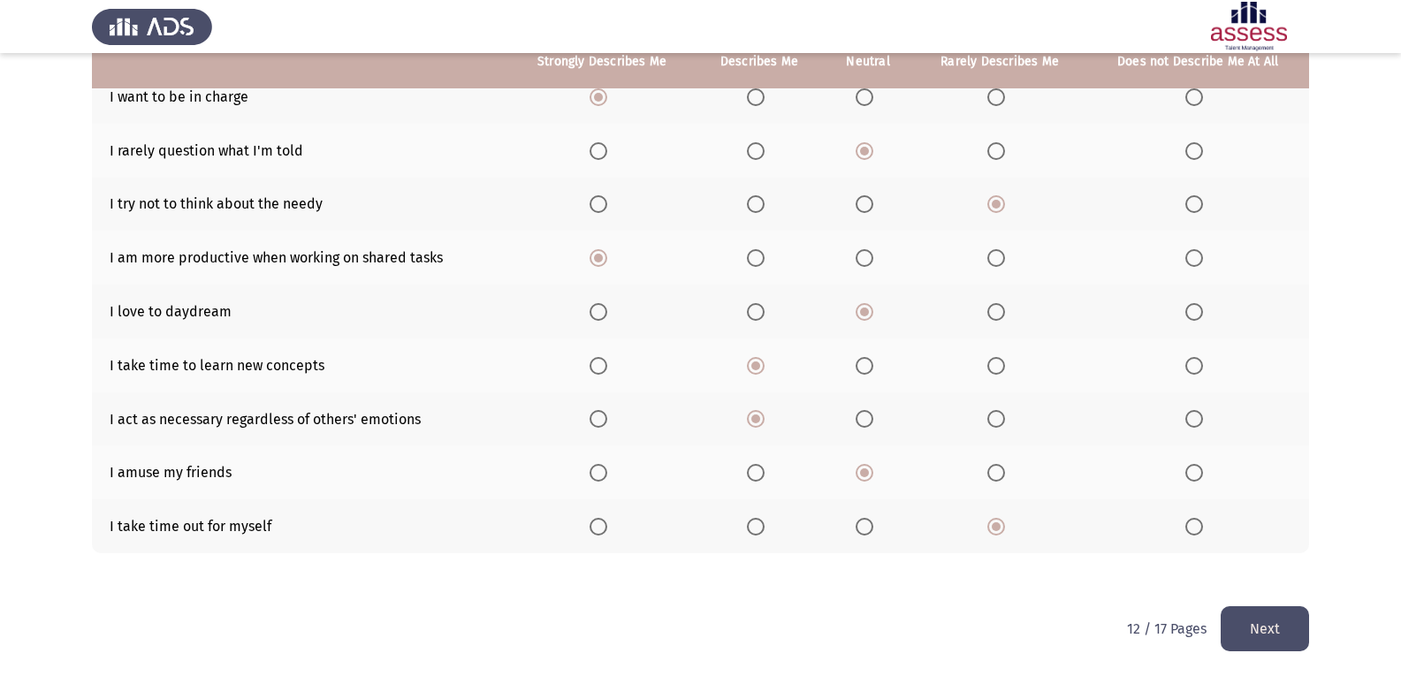
scroll to position [212, 0]
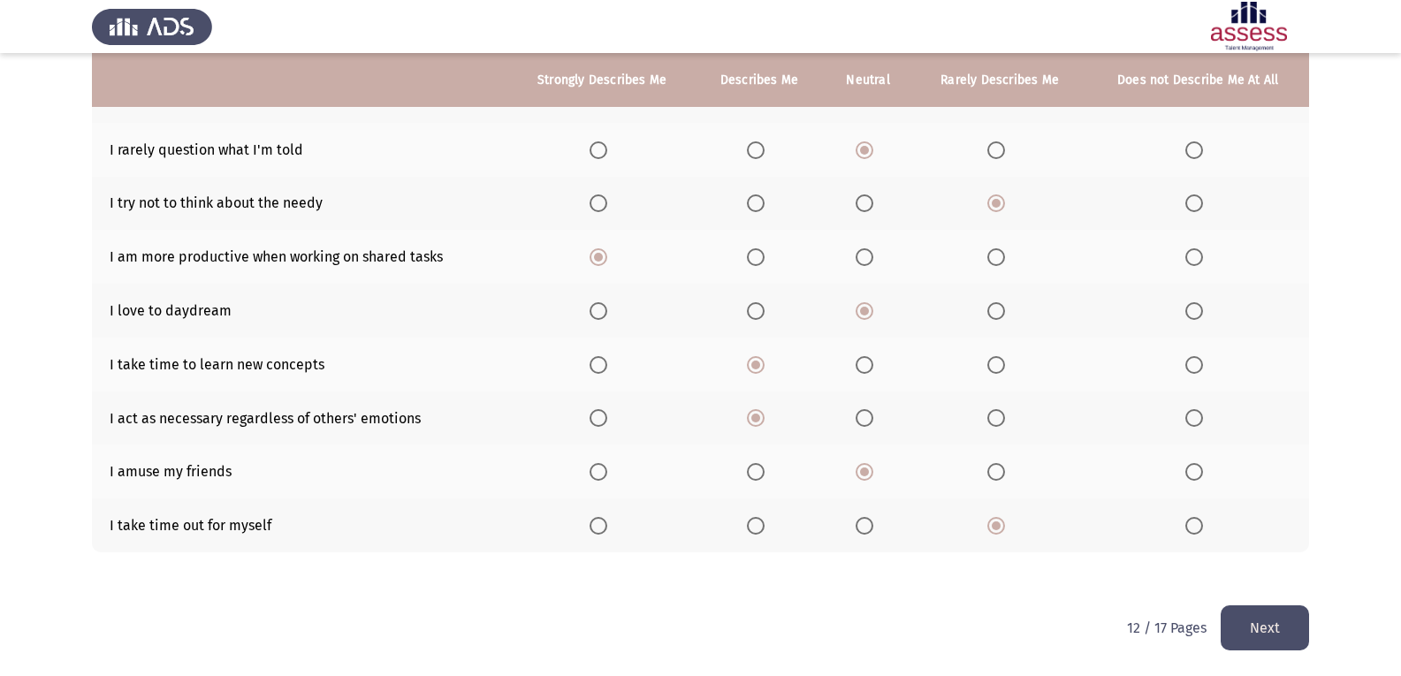
click at [913, 609] on button "Next" at bounding box center [1265, 627] width 88 height 45
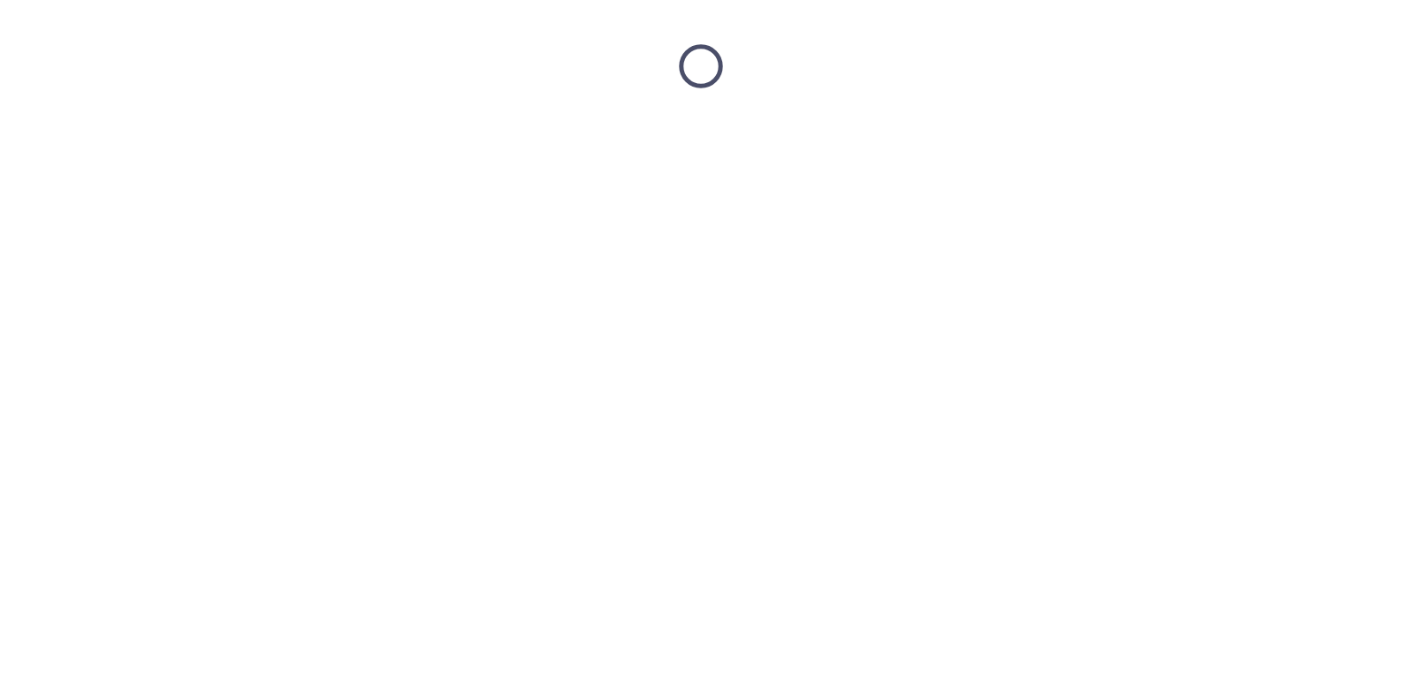
scroll to position [0, 0]
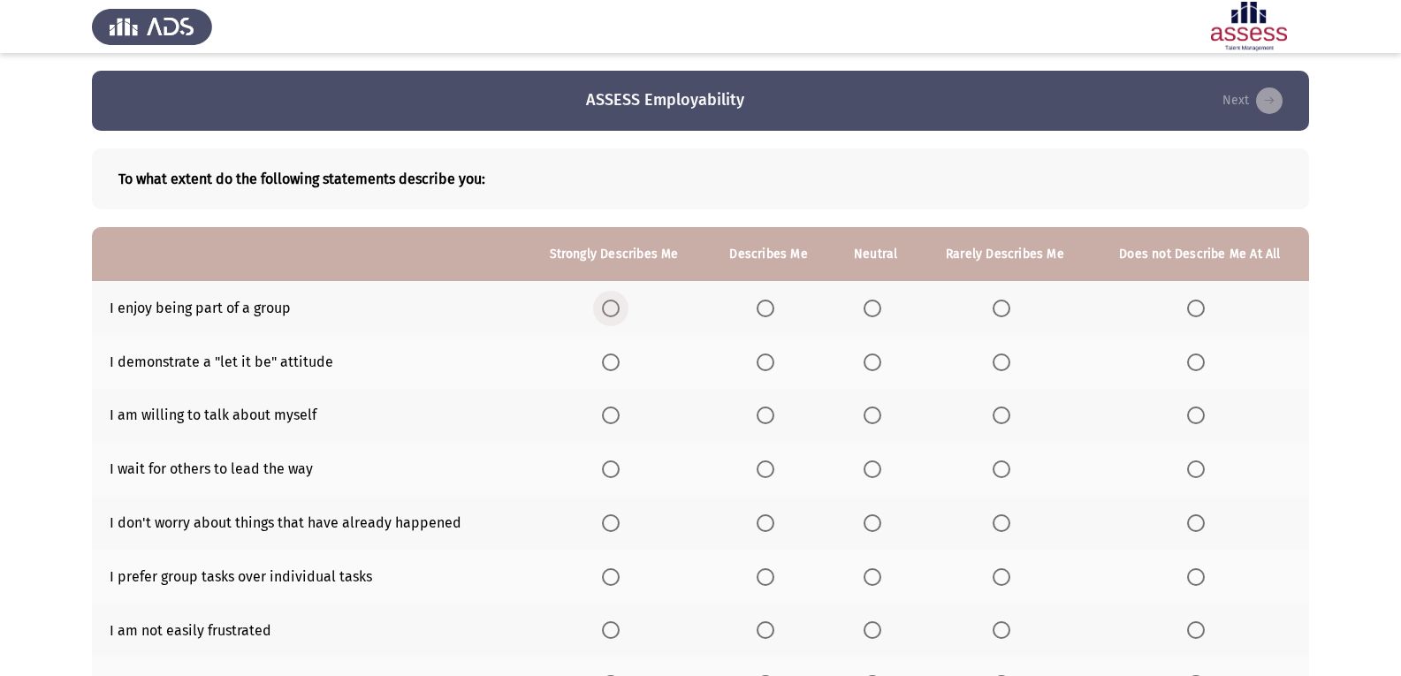
click at [620, 307] on span "Select an option" at bounding box center [611, 309] width 18 height 18
click at [620, 307] on input "Select an option" at bounding box center [611, 309] width 18 height 18
click at [913, 354] on span "Select an option" at bounding box center [1002, 363] width 18 height 18
click at [913, 354] on input "Select an option" at bounding box center [1002, 363] width 18 height 18
click at [771, 409] on span "Select an option" at bounding box center [766, 416] width 18 height 18
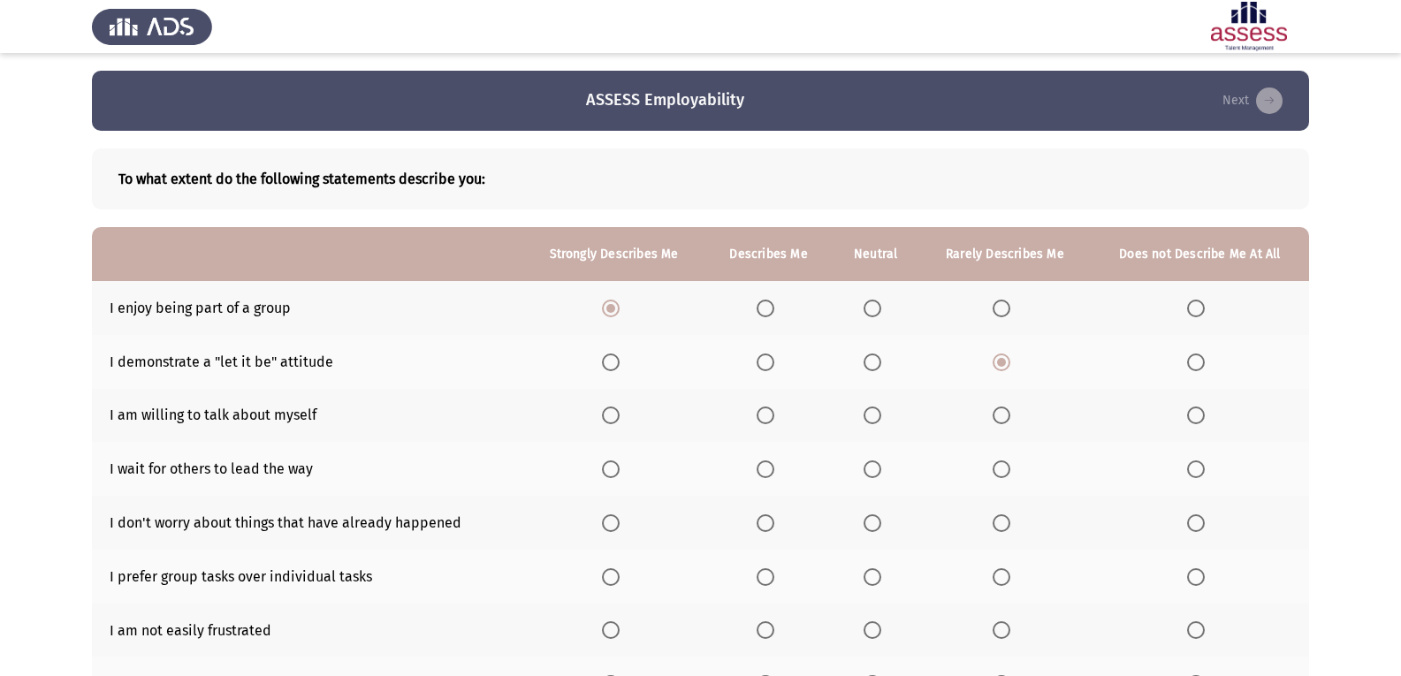
click at [771, 409] on input "Select an option" at bounding box center [766, 416] width 18 height 18
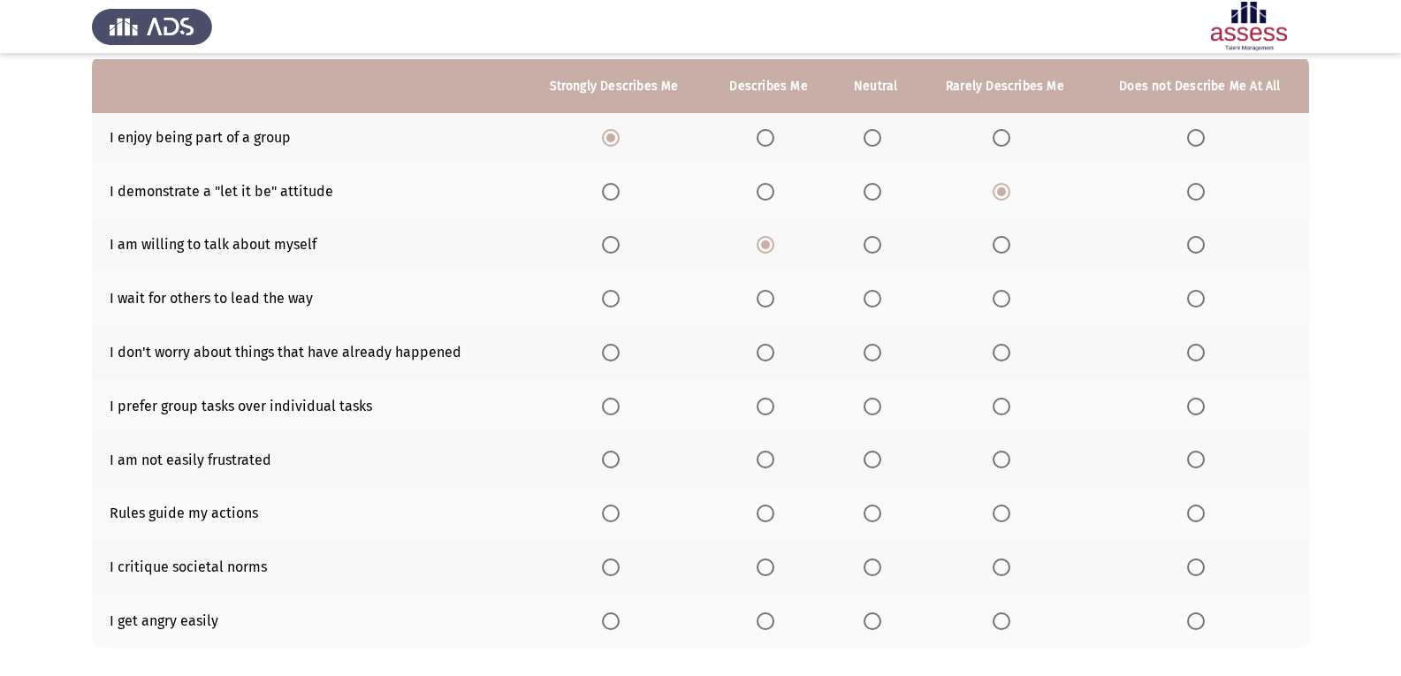
scroll to position [177, 0]
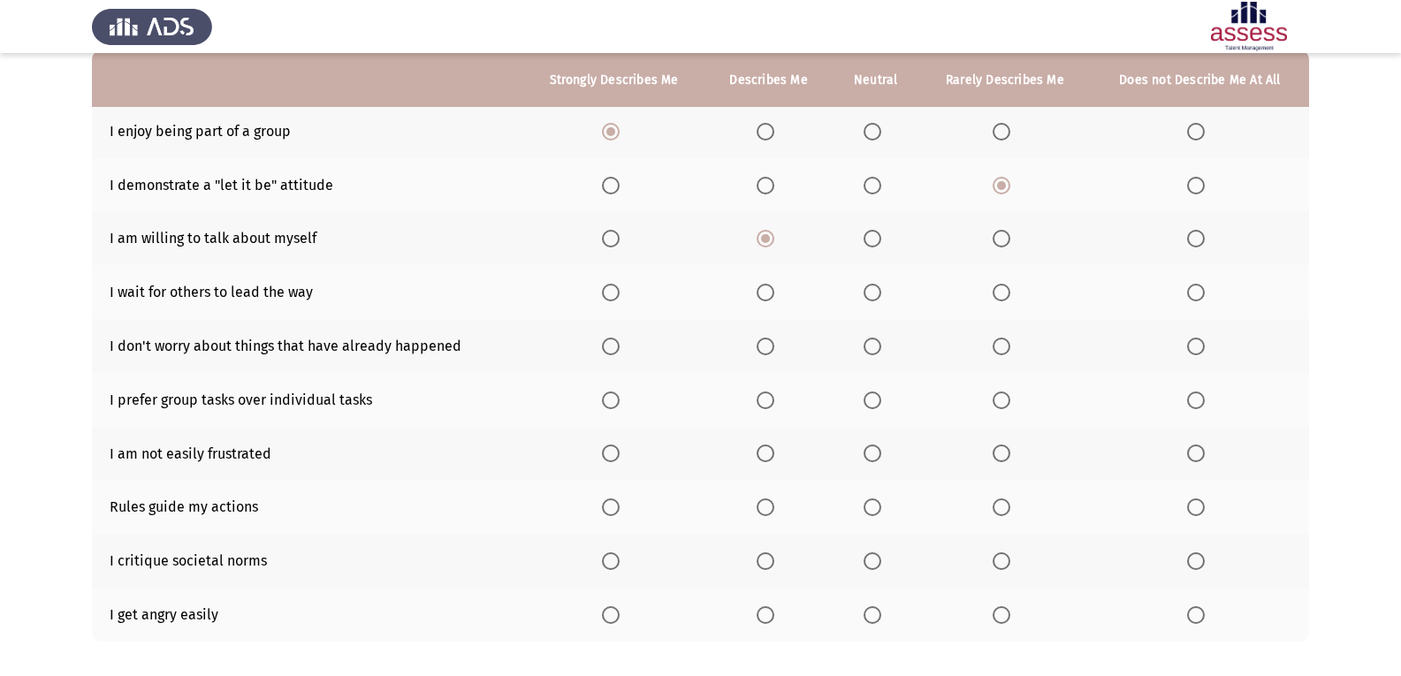
click at [869, 289] on span "Select an option" at bounding box center [872, 293] width 18 height 18
click at [869, 289] on input "Select an option" at bounding box center [872, 293] width 18 height 18
click at [618, 351] on span "Select an option" at bounding box center [611, 347] width 18 height 18
click at [618, 351] on input "Select an option" at bounding box center [611, 347] width 18 height 18
click at [913, 401] on span "Select an option" at bounding box center [1002, 401] width 18 height 18
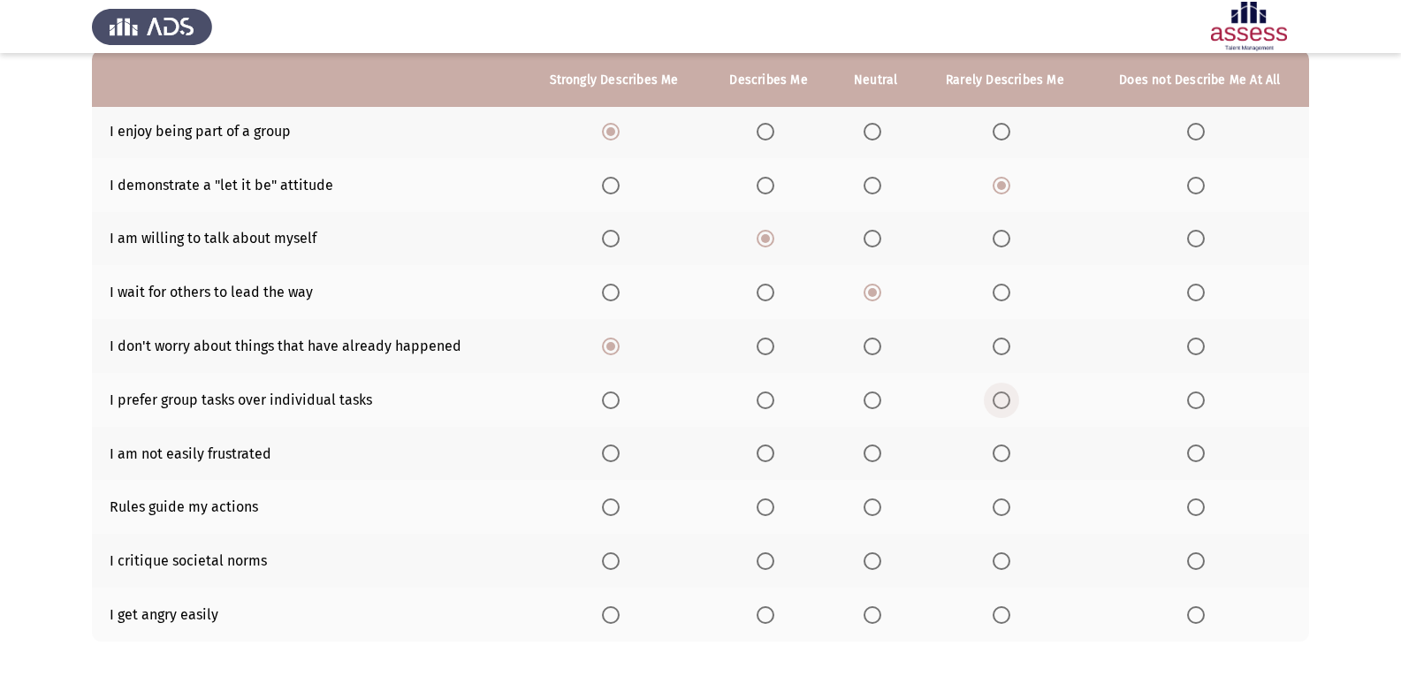
click at [913, 401] on input "Select an option" at bounding box center [1002, 401] width 18 height 18
click at [769, 452] on span "Select an option" at bounding box center [766, 454] width 18 height 18
click at [769, 452] on input "Select an option" at bounding box center [766, 454] width 18 height 18
click at [913, 514] on span "Select an option" at bounding box center [1196, 507] width 18 height 18
click at [913, 514] on input "Select an option" at bounding box center [1196, 507] width 18 height 18
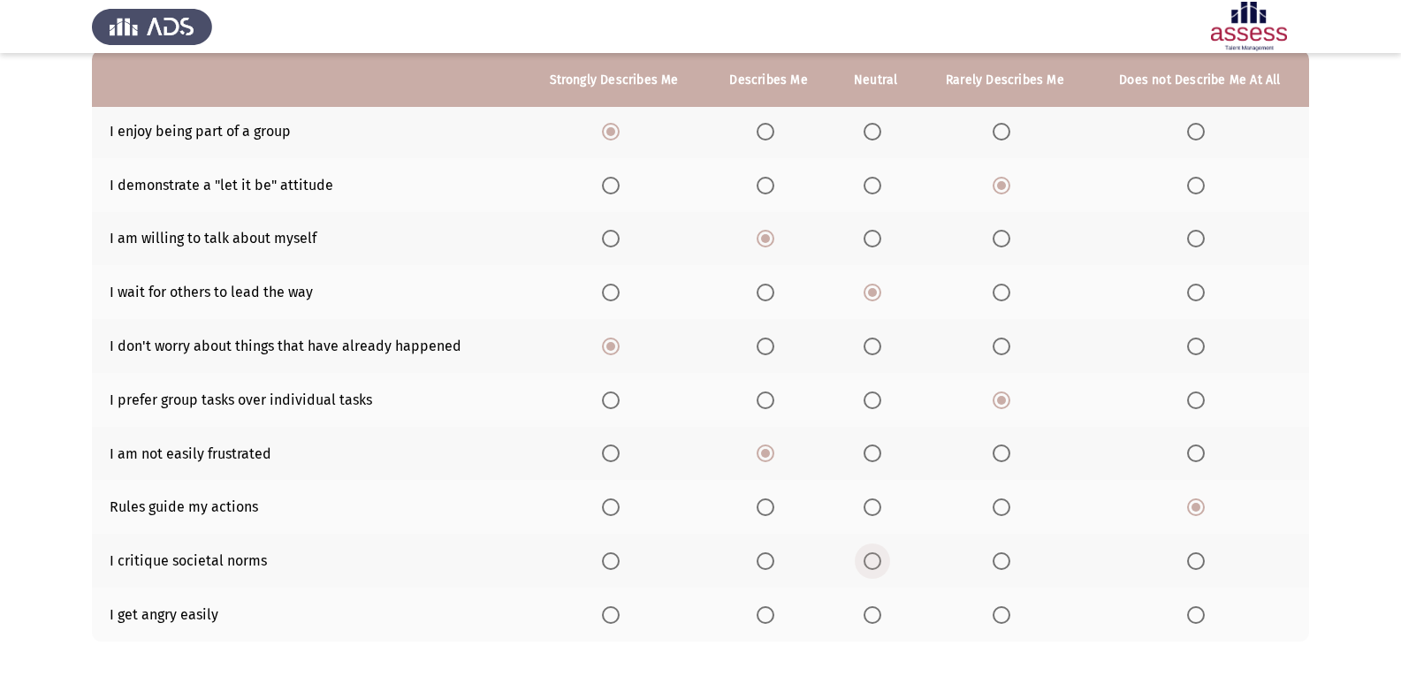
click at [875, 556] on span "Select an option" at bounding box center [872, 561] width 18 height 18
click at [875, 556] on input "Select an option" at bounding box center [872, 561] width 18 height 18
click at [766, 610] on span "Select an option" at bounding box center [766, 615] width 18 height 18
click at [766, 610] on input "Select an option" at bounding box center [766, 615] width 18 height 18
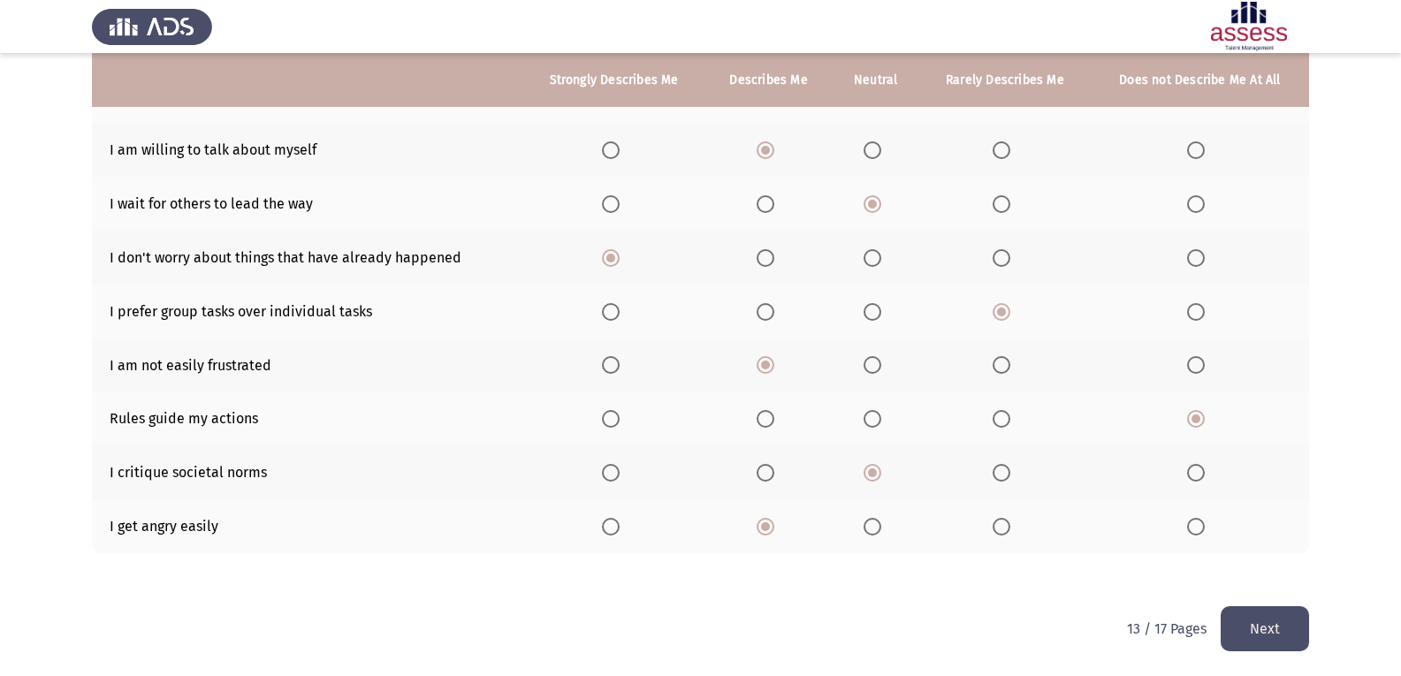
scroll to position [266, 0]
click at [913, 621] on button "Next" at bounding box center [1265, 627] width 88 height 45
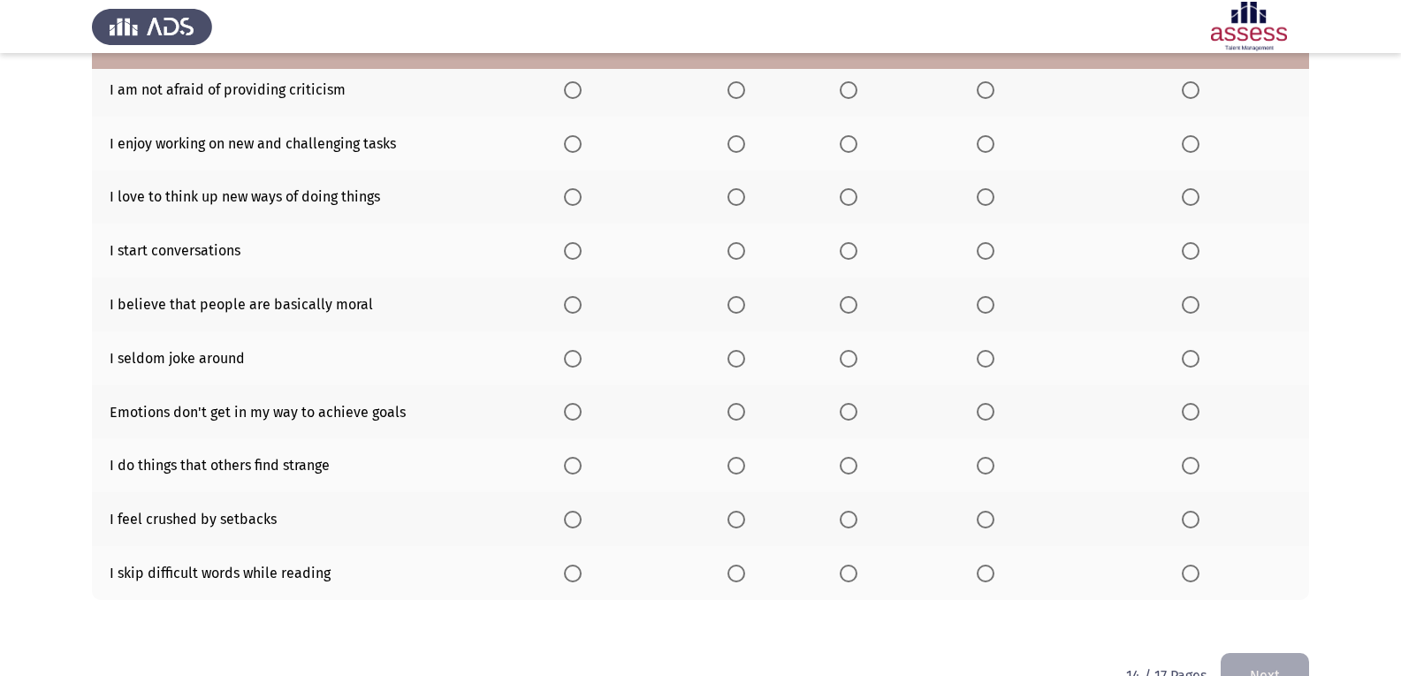
scroll to position [177, 0]
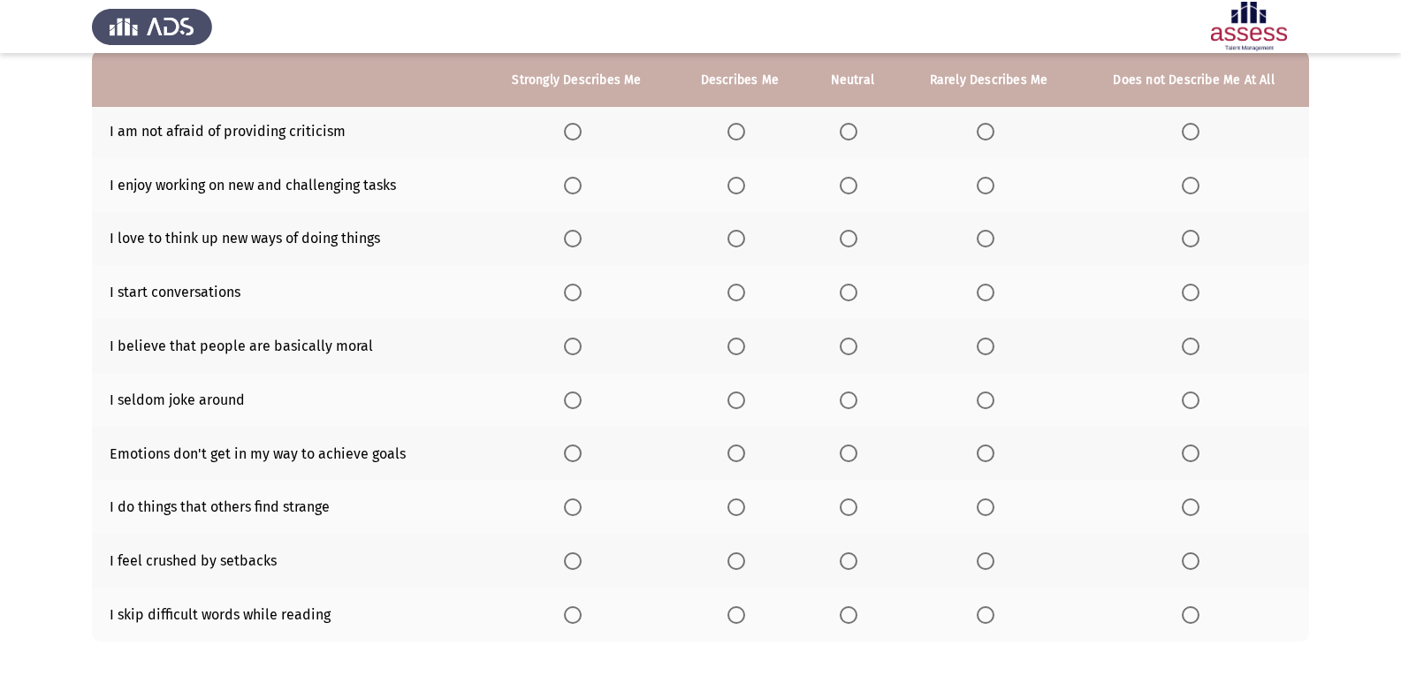
click at [566, 138] on th at bounding box center [576, 131] width 193 height 54
click at [577, 130] on span "Select an option" at bounding box center [573, 132] width 18 height 18
click at [577, 130] on input "Select an option" at bounding box center [573, 132] width 18 height 18
click at [841, 179] on span "Select an option" at bounding box center [849, 186] width 18 height 18
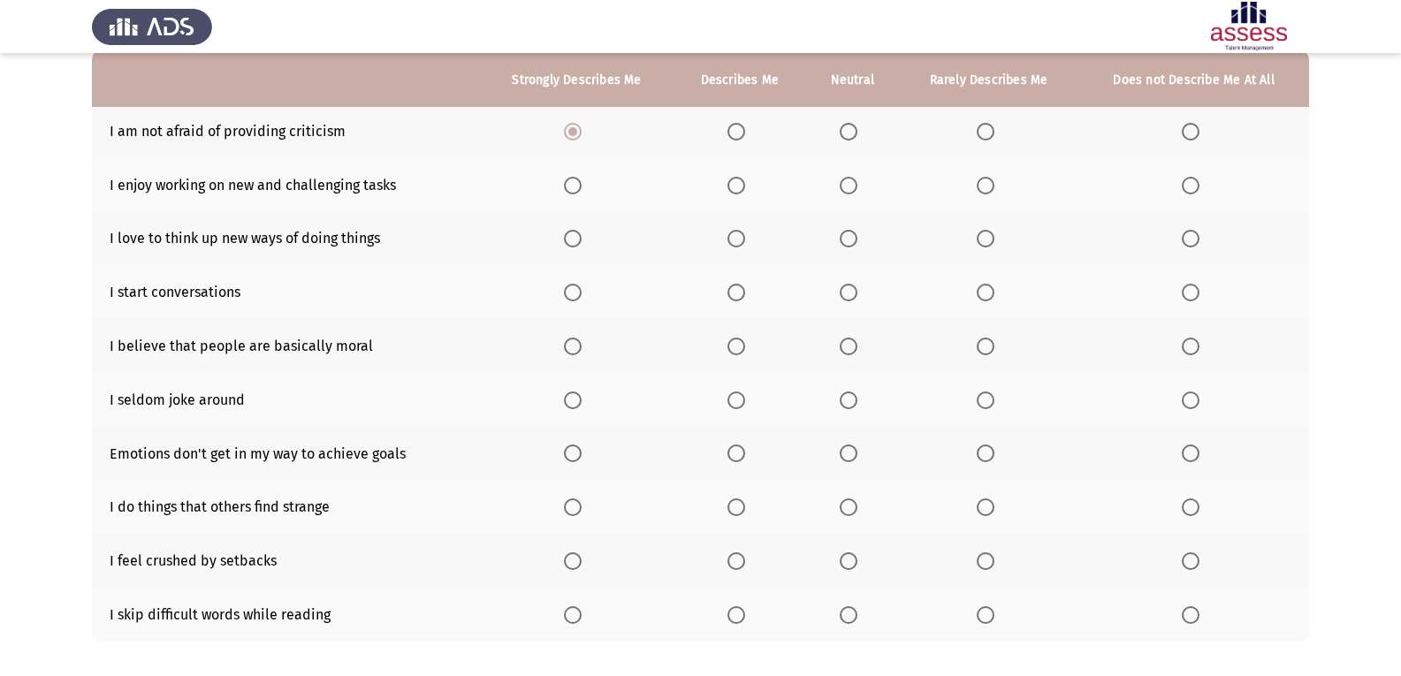
click at [841, 179] on input "Select an option" at bounding box center [849, 186] width 18 height 18
click at [741, 233] on span "Select an option" at bounding box center [736, 239] width 18 height 18
click at [741, 233] on input "Select an option" at bounding box center [736, 239] width 18 height 18
click at [913, 289] on span "Select an option" at bounding box center [986, 293] width 18 height 18
click at [913, 289] on input "Select an option" at bounding box center [986, 293] width 18 height 18
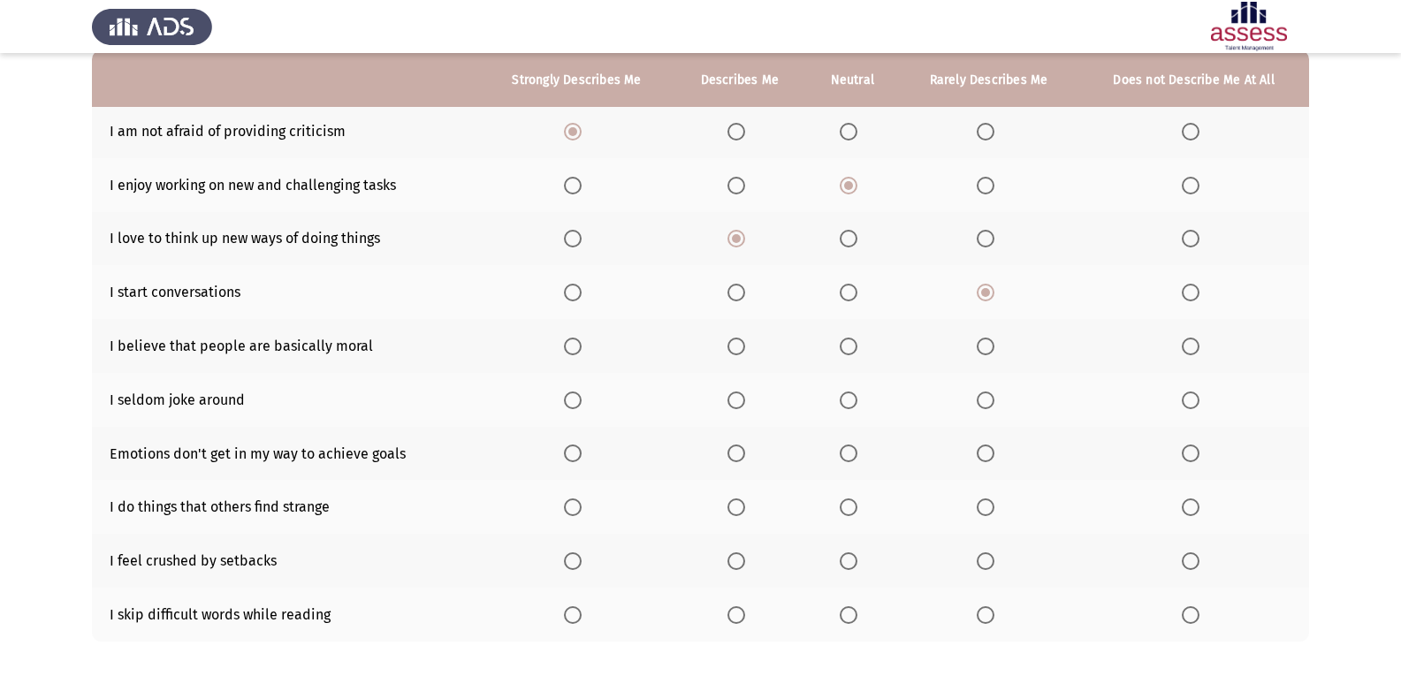
click at [582, 347] on span "Select an option" at bounding box center [573, 347] width 18 height 18
click at [582, 347] on input "Select an option" at bounding box center [573, 347] width 18 height 18
click at [728, 399] on span "Select an option" at bounding box center [736, 401] width 18 height 18
click at [728, 399] on input "Select an option" at bounding box center [736, 401] width 18 height 18
click at [913, 453] on label "Select an option" at bounding box center [989, 454] width 25 height 18
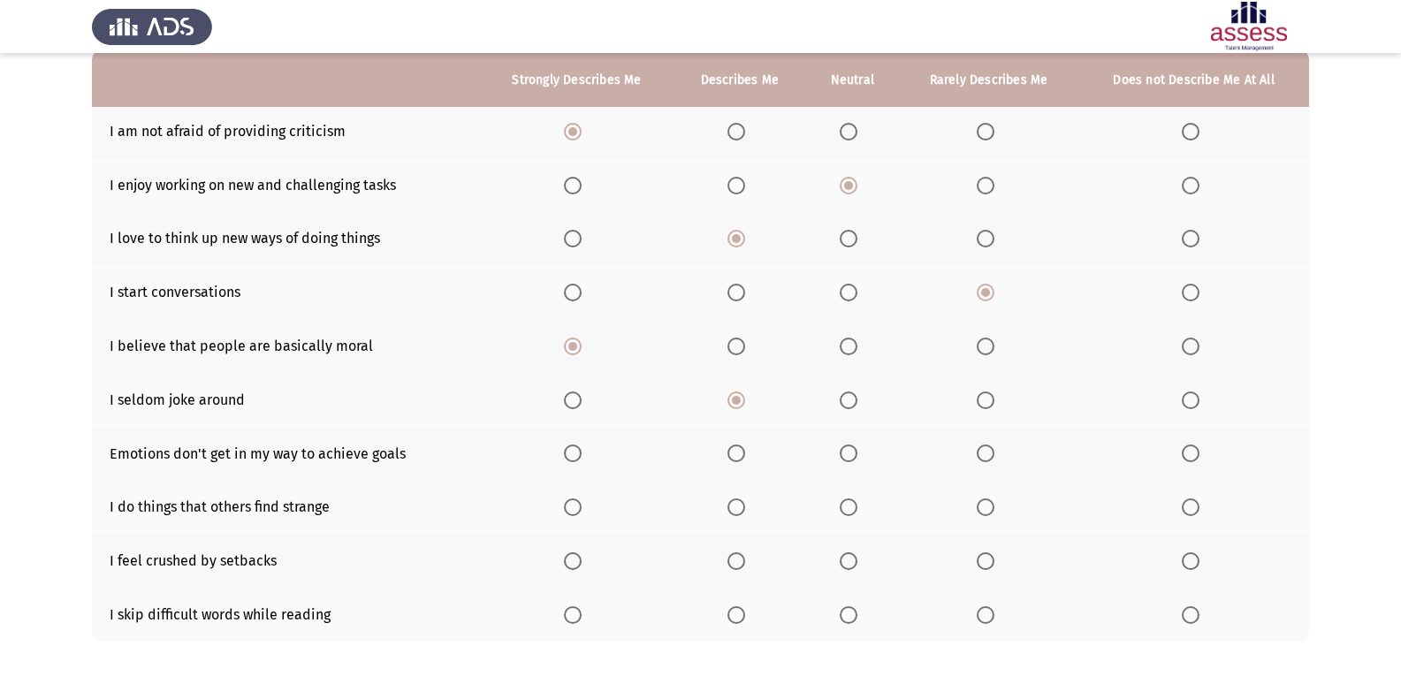
click at [913, 453] on input "Select an option" at bounding box center [986, 454] width 18 height 18
click at [745, 506] on span "Select an option" at bounding box center [736, 507] width 18 height 18
click at [745, 506] on input "Select an option" at bounding box center [736, 507] width 18 height 18
click at [734, 556] on span "Select an option" at bounding box center [736, 561] width 18 height 18
click at [734, 556] on input "Select an option" at bounding box center [736, 561] width 18 height 18
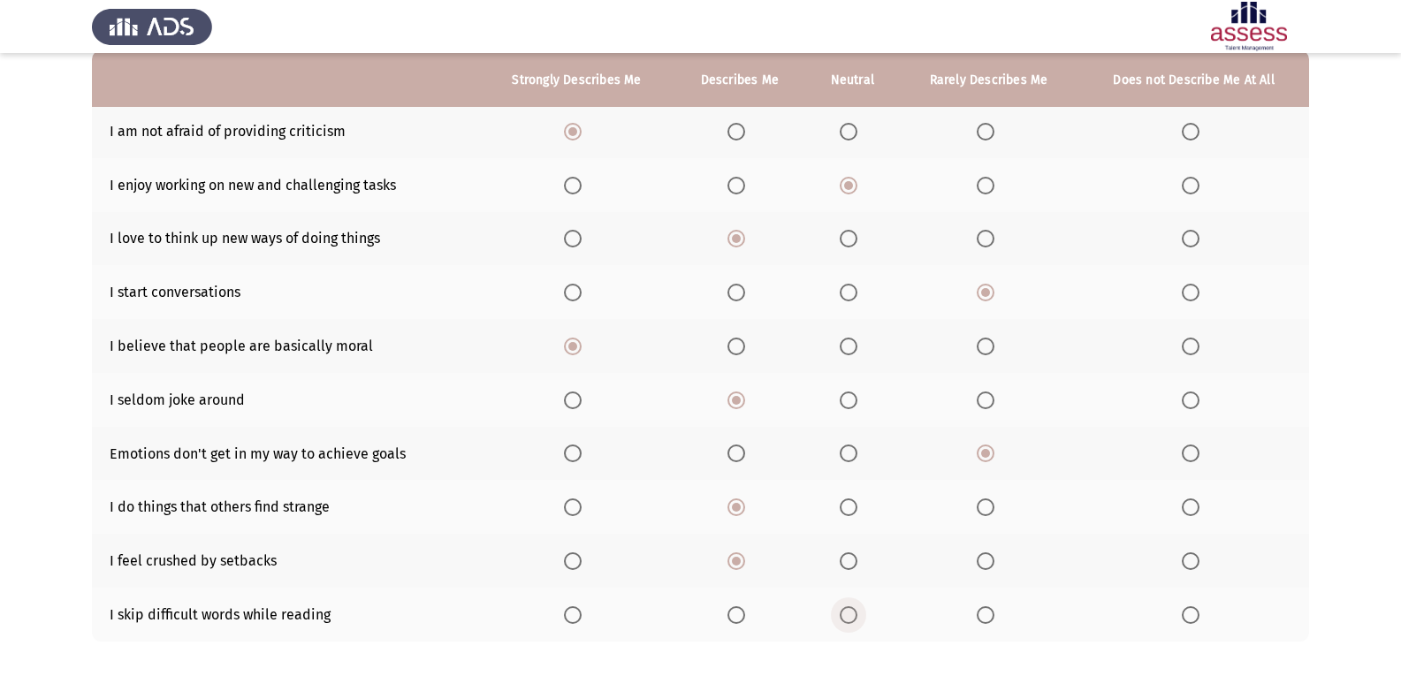
click at [851, 606] on span "Select an option" at bounding box center [849, 615] width 18 height 18
click at [851, 606] on input "Select an option" at bounding box center [849, 615] width 18 height 18
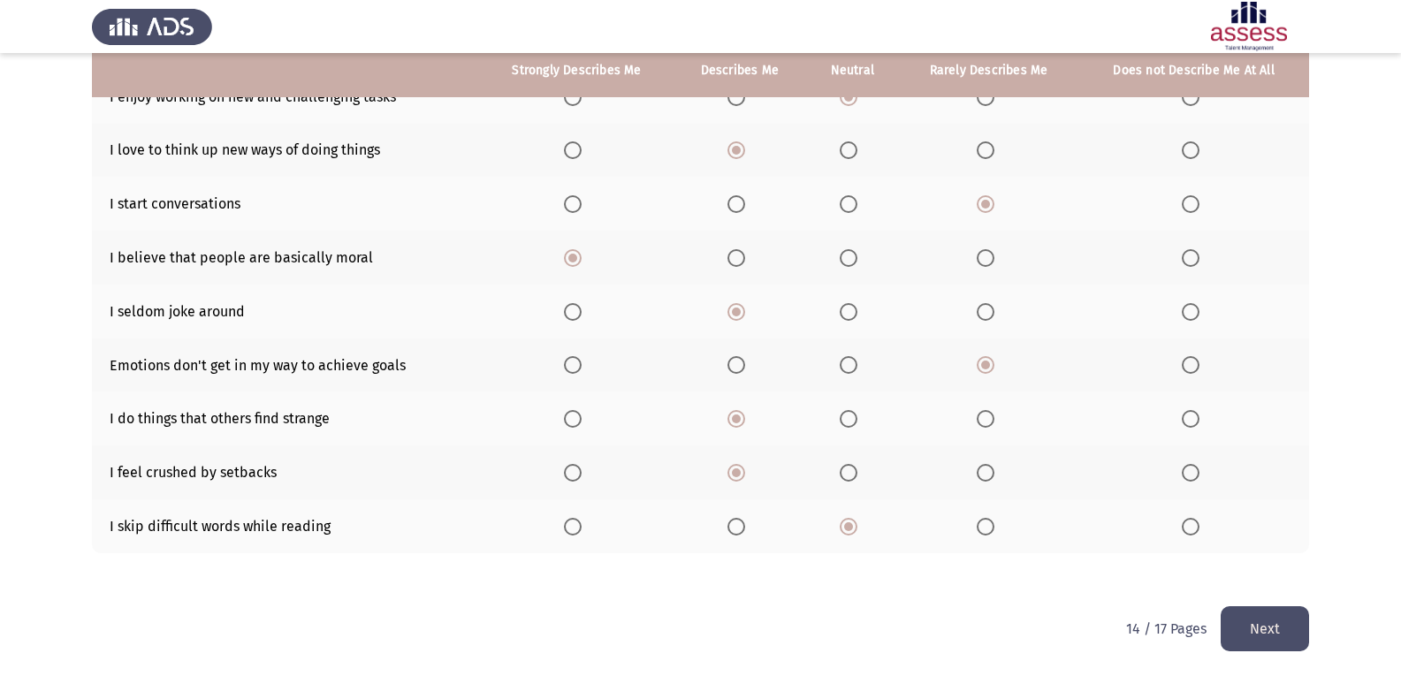
scroll to position [266, 0]
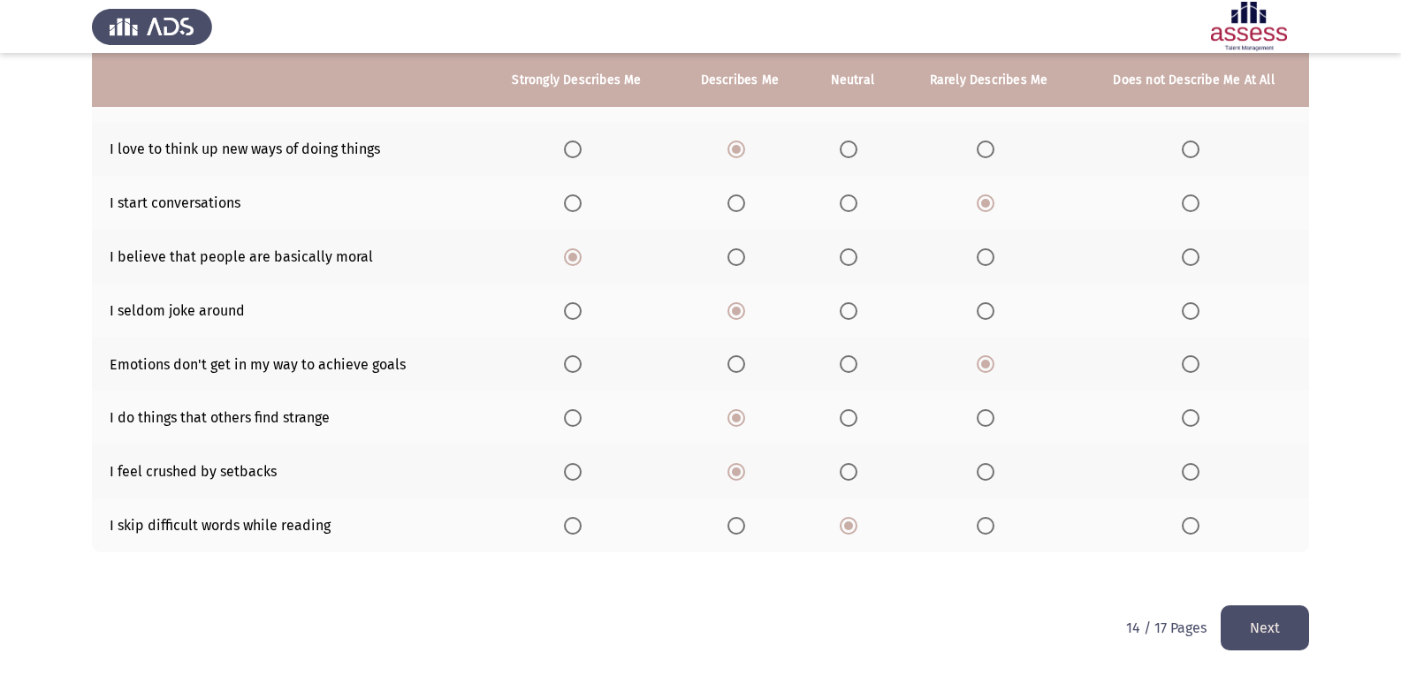
click at [913, 628] on button "Next" at bounding box center [1265, 627] width 88 height 45
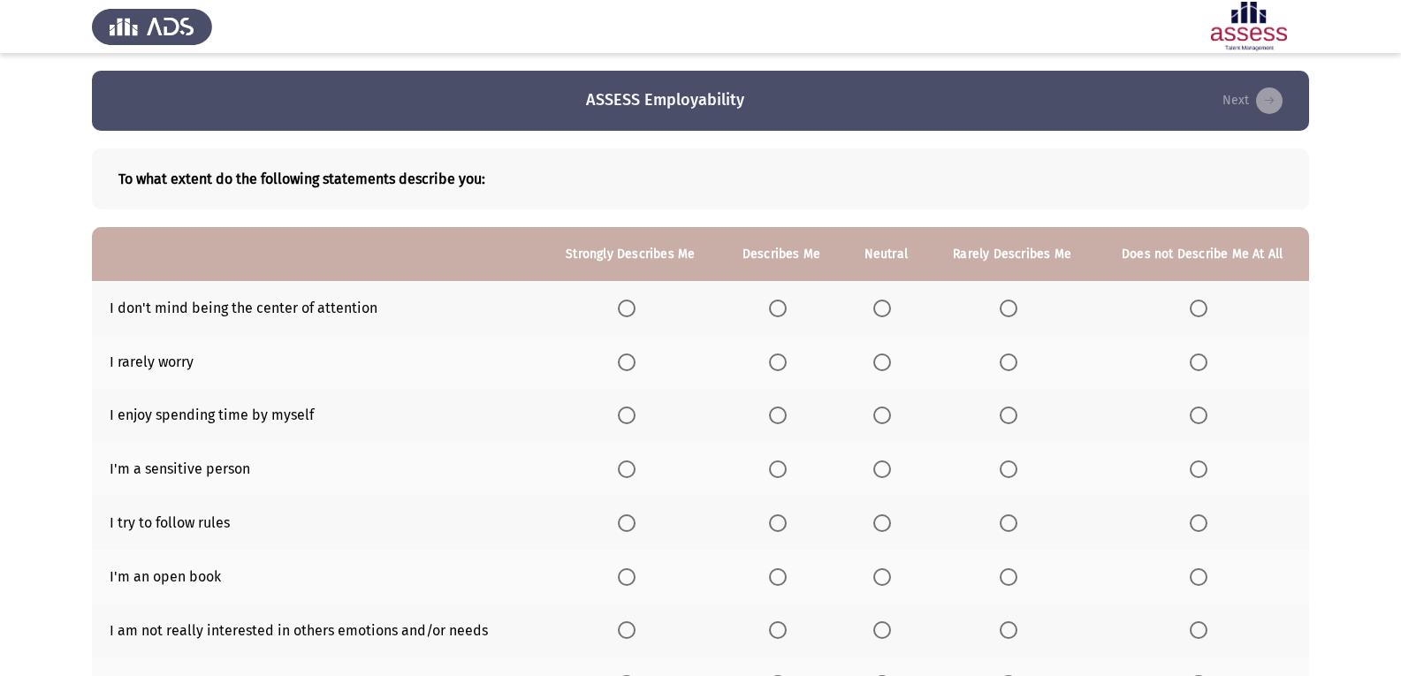
click at [646, 315] on th at bounding box center [630, 308] width 179 height 54
click at [633, 307] on span "Select an option" at bounding box center [627, 309] width 18 height 18
click at [633, 307] on input "Select an option" at bounding box center [627, 309] width 18 height 18
click at [787, 361] on span "Select an option" at bounding box center [778, 363] width 18 height 18
click at [787, 361] on input "Select an option" at bounding box center [778, 363] width 18 height 18
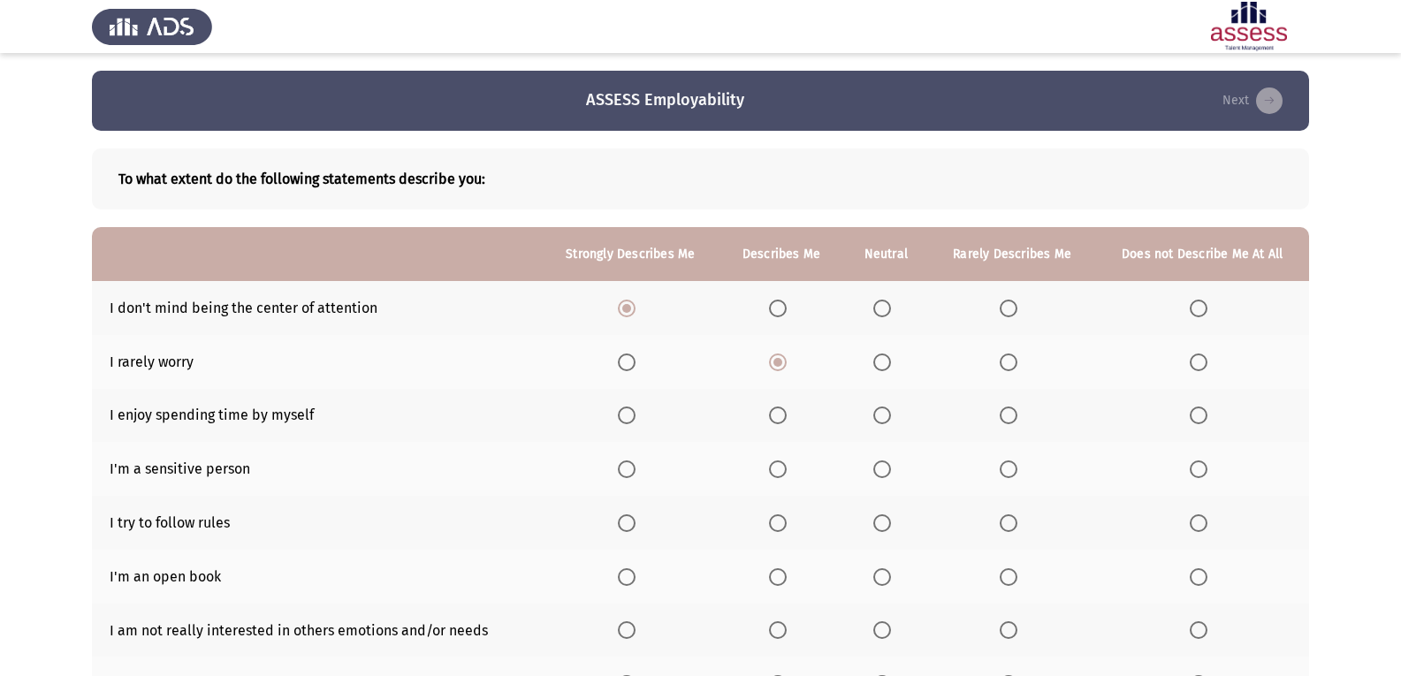
click at [632, 409] on span "Select an option" at bounding box center [627, 416] width 18 height 18
click at [632, 409] on input "Select an option" at bounding box center [627, 416] width 18 height 18
click at [882, 460] on span "Select an option" at bounding box center [882, 469] width 18 height 18
click at [882, 460] on input "Select an option" at bounding box center [882, 469] width 18 height 18
click at [913, 519] on span "Select an option" at bounding box center [1009, 523] width 18 height 18
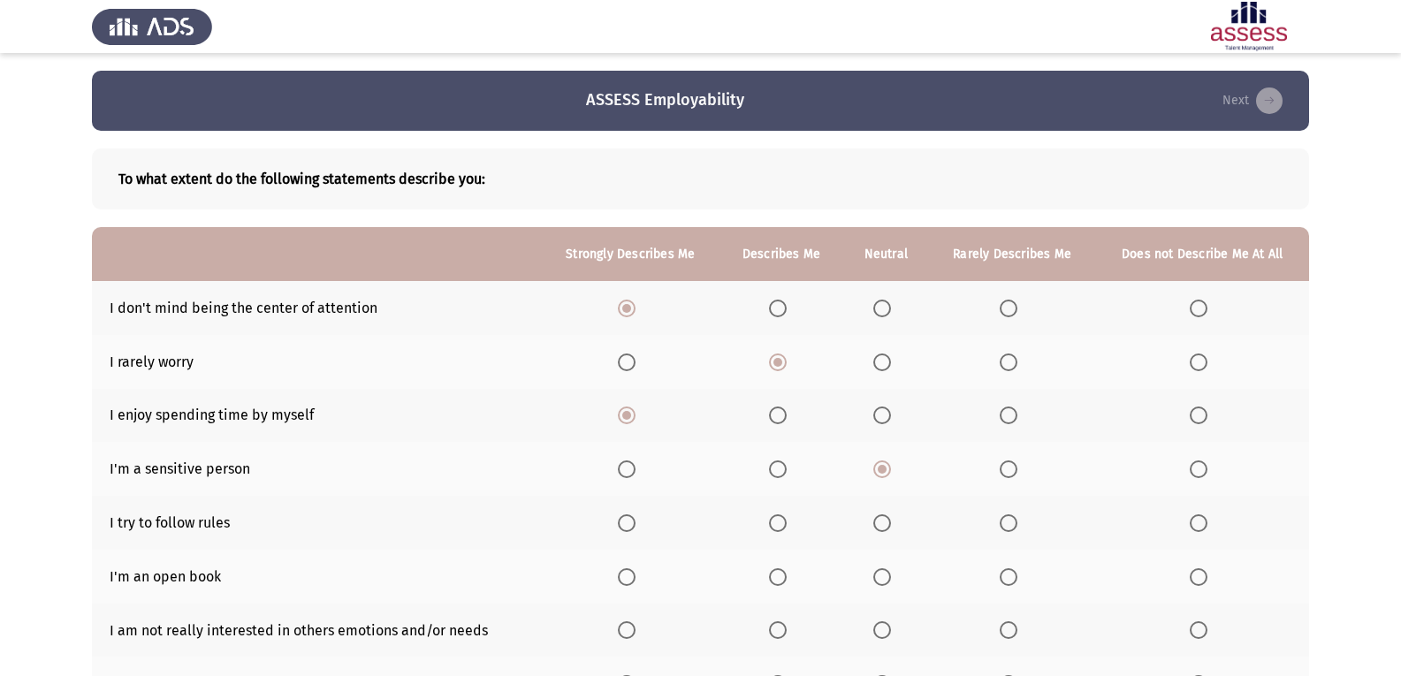
click at [913, 519] on input "Select an option" at bounding box center [1009, 523] width 18 height 18
click at [883, 578] on span "Select an option" at bounding box center [882, 577] width 18 height 18
click at [883, 578] on input "Select an option" at bounding box center [882, 577] width 18 height 18
click at [787, 628] on span "Select an option" at bounding box center [778, 630] width 18 height 18
click at [787, 628] on input "Select an option" at bounding box center [778, 630] width 18 height 18
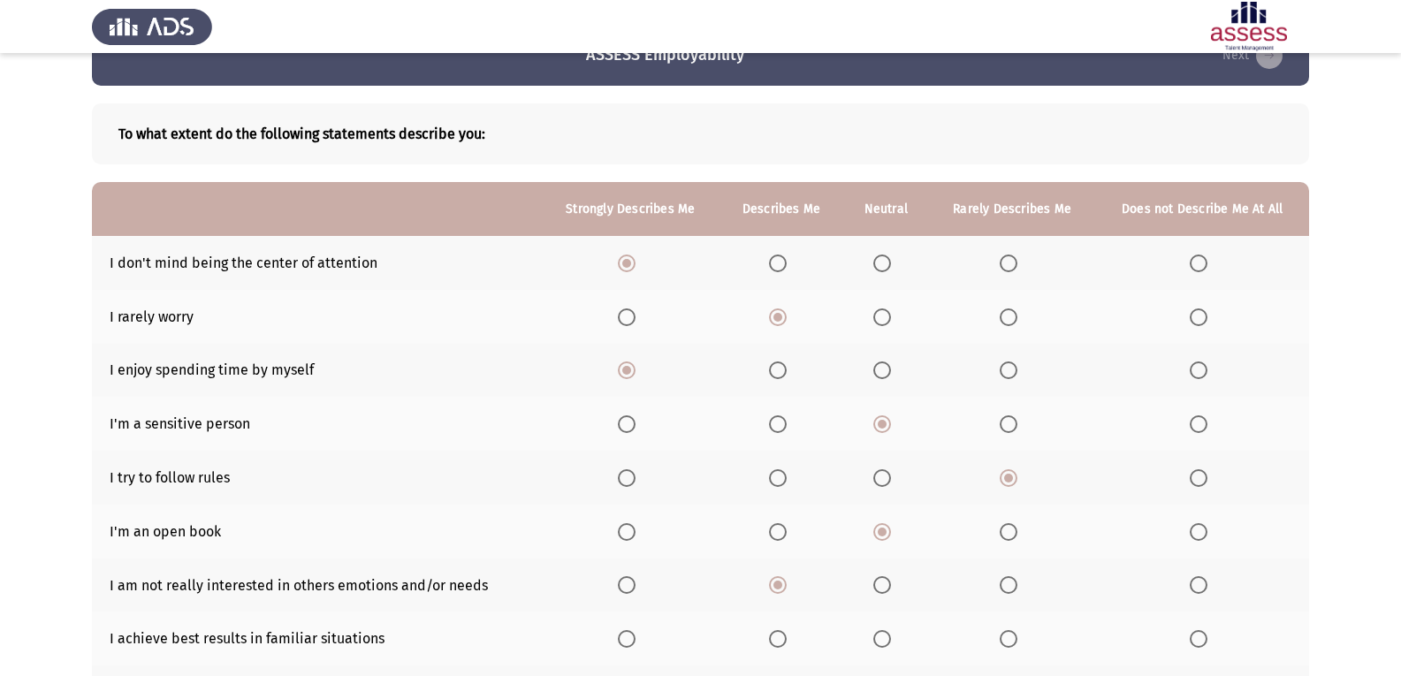
scroll to position [88, 0]
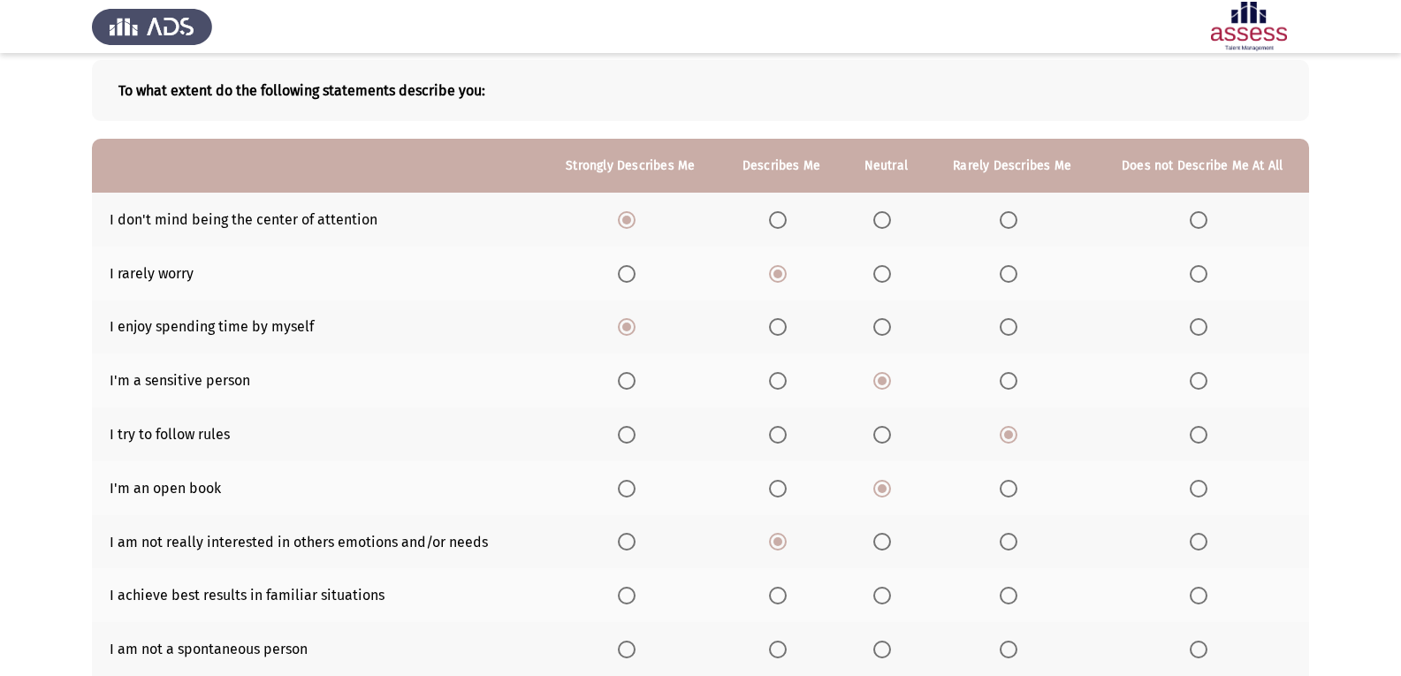
click at [913, 590] on span "Select an option" at bounding box center [1199, 596] width 18 height 18
click at [913, 590] on input "Select an option" at bounding box center [1199, 596] width 18 height 18
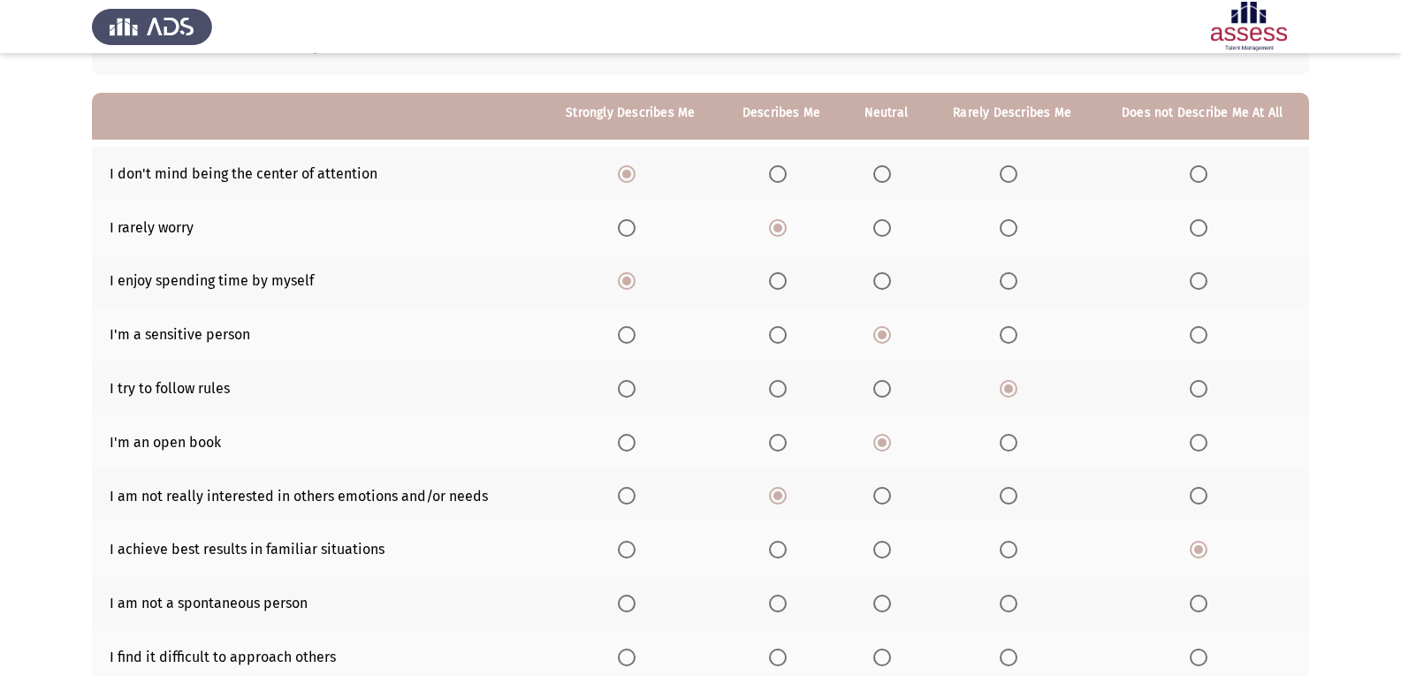
scroll to position [177, 0]
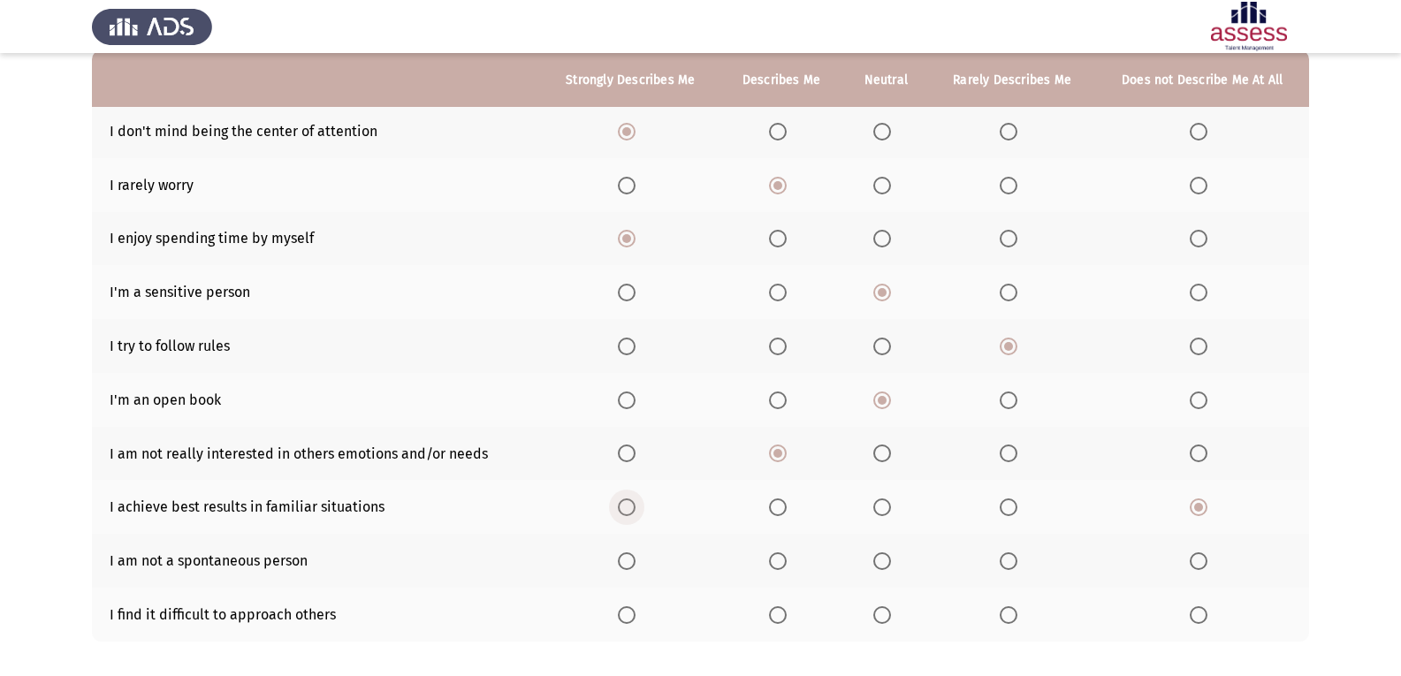
click at [631, 512] on span "Select an option" at bounding box center [627, 507] width 18 height 18
click at [631, 512] on input "Select an option" at bounding box center [627, 507] width 18 height 18
click at [884, 563] on span "Select an option" at bounding box center [882, 561] width 18 height 18
click at [884, 563] on input "Select an option" at bounding box center [882, 561] width 18 height 18
click at [913, 619] on span "Select an option" at bounding box center [1009, 615] width 18 height 18
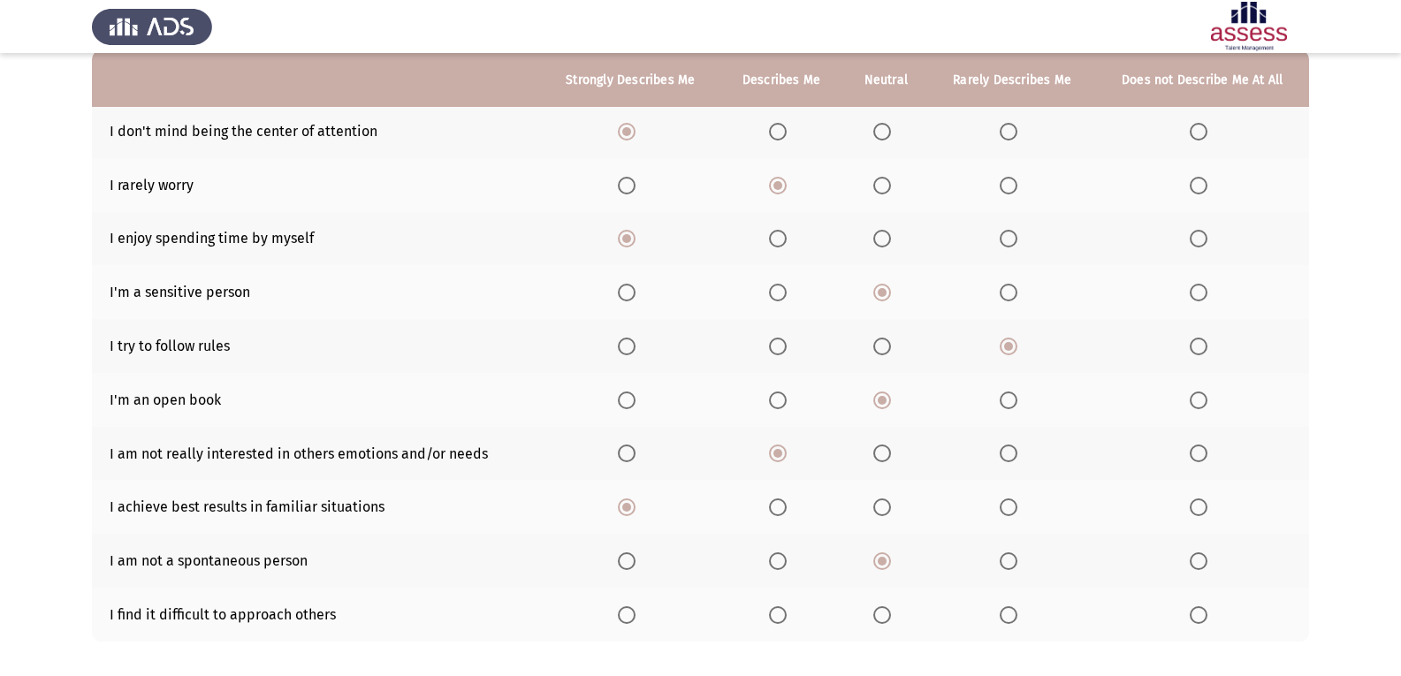
click at [913, 619] on input "Select an option" at bounding box center [1009, 615] width 18 height 18
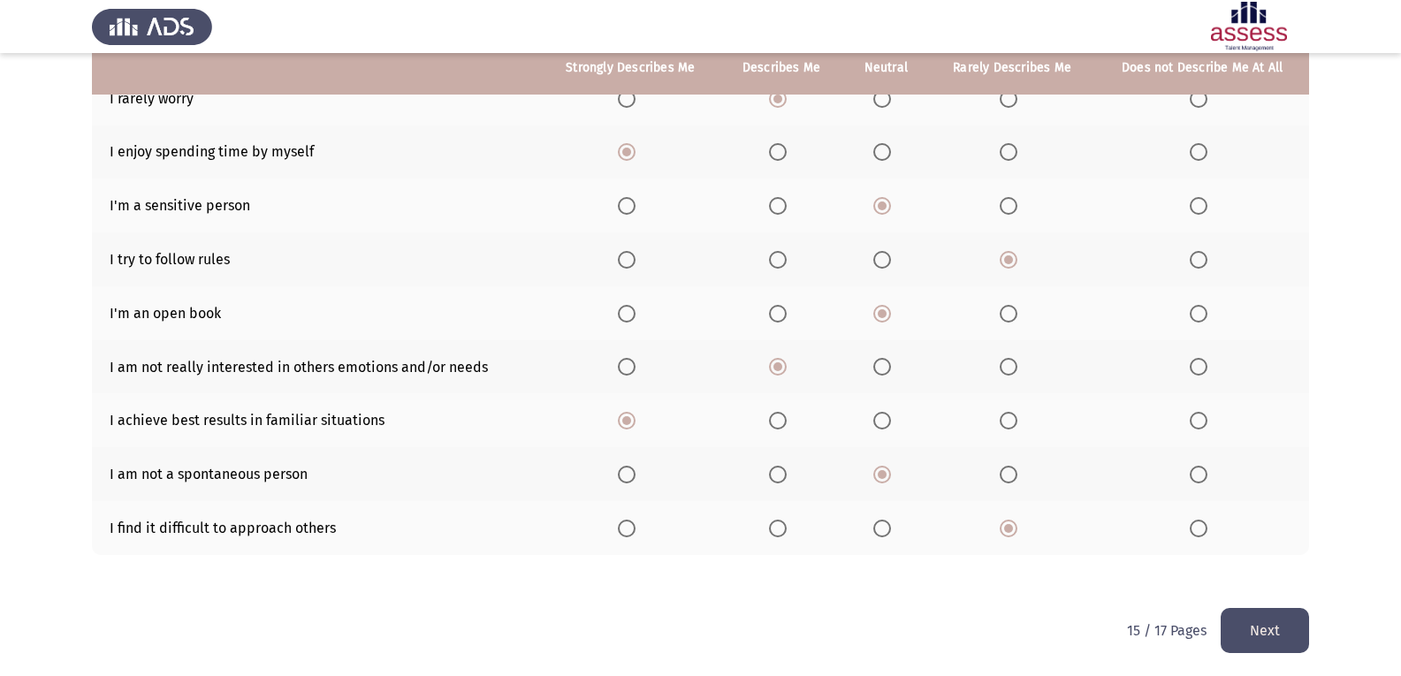
scroll to position [266, 0]
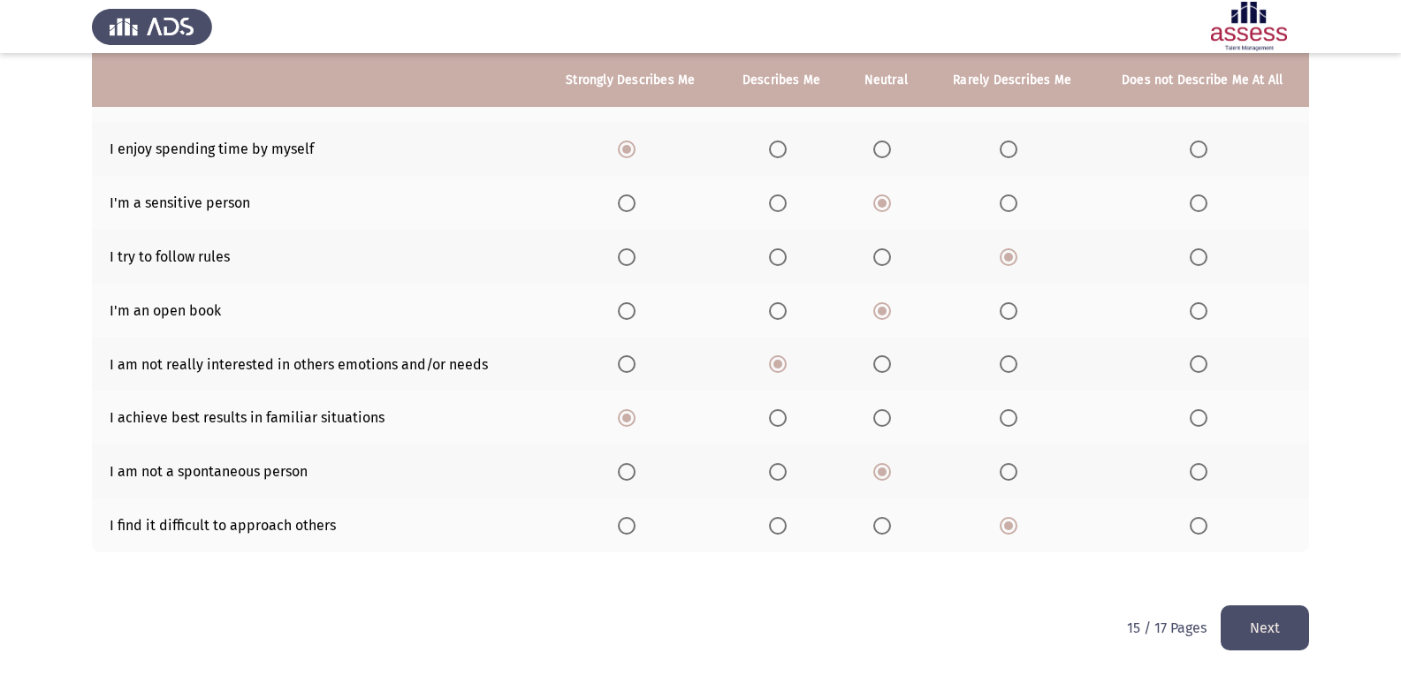
click at [913, 612] on button "Next" at bounding box center [1265, 627] width 88 height 45
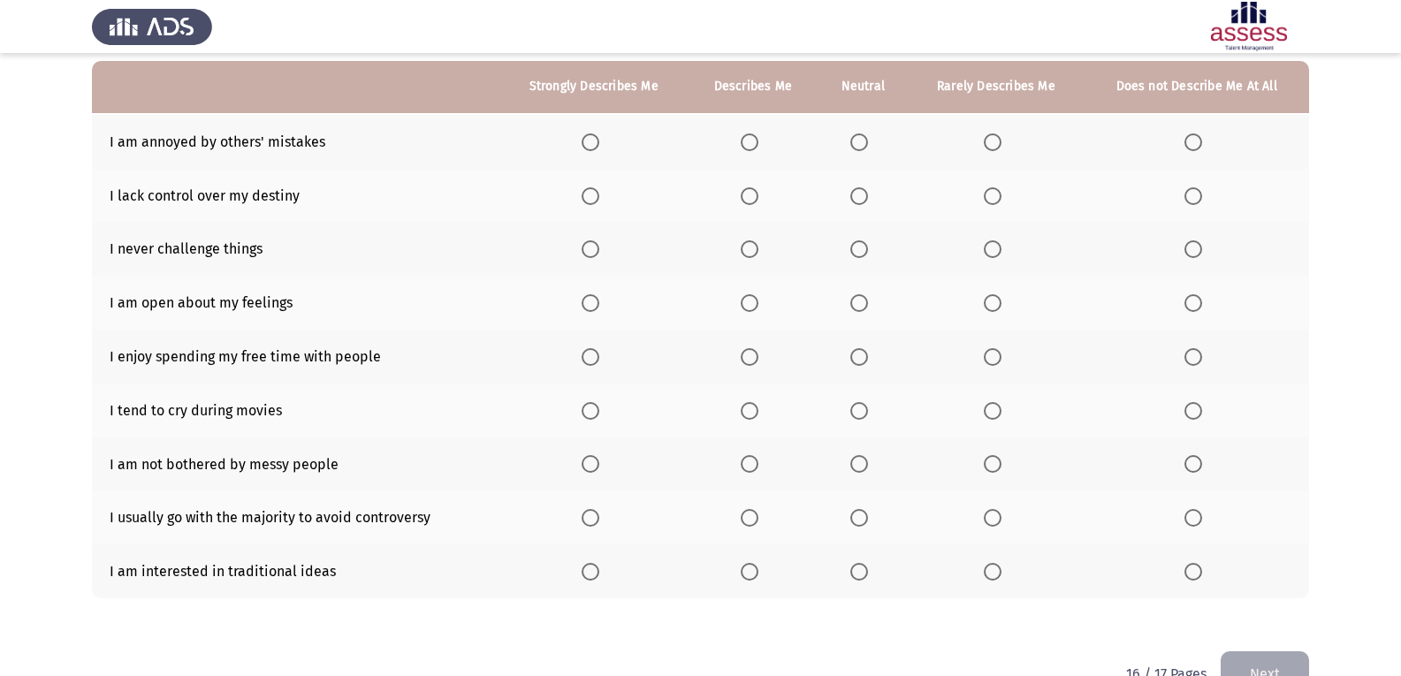
scroll to position [177, 0]
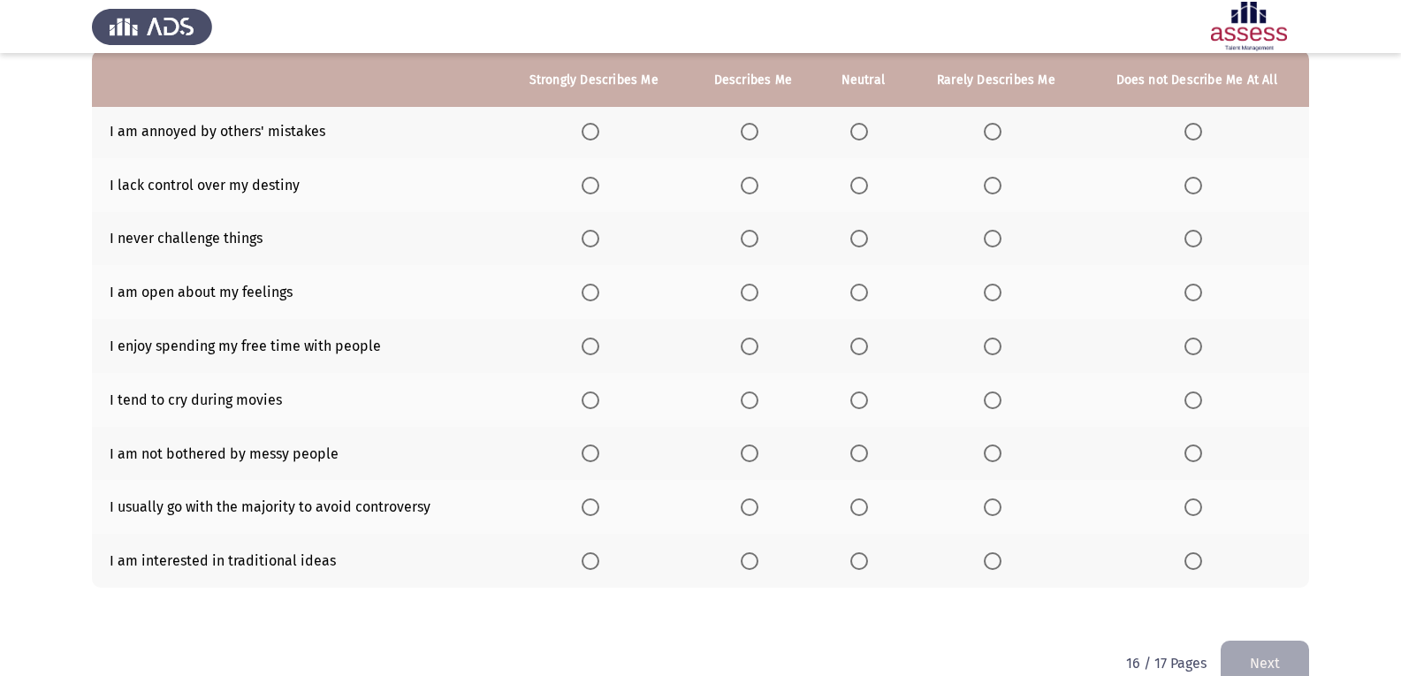
click at [589, 143] on th at bounding box center [593, 131] width 188 height 54
click at [570, 150] on th at bounding box center [593, 131] width 188 height 54
click at [589, 132] on span "Select an option" at bounding box center [591, 132] width 18 height 18
click at [589, 132] on input "Select an option" at bounding box center [591, 132] width 18 height 18
click at [857, 239] on span "Select an option" at bounding box center [859, 239] width 18 height 18
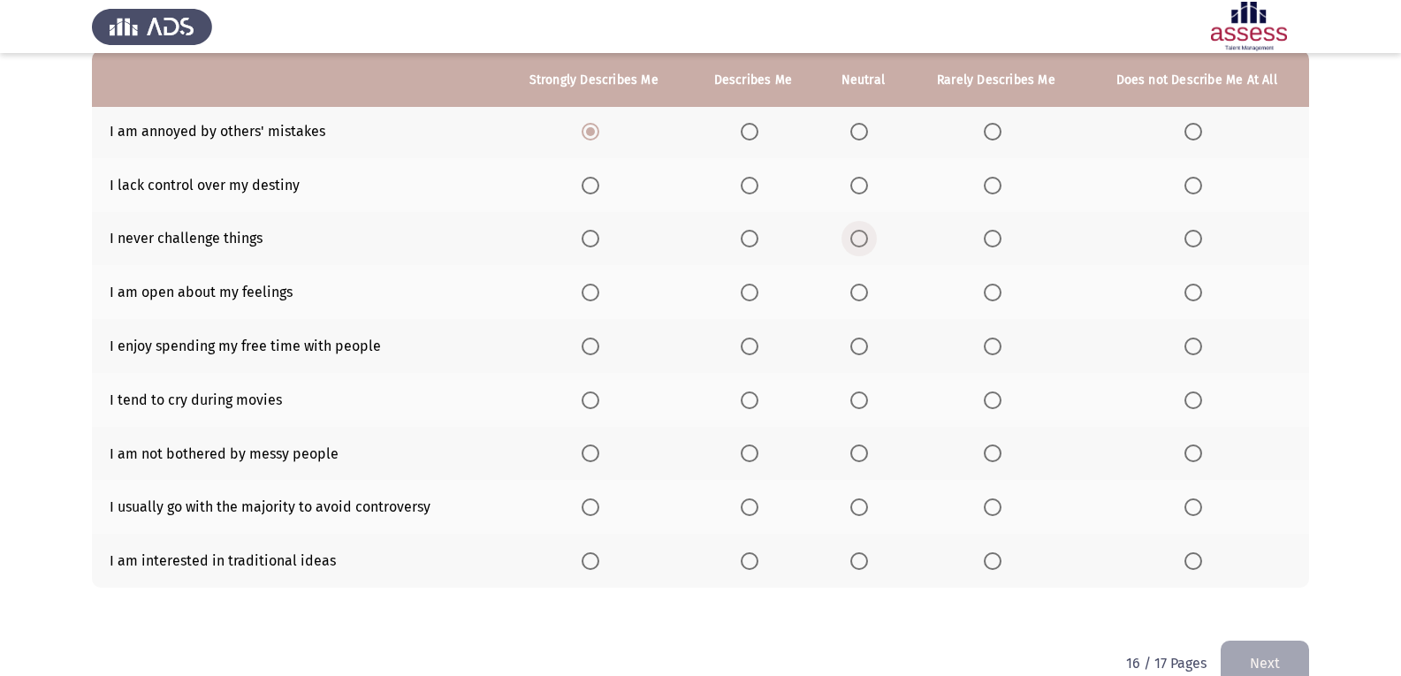
click at [857, 239] on input "Select an option" at bounding box center [859, 239] width 18 height 18
click at [913, 180] on span "Select an option" at bounding box center [993, 186] width 18 height 18
click at [913, 180] on input "Select an option" at bounding box center [993, 186] width 18 height 18
click at [913, 296] on label "Select an option" at bounding box center [1196, 293] width 25 height 18
click at [913, 296] on input "Select an option" at bounding box center [1193, 293] width 18 height 18
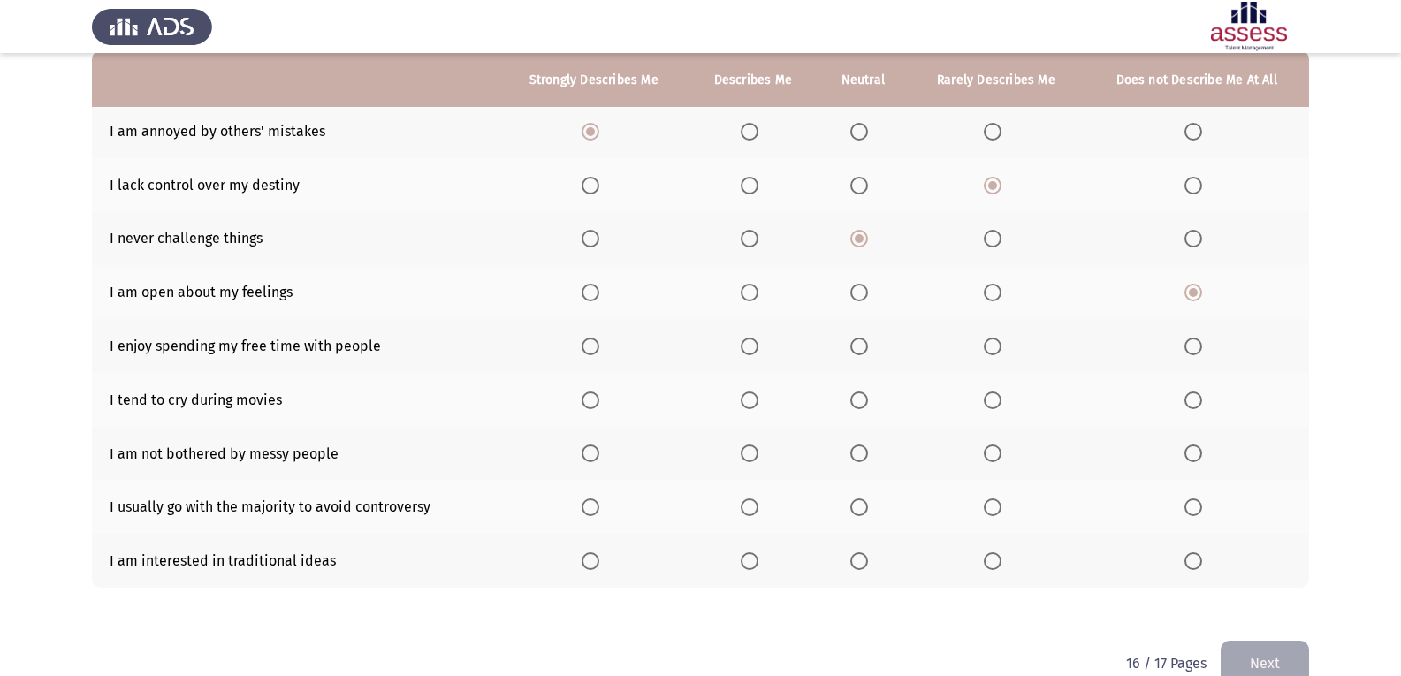
click at [743, 334] on th at bounding box center [753, 346] width 130 height 54
click at [745, 343] on span "Select an option" at bounding box center [750, 347] width 18 height 18
click at [745, 343] on input "Select an option" at bounding box center [750, 347] width 18 height 18
click at [857, 398] on span "Select an option" at bounding box center [859, 401] width 18 height 18
click at [857, 398] on input "Select an option" at bounding box center [859, 401] width 18 height 18
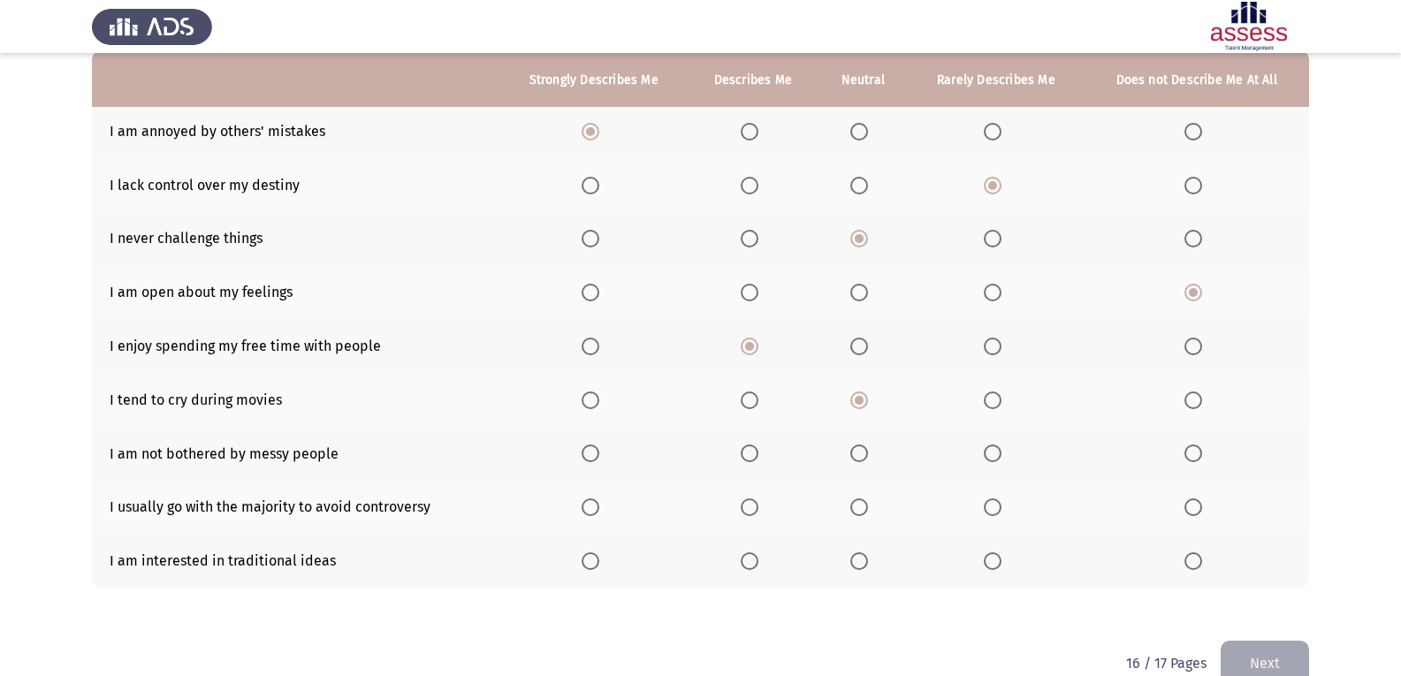
click at [587, 453] on span "Select an option" at bounding box center [591, 454] width 18 height 18
click at [587, 453] on input "Select an option" at bounding box center [591, 454] width 18 height 18
click at [857, 510] on span "Select an option" at bounding box center [859, 507] width 18 height 18
click at [857, 510] on input "Select an option" at bounding box center [859, 507] width 18 height 18
click at [765, 557] on label "Select an option" at bounding box center [753, 561] width 25 height 18
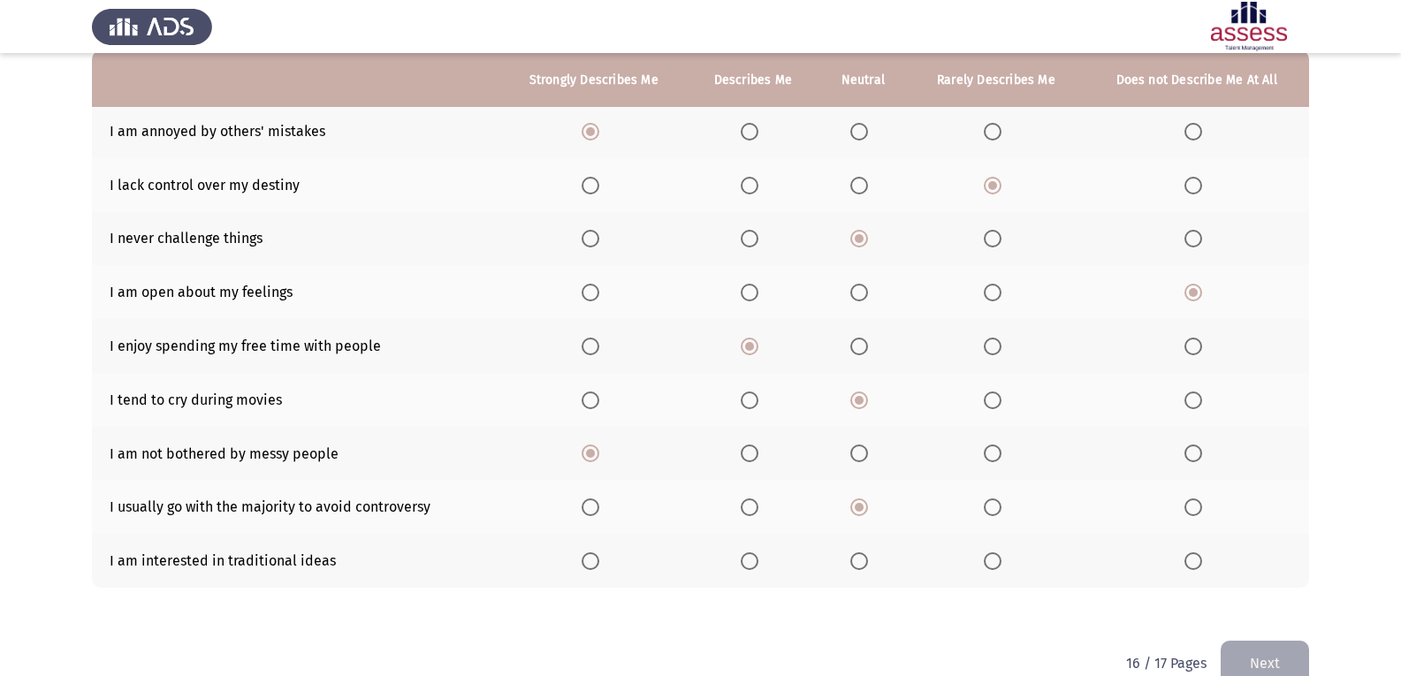
click at [758, 557] on input "Select an option" at bounding box center [750, 561] width 18 height 18
click at [913, 650] on button "Next" at bounding box center [1265, 663] width 88 height 45
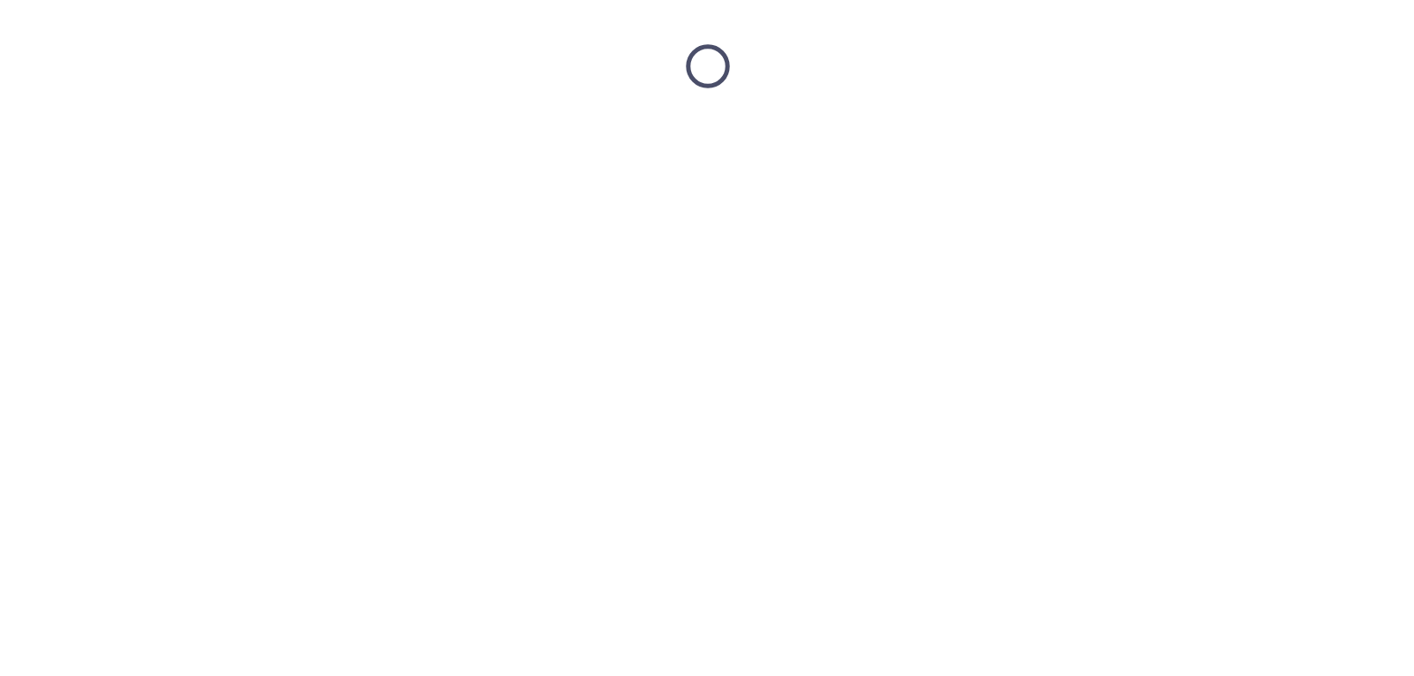
scroll to position [0, 0]
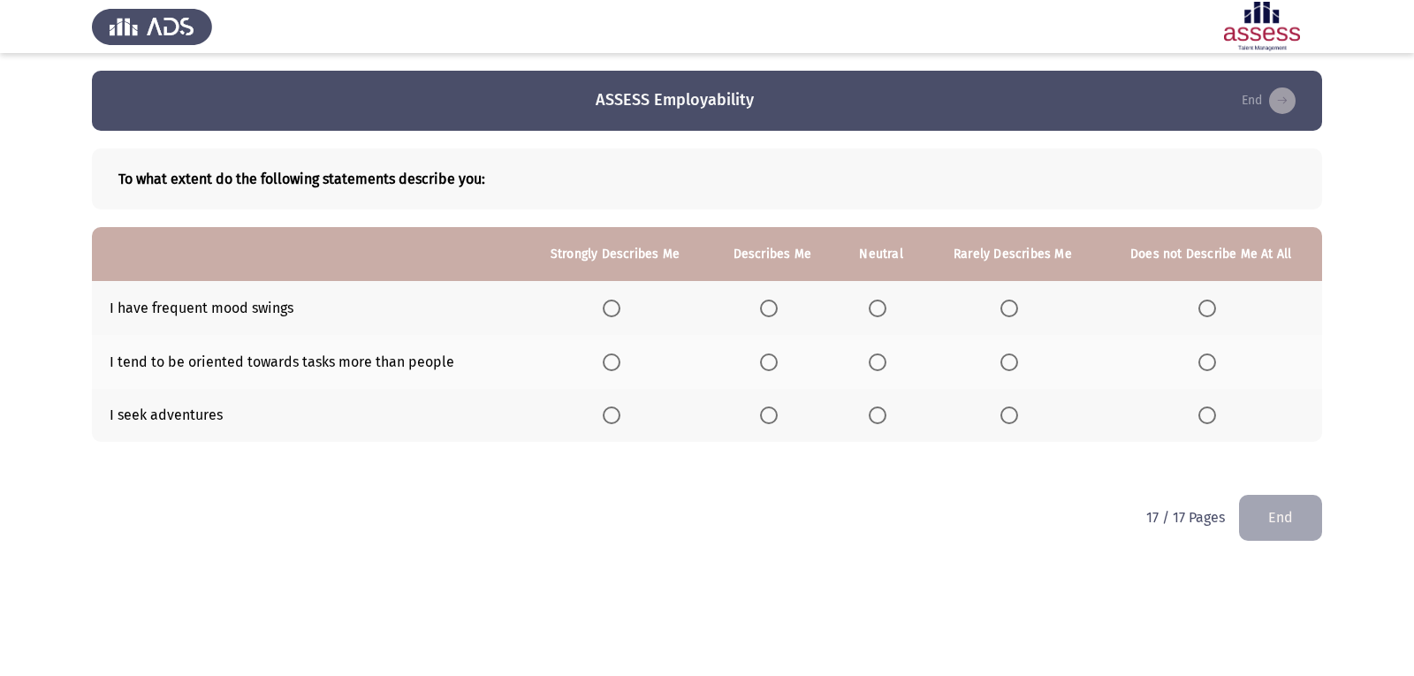
click at [620, 314] on span "Select an option" at bounding box center [612, 309] width 18 height 18
click at [620, 314] on input "Select an option" at bounding box center [612, 309] width 18 height 18
click at [769, 354] on span "Select an option" at bounding box center [769, 363] width 18 height 18
click at [769, 354] on input "Select an option" at bounding box center [769, 363] width 18 height 18
click at [913, 410] on span "Select an option" at bounding box center [1207, 416] width 18 height 18
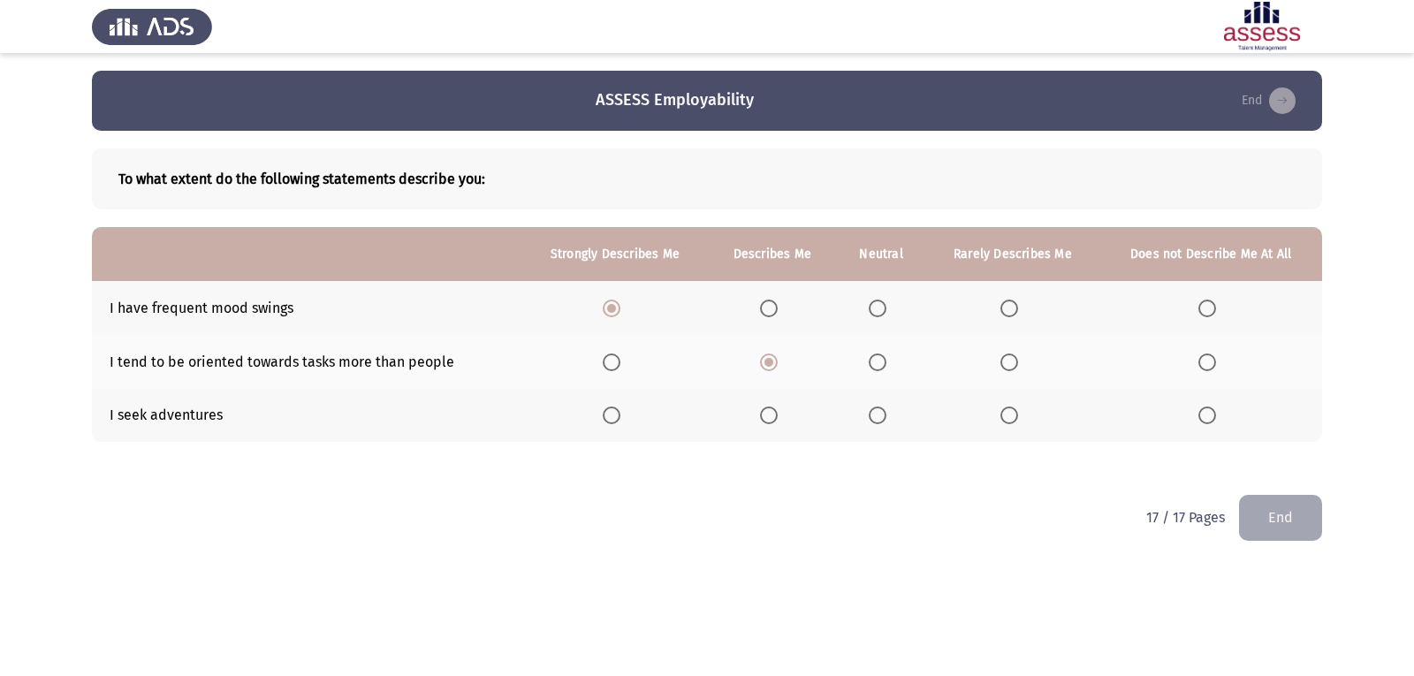
click at [913, 410] on input "Select an option" at bounding box center [1207, 416] width 18 height 18
click at [913, 524] on button "End" at bounding box center [1280, 517] width 83 height 45
